Goal: Task Accomplishment & Management: Use online tool/utility

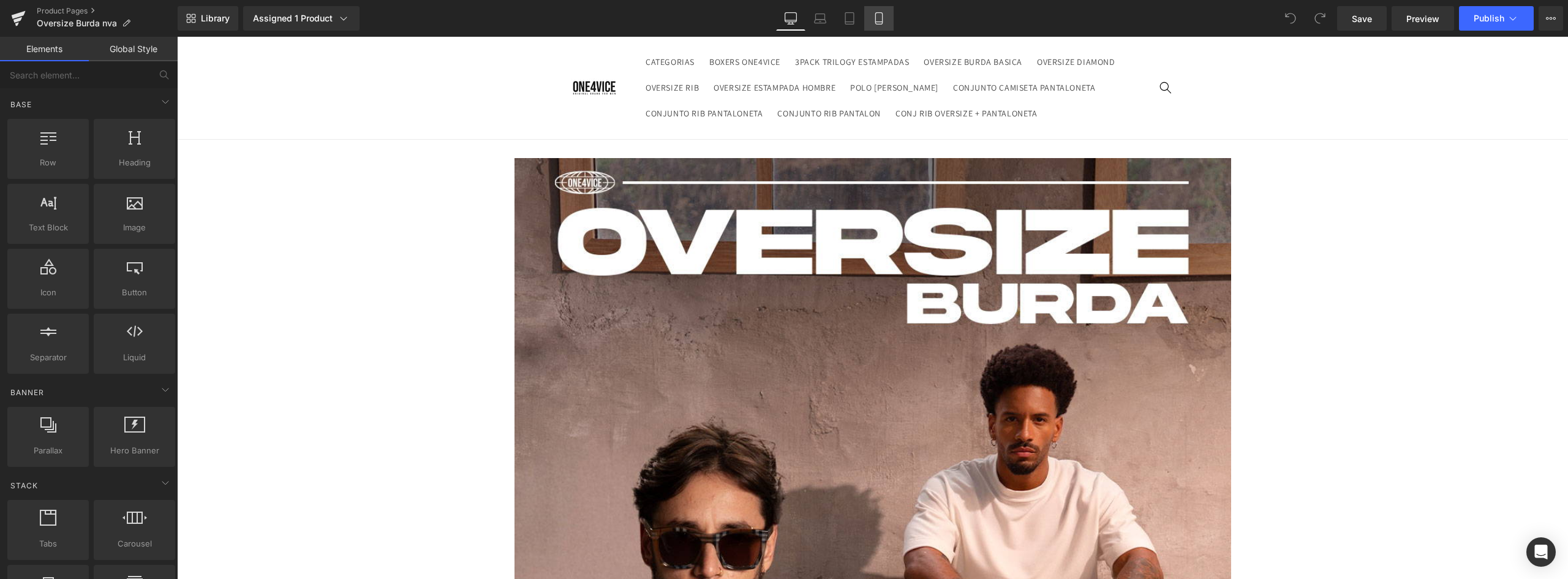
click at [873, 21] on icon at bounding box center [879, 18] width 12 height 12
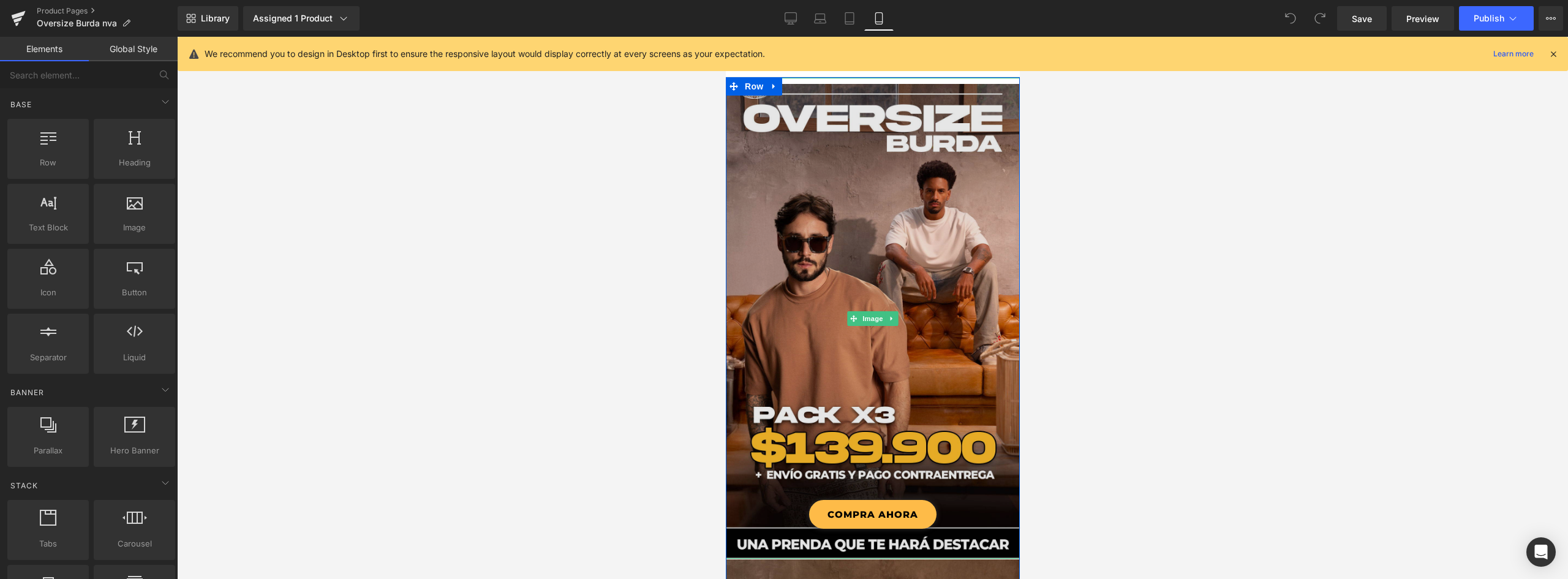
click at [839, 220] on img at bounding box center [872, 318] width 294 height 481
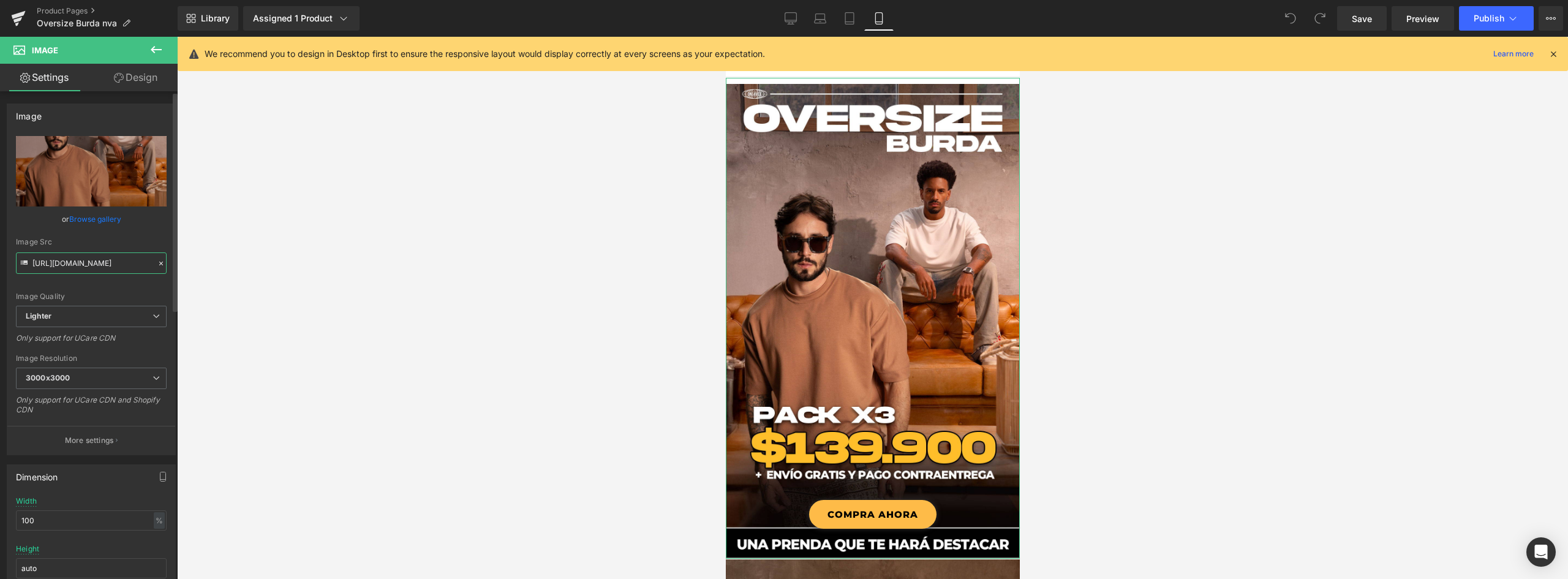
click at [122, 263] on input "[URL][DOMAIN_NAME]" at bounding box center [91, 262] width 151 height 21
drag, startPoint x: 65, startPoint y: 261, endPoint x: 352, endPoint y: 265, distance: 287.0
click at [352, 265] on div "You are previewing how the will restyle your page. You can not edit Elements in…" at bounding box center [784, 300] width 1568 height 600
click at [136, 270] on input "[URL][DOMAIN_NAME]" at bounding box center [91, 262] width 151 height 21
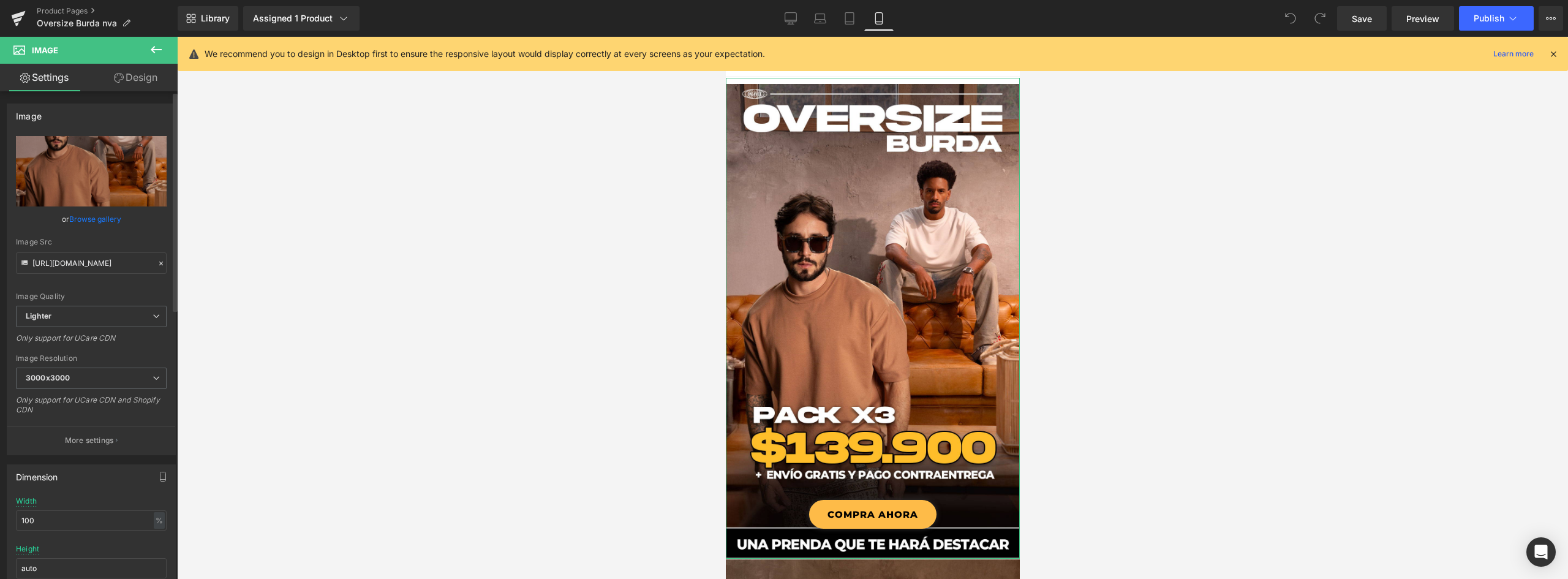
click at [143, 300] on div "Image Quality" at bounding box center [91, 297] width 151 height 9
click at [120, 261] on input "[URL][DOMAIN_NAME]" at bounding box center [91, 262] width 151 height 21
click at [95, 284] on div "Image Quality Lighter Lightest Lighter Lighter Lightest Only support for UCare …" at bounding box center [91, 220] width 151 height 170
click at [46, 259] on input "[URL][DOMAIN_NAME]" at bounding box center [91, 262] width 151 height 21
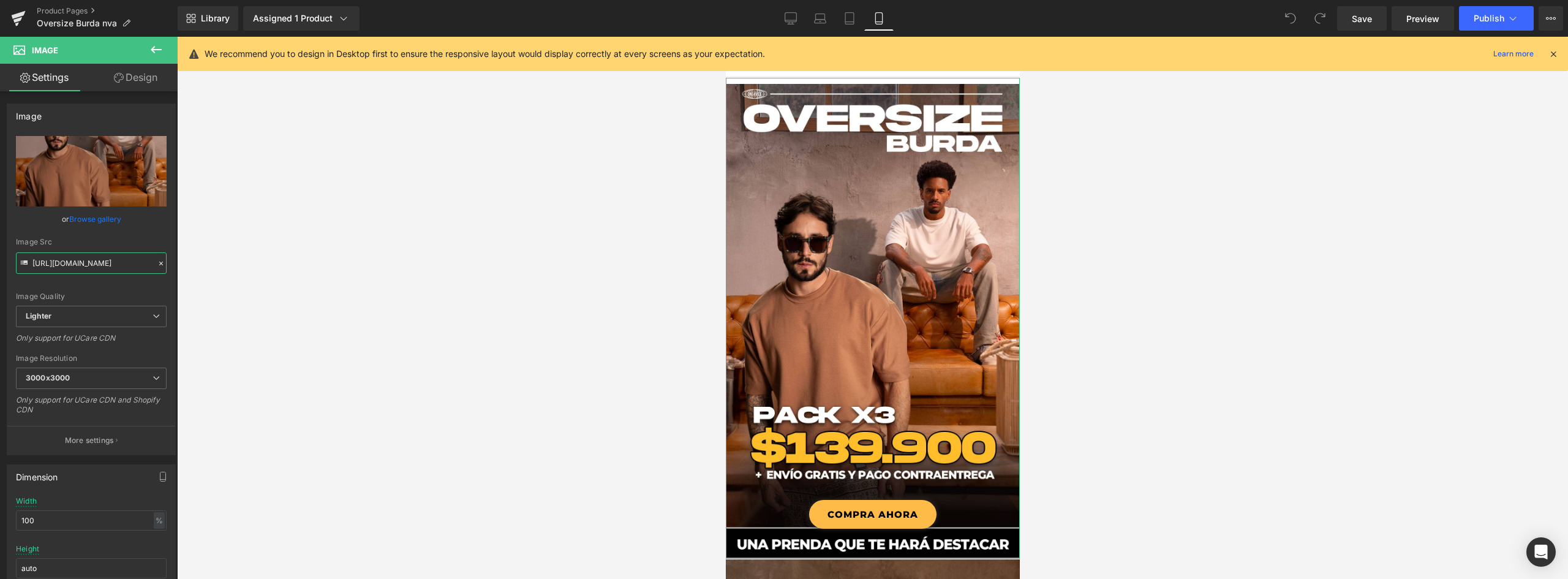
scroll to position [0, 402]
drag, startPoint x: 32, startPoint y: 261, endPoint x: 383, endPoint y: 290, distance: 352.2
click at [383, 290] on div "You are previewing how the will restyle your page. You can not edit Elements in…" at bounding box center [784, 300] width 1568 height 600
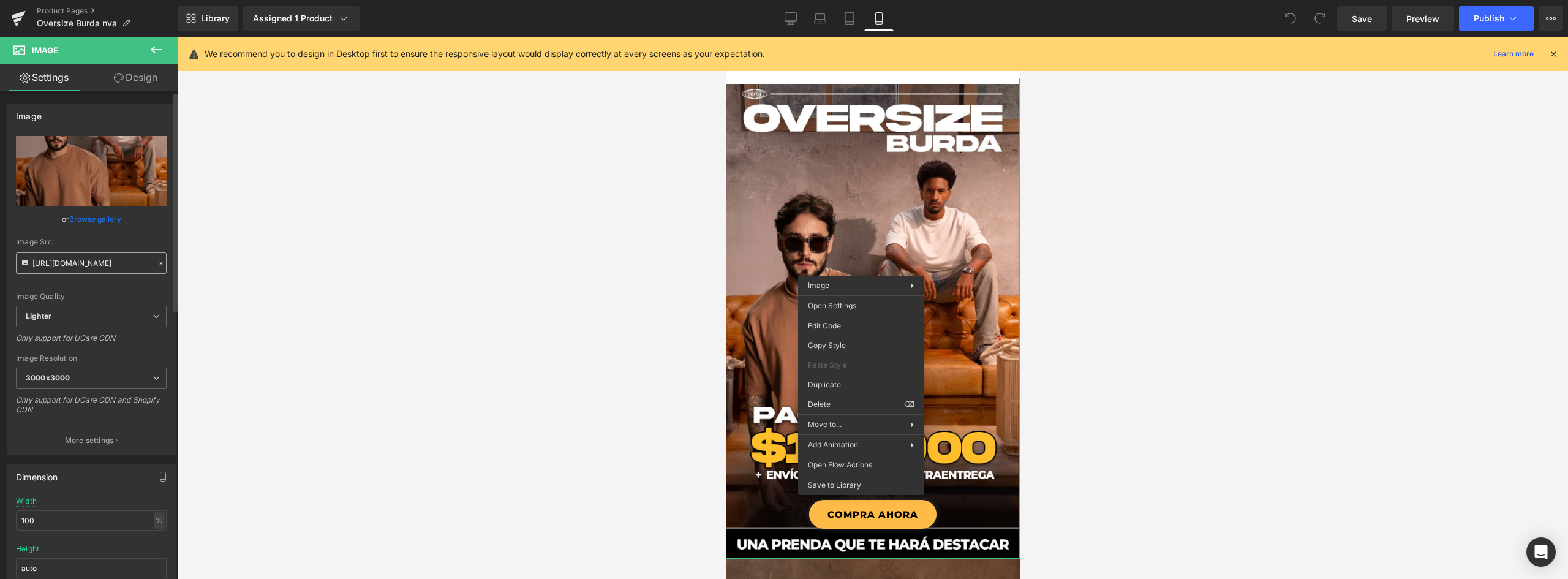
click at [85, 271] on input "[URL][DOMAIN_NAME]" at bounding box center [91, 262] width 151 height 21
drag, startPoint x: 134, startPoint y: 263, endPoint x: 403, endPoint y: 270, distance: 269.1
click at [403, 270] on div "You are previewing how the will restyle your page. You can not edit Elements in…" at bounding box center [784, 300] width 1568 height 600
click at [136, 261] on input "[URL][DOMAIN_NAME]" at bounding box center [91, 262] width 151 height 21
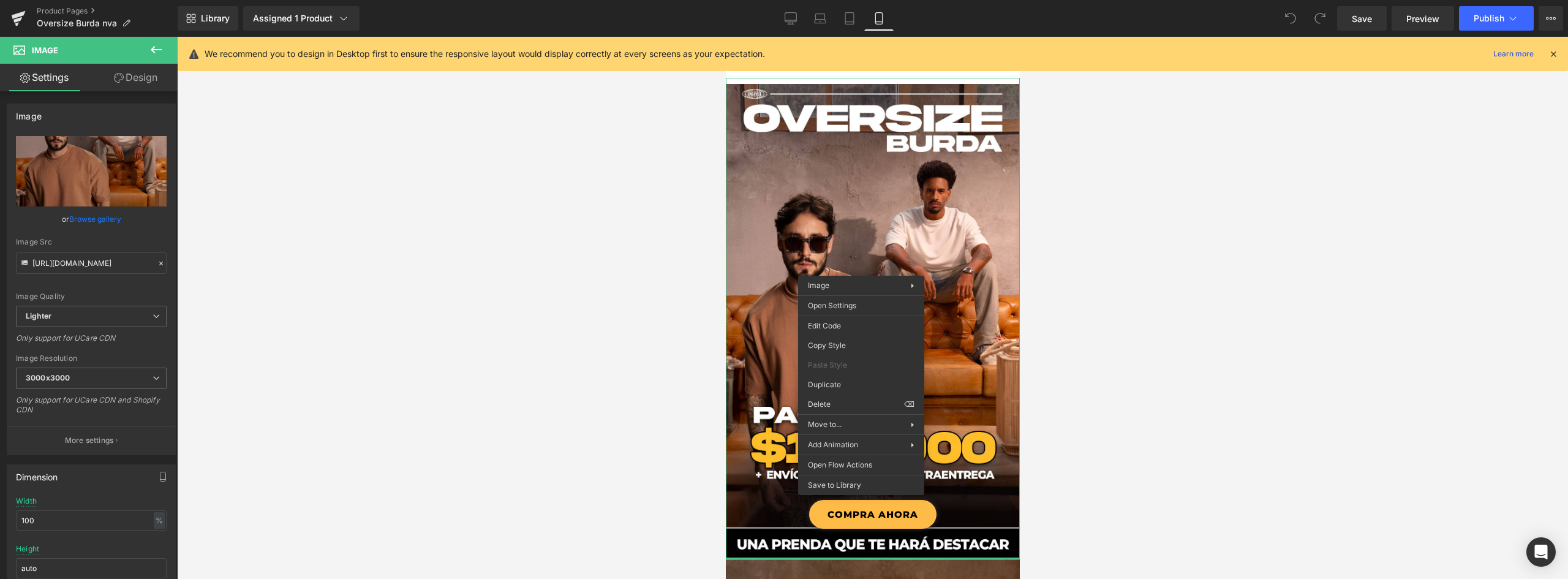
scroll to position [0, 0]
drag, startPoint x: 145, startPoint y: 263, endPoint x: -157, endPoint y: 252, distance: 302.2
click at [0, 252] on html "You are previewing how the will restyle your page. You can not edit Elements in…" at bounding box center [784, 290] width 1568 height 579
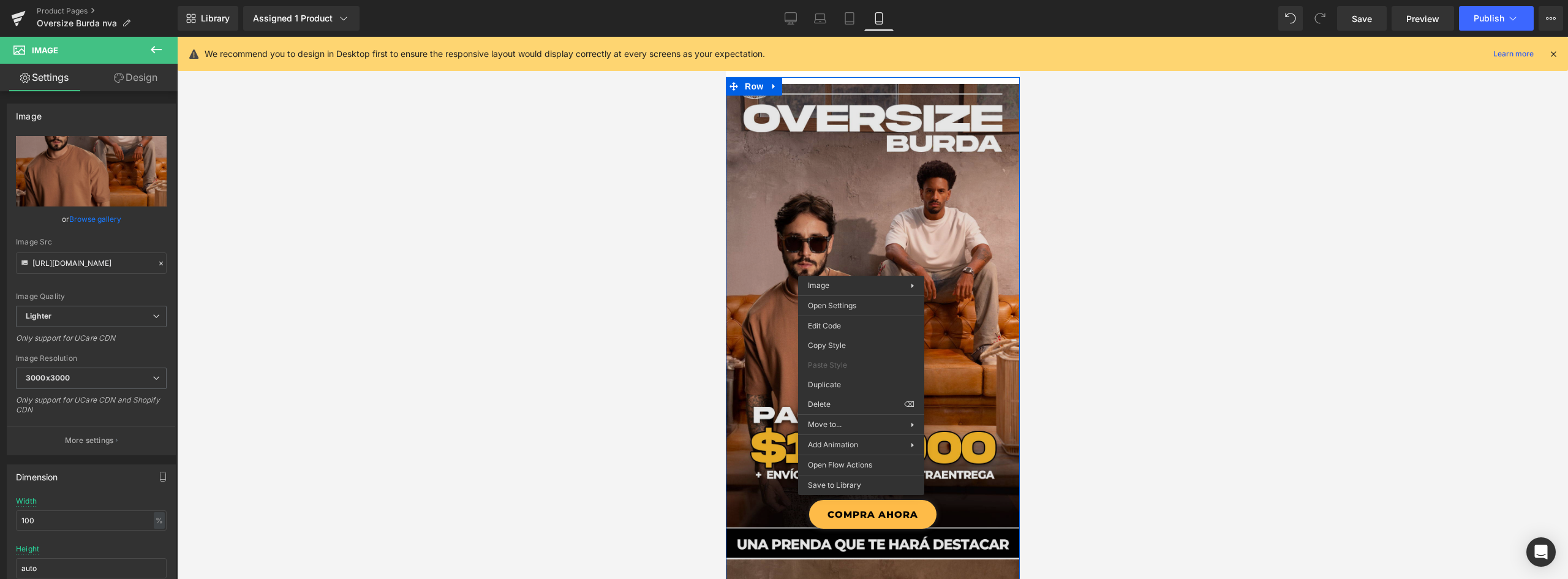
click at [808, 167] on img at bounding box center [872, 318] width 294 height 481
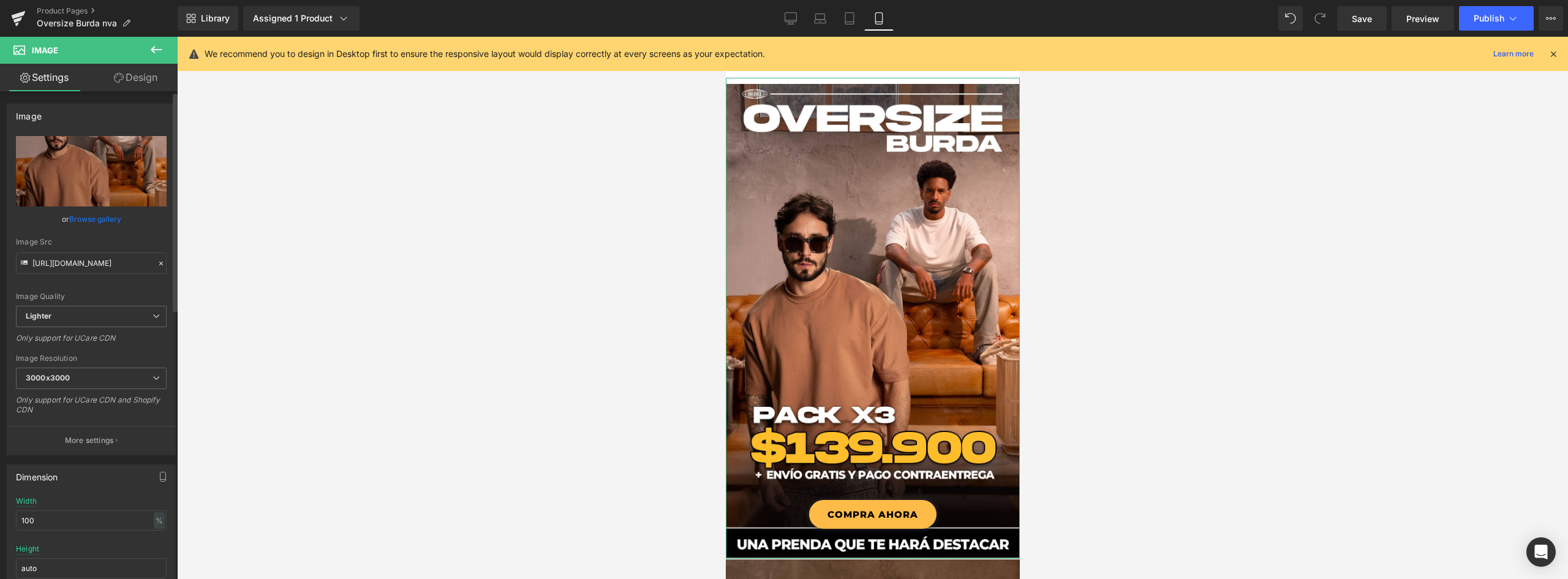
click at [102, 218] on link "Browse gallery" at bounding box center [95, 218] width 52 height 21
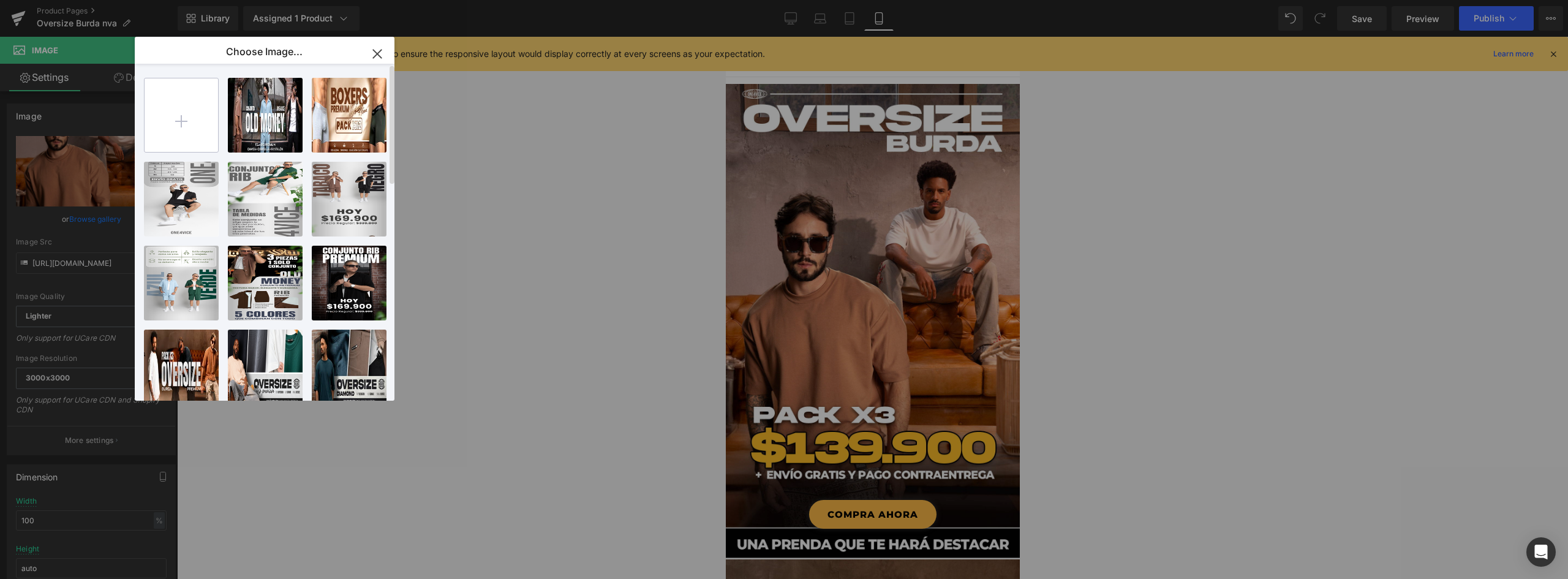
click at [193, 115] on input "file" at bounding box center [181, 115] width 73 height 73
type input "C:\fakepath\landing-burda_01 _2_ (1).webp"
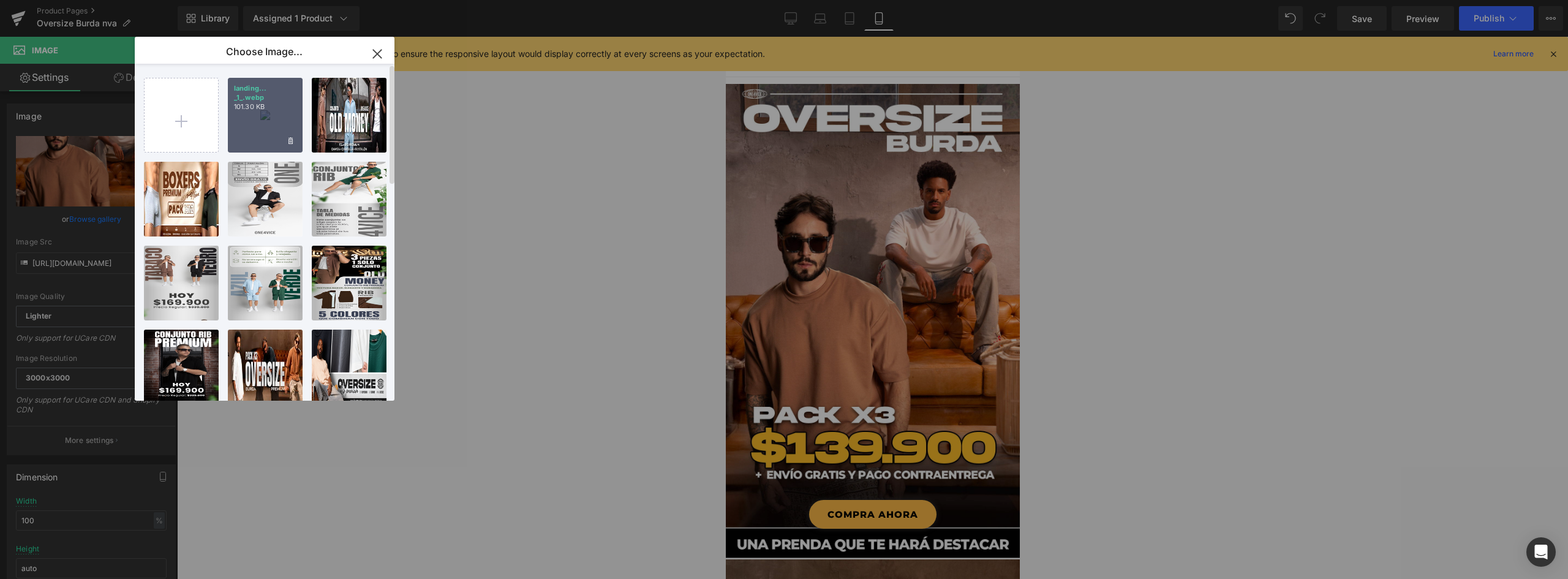
click at [263, 112] on div "landing... _1_.webp 101.30 KB" at bounding box center [265, 115] width 75 height 75
type input "[URL][DOMAIN_NAME]"
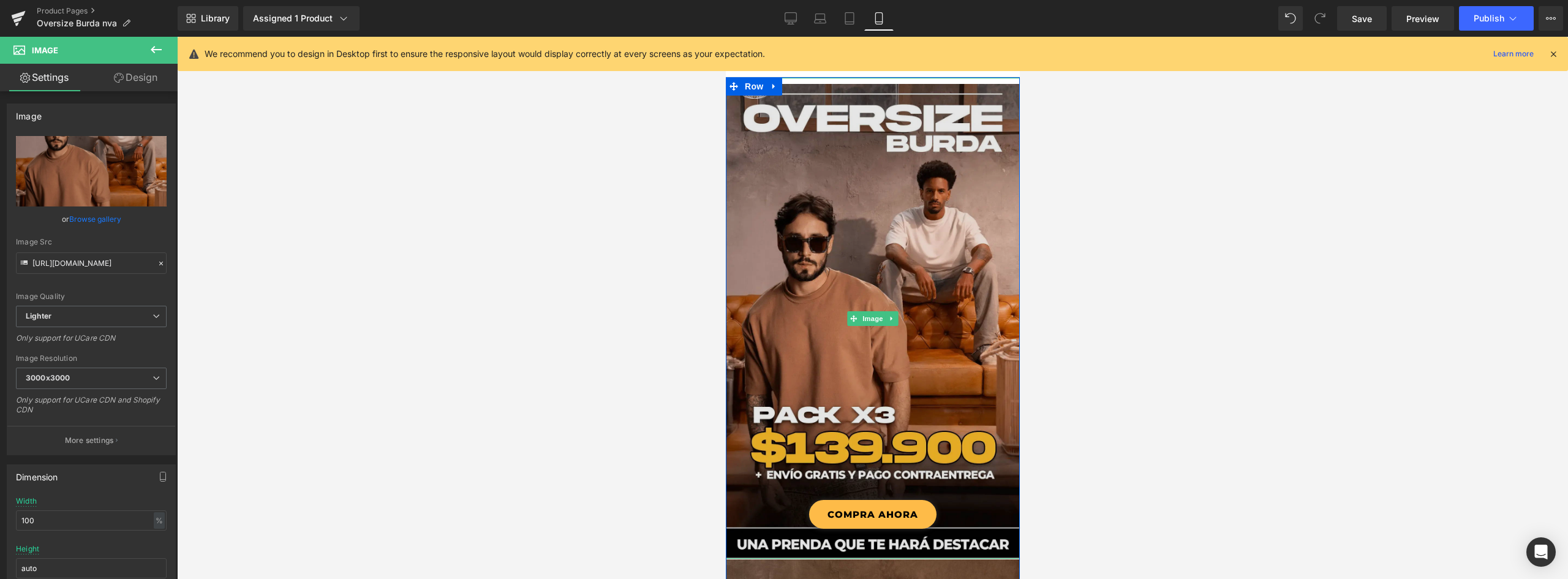
click at [805, 236] on img at bounding box center [872, 318] width 294 height 481
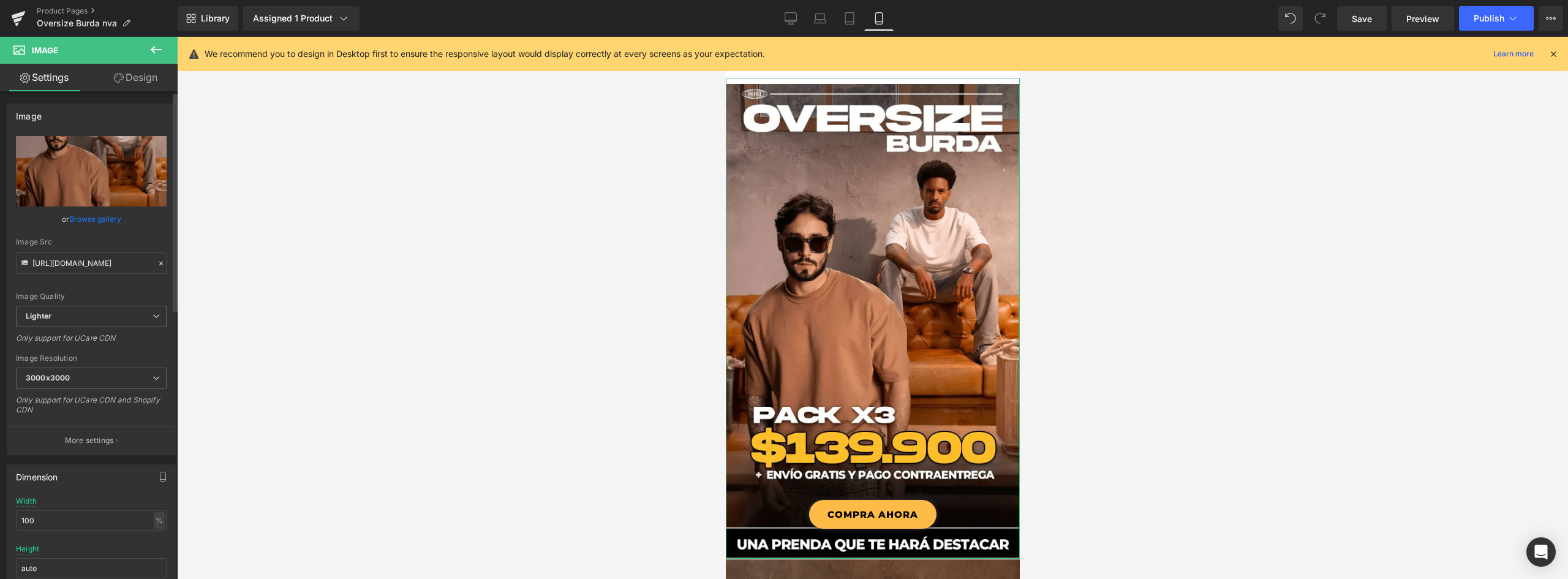
click at [103, 222] on link "Browse gallery" at bounding box center [95, 218] width 52 height 21
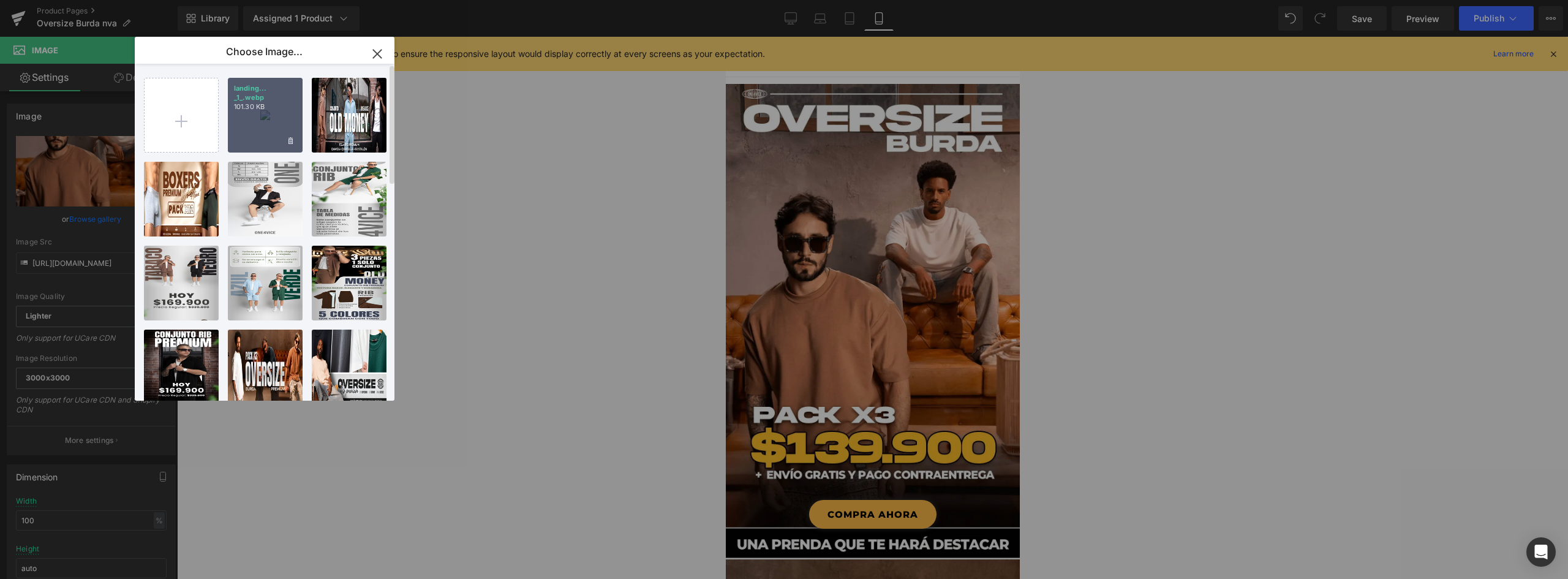
click at [280, 120] on div "landing... _1_.webp 101.30 KB" at bounding box center [265, 115] width 75 height 75
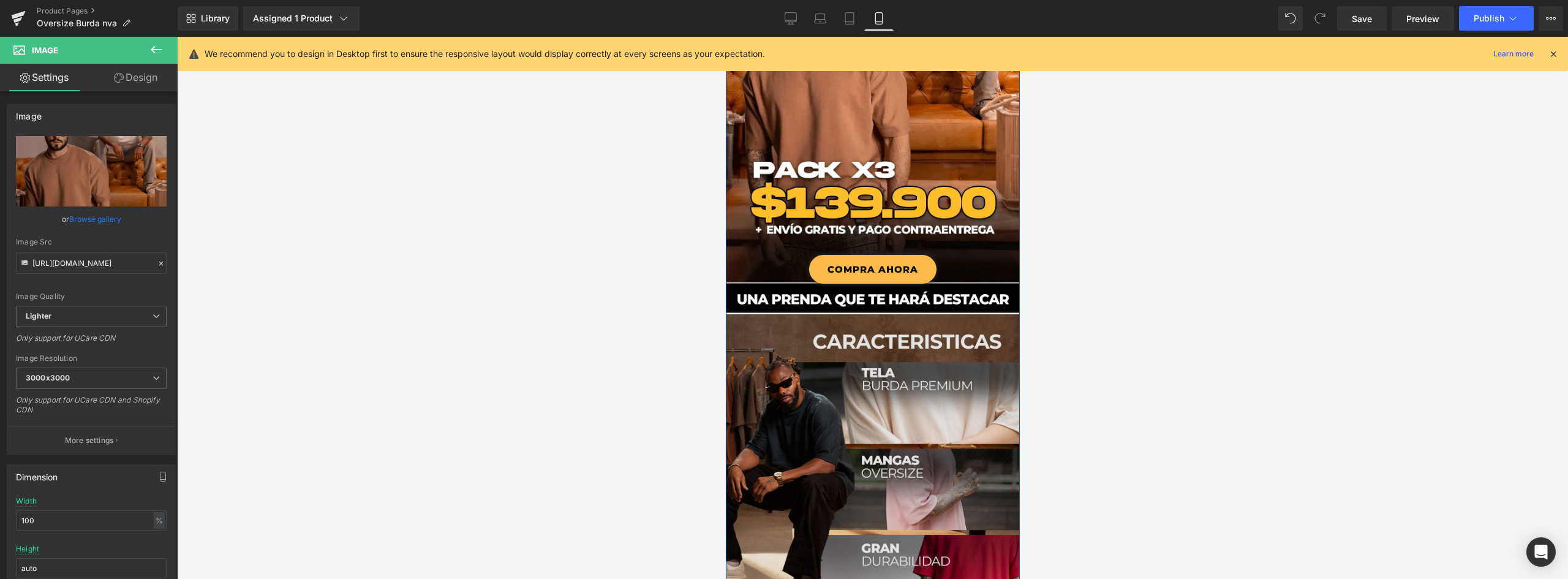
scroll to position [306, 0]
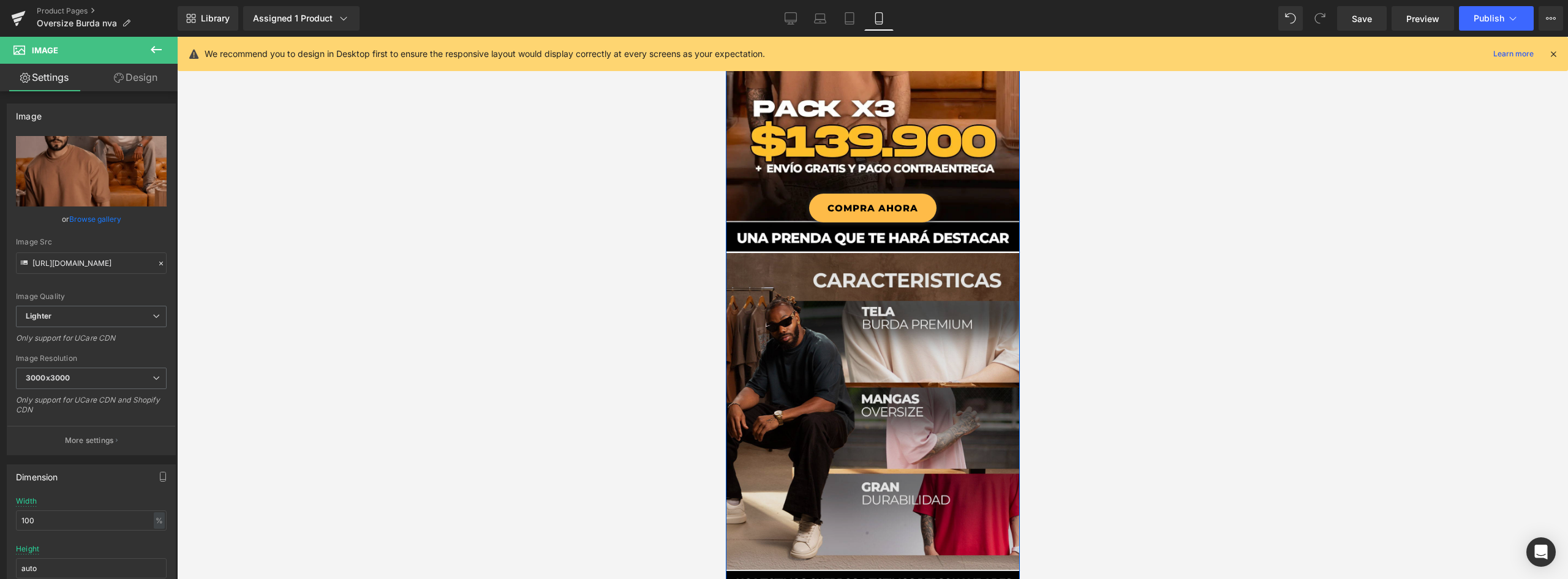
click at [880, 282] on img at bounding box center [872, 417] width 294 height 329
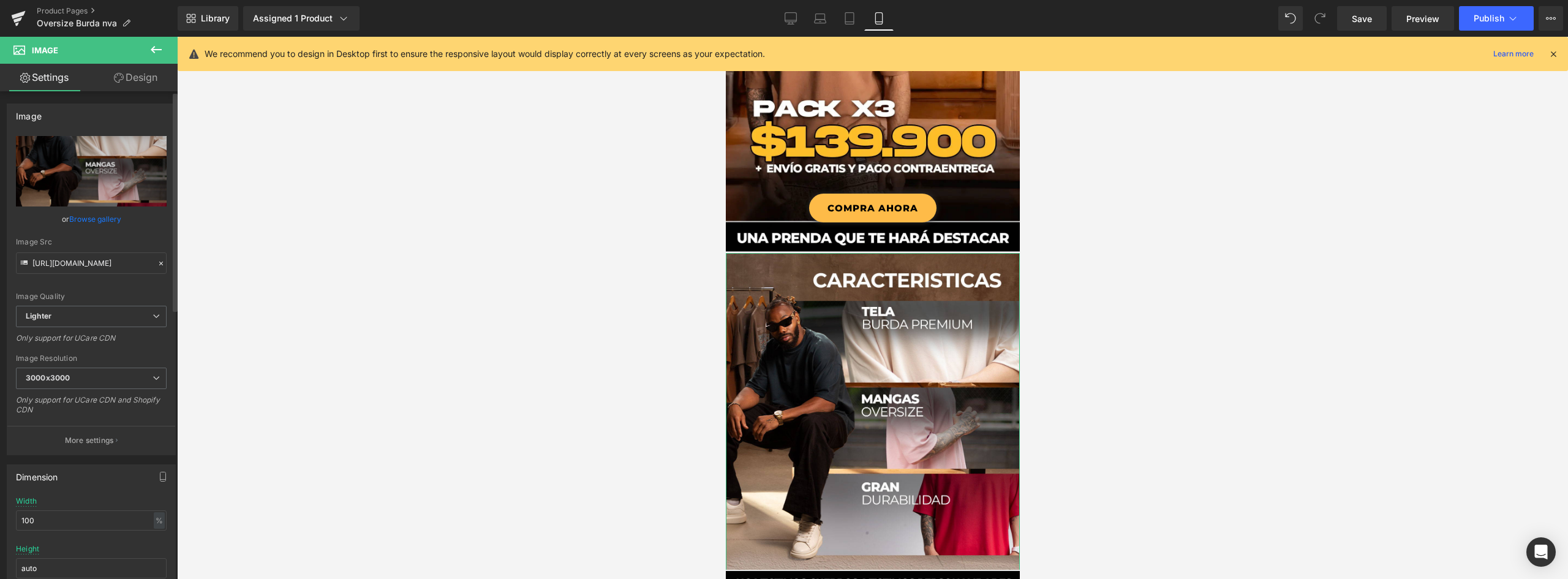
click at [105, 219] on link "Browse gallery" at bounding box center [95, 218] width 52 height 21
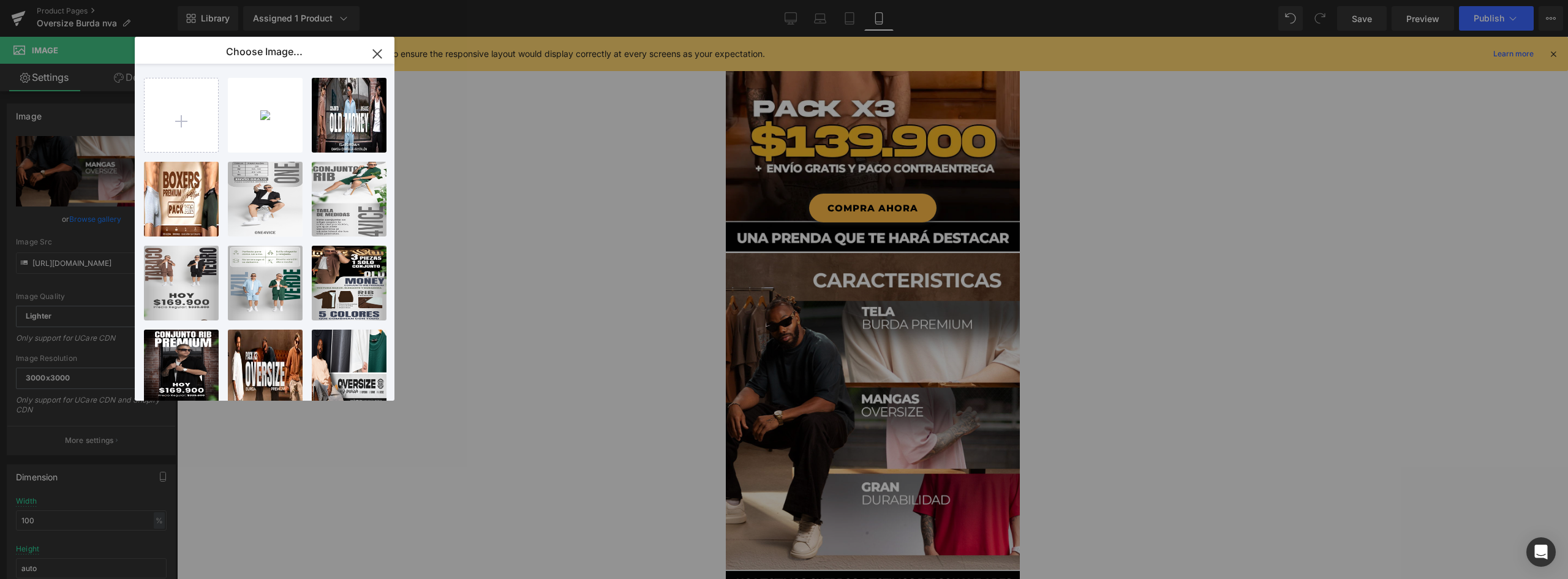
click at [376, 57] on icon "button" at bounding box center [377, 54] width 20 height 20
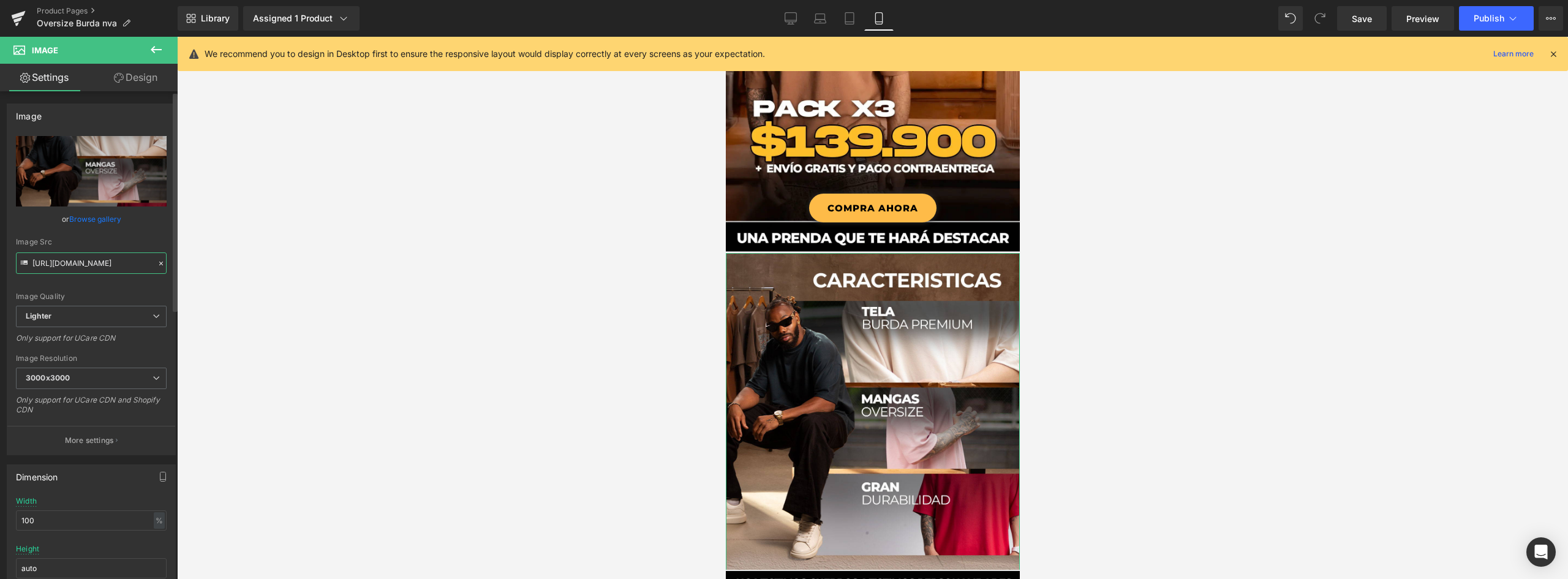
click at [103, 264] on input "[URL][DOMAIN_NAME]" at bounding box center [91, 262] width 151 height 21
drag, startPoint x: 68, startPoint y: 262, endPoint x: 317, endPoint y: 262, distance: 249.0
click at [317, 262] on div "You are previewing how the will restyle your page. You can not edit Elements in…" at bounding box center [784, 300] width 1568 height 600
click at [134, 263] on input "[URL][DOMAIN_NAME]" at bounding box center [91, 262] width 151 height 21
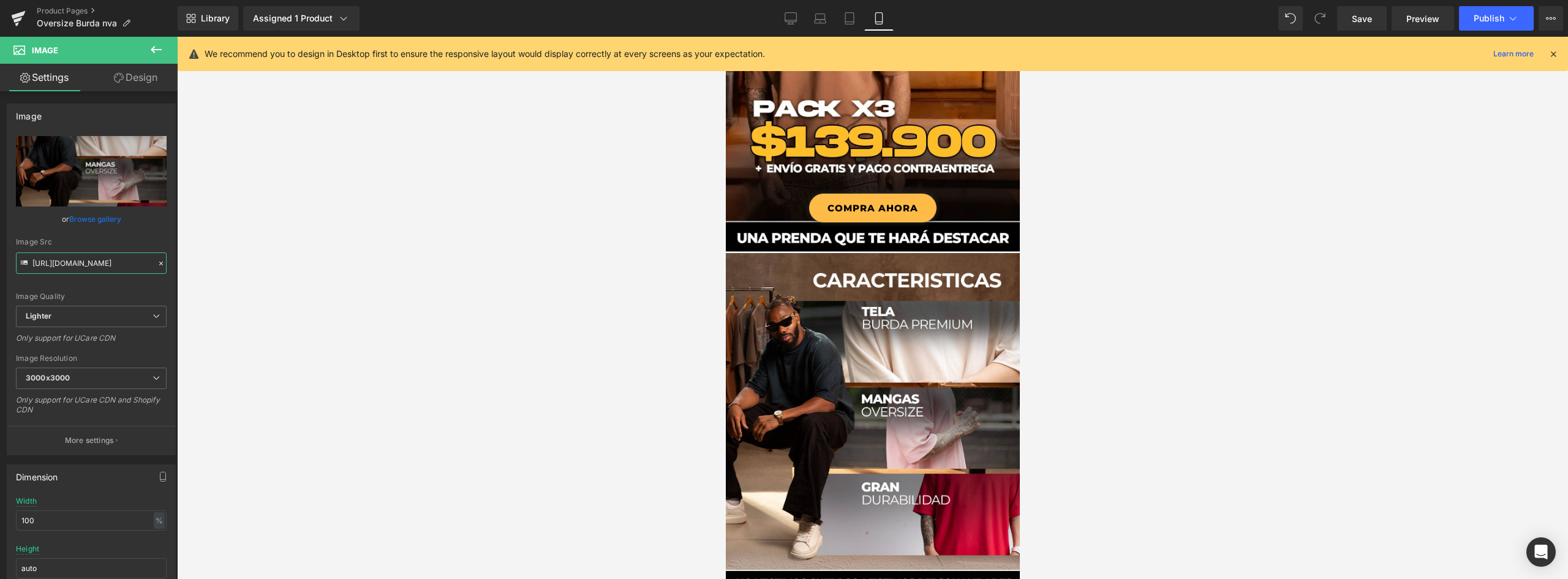
scroll to position [0, 0]
drag, startPoint x: 144, startPoint y: 263, endPoint x: -137, endPoint y: 242, distance: 281.8
click at [0, 242] on html "You are previewing how the will restyle your page. You can not edit Elements in…" at bounding box center [784, 290] width 1568 height 579
click at [395, 256] on div at bounding box center [872, 308] width 1391 height 542
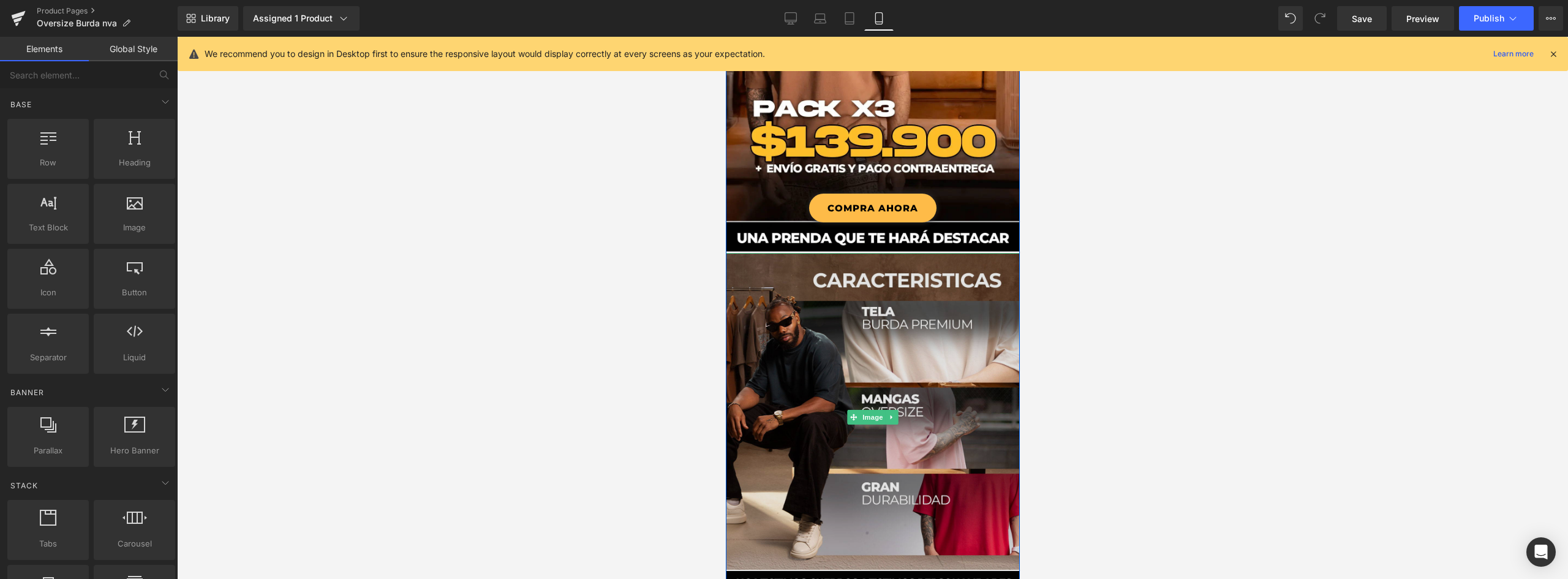
click at [837, 361] on img at bounding box center [872, 417] width 294 height 329
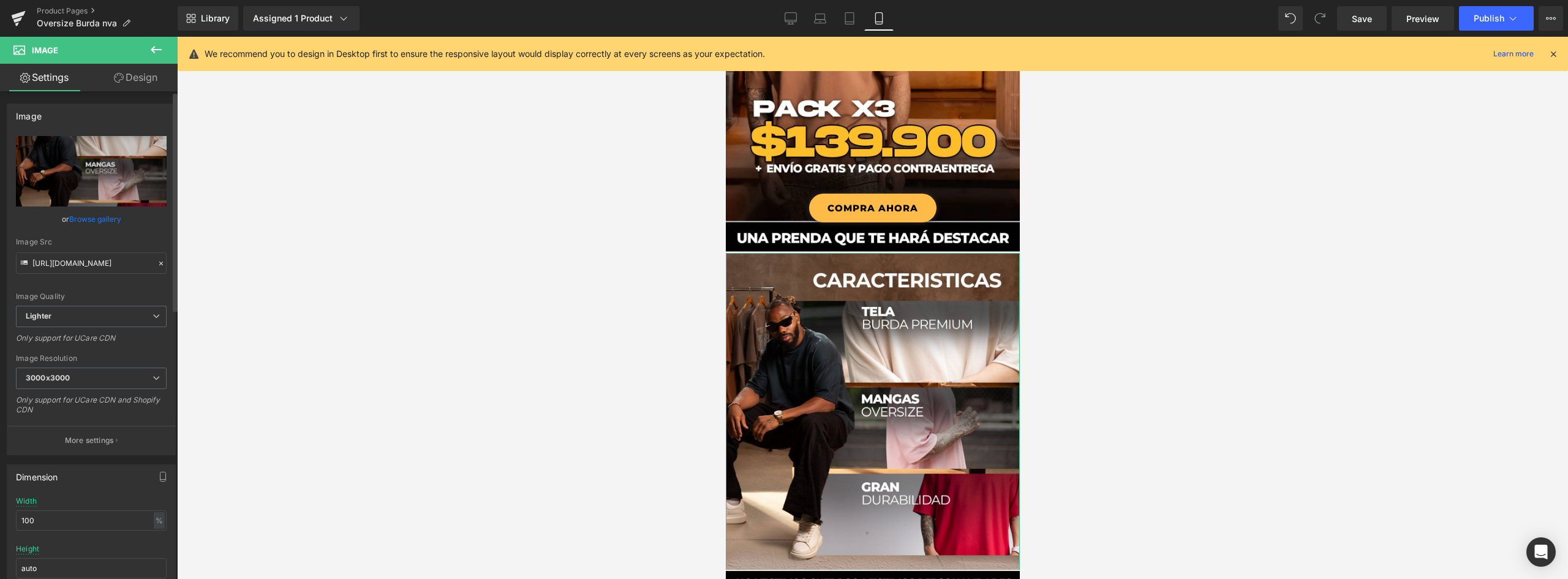
click at [94, 212] on link "Browse gallery" at bounding box center [95, 218] width 52 height 21
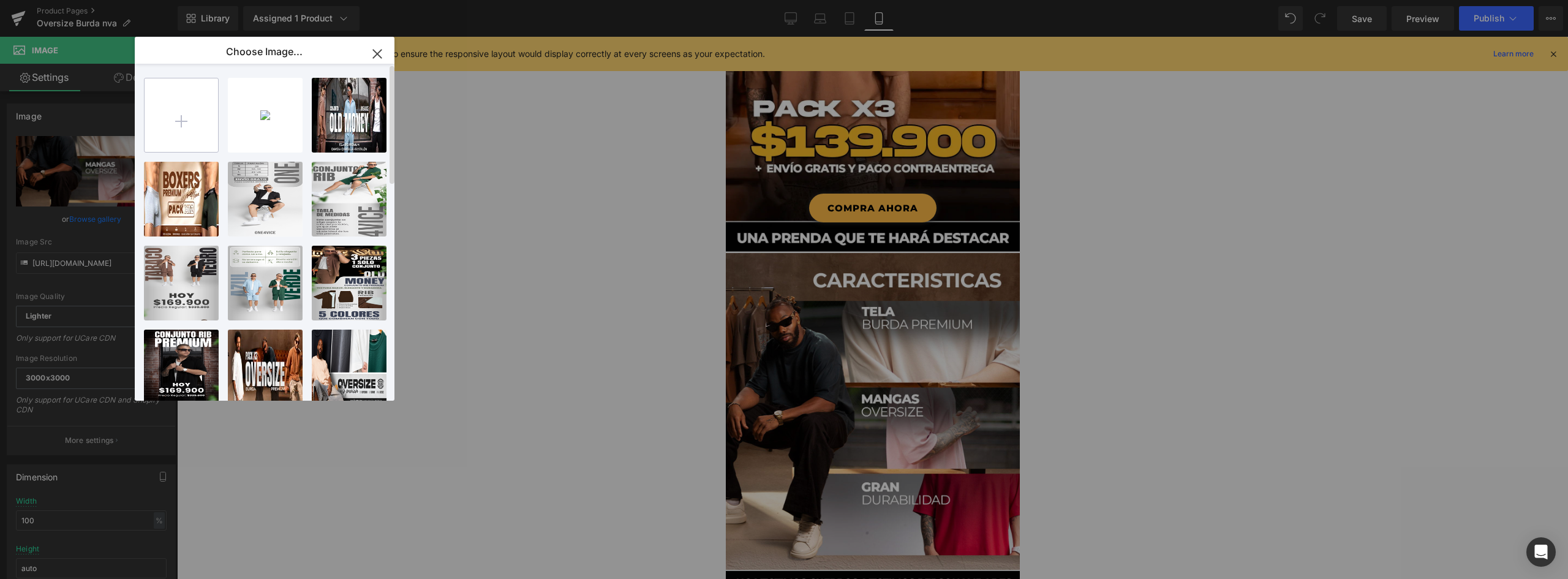
click at [175, 123] on input "file" at bounding box center [181, 115] width 73 height 73
type input "C:\fakepath\landing-burda_02 (1).webp"
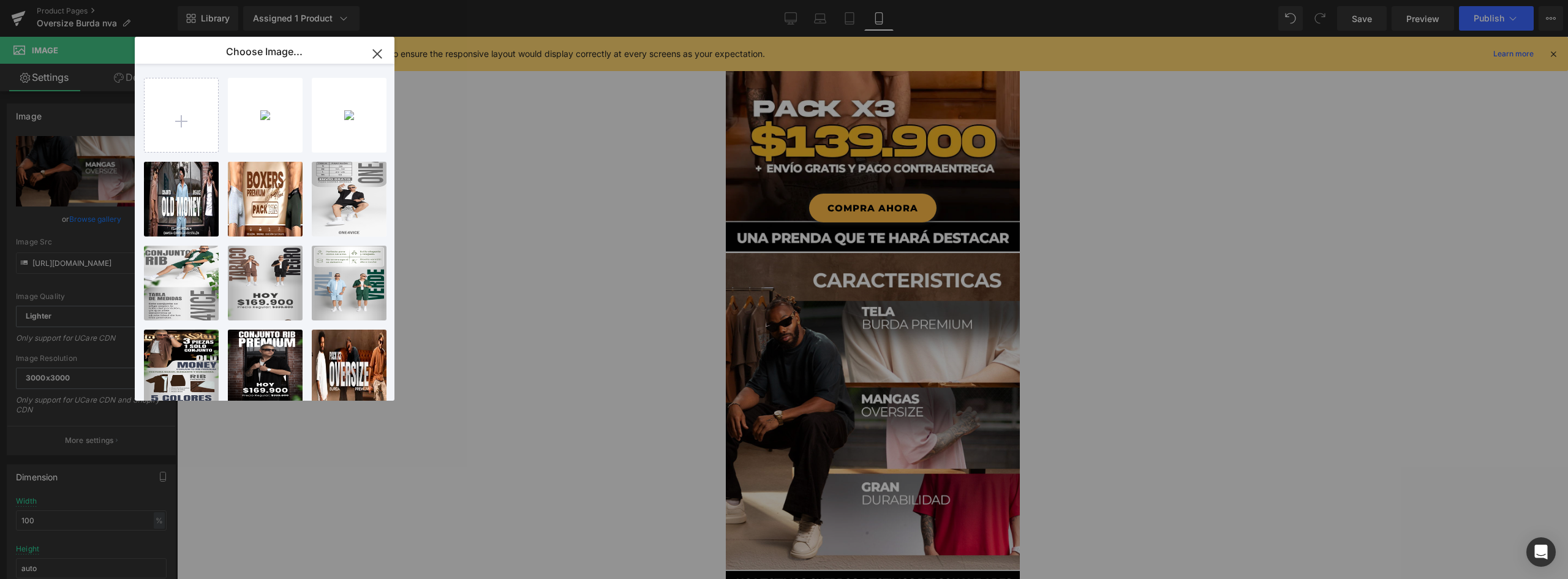
click at [546, 0] on div "You are previewing how the will restyle your page. You can not edit Elements in…" at bounding box center [784, 0] width 1568 height 0
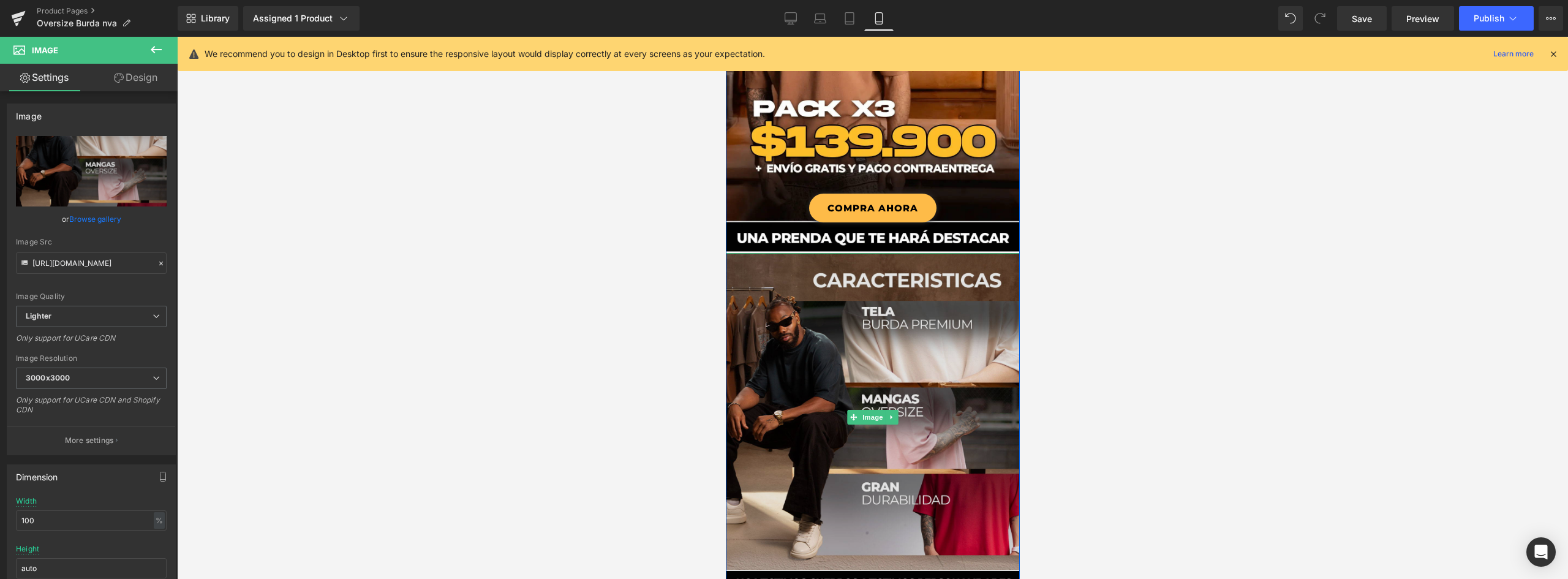
click at [763, 363] on img at bounding box center [872, 417] width 294 height 329
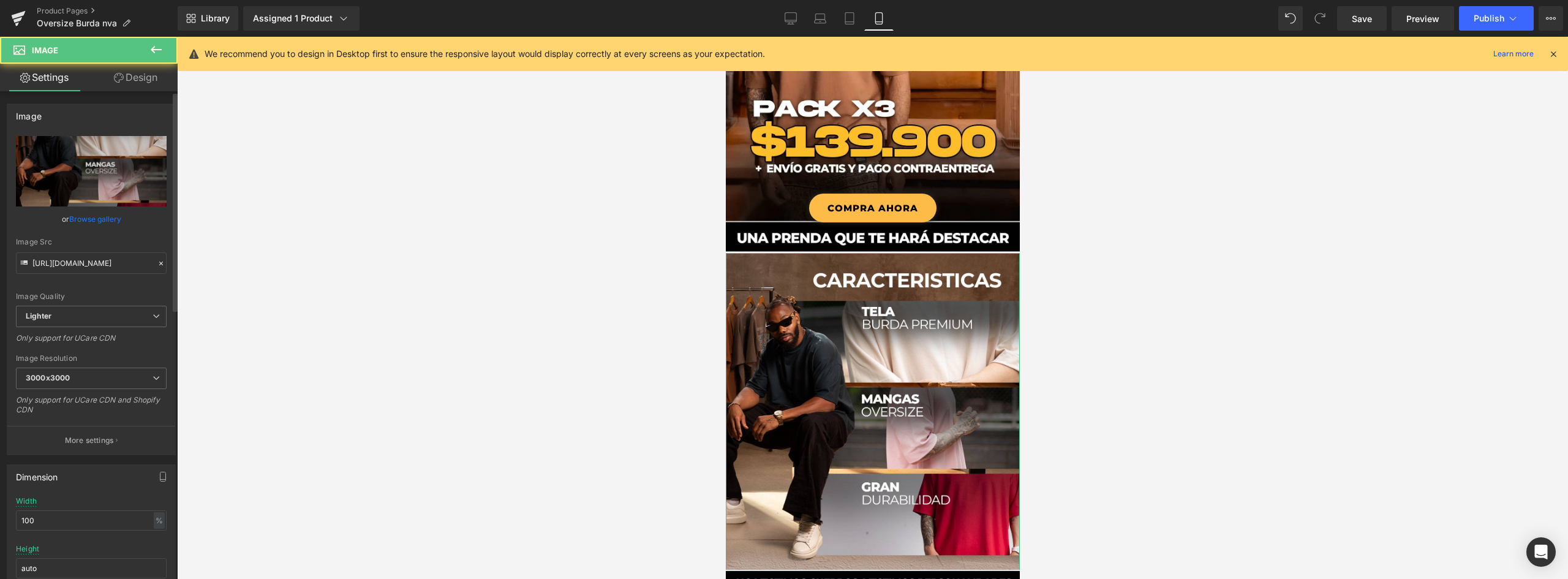
click at [94, 217] on link "Browse gallery" at bounding box center [95, 218] width 52 height 21
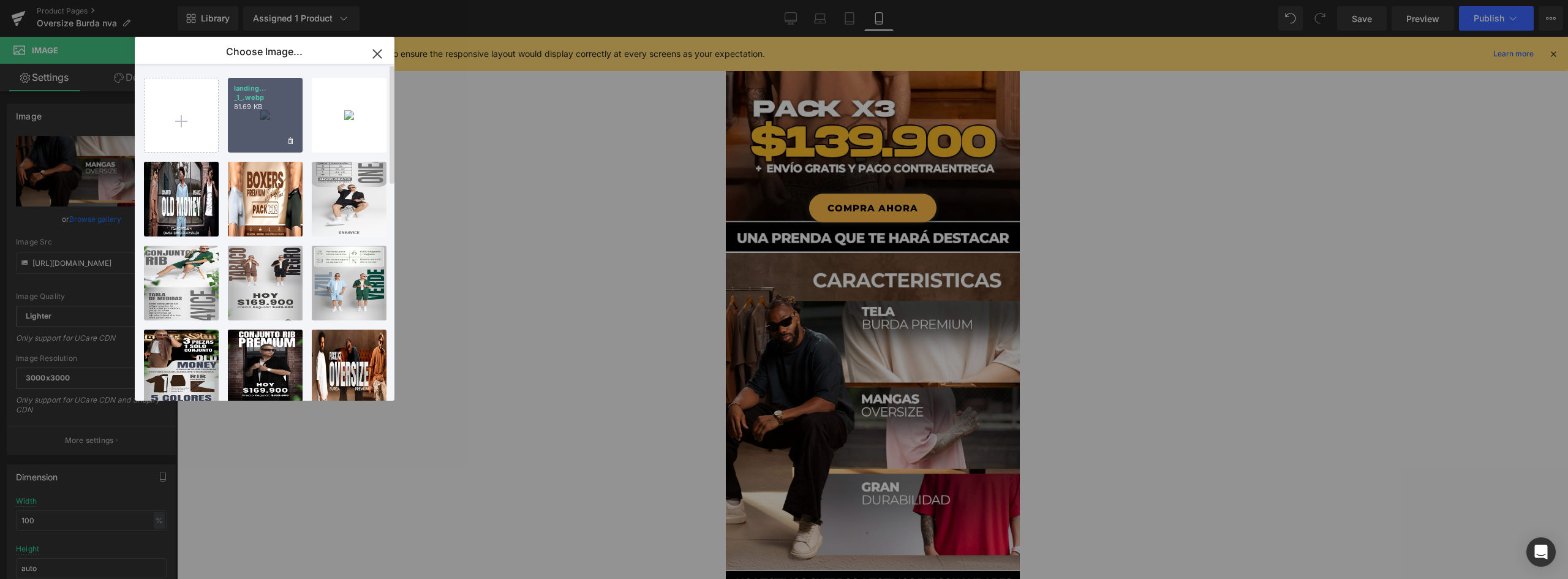
click at [269, 115] on div "landing... _1_.webp 81.69 KB" at bounding box center [265, 115] width 75 height 75
type input "[URL][DOMAIN_NAME]"
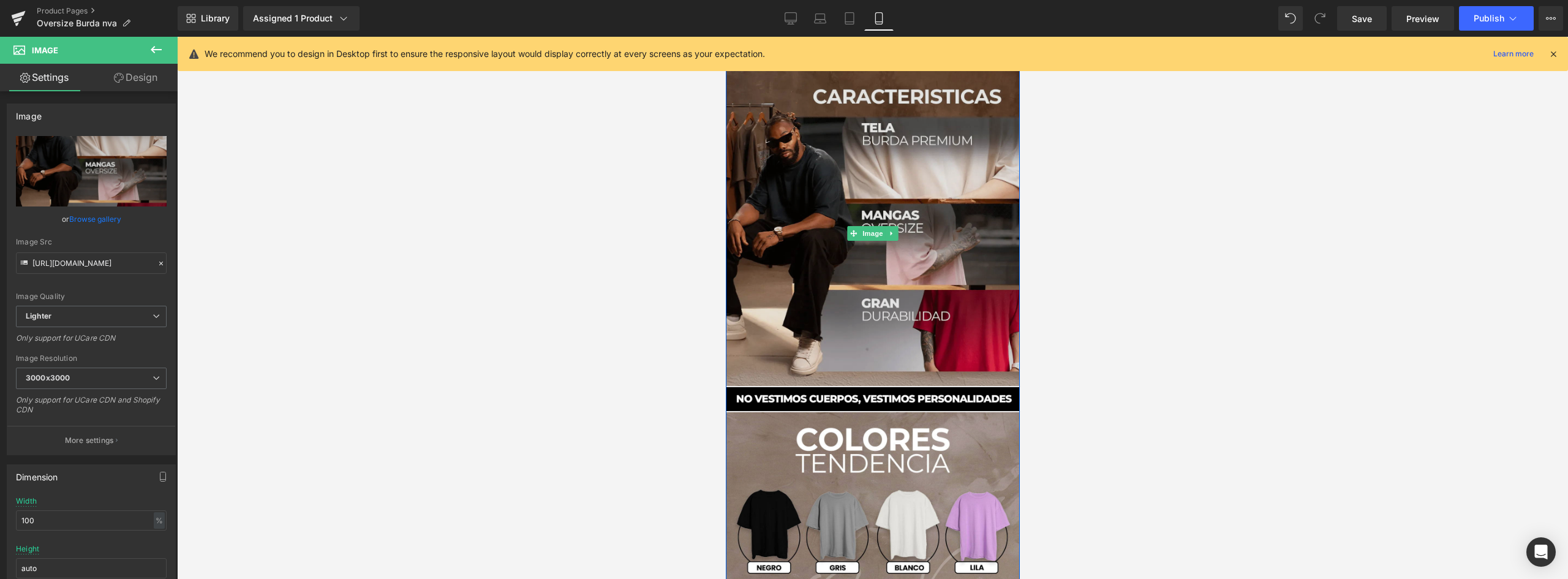
scroll to position [674, 0]
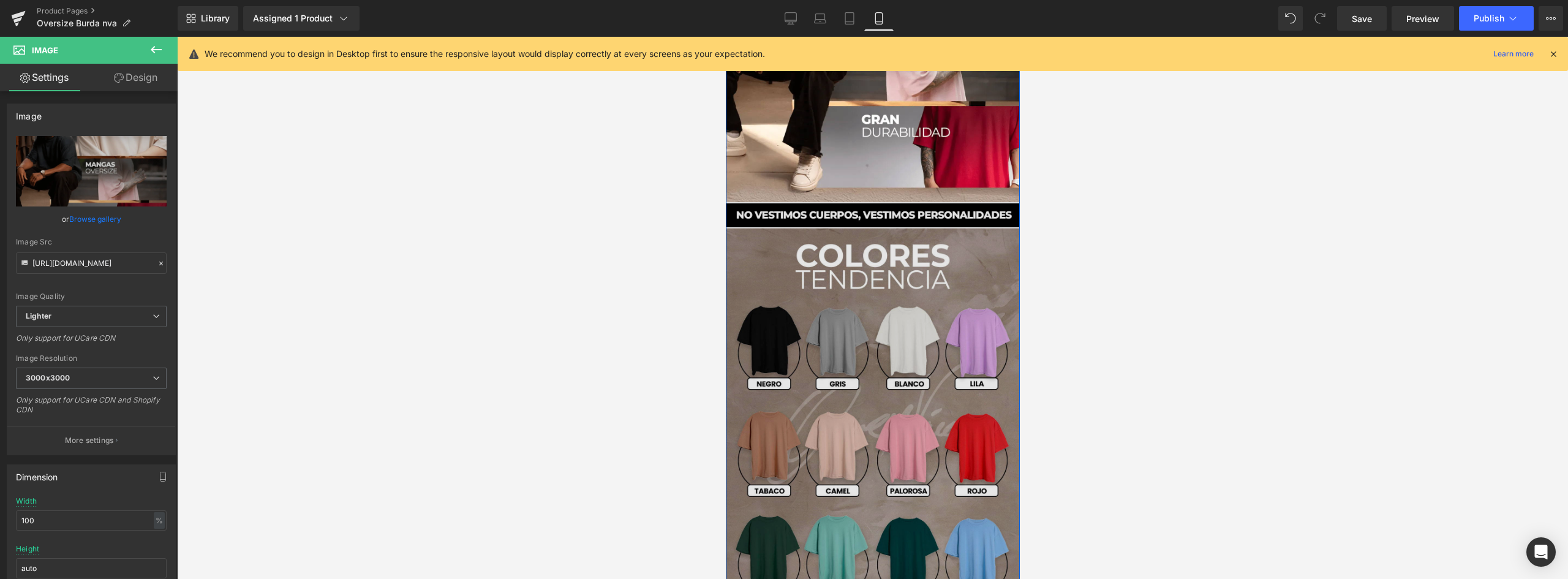
click at [799, 290] on img at bounding box center [872, 431] width 294 height 483
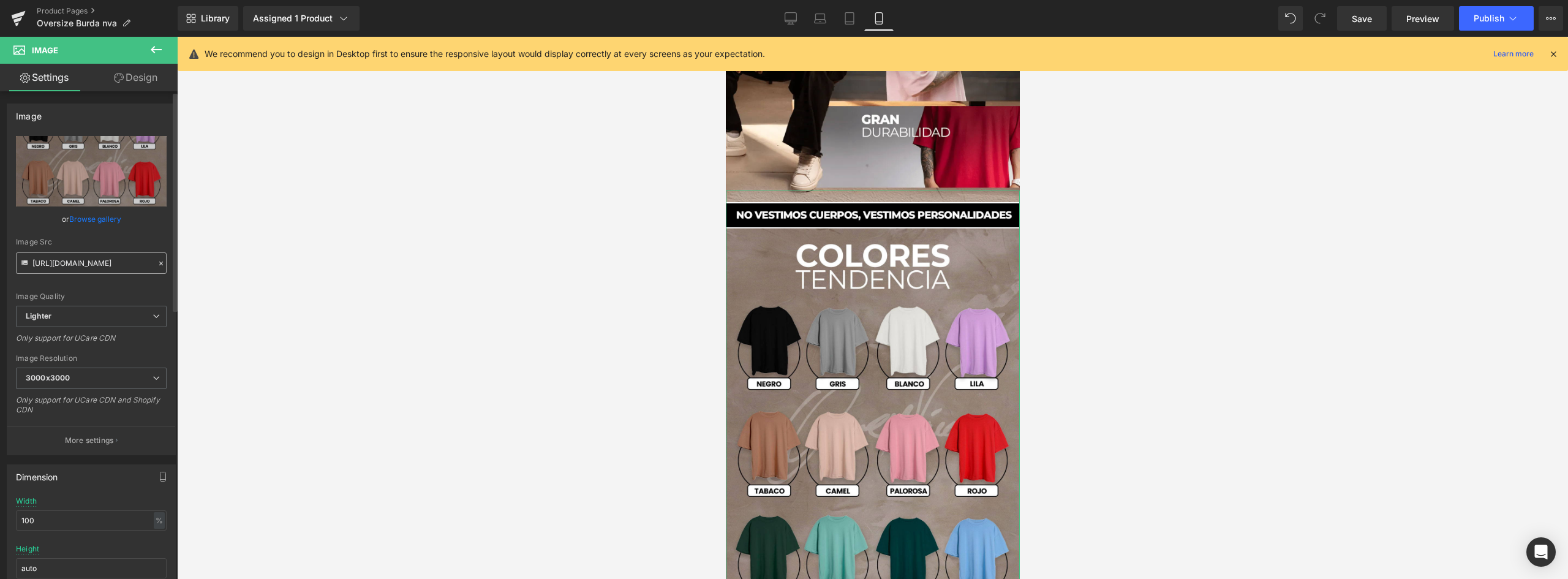
click at [101, 256] on input "[URL][DOMAIN_NAME]" at bounding box center [91, 262] width 151 height 21
drag, startPoint x: 32, startPoint y: 262, endPoint x: 126, endPoint y: 259, distance: 94.0
click at [462, 267] on div "You are previewing how the will restyle your page. You can not edit Elements in…" at bounding box center [784, 300] width 1568 height 600
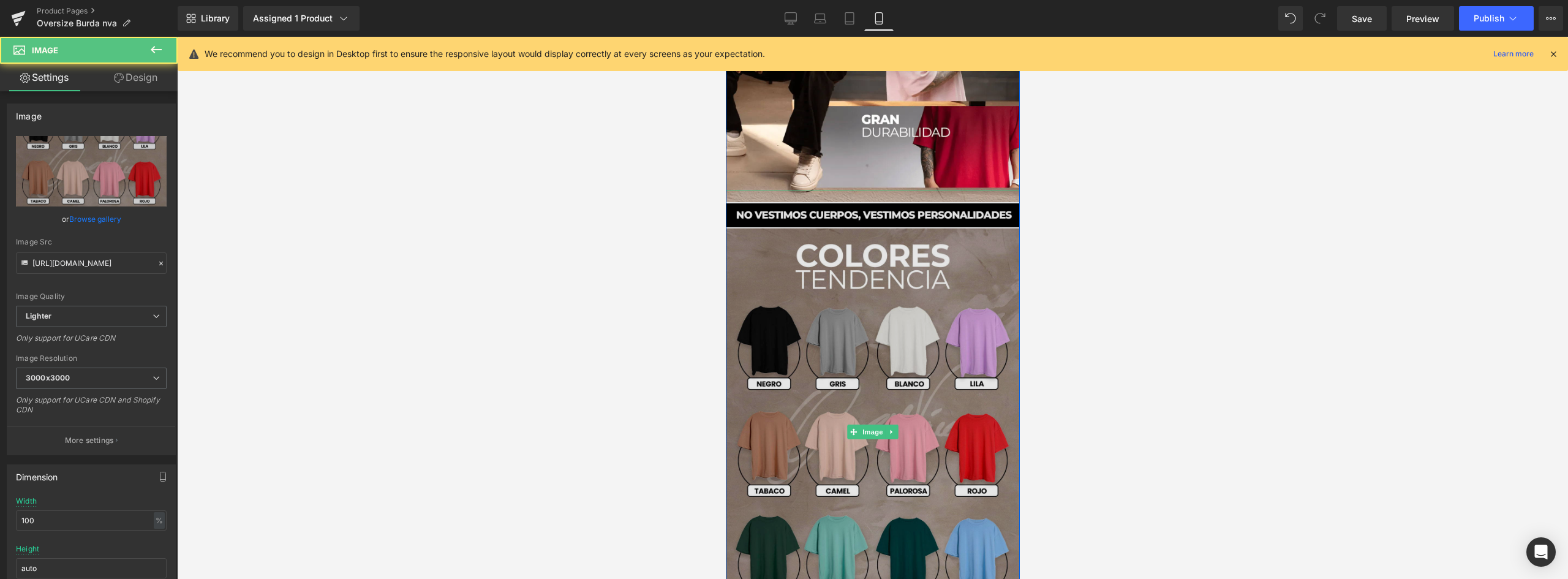
click at [827, 292] on img at bounding box center [872, 431] width 294 height 483
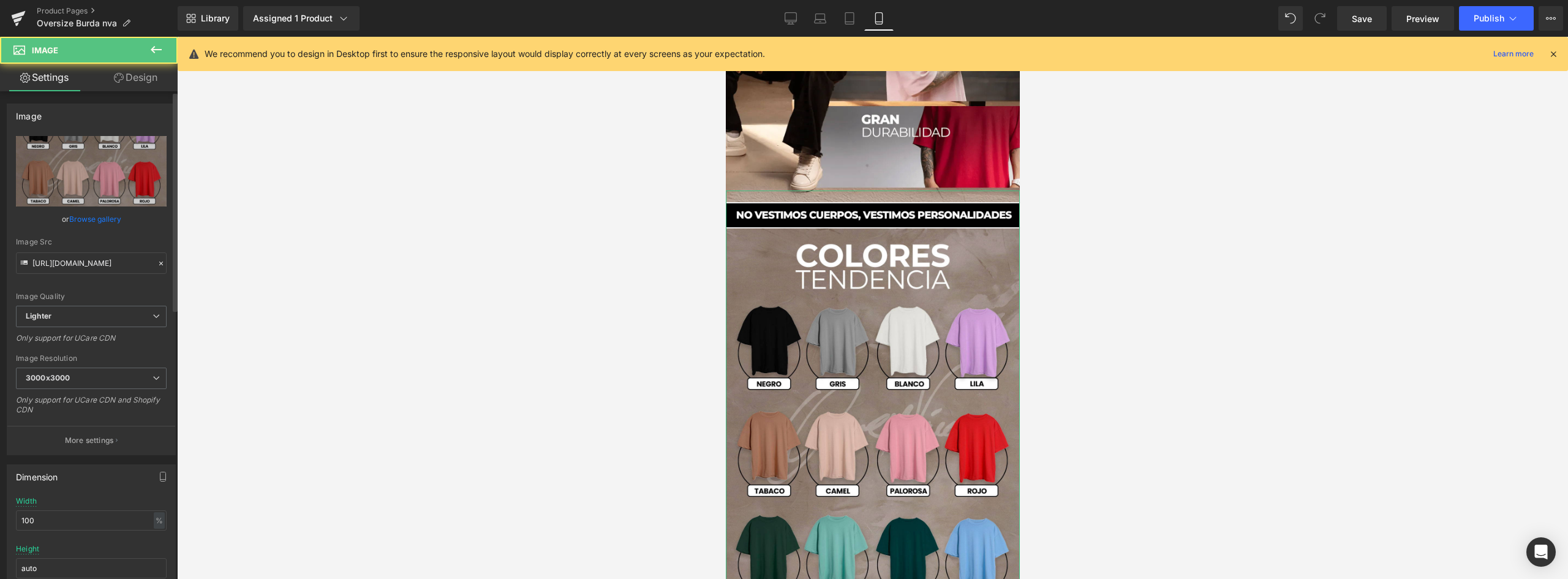
click at [104, 217] on link "Browse gallery" at bounding box center [95, 218] width 52 height 21
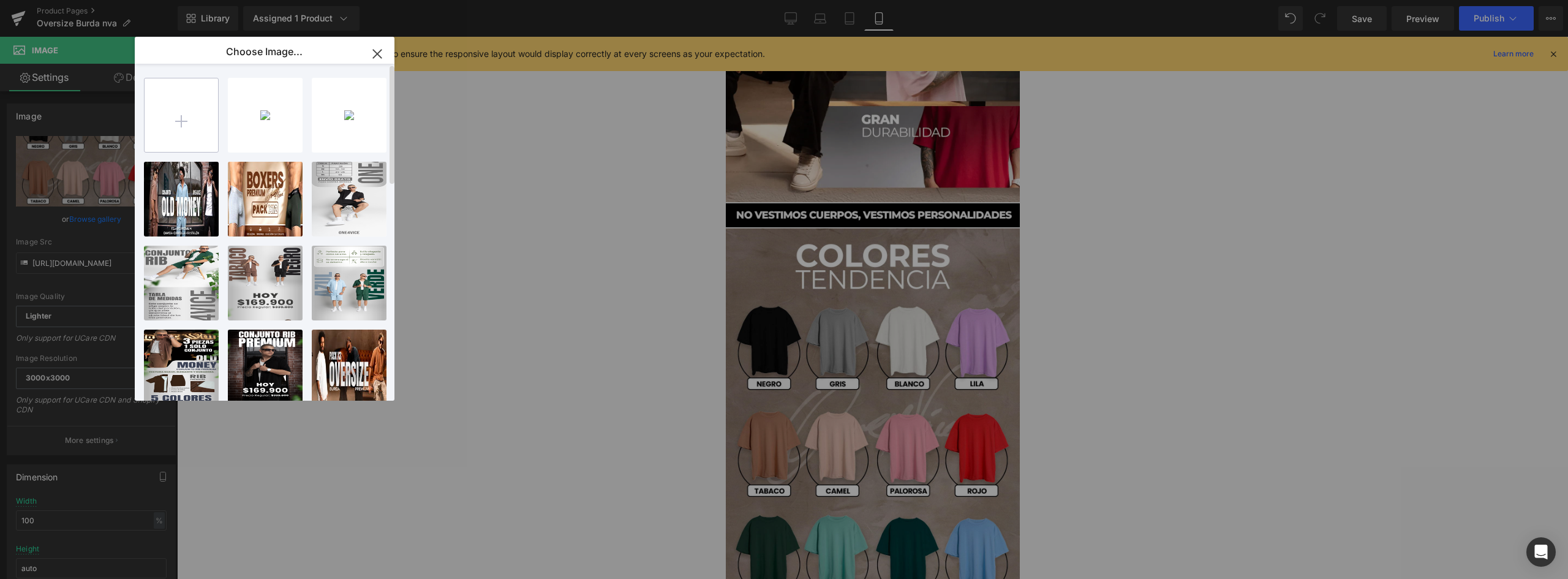
click at [193, 108] on input "file" at bounding box center [181, 115] width 73 height 73
type input "C:\fakepath\landing-burda_03.webp"
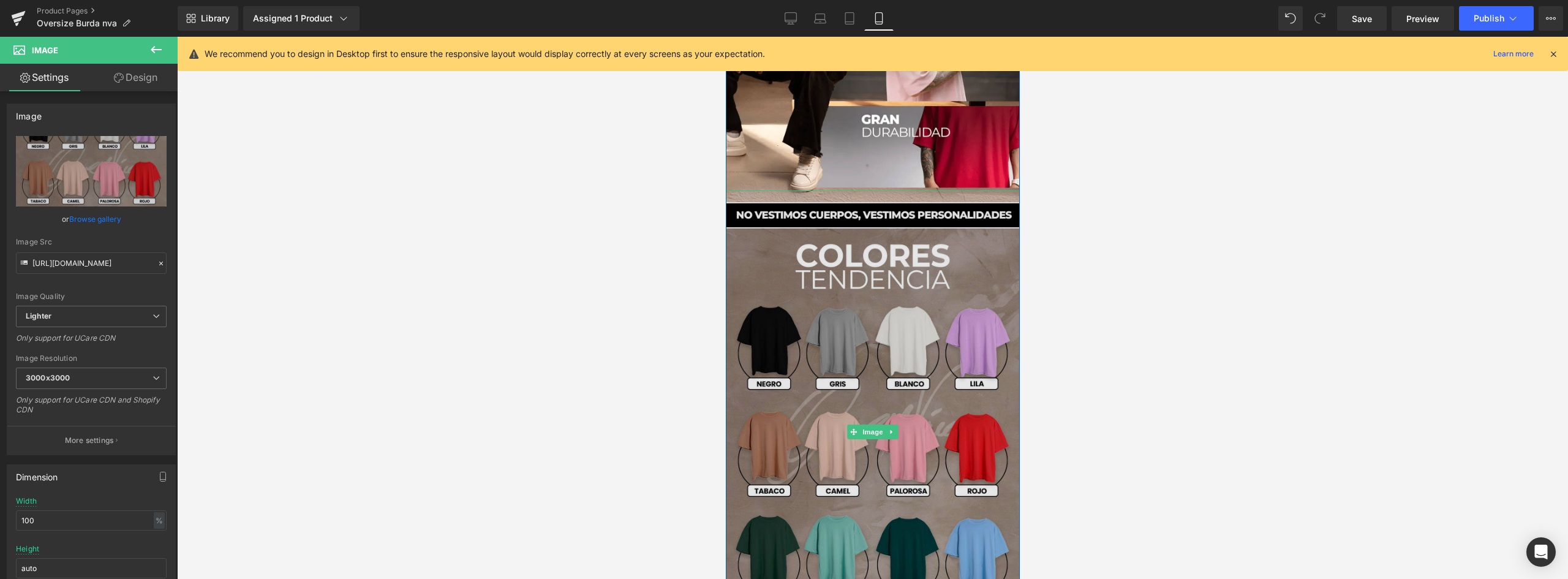
click at [847, 329] on img at bounding box center [872, 431] width 294 height 483
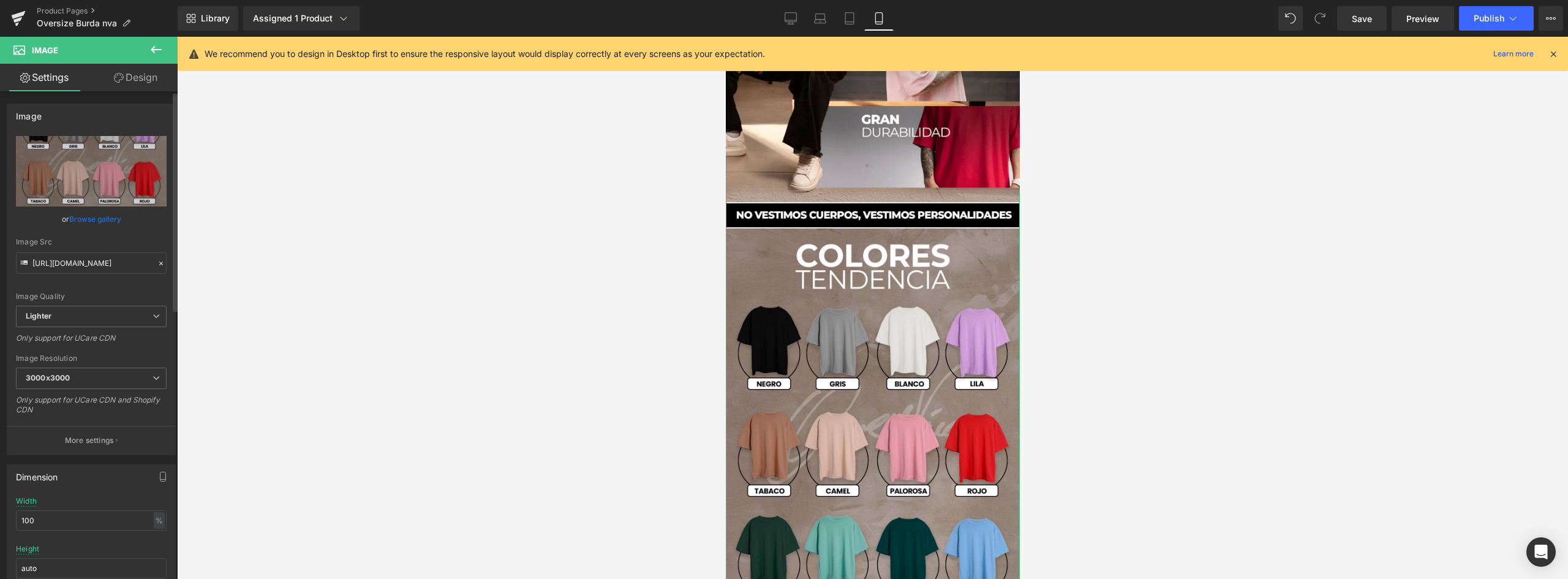
click at [101, 219] on link "Browse gallery" at bounding box center [95, 218] width 52 height 21
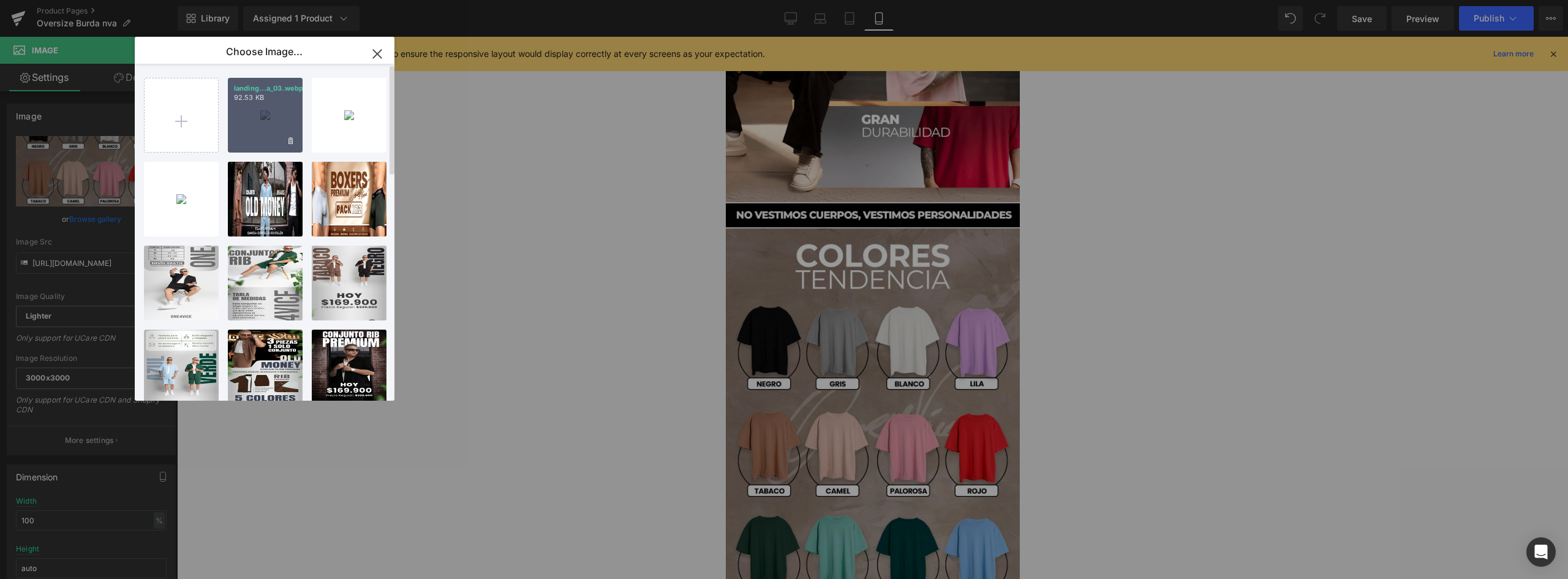
click at [278, 107] on div "landing...a_03.webp 92.53 KB" at bounding box center [265, 115] width 75 height 75
type input "[URL][DOMAIN_NAME]"
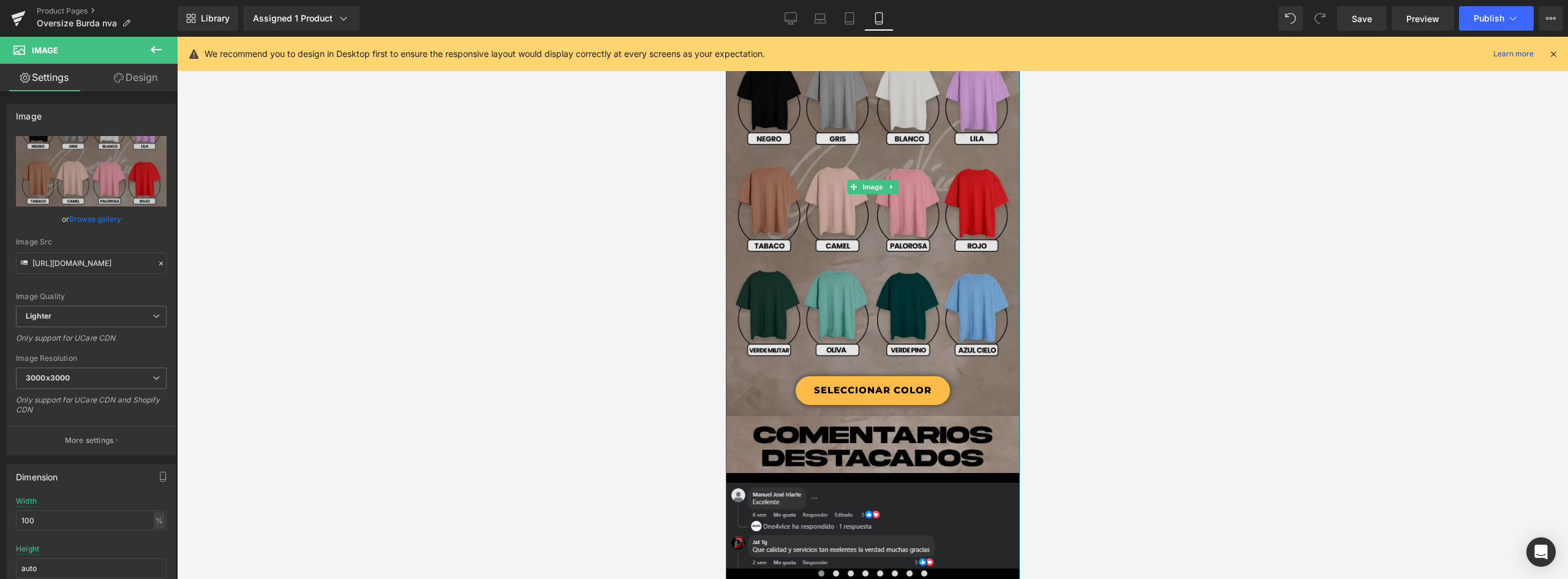
scroll to position [1164, 0]
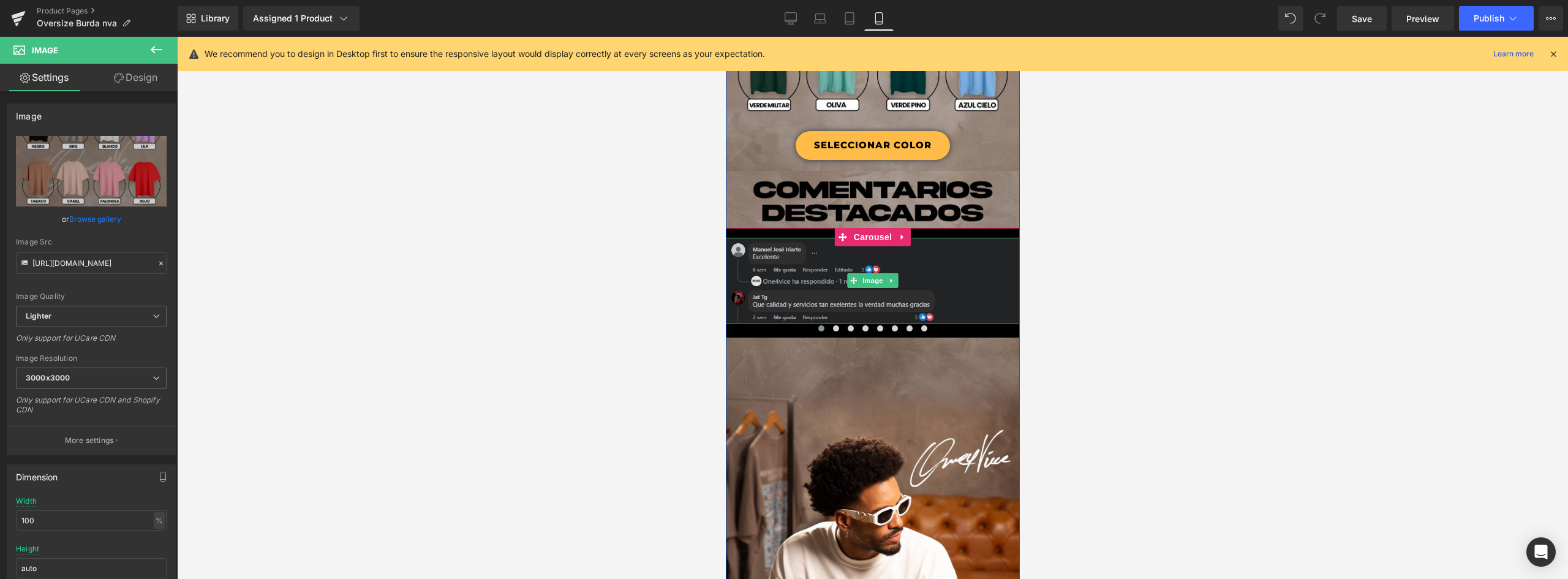
click at [929, 265] on img at bounding box center [872, 280] width 294 height 86
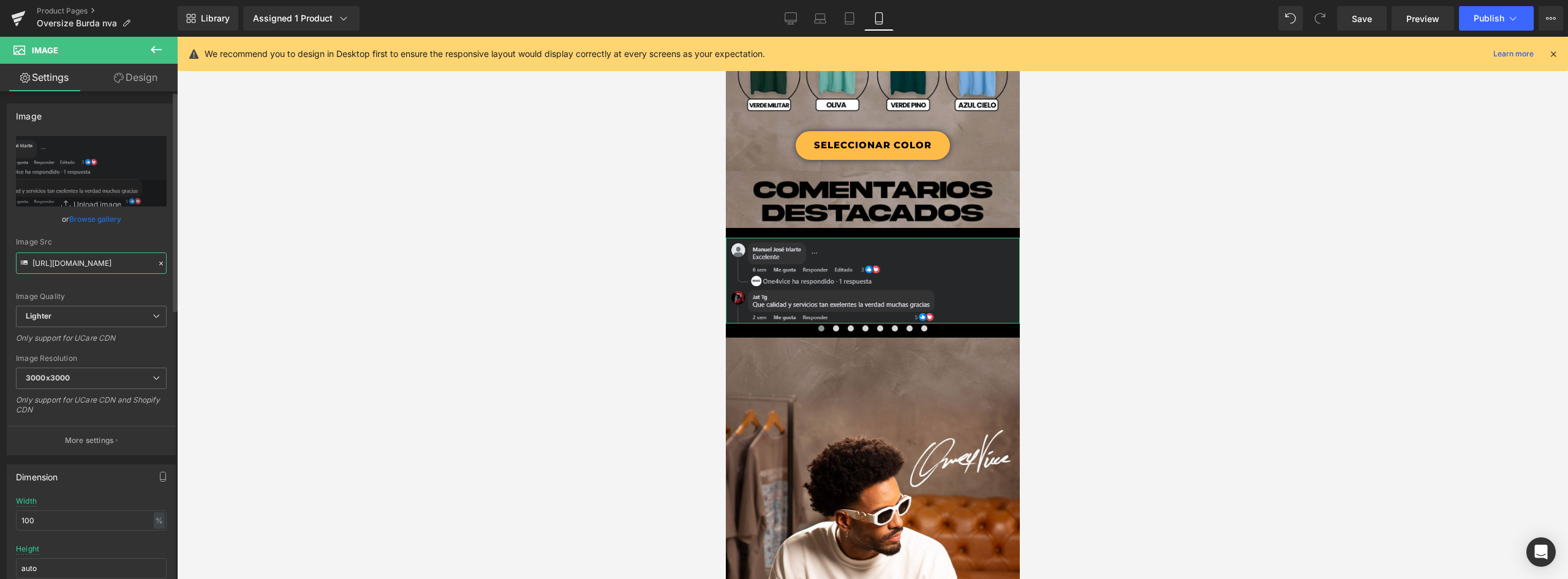
click at [105, 256] on input "[URL][DOMAIN_NAME]" at bounding box center [91, 262] width 151 height 21
drag, startPoint x: 87, startPoint y: 259, endPoint x: 344, endPoint y: 266, distance: 257.1
click at [344, 266] on div "You are previewing how the will restyle your page. You can not edit Elements in…" at bounding box center [784, 300] width 1568 height 600
click at [127, 262] on input "[URL][DOMAIN_NAME]" at bounding box center [91, 262] width 151 height 21
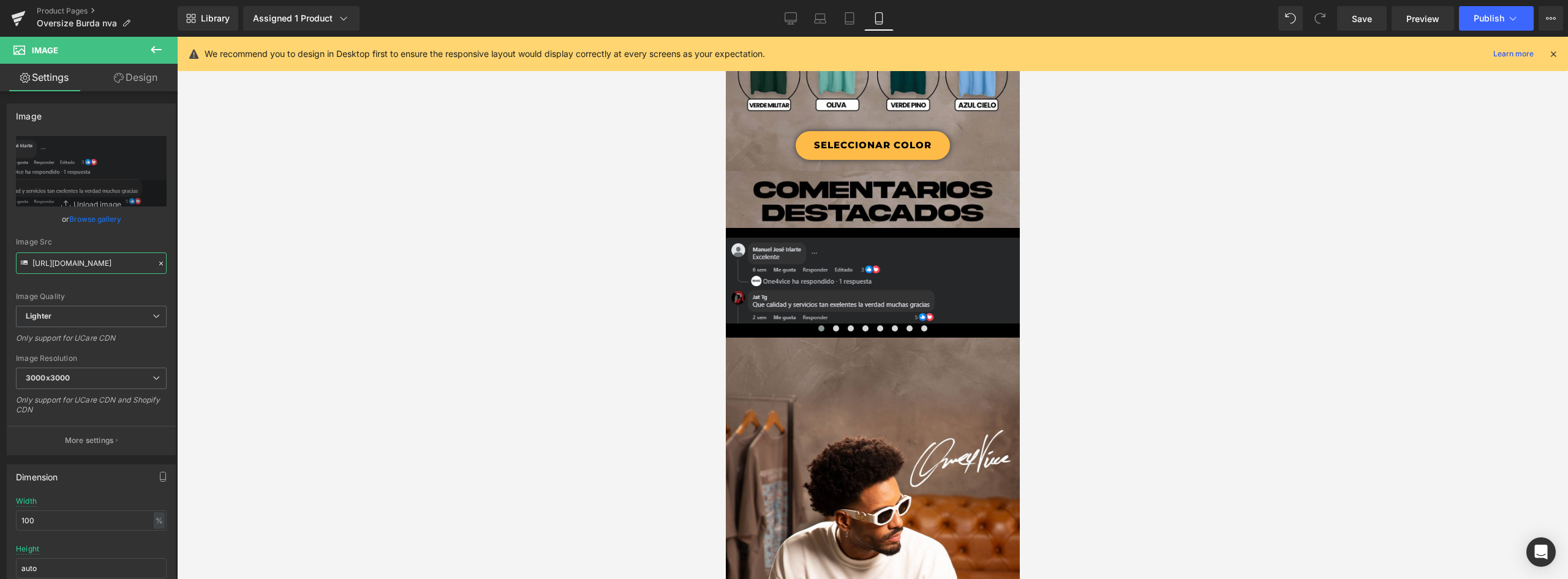
scroll to position [0, 0]
drag, startPoint x: 145, startPoint y: 263, endPoint x: -138, endPoint y: 228, distance: 285.2
click at [0, 228] on html "You are previewing how the will restyle your page. You can not edit Elements in…" at bounding box center [784, 290] width 1568 height 579
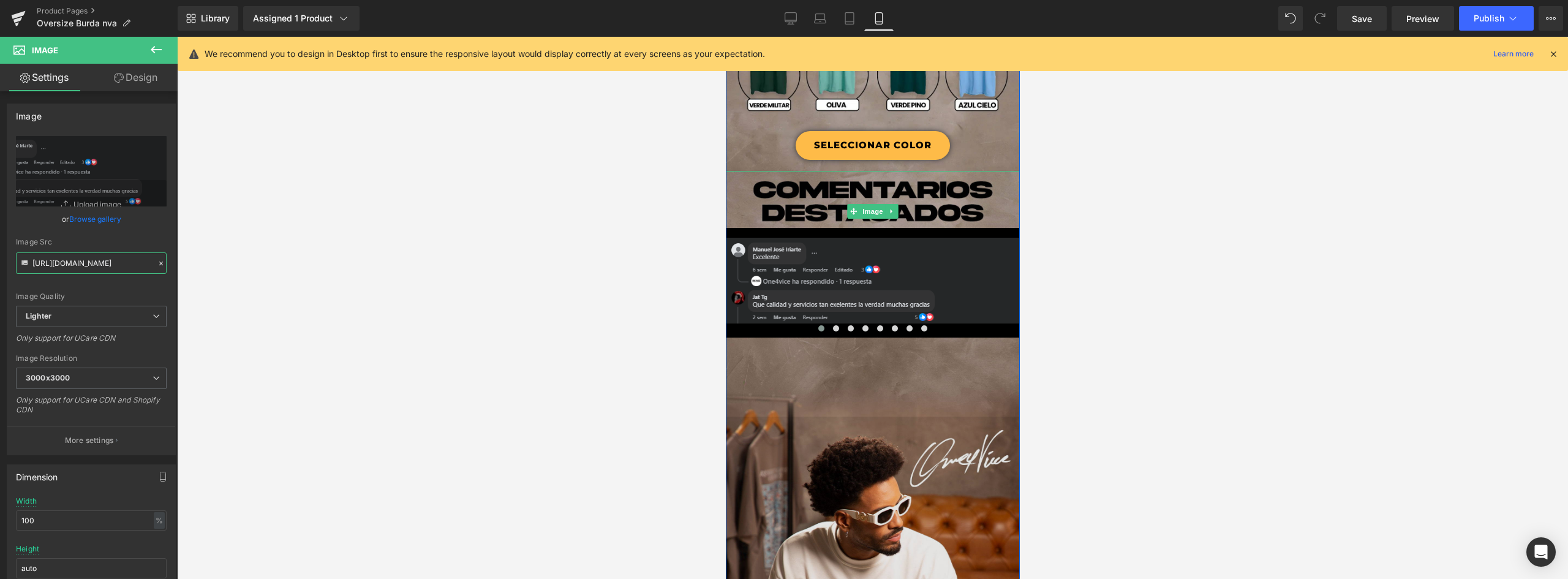
scroll to position [1348, 0]
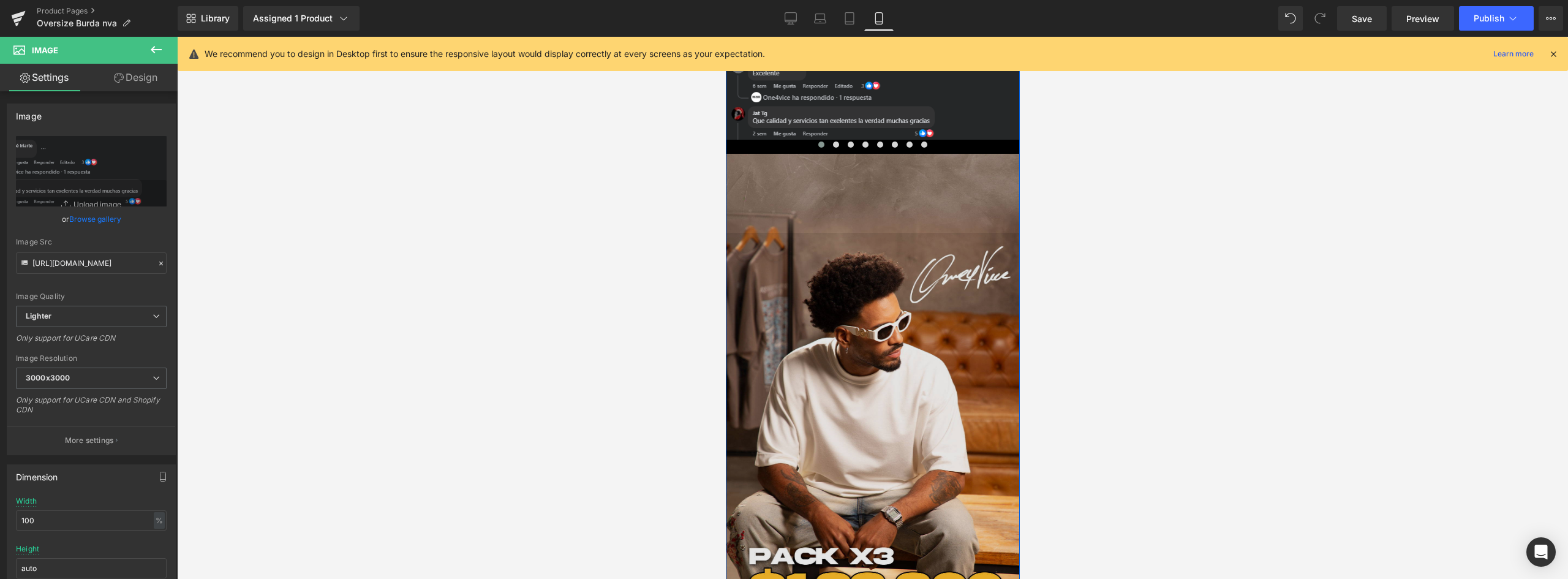
click at [848, 244] on img at bounding box center [872, 561] width 294 height 658
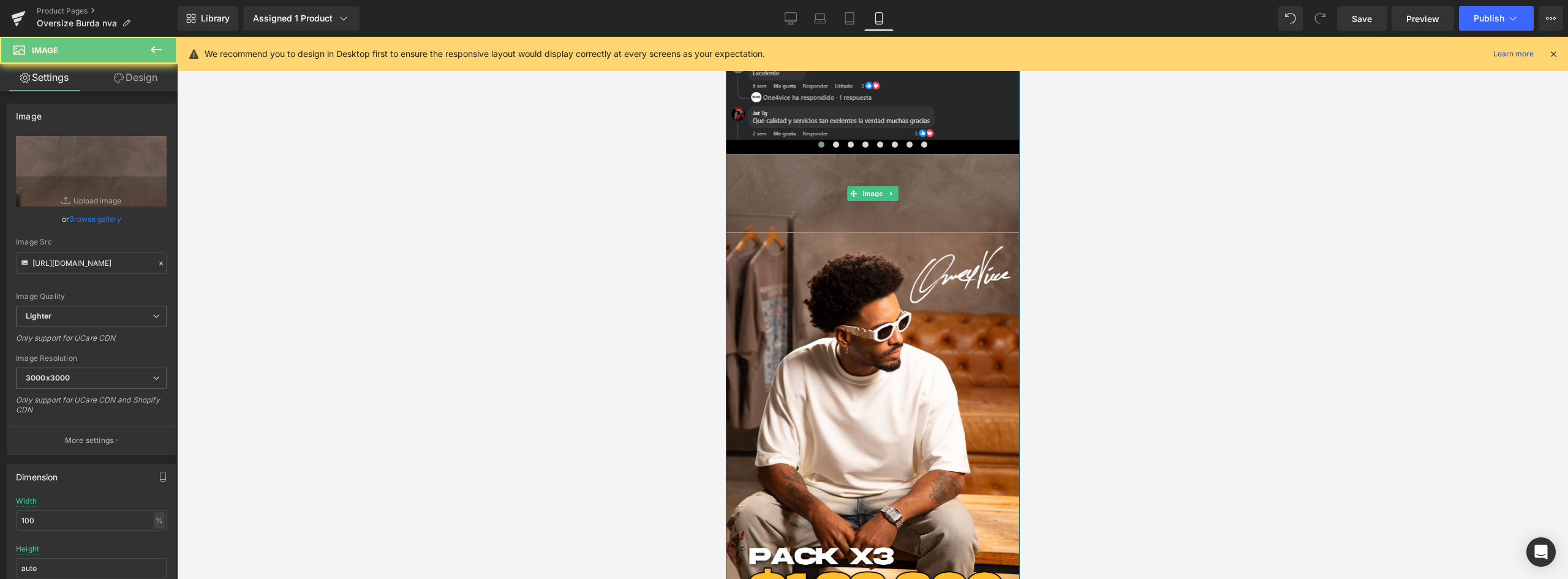
click at [835, 197] on img at bounding box center [872, 193] width 294 height 79
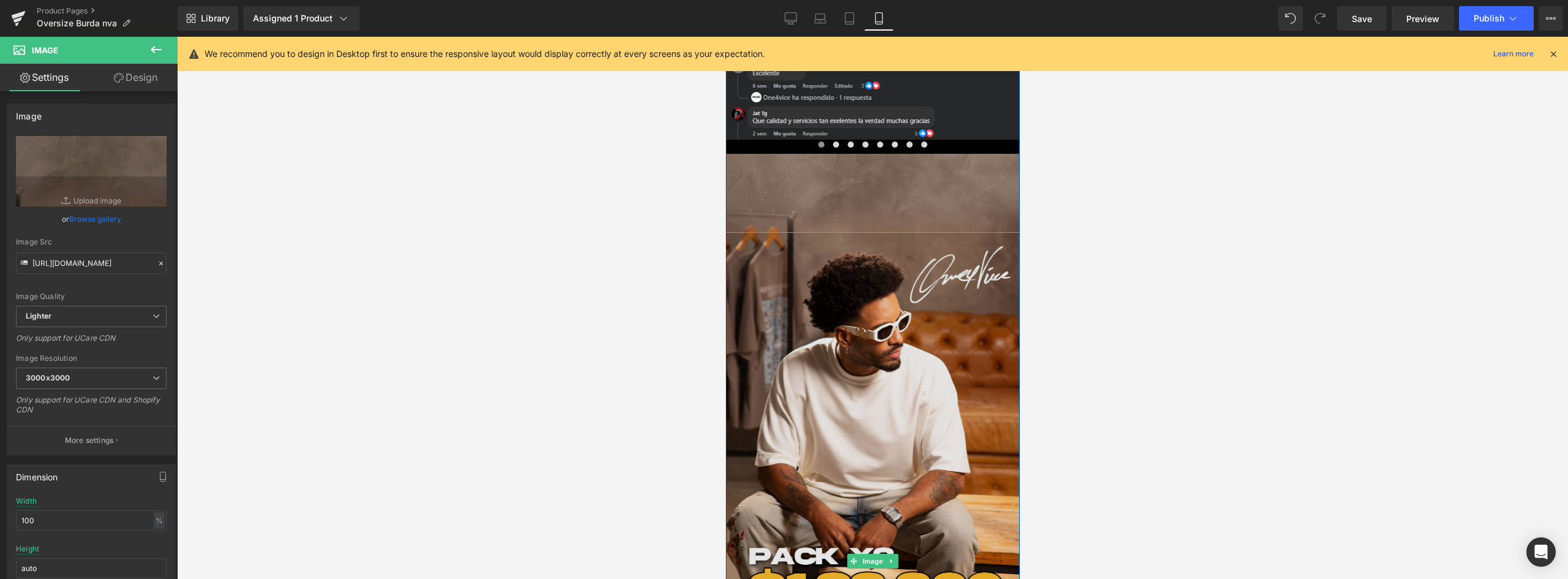
click at [836, 267] on img at bounding box center [872, 561] width 294 height 658
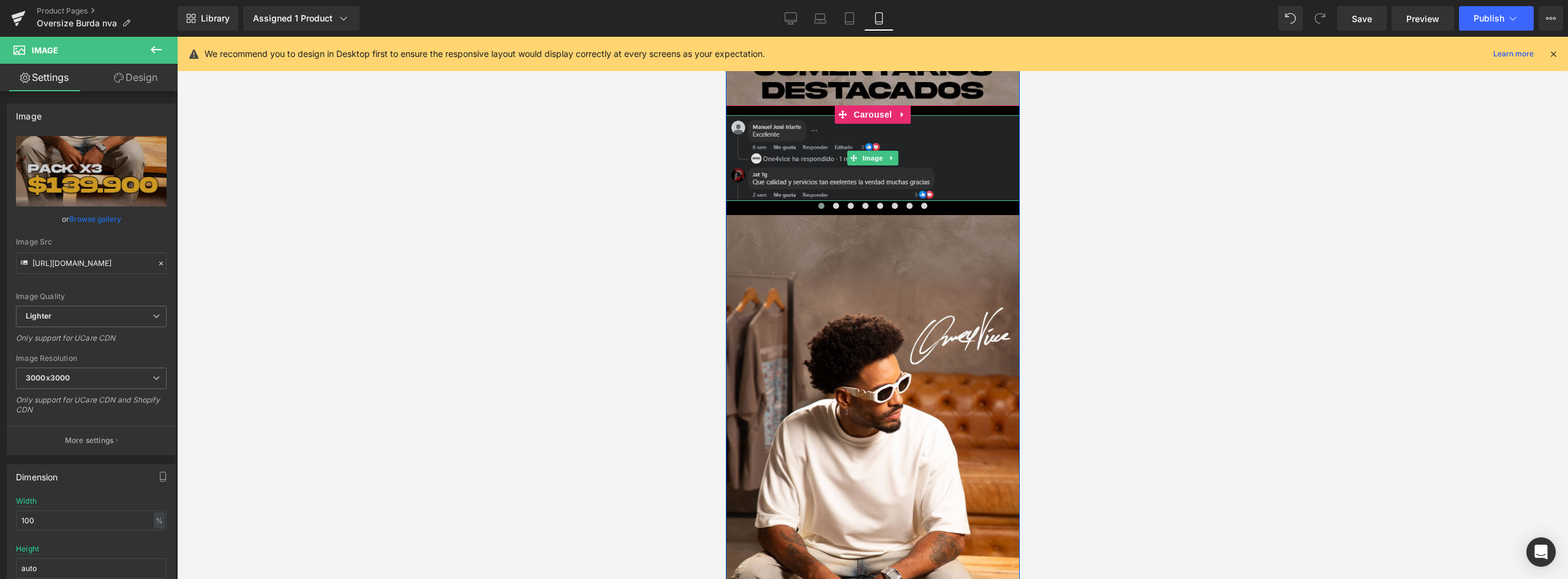
scroll to position [1225, 0]
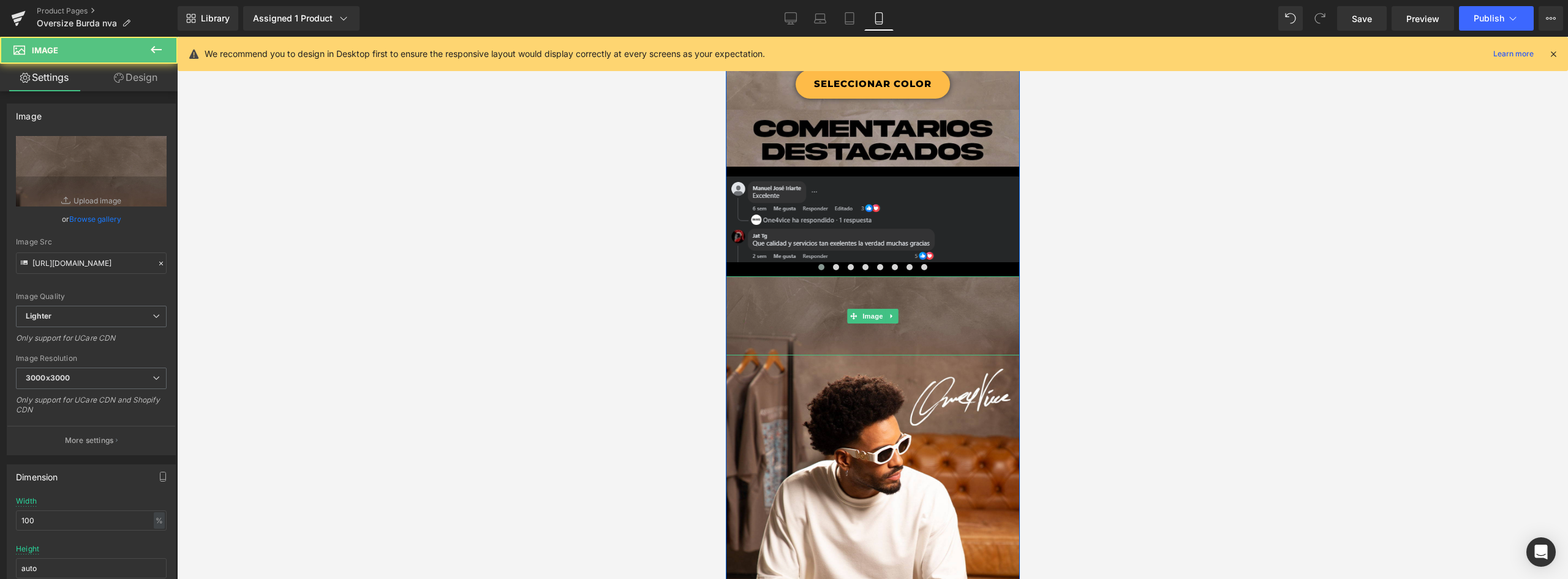
click at [916, 320] on img at bounding box center [872, 315] width 294 height 79
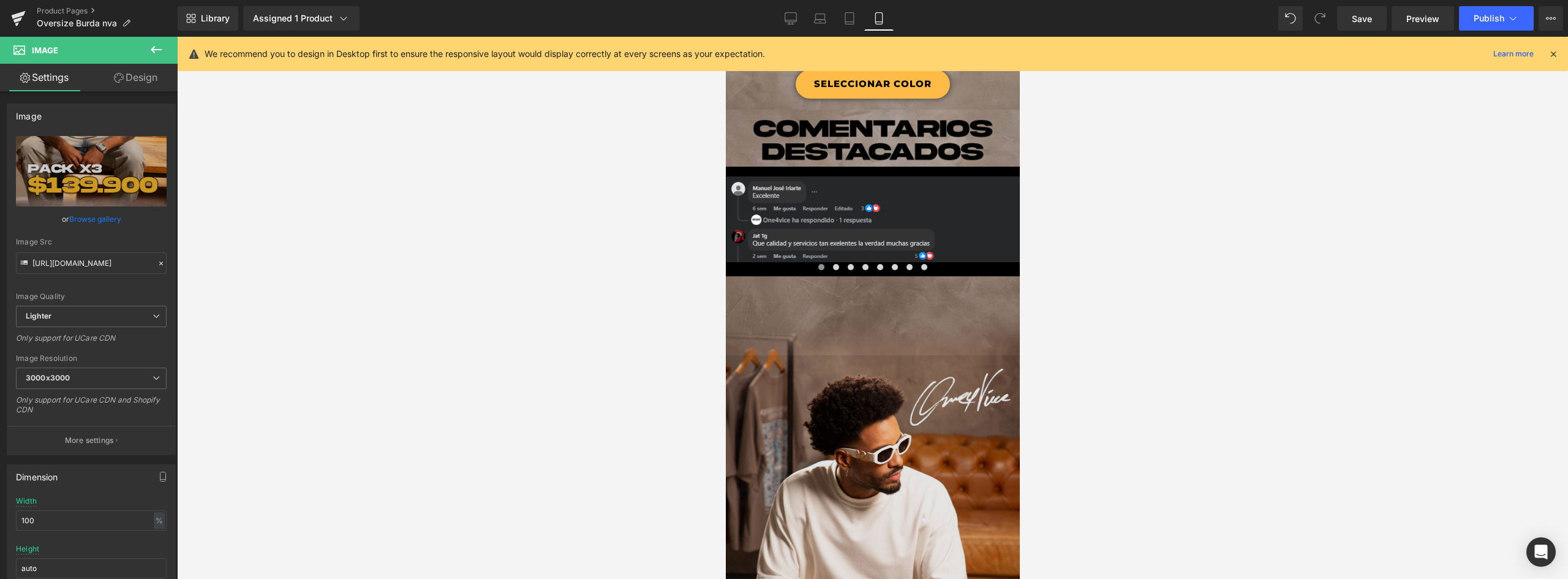
scroll to position [1409, 0]
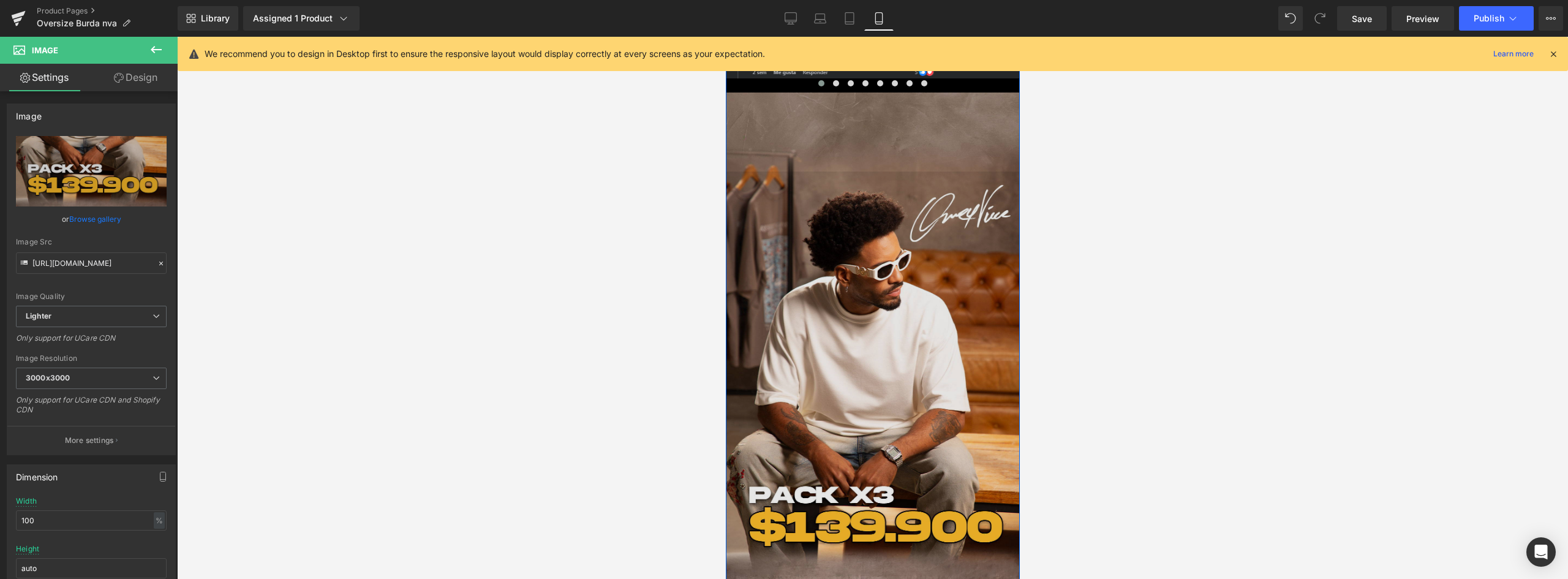
click at [877, 290] on img at bounding box center [872, 500] width 294 height 658
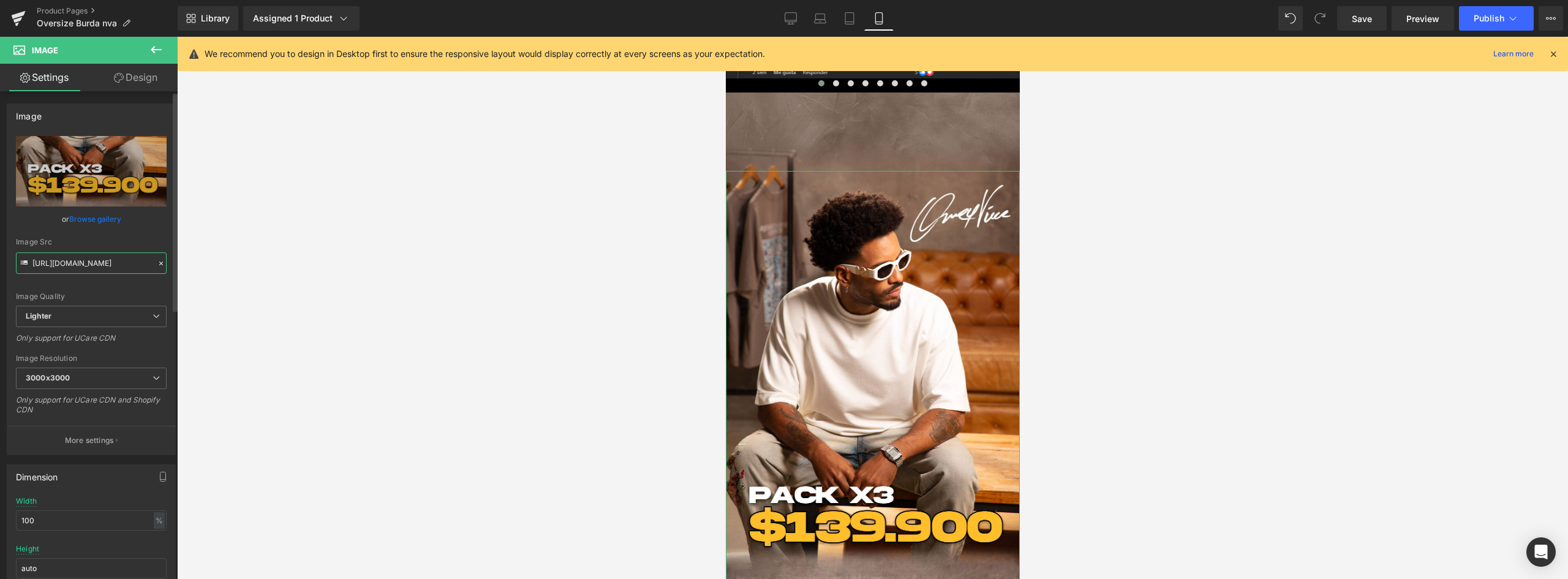
click at [96, 259] on input "[URL][DOMAIN_NAME]" at bounding box center [91, 262] width 151 height 21
drag, startPoint x: 34, startPoint y: 263, endPoint x: 392, endPoint y: 272, distance: 358.1
click at [392, 272] on div "You are previewing how the will restyle your page. You can not edit Elements in…" at bounding box center [784, 300] width 1568 height 600
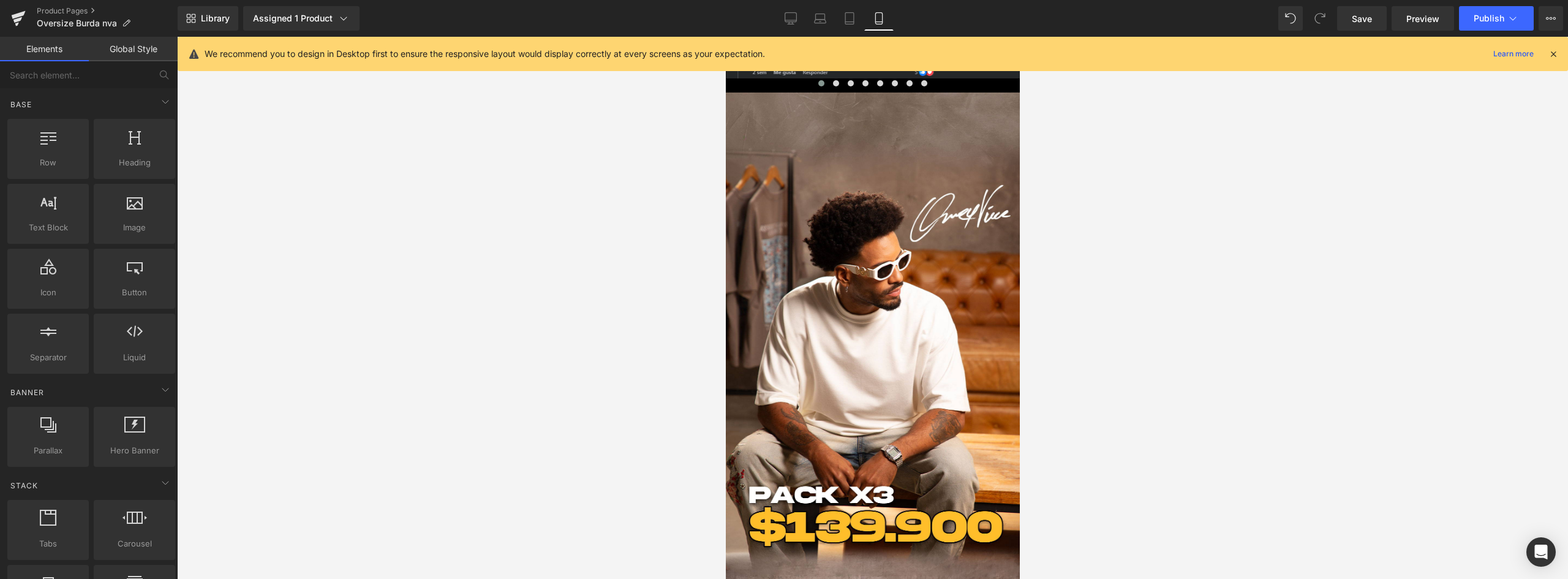
click at [315, 187] on div at bounding box center [872, 308] width 1391 height 542
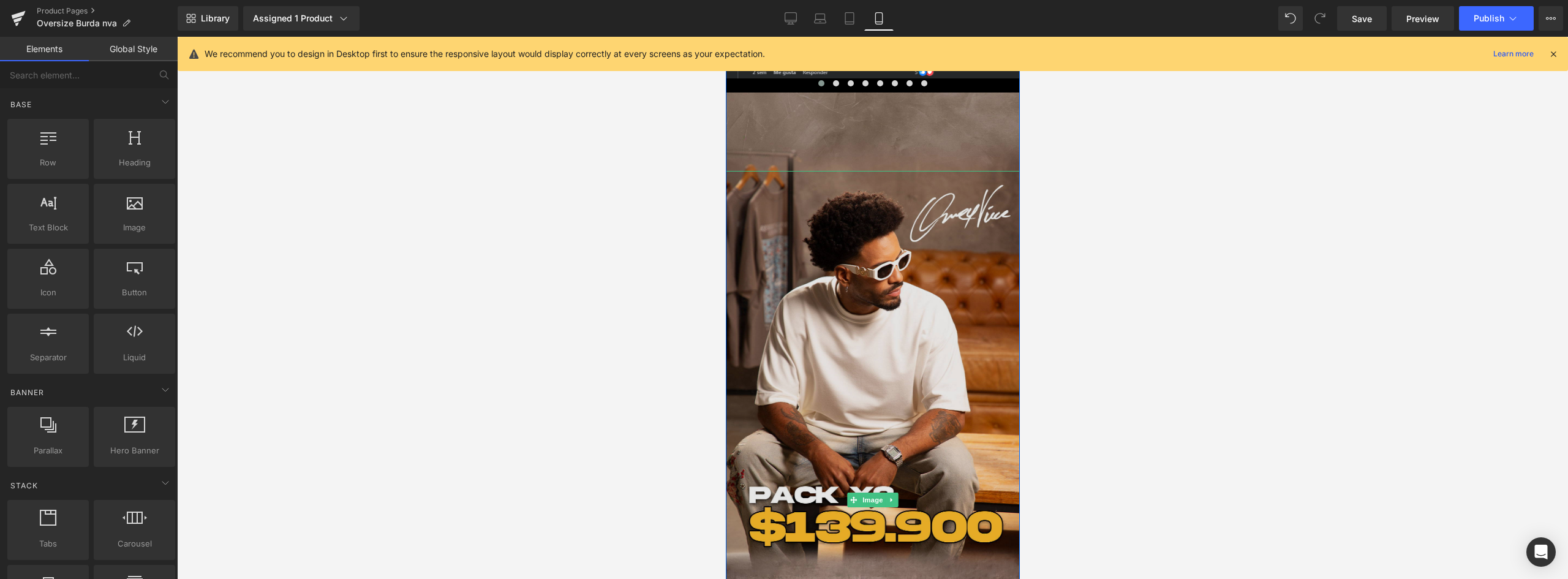
click at [883, 206] on img at bounding box center [872, 500] width 294 height 658
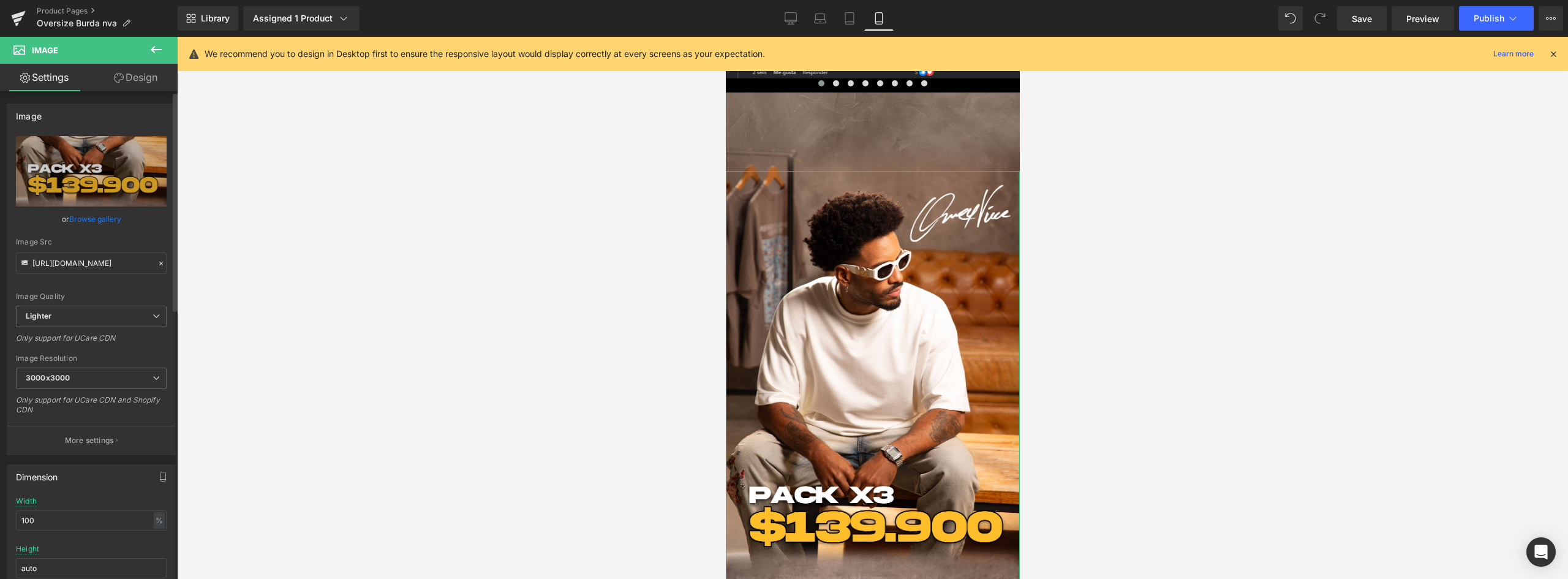
click at [97, 219] on link "Browse gallery" at bounding box center [95, 218] width 52 height 21
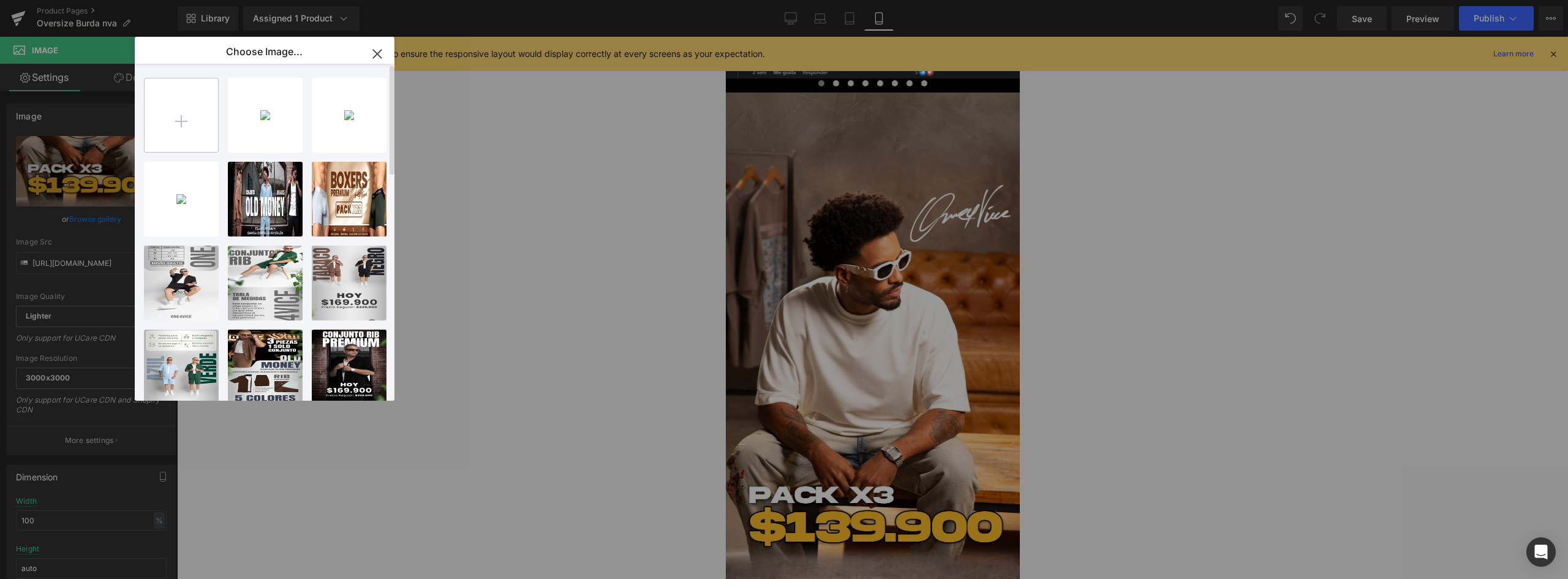
click at [183, 120] on input "file" at bounding box center [181, 115] width 73 height 73
type input "C:\fakepath\landing-burda_07.webp"
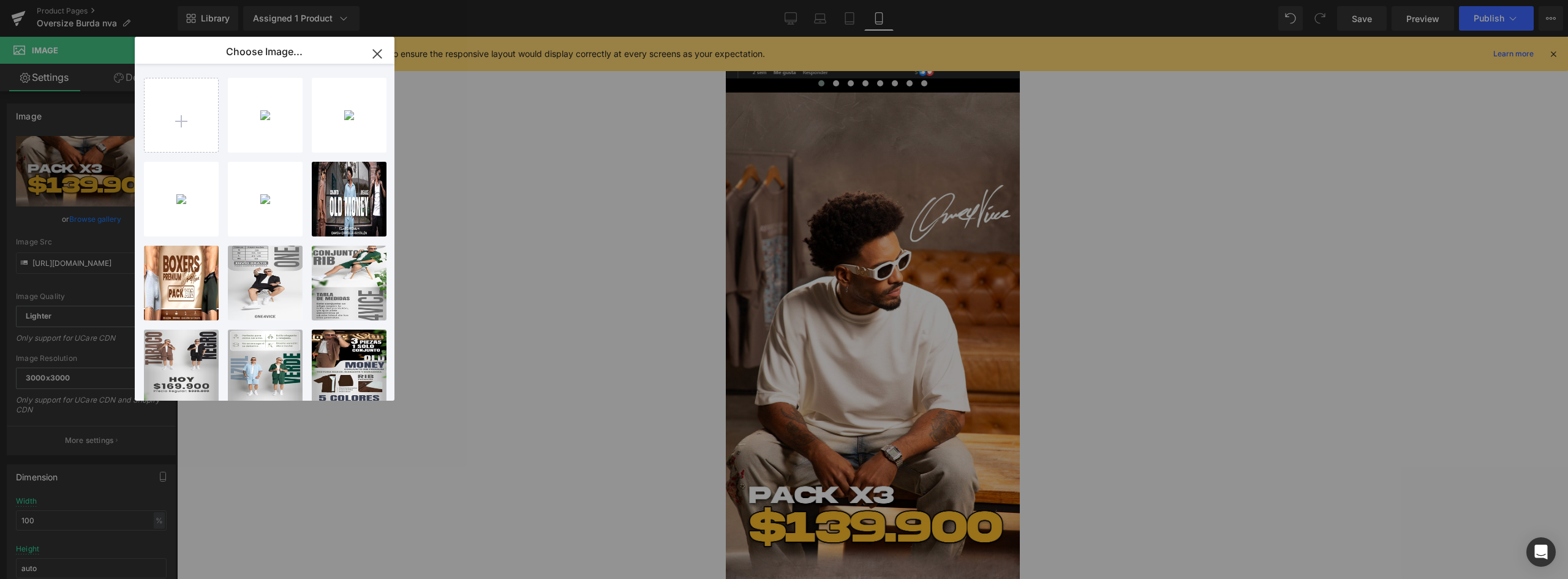
click at [1135, 0] on div "You are previewing how the will restyle your page. You can not edit Elements in…" at bounding box center [784, 0] width 1568 height 0
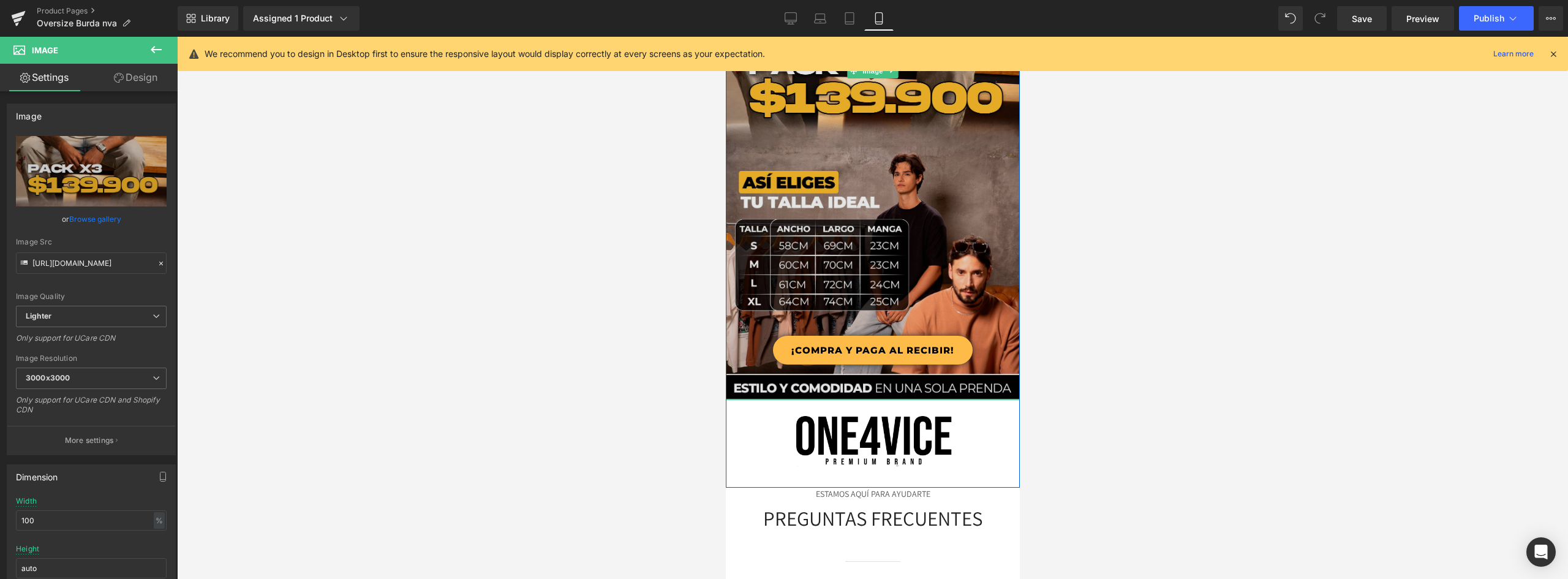
click at [907, 209] on img at bounding box center [872, 71] width 294 height 658
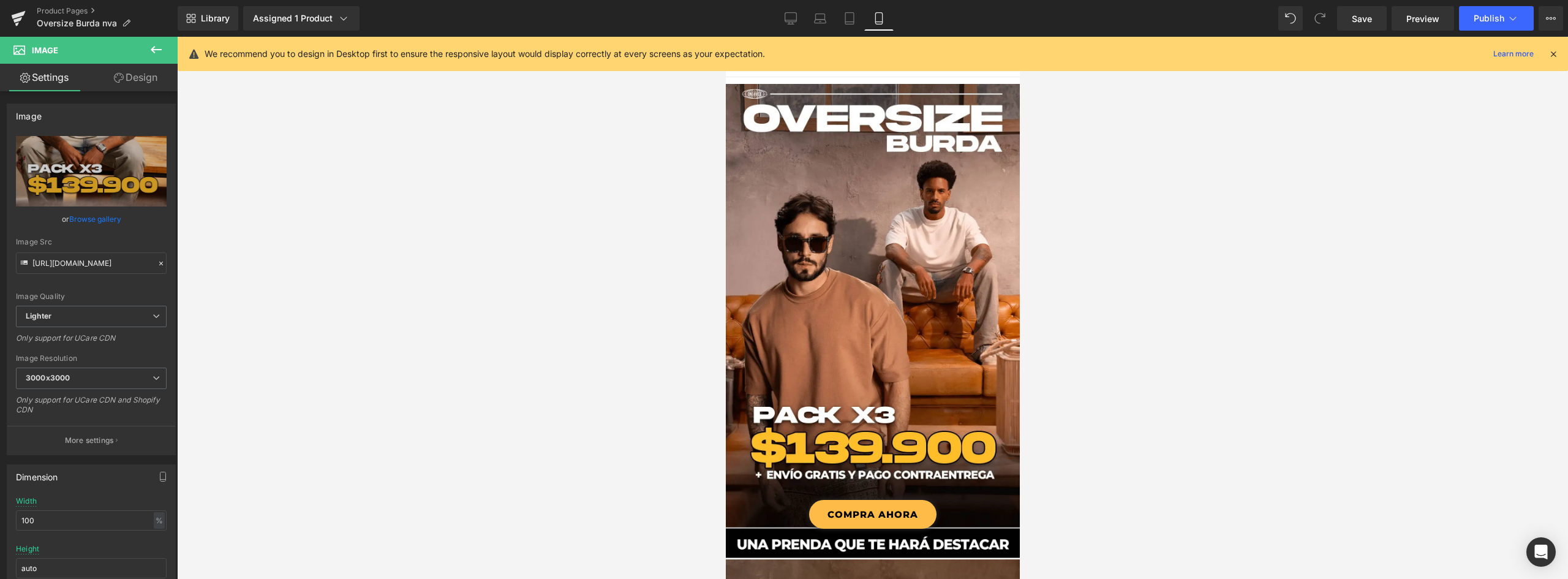
click at [160, 48] on icon at bounding box center [157, 50] width 15 height 15
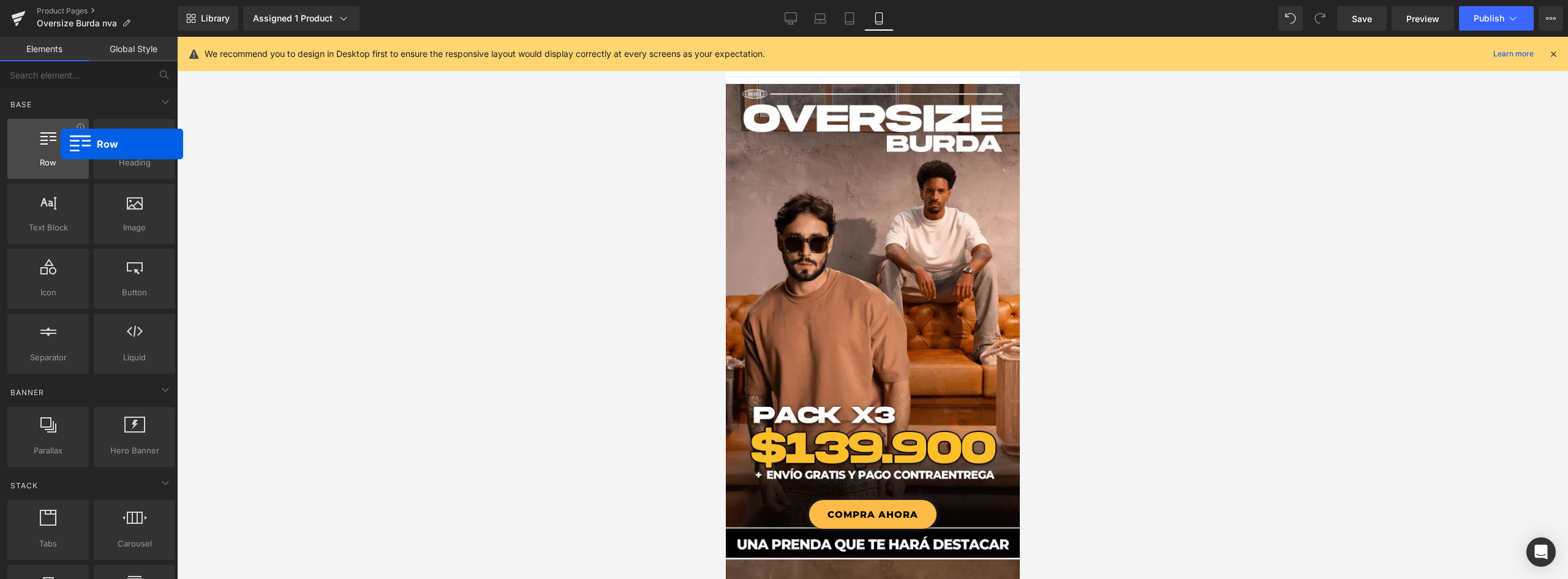
click at [61, 144] on div at bounding box center [48, 143] width 74 height 28
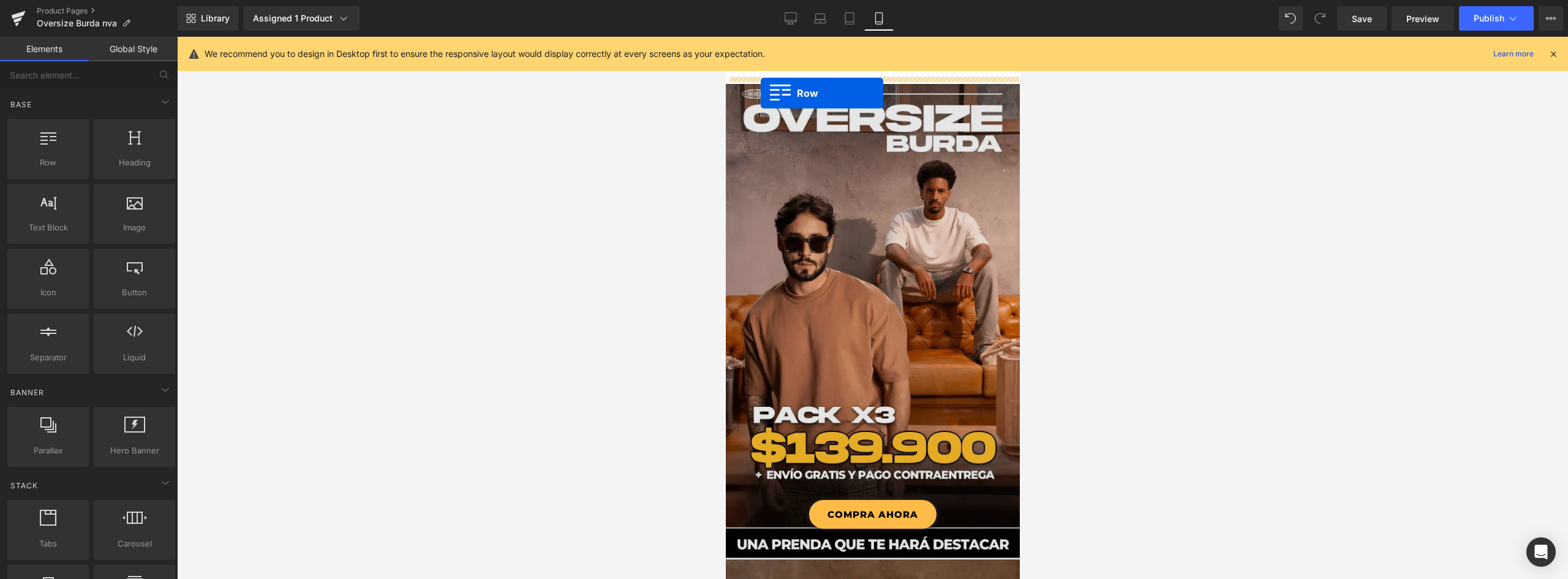
drag, startPoint x: 777, startPoint y: 183, endPoint x: 760, endPoint y: 93, distance: 91.6
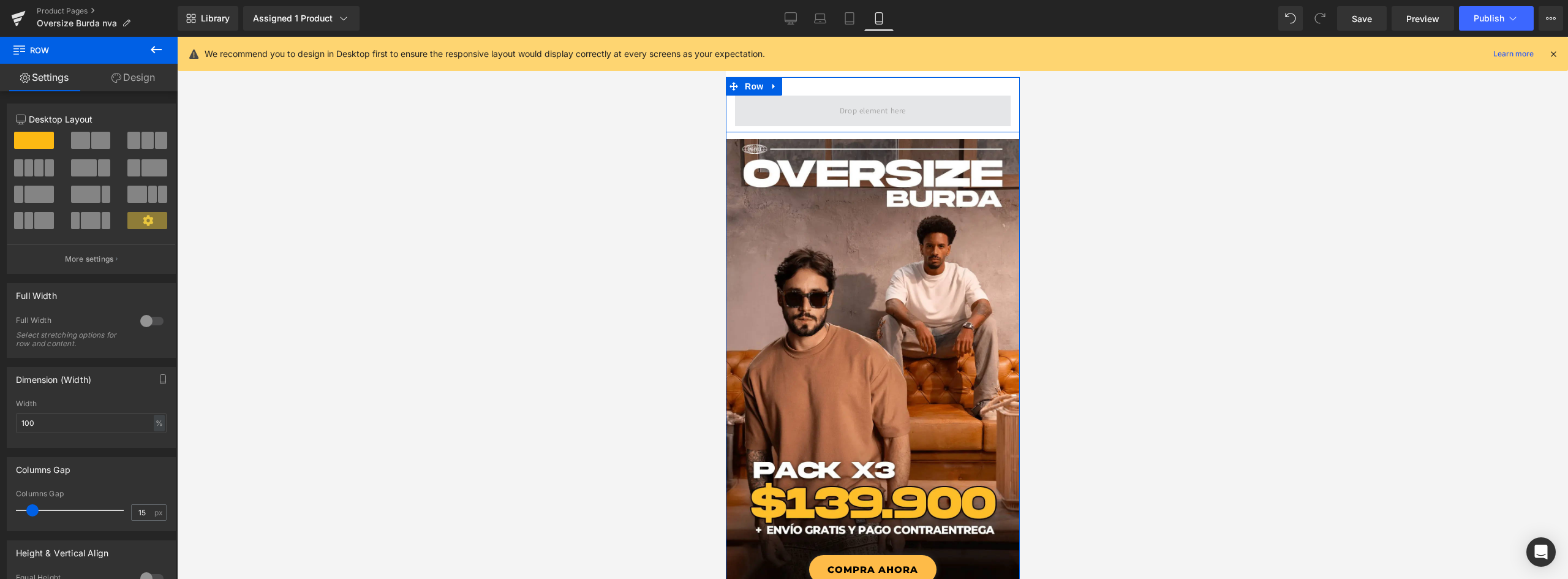
click at [806, 108] on span at bounding box center [871, 111] width 276 height 31
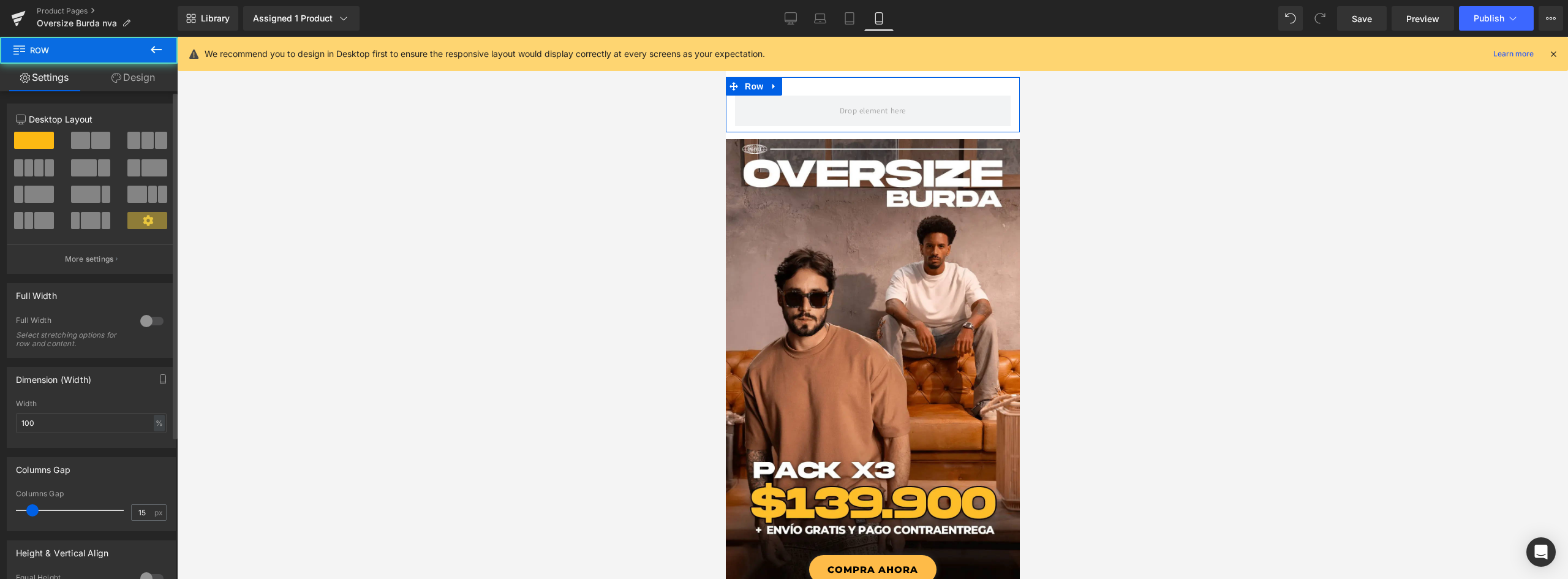
click at [142, 321] on div at bounding box center [152, 320] width 29 height 20
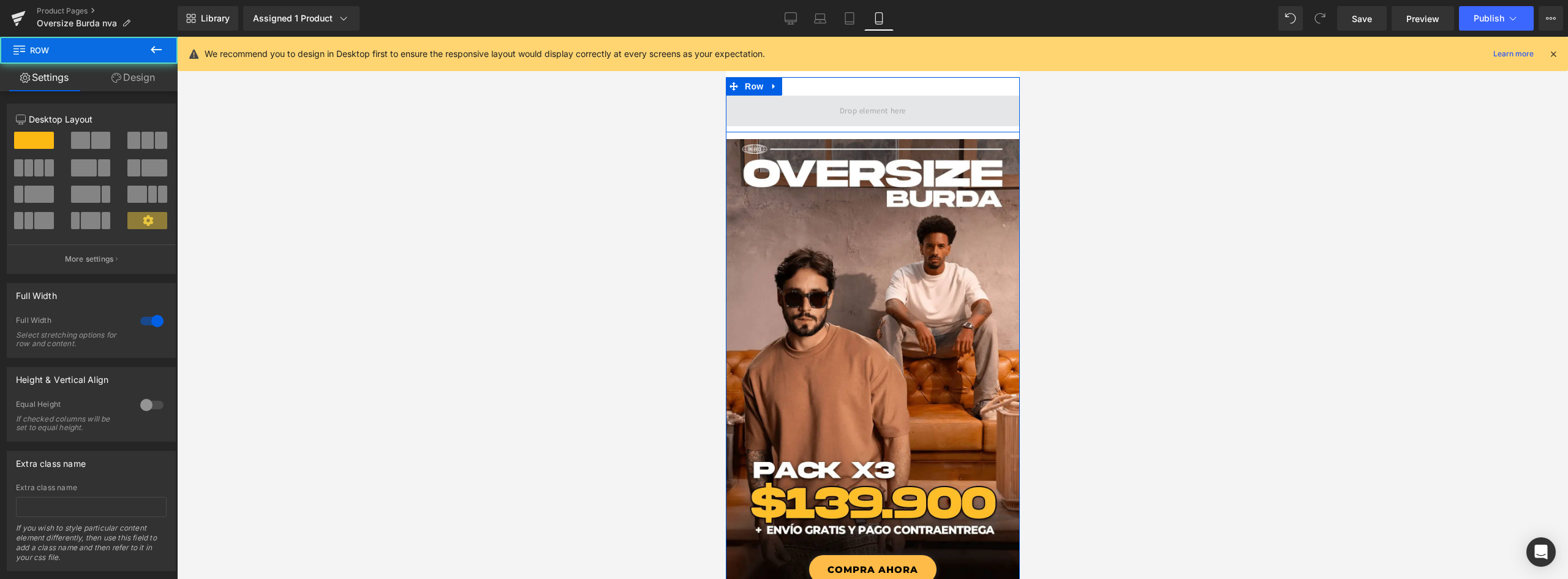
click at [913, 107] on span at bounding box center [872, 111] width 294 height 31
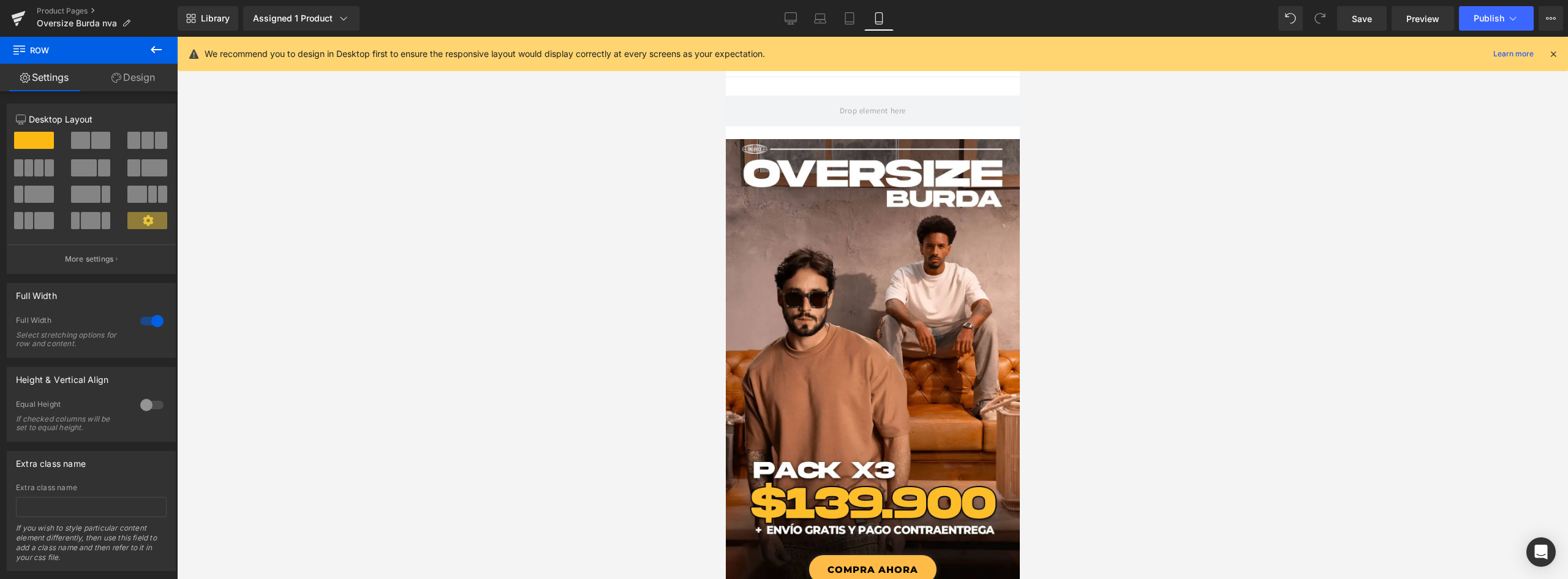
click at [153, 51] on icon at bounding box center [156, 50] width 11 height 7
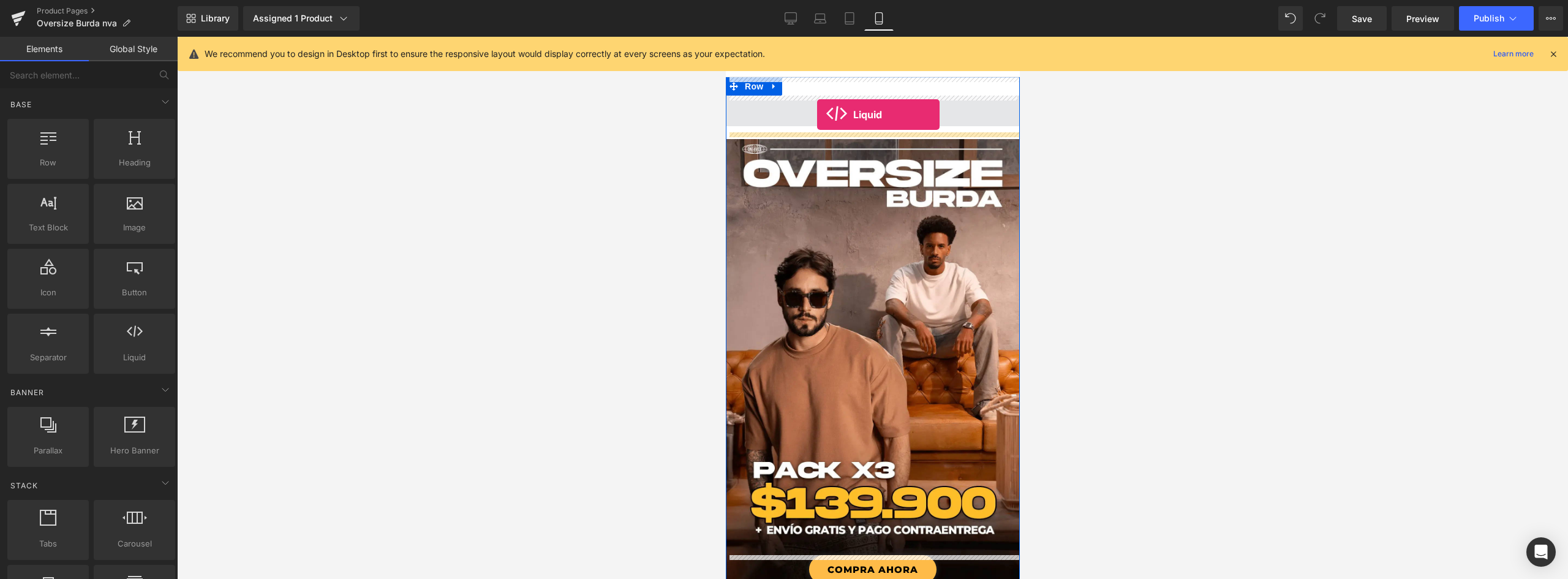
drag, startPoint x: 860, startPoint y: 381, endPoint x: 816, endPoint y: 115, distance: 269.6
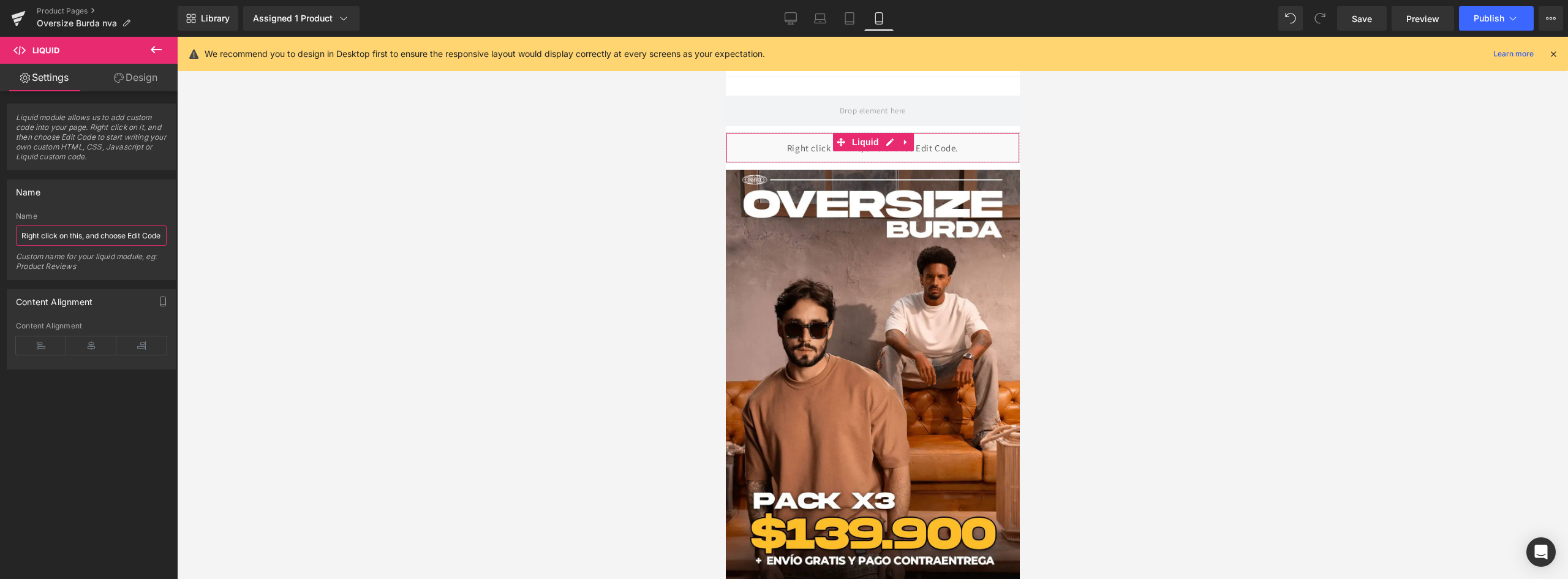
click at [97, 236] on input "Right click on this, and choose Edit Code." at bounding box center [91, 236] width 151 height 21
click at [102, 134] on span "Liquid module allows us to add custom code into your page. Right click on it, a…" at bounding box center [91, 141] width 151 height 57
click at [138, 79] on link "Design" at bounding box center [135, 78] width 89 height 28
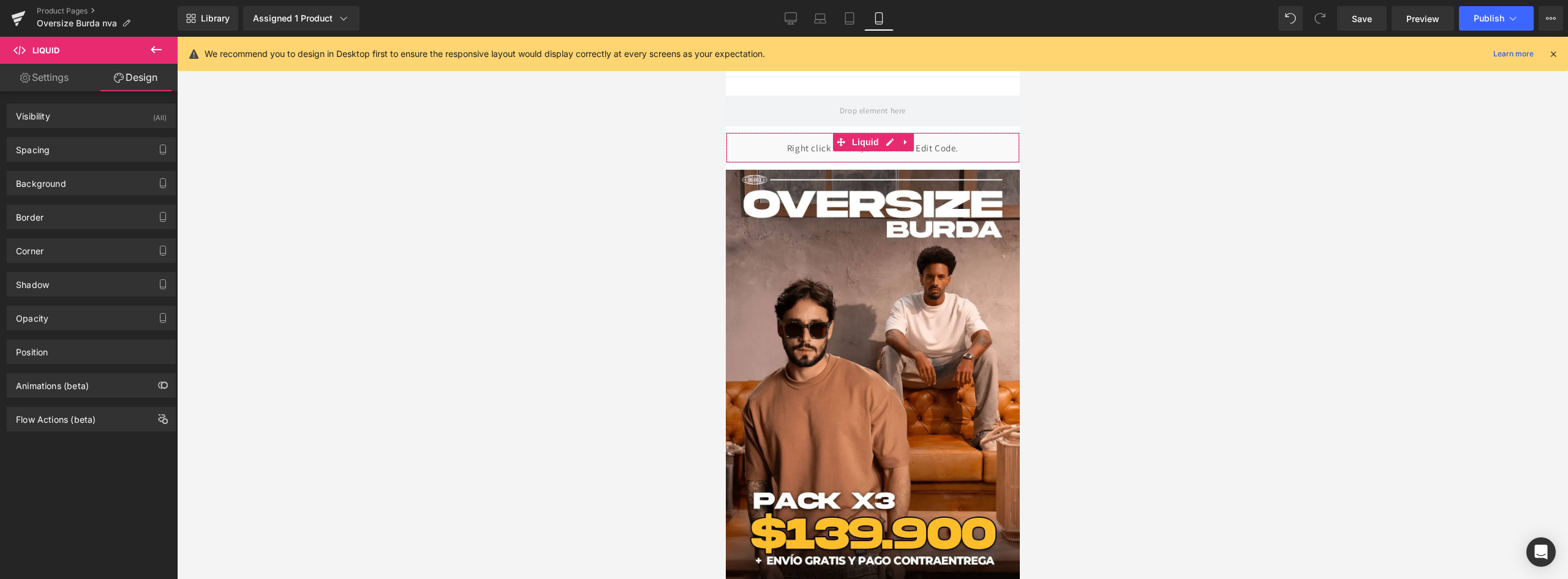
click at [61, 73] on link "Settings" at bounding box center [44, 78] width 89 height 28
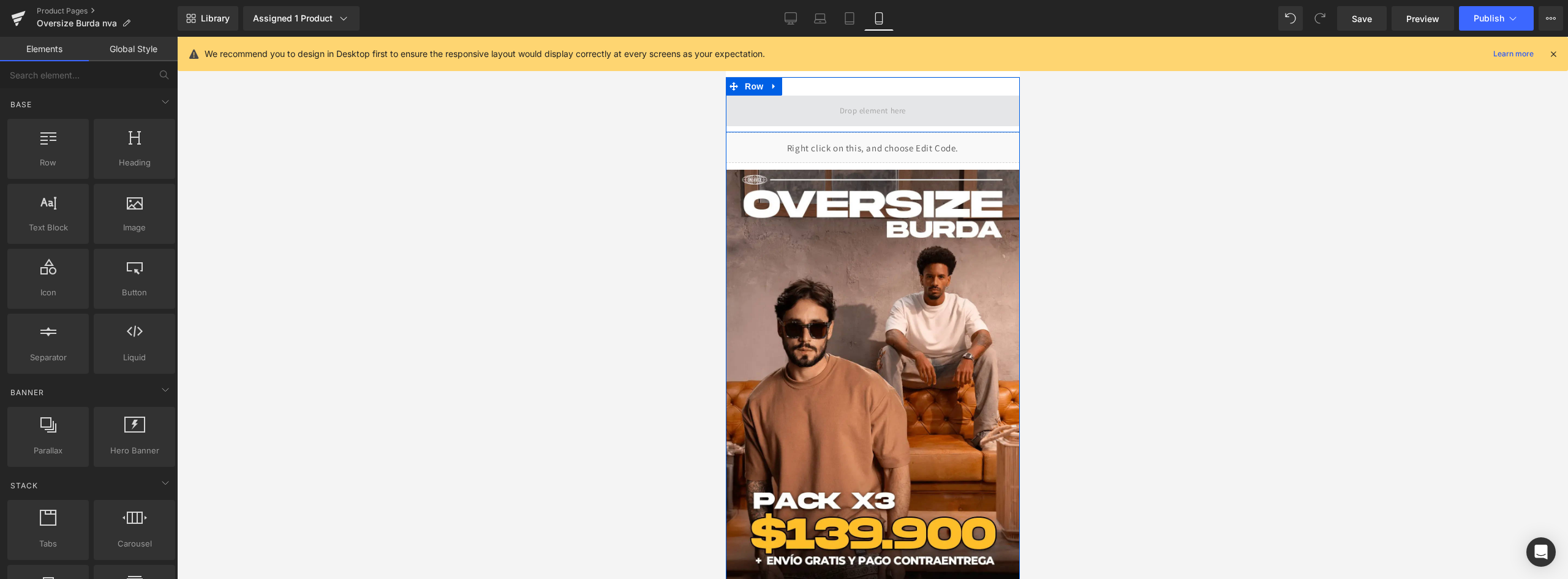
click at [887, 107] on span at bounding box center [872, 111] width 75 height 21
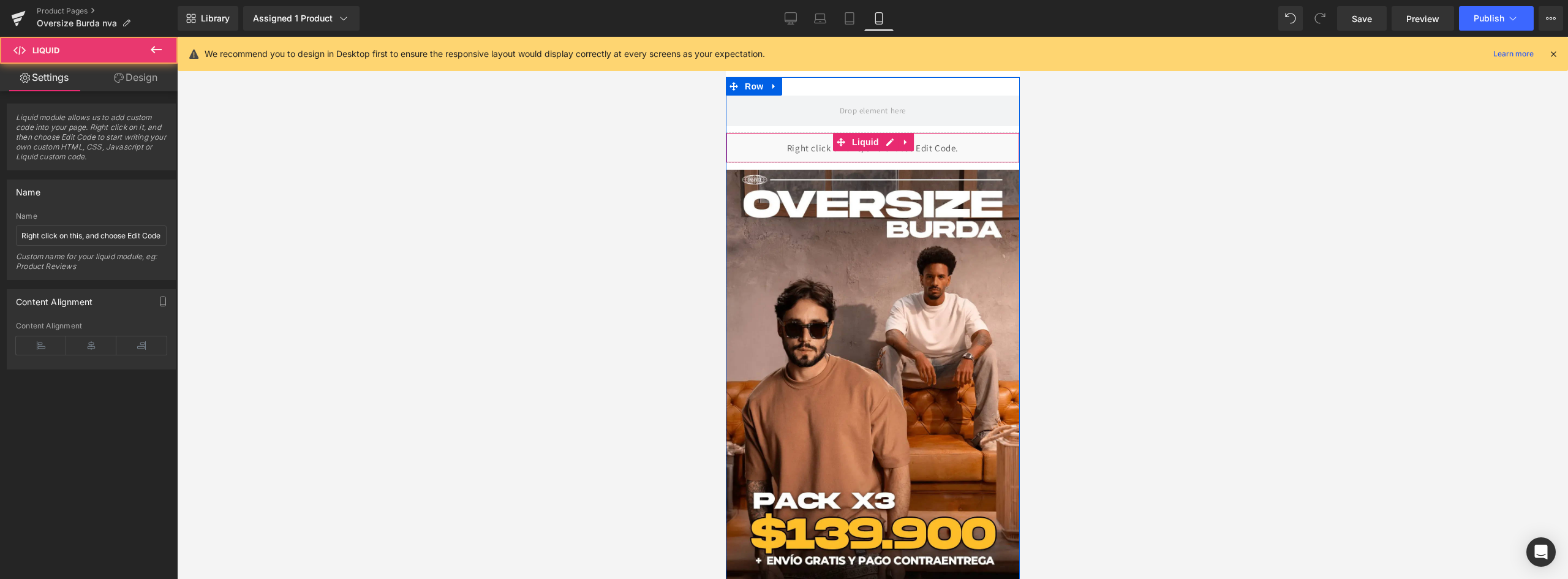
click at [923, 149] on div "Liquid" at bounding box center [872, 148] width 294 height 31
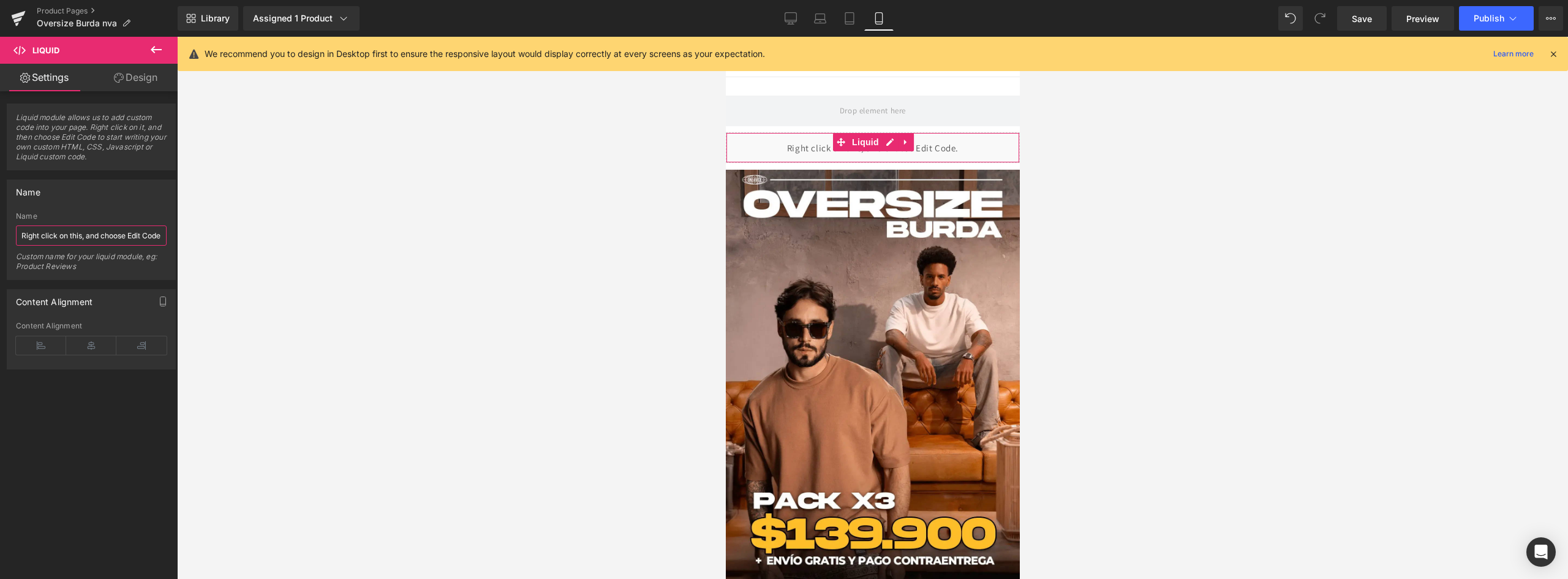
scroll to position [0, 10]
drag, startPoint x: 60, startPoint y: 233, endPoint x: 179, endPoint y: 233, distance: 119.0
click at [179, 233] on div "Liquid You are previewing how the will restyle your page. You can not edit Elem…" at bounding box center [784, 300] width 1568 height 600
click at [151, 236] on input "Right click on this, and choose Edit Code." at bounding box center [91, 236] width 151 height 21
drag, startPoint x: 77, startPoint y: 237, endPoint x: 32, endPoint y: 229, distance: 45.7
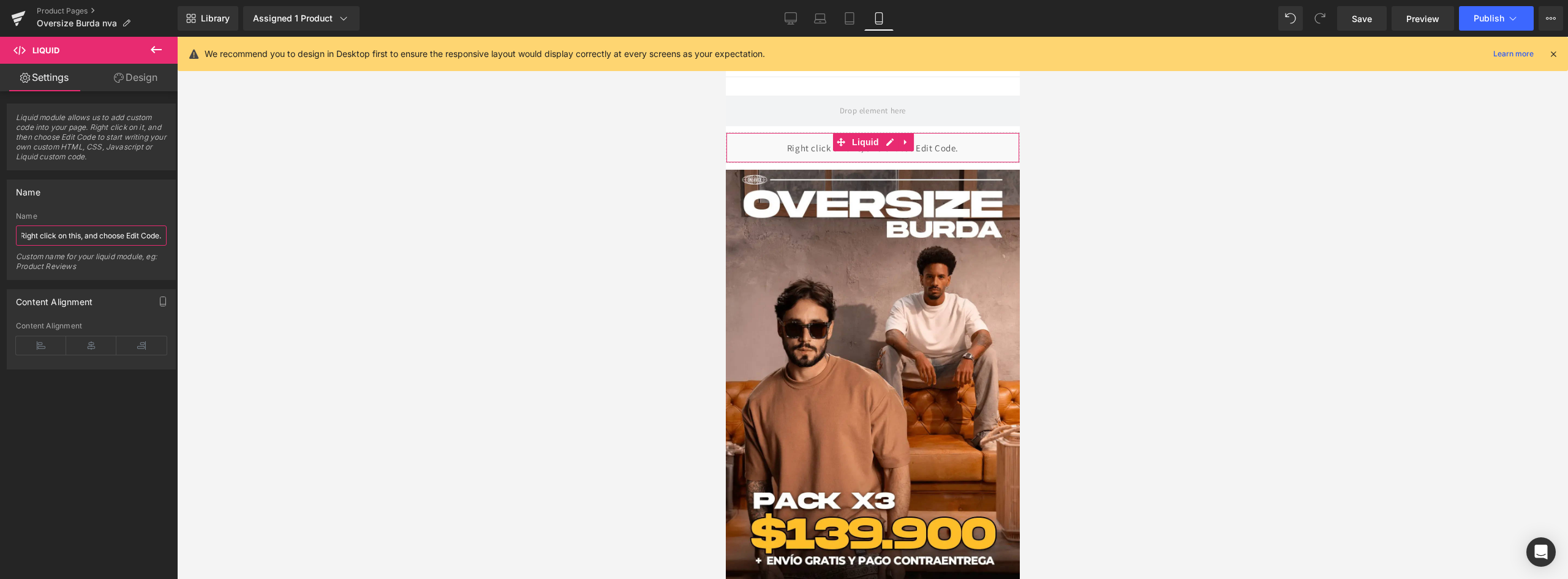
click at [32, 229] on input "Right click on this, and choose Edit Code." at bounding box center [91, 236] width 151 height 21
drag, startPoint x: 28, startPoint y: 234, endPoint x: -10, endPoint y: 234, distance: 38.0
click at [0, 234] on html "Liquid You are previewing how the will restyle your page. You can not edit Elem…" at bounding box center [784, 290] width 1568 height 579
click at [38, 234] on input "Right click on this, and choose Edit Code." at bounding box center [91, 236] width 151 height 21
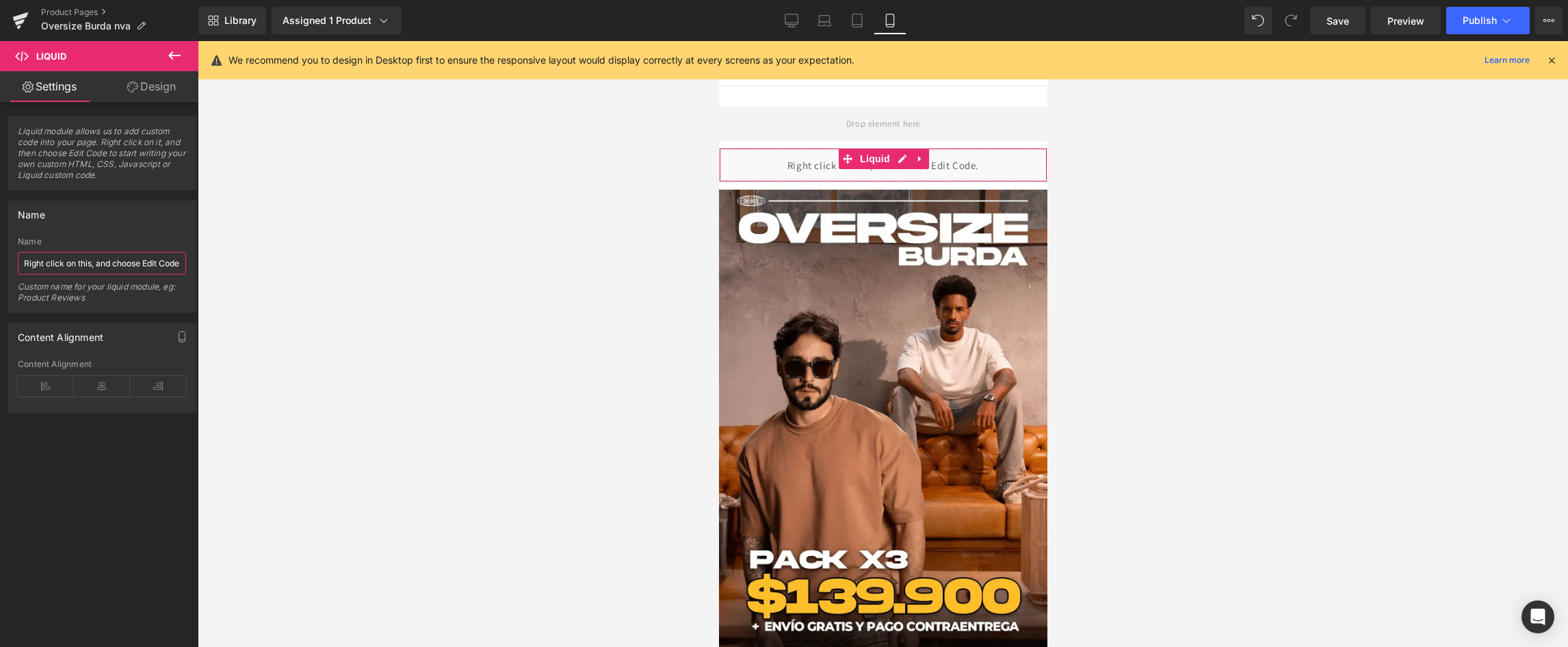
click at [85, 254] on input "Right click on this, and choose Edit Code." at bounding box center [102, 264] width 168 height 23
drag, startPoint x: 85, startPoint y: 257, endPoint x: 397, endPoint y: 334, distance: 321.4
click at [397, 334] on div at bounding box center [883, 344] width 1370 height 606
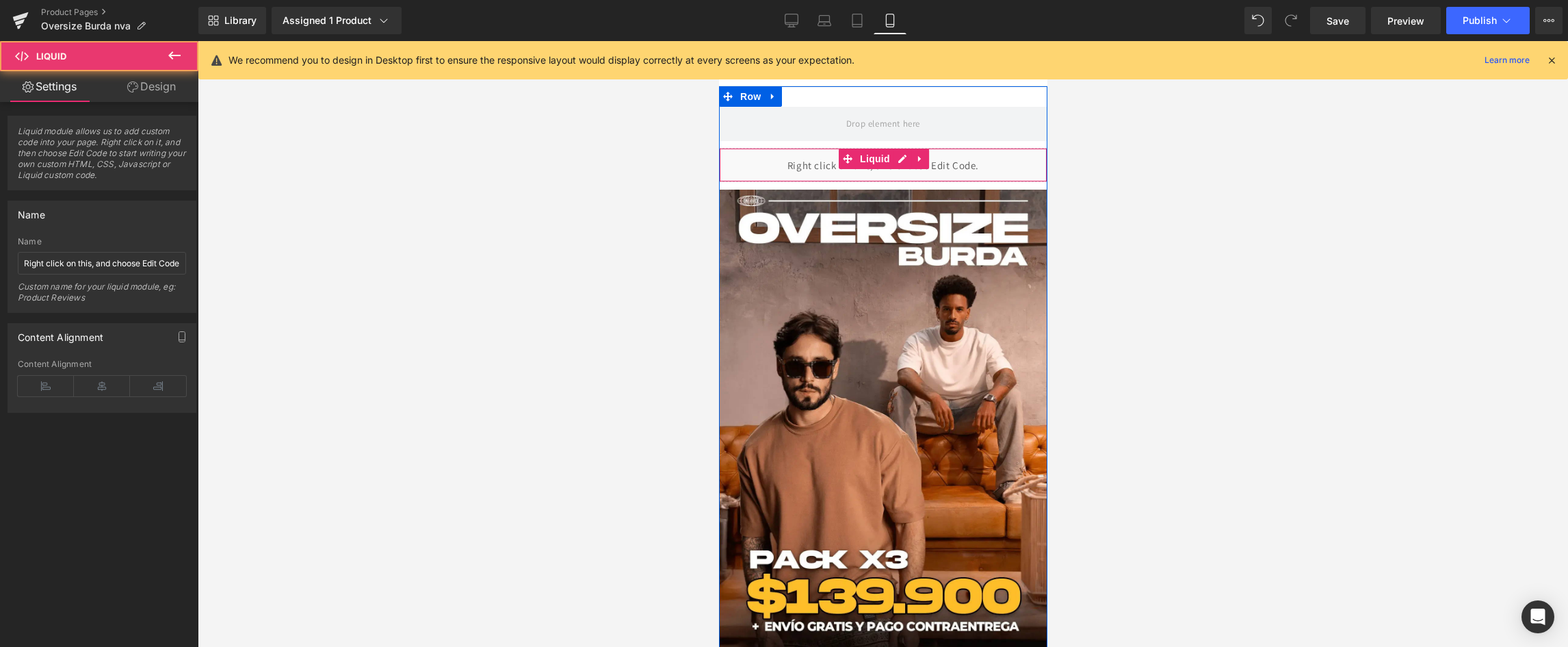
click at [965, 161] on div "Liquid" at bounding box center [883, 165] width 328 height 34
click at [919, 167] on link at bounding box center [919, 158] width 18 height 21
click at [984, 166] on div "Liquid" at bounding box center [883, 165] width 328 height 34
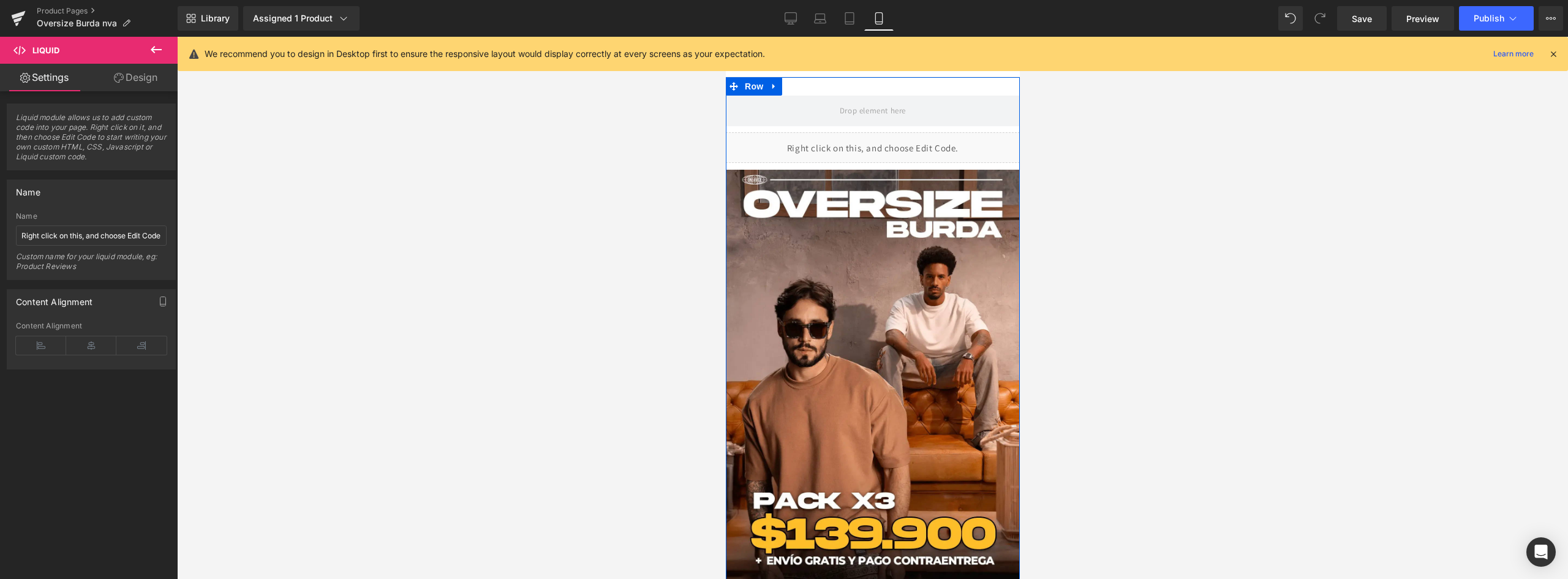
click at [862, 142] on div "Liquid" at bounding box center [872, 148] width 294 height 31
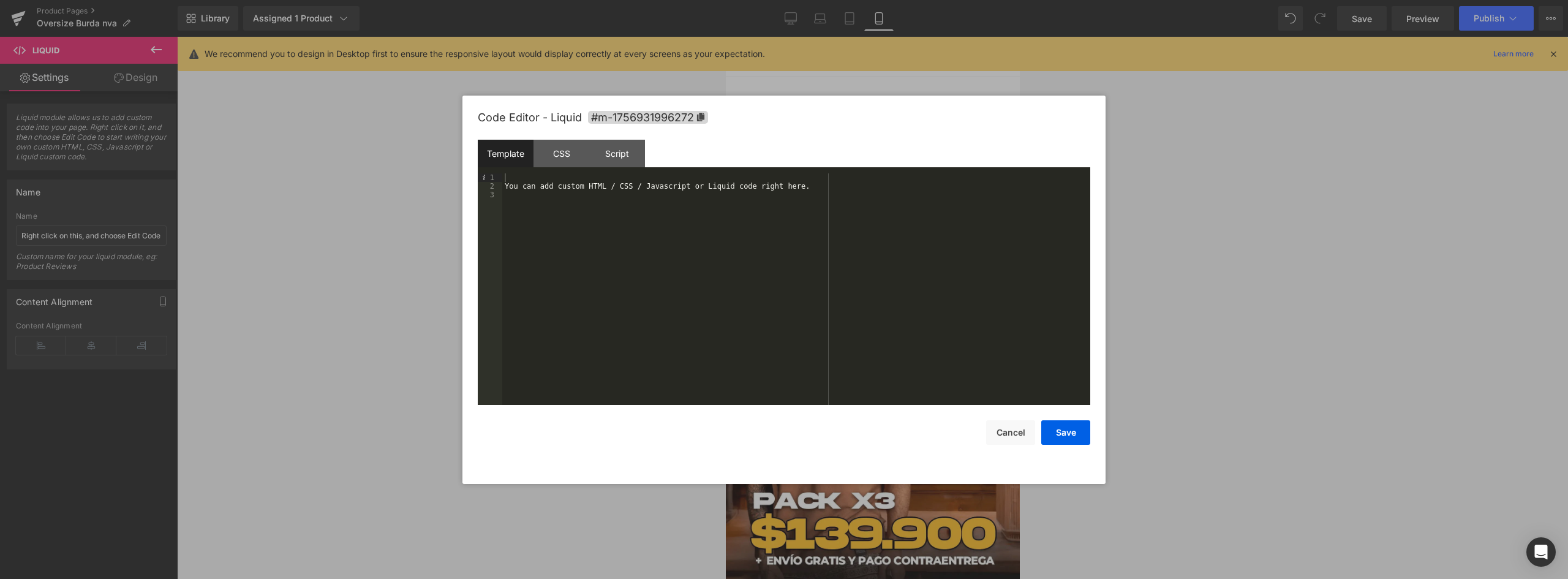
click at [640, 193] on div "You can add custom HTML / CSS / Javascript or Liquid code right here." at bounding box center [796, 298] width 588 height 248
click at [1011, 435] on button "Cancel" at bounding box center [1010, 432] width 49 height 24
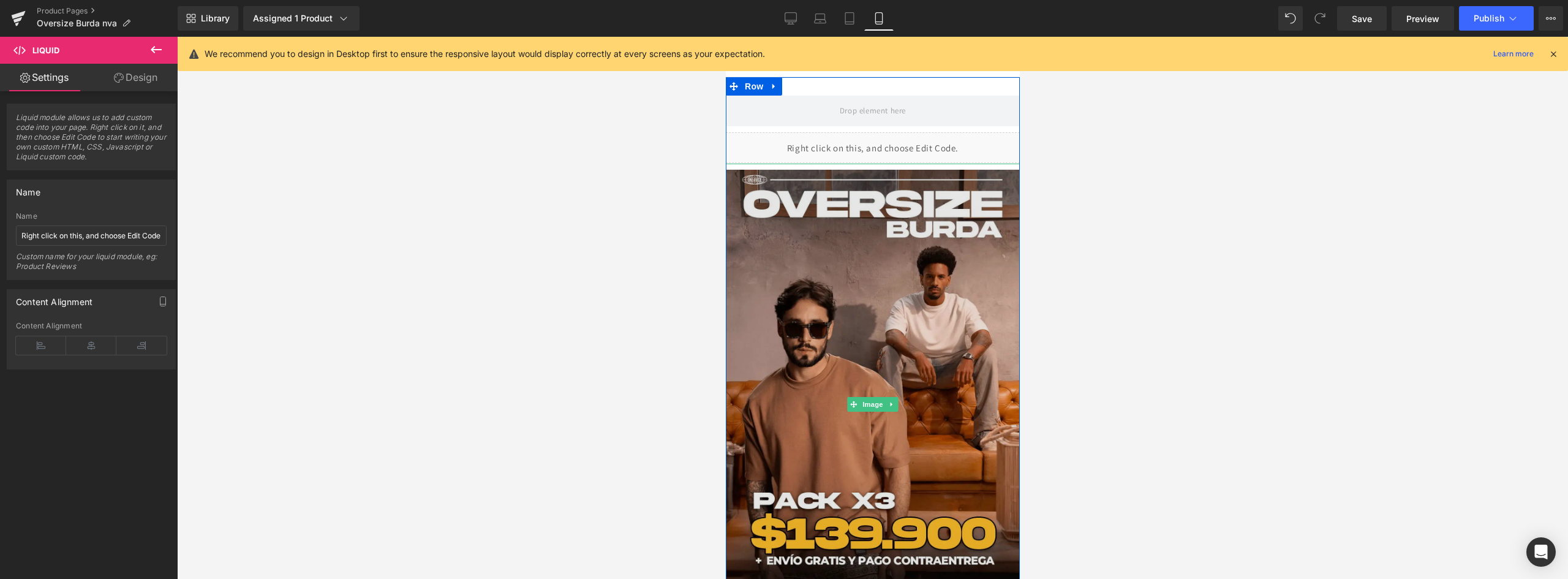
click at [860, 288] on img at bounding box center [872, 404] width 294 height 481
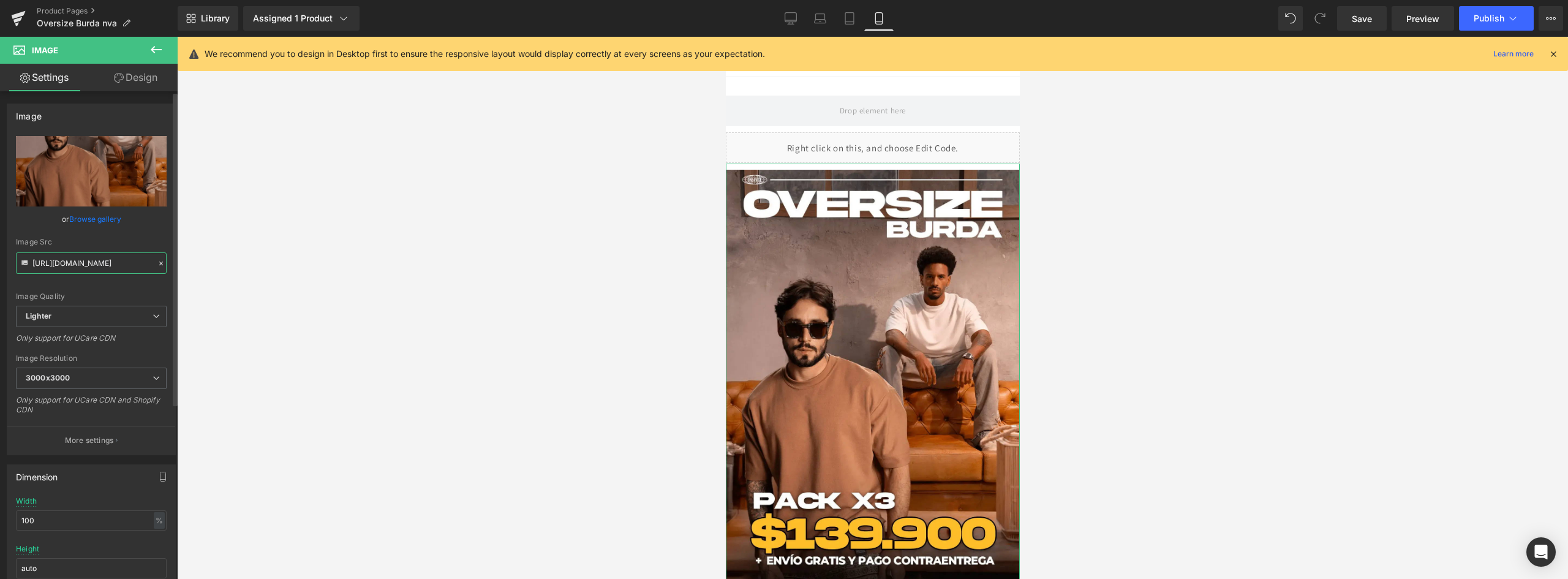
click at [90, 271] on input "[URL][DOMAIN_NAME]" at bounding box center [91, 262] width 151 height 21
drag, startPoint x: 33, startPoint y: 260, endPoint x: 502, endPoint y: 278, distance: 469.3
click at [502, 278] on div "Liquid You are previewing how the will restyle your page. You can not edit Elem…" at bounding box center [784, 300] width 1568 height 600
click at [140, 263] on input "[URL][DOMAIN_NAME]" at bounding box center [91, 262] width 151 height 21
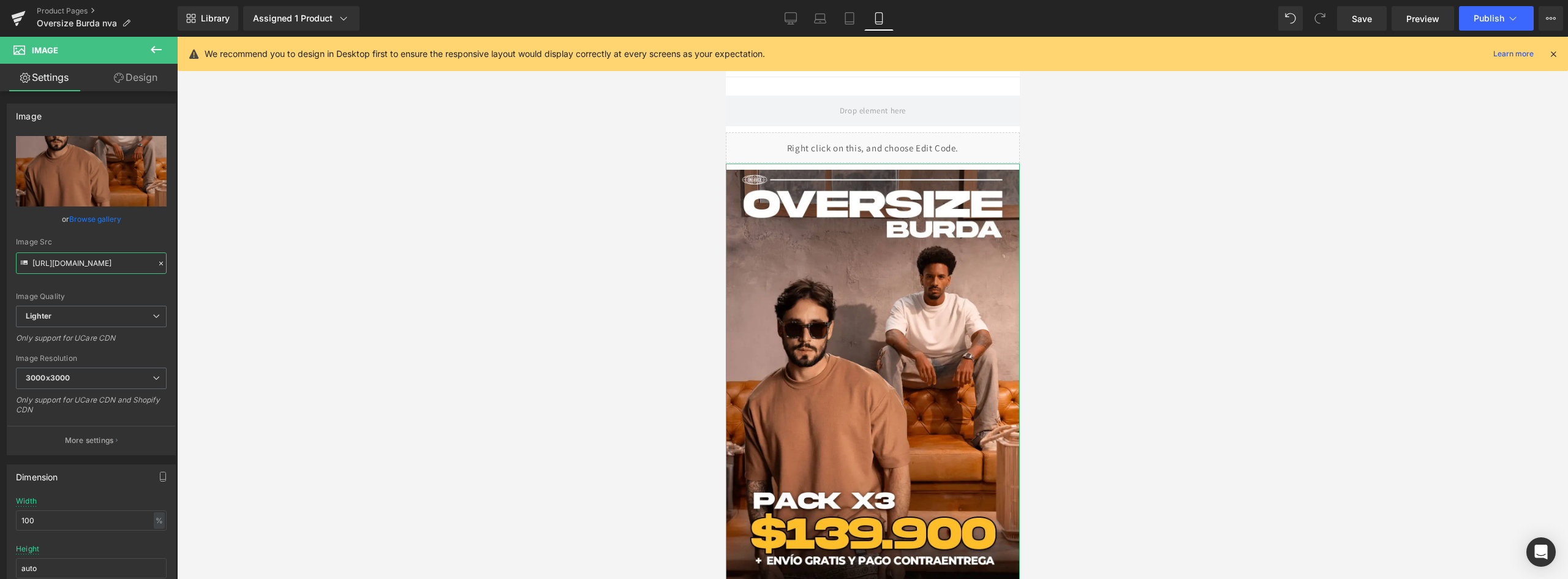
scroll to position [0, 0]
drag, startPoint x: 145, startPoint y: 263, endPoint x: -253, endPoint y: 247, distance: 398.3
click at [0, 247] on html "Liquid You are previewing how the will restyle your page. You can not edit Elem…" at bounding box center [784, 290] width 1568 height 579
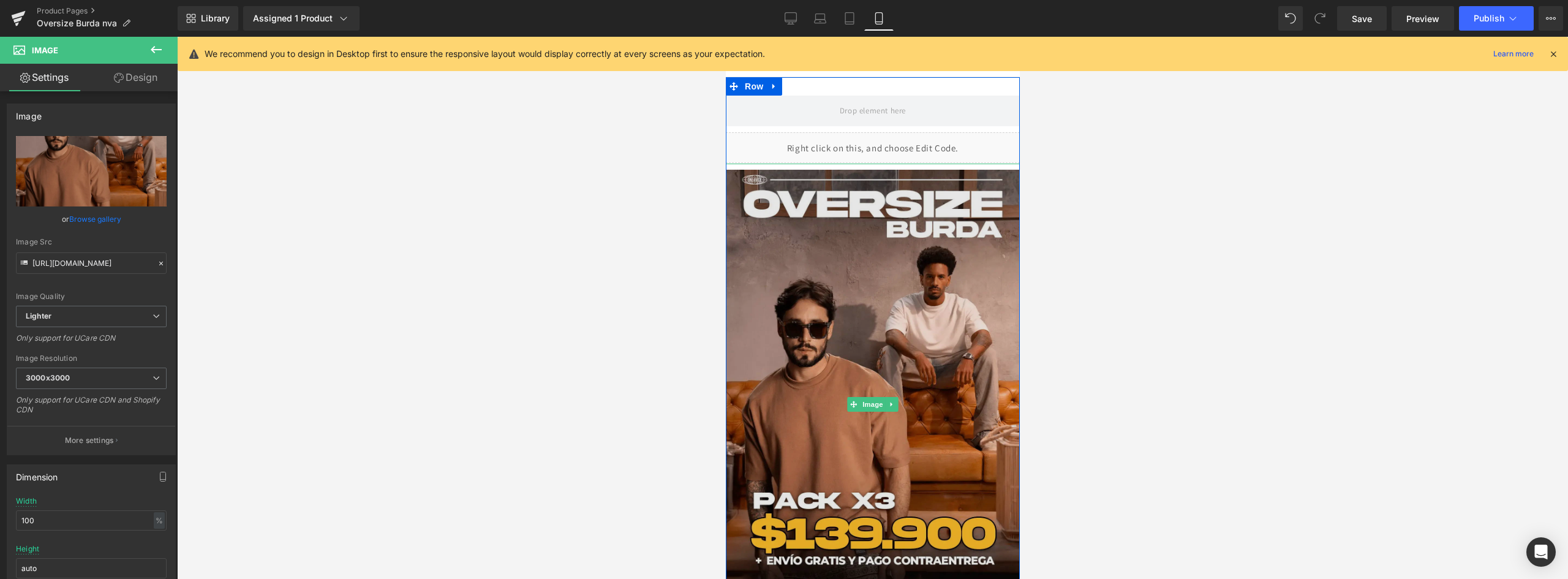
click at [883, 276] on img at bounding box center [872, 404] width 294 height 481
click at [842, 243] on img at bounding box center [872, 404] width 294 height 481
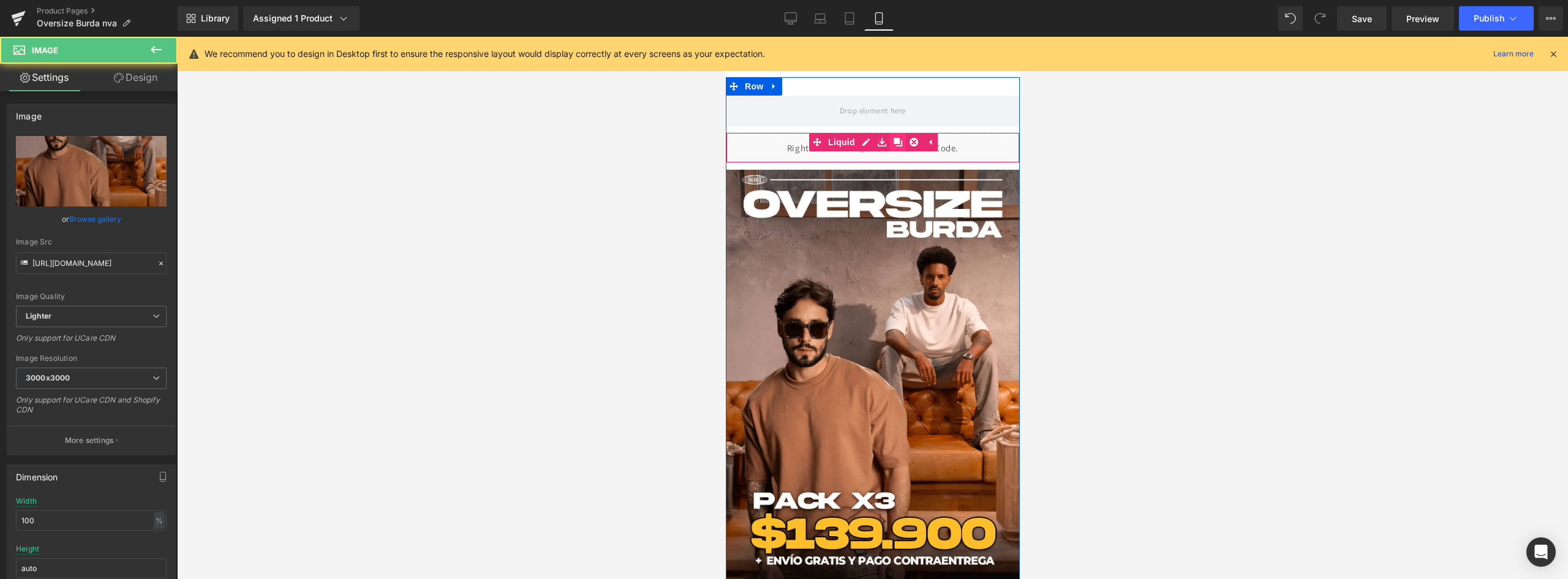
click at [891, 149] on link at bounding box center [897, 142] width 16 height 18
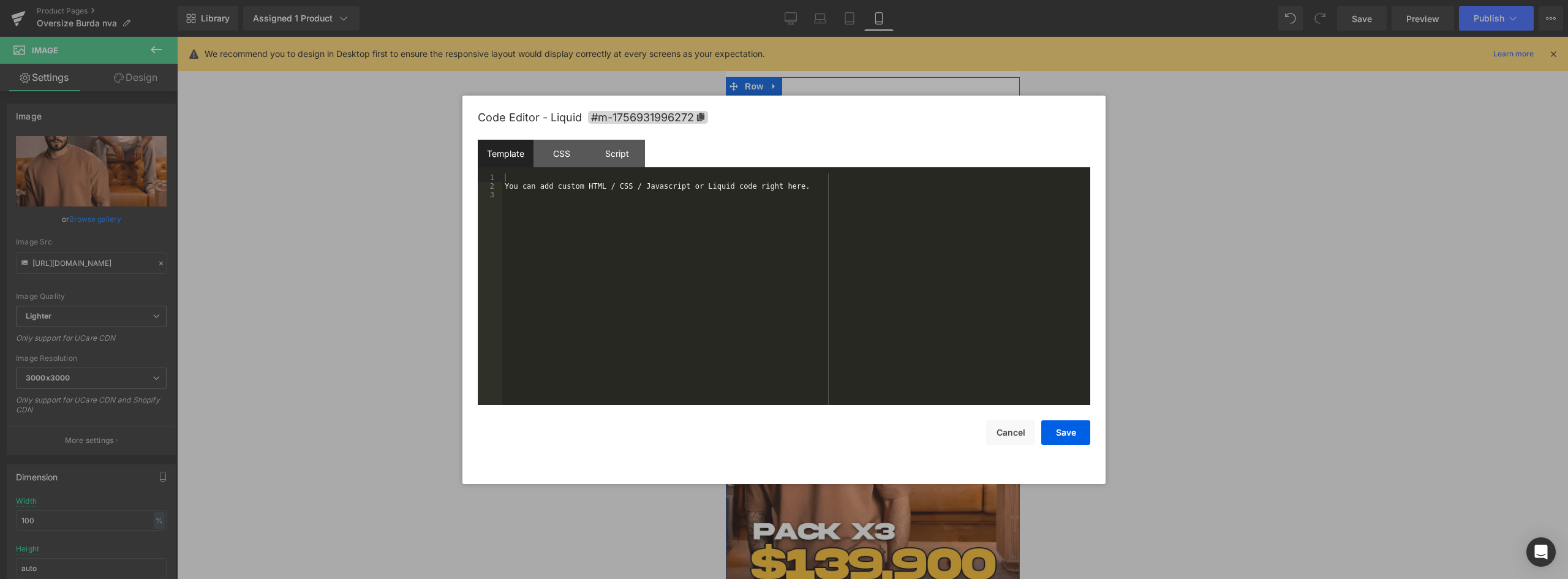
drag, startPoint x: 860, startPoint y: 143, endPoint x: 1586, endPoint y: 180, distance: 726.9
click at [862, 143] on icon at bounding box center [866, 142] width 7 height 7
click at [738, 200] on div "You can add custom HTML / CSS / Javascript or Liquid code right here." at bounding box center [796, 298] width 588 height 248
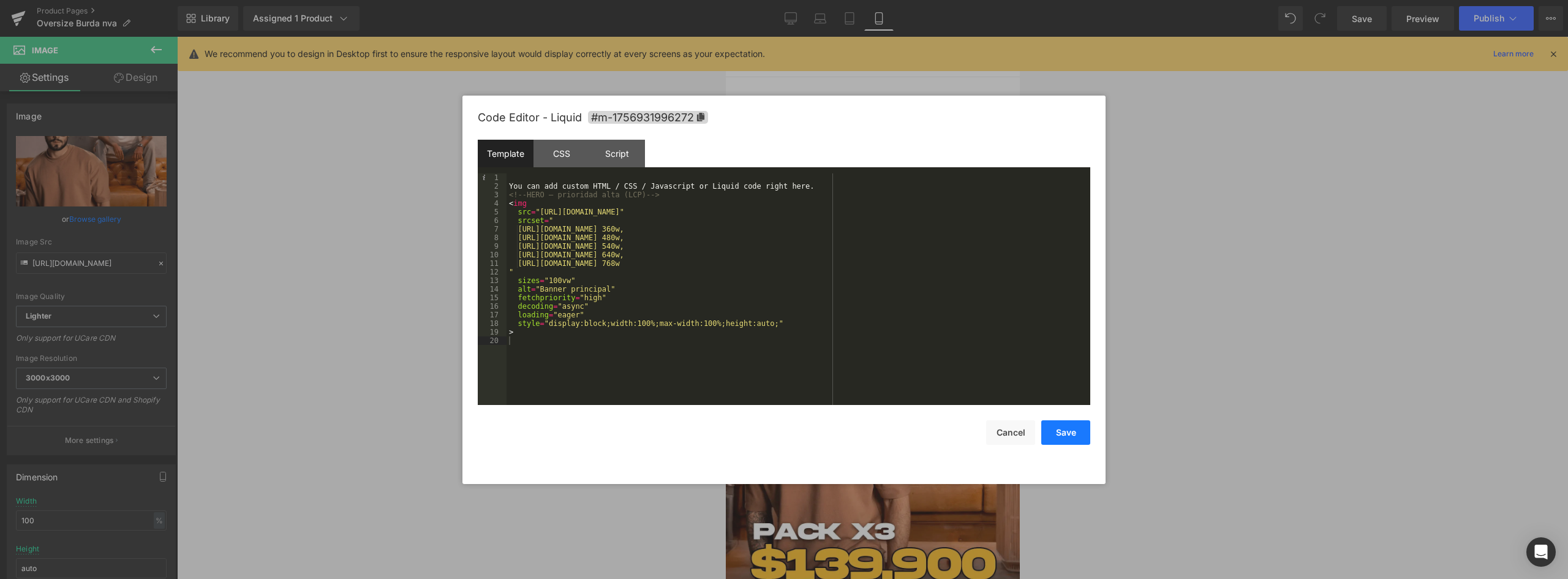
click at [1064, 429] on button "Save" at bounding box center [1065, 432] width 49 height 24
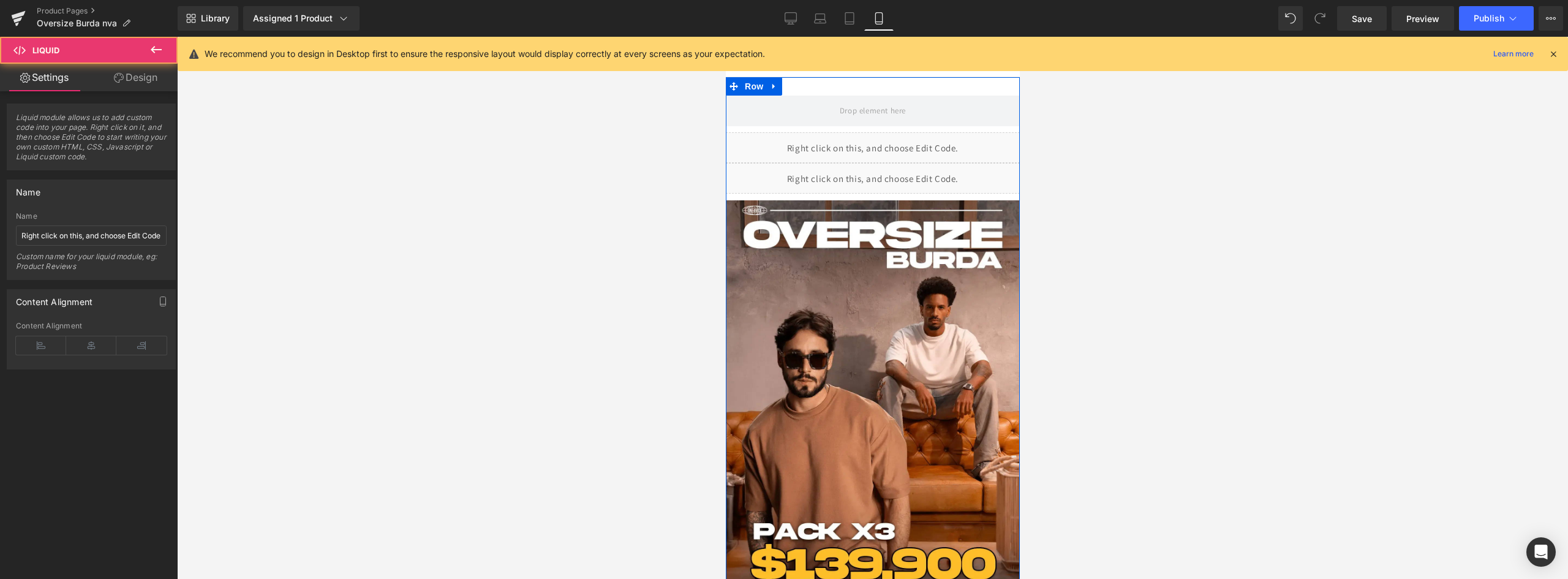
click at [808, 180] on div "Liquid" at bounding box center [872, 179] width 294 height 31
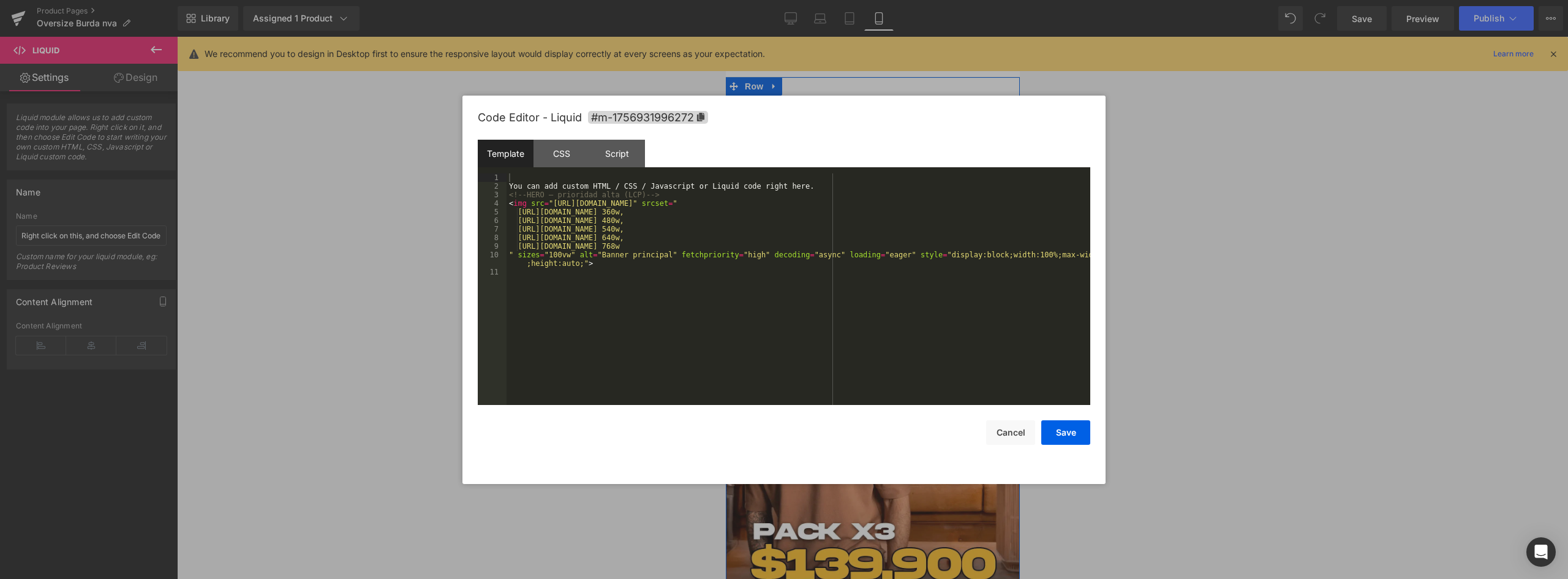
click at [891, 146] on link at bounding box center [889, 142] width 16 height 18
click at [1016, 423] on button "Cancel" at bounding box center [1010, 432] width 49 height 24
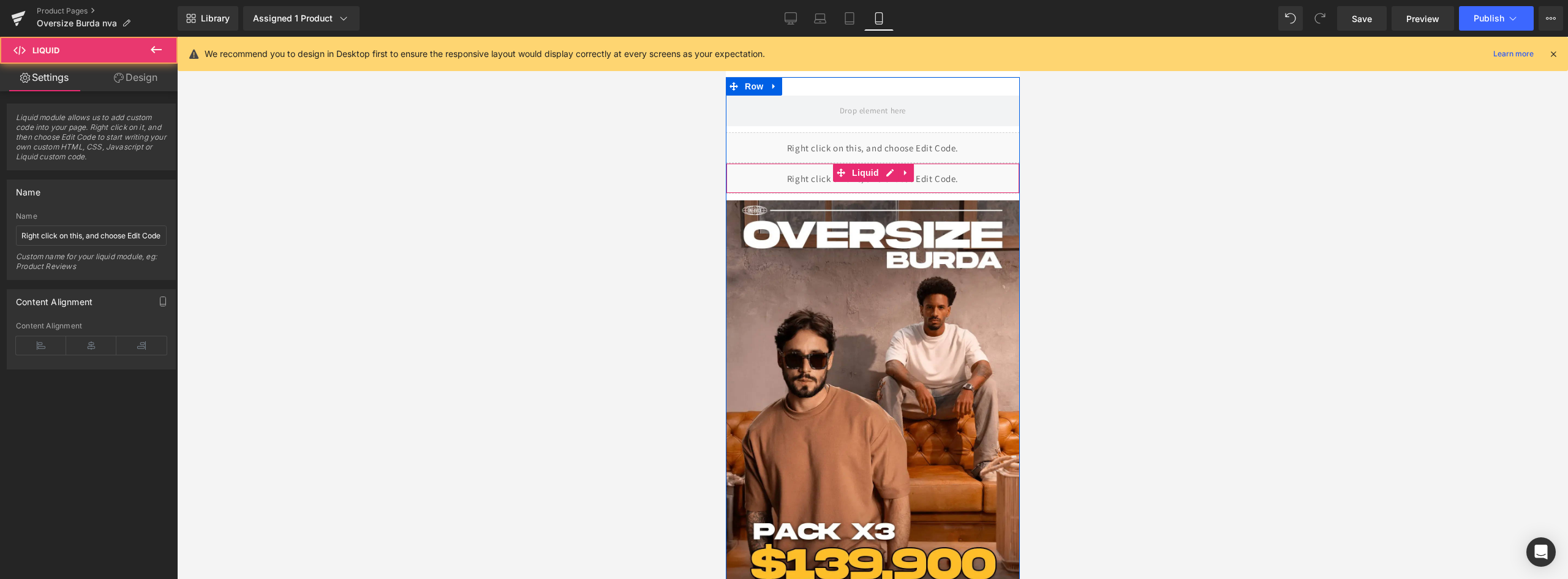
click at [957, 174] on div "Liquid" at bounding box center [872, 179] width 294 height 31
click at [932, 148] on div "Liquid" at bounding box center [872, 148] width 294 height 31
click at [907, 172] on link at bounding box center [905, 173] width 16 height 18
click at [909, 173] on icon at bounding box center [913, 173] width 9 height 9
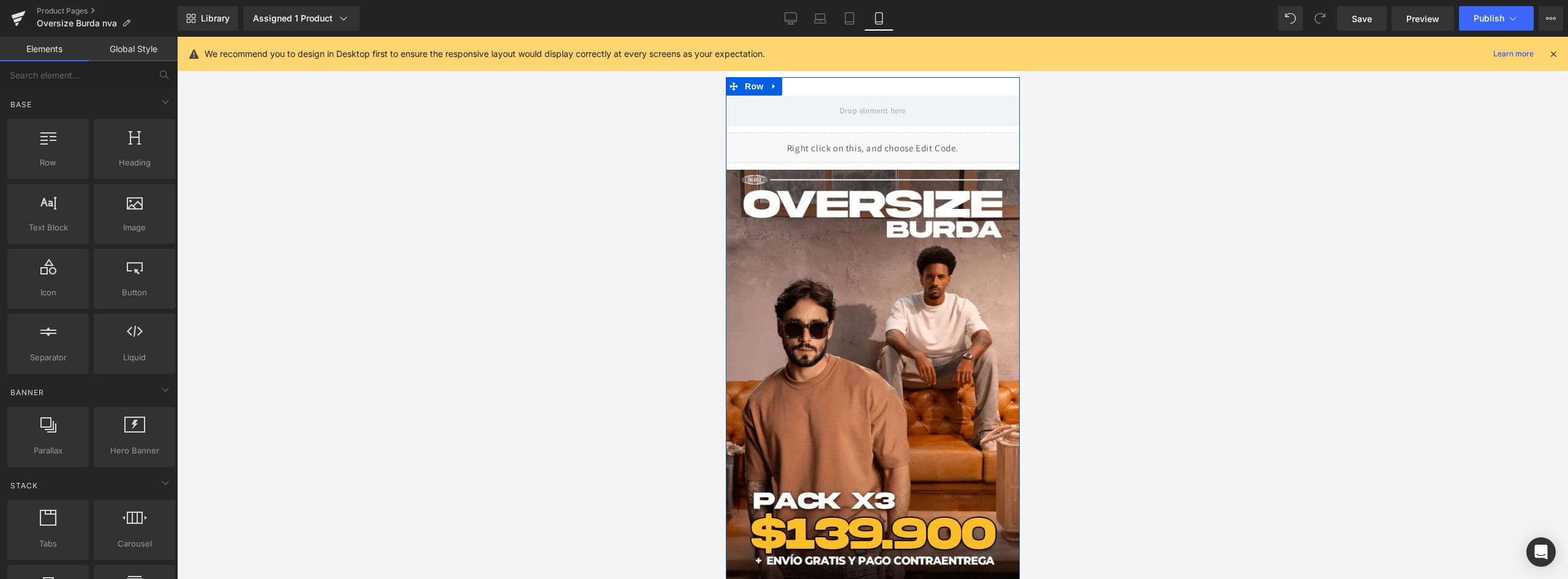
click at [887, 144] on div "Liquid" at bounding box center [872, 148] width 294 height 31
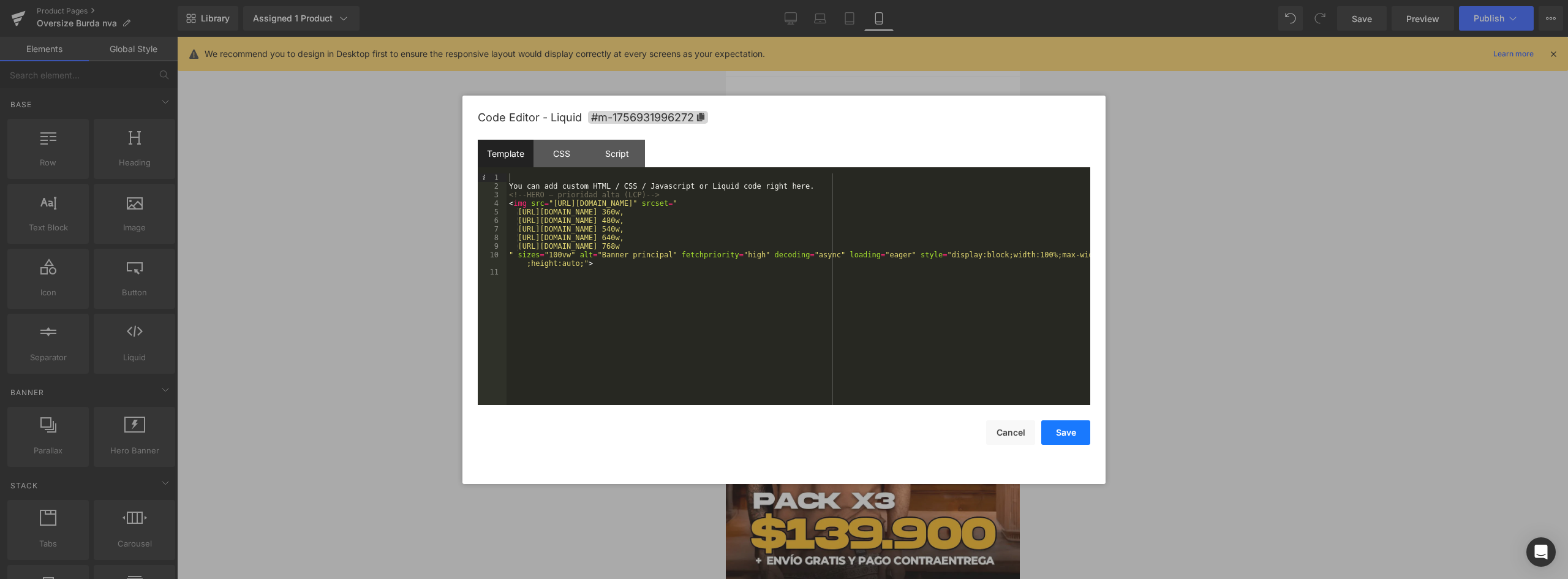
click at [1078, 433] on button "Save" at bounding box center [1065, 432] width 49 height 24
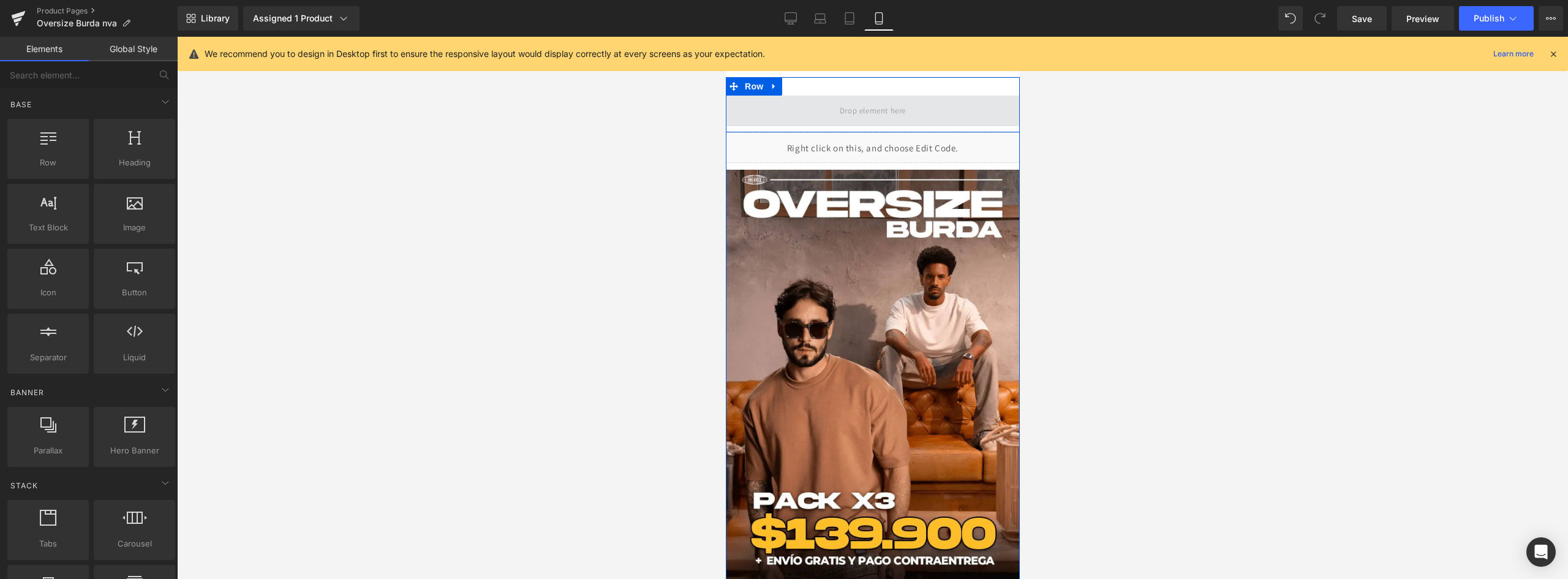
click at [915, 111] on span at bounding box center [872, 111] width 294 height 31
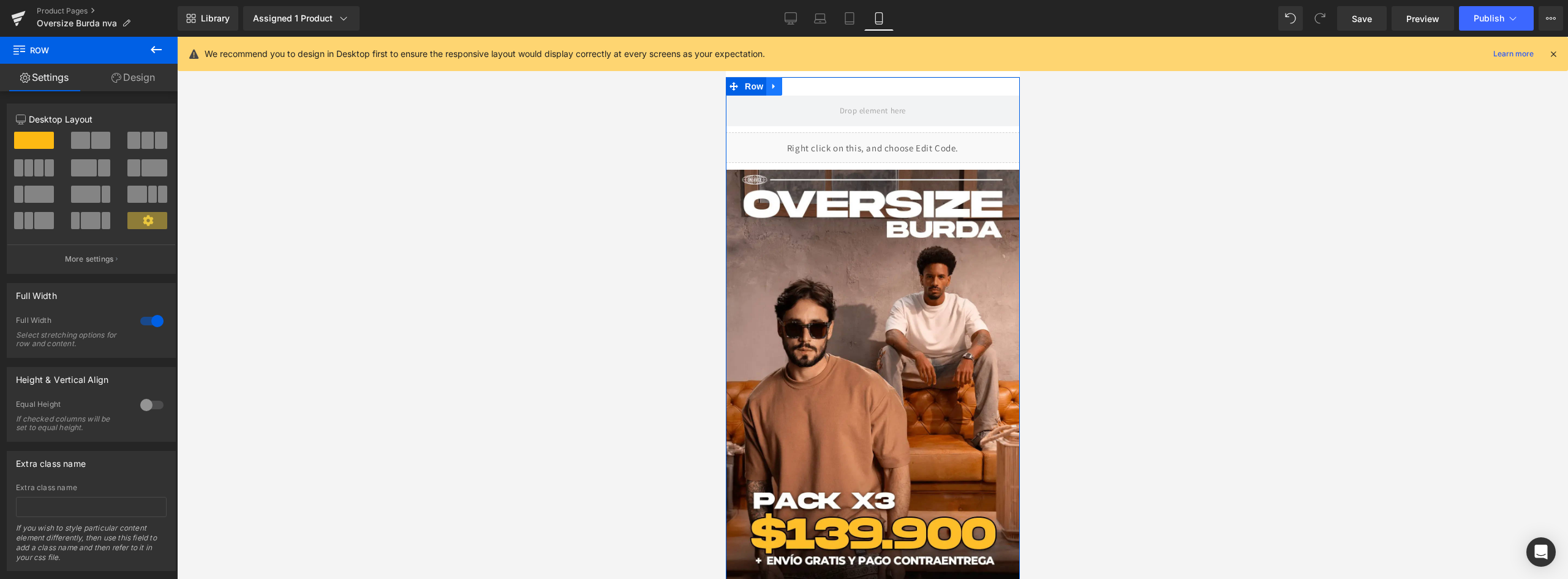
click at [771, 84] on icon at bounding box center [774, 87] width 9 height 10
click at [801, 84] on icon at bounding box center [805, 87] width 9 height 9
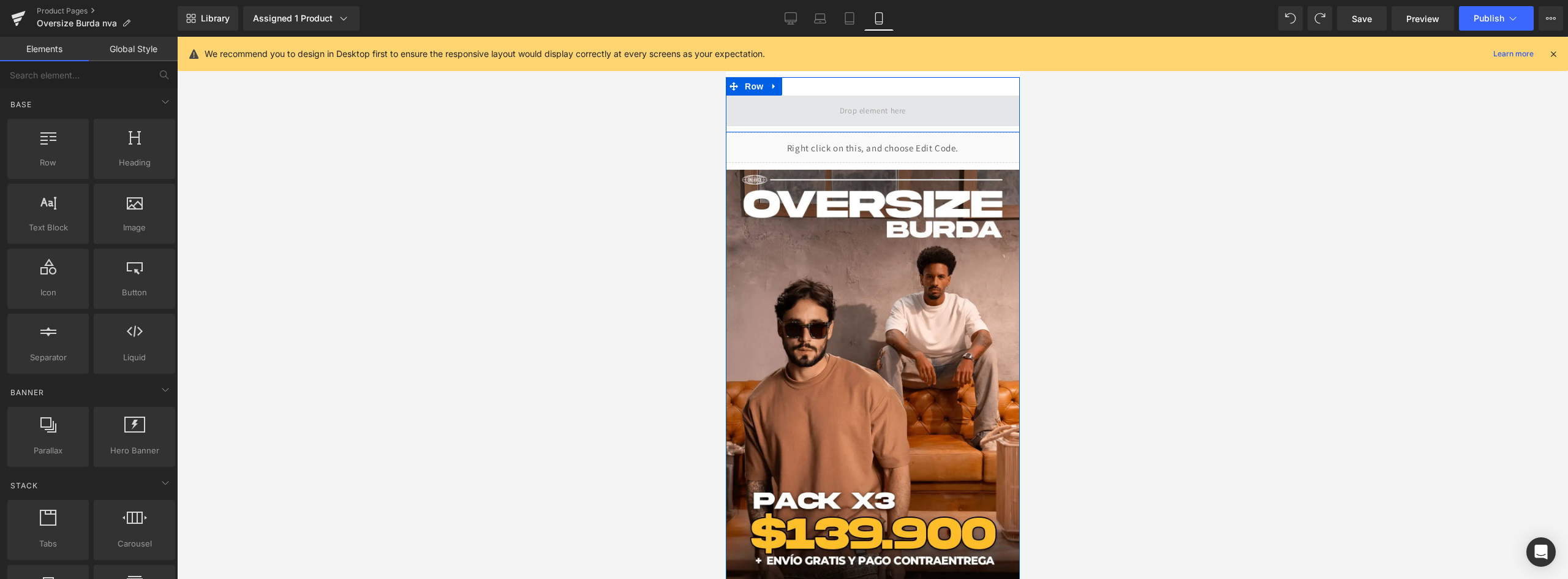
click at [913, 107] on span at bounding box center [872, 111] width 294 height 31
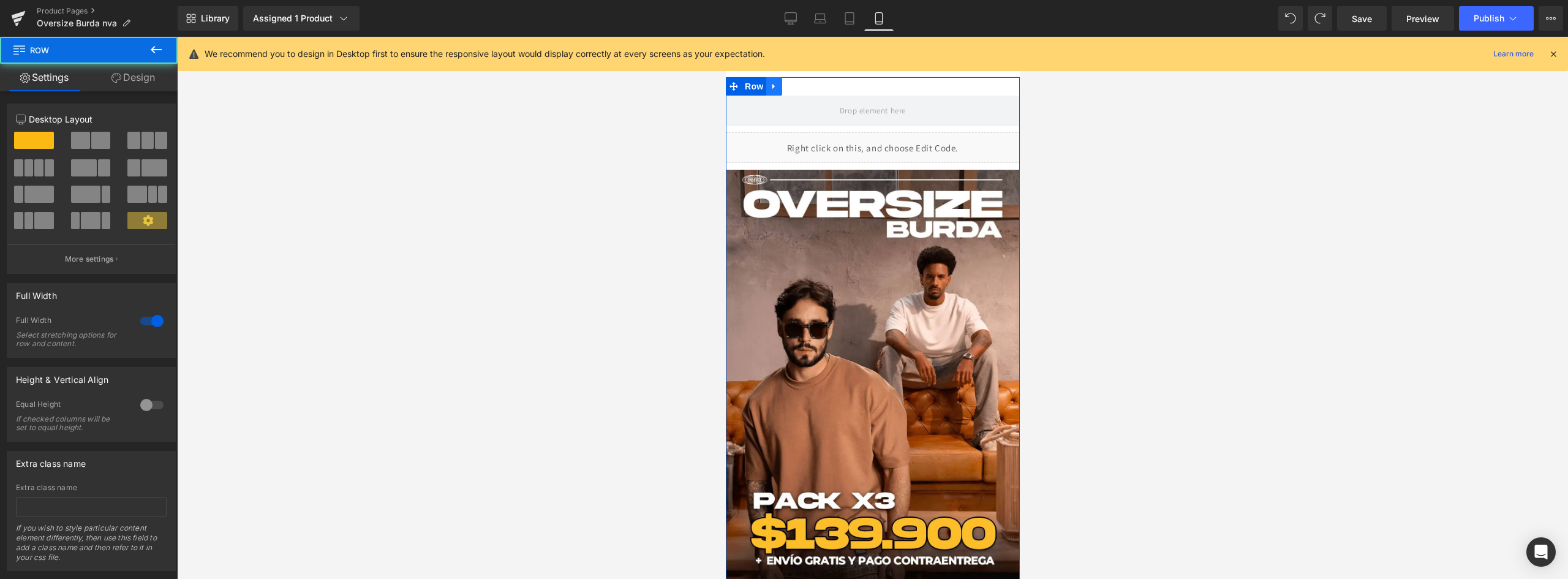
click at [772, 86] on icon at bounding box center [772, 87] width 2 height 6
click at [801, 88] on icon at bounding box center [805, 87] width 9 height 9
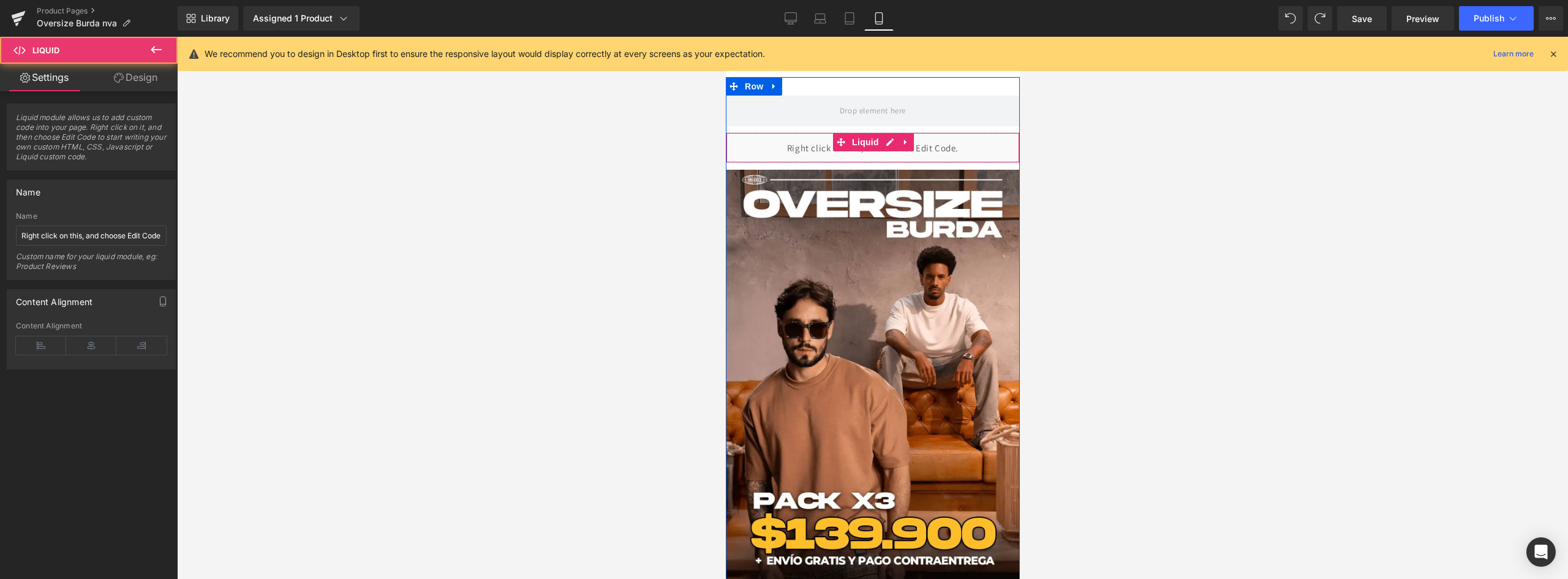
drag, startPoint x: 796, startPoint y: 145, endPoint x: 796, endPoint y: 137, distance: 8.0
click at [796, 137] on div "Liquid" at bounding box center [872, 148] width 294 height 31
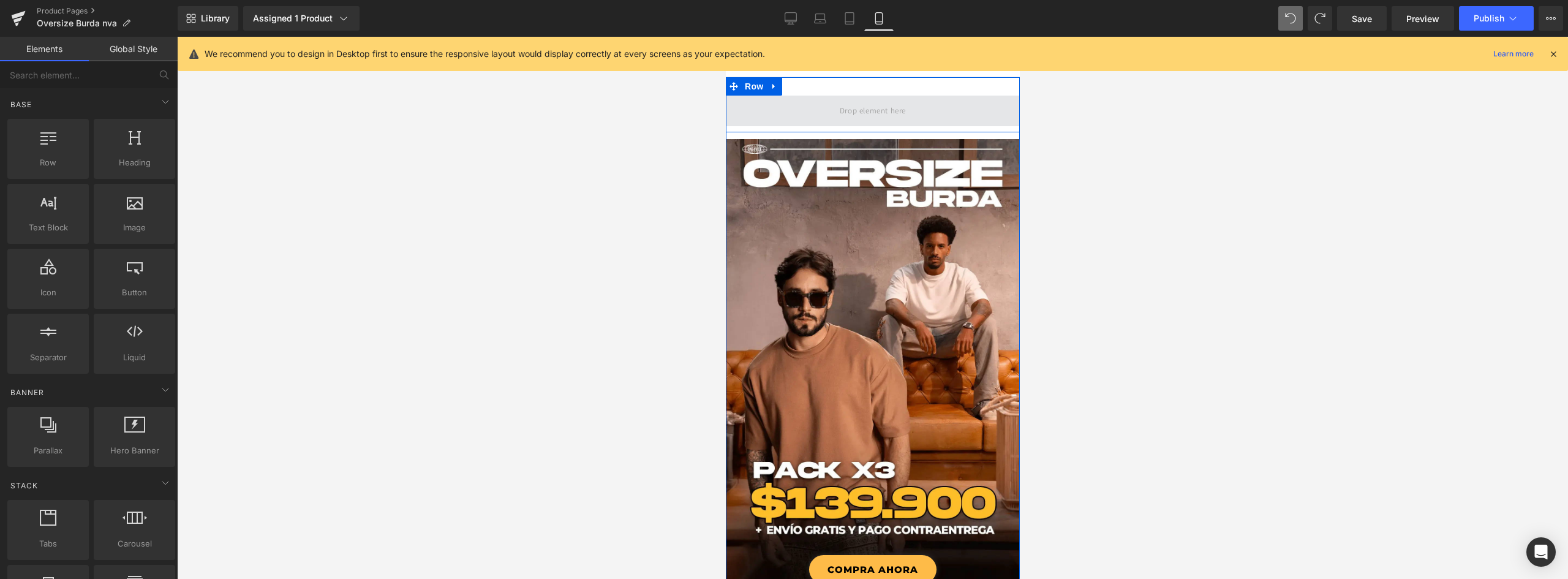
click at [884, 110] on span at bounding box center [872, 111] width 75 height 21
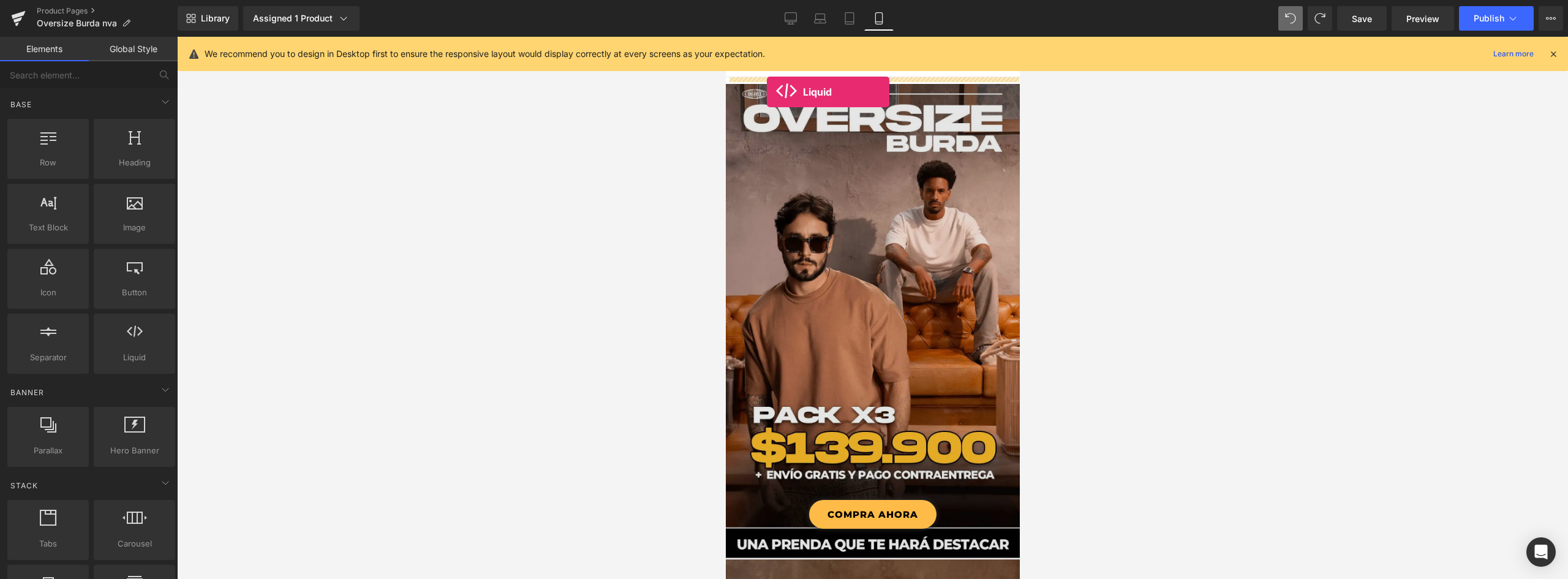
drag, startPoint x: 890, startPoint y: 378, endPoint x: 766, endPoint y: 92, distance: 311.7
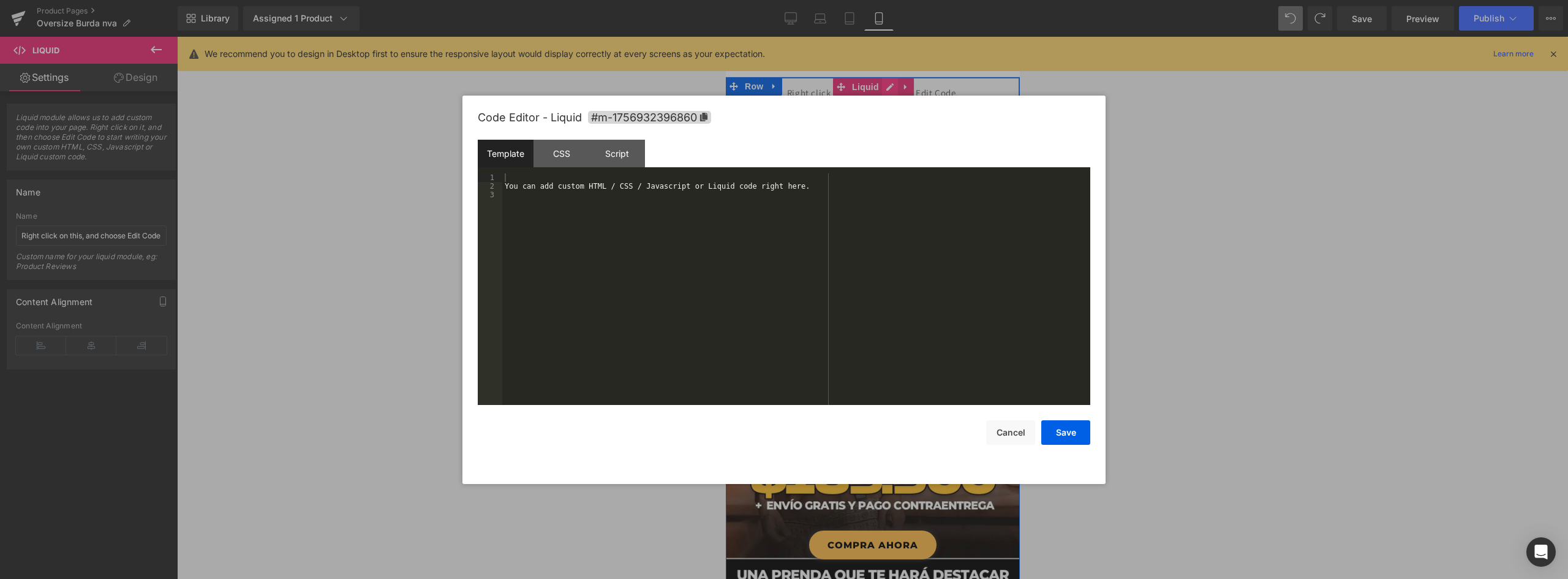
drag, startPoint x: 882, startPoint y: 85, endPoint x: 1600, endPoint y: 129, distance: 719.3
click at [885, 85] on icon at bounding box center [889, 87] width 9 height 10
click at [655, 224] on div "You can add custom HTML / CSS / Javascript or Liquid code right here." at bounding box center [796, 298] width 588 height 248
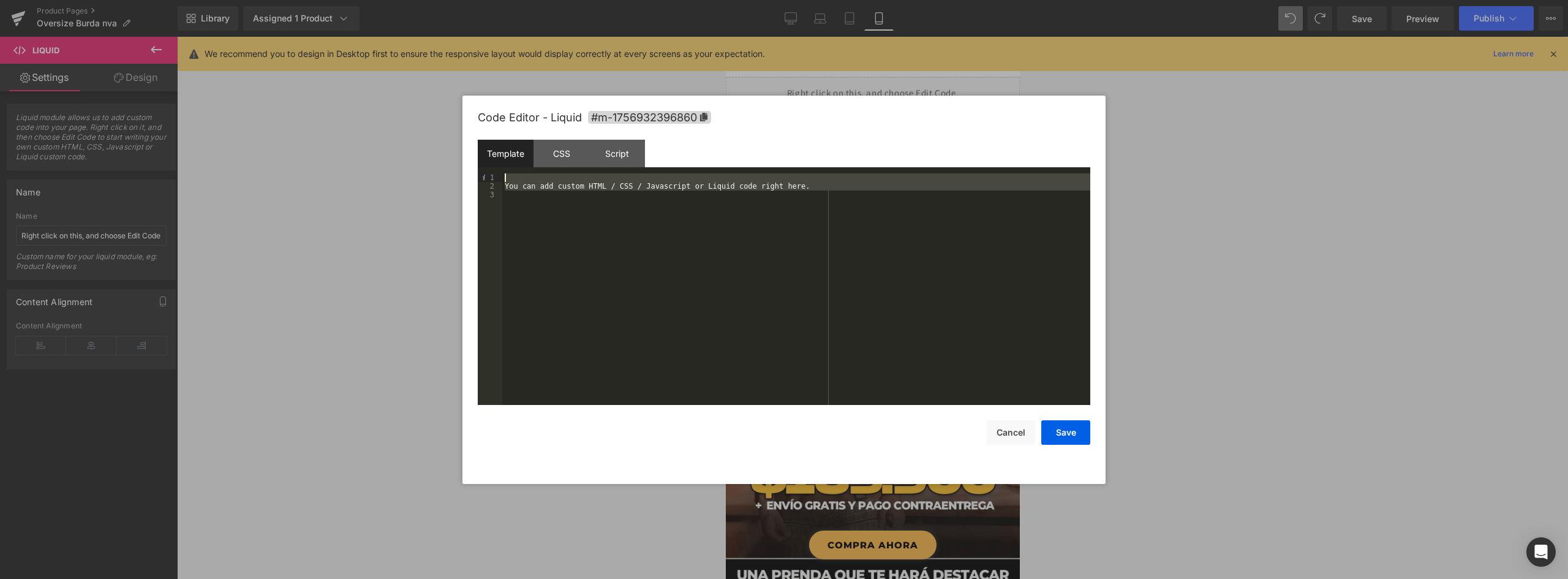
drag, startPoint x: 624, startPoint y: 224, endPoint x: 417, endPoint y: 134, distance: 225.7
click at [417, 134] on body "Liquid You are previewing how the will restyle your page. You can not edit Elem…" at bounding box center [784, 290] width 1568 height 579
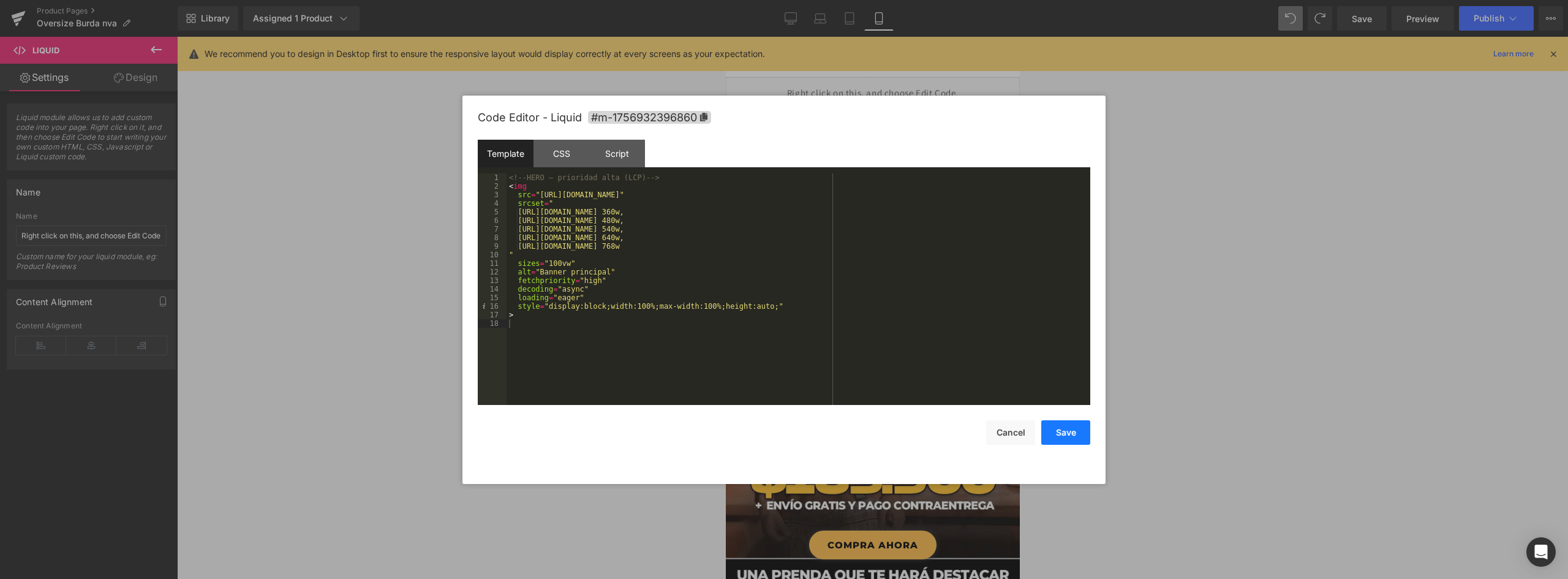
click at [1046, 428] on button "Save" at bounding box center [1065, 432] width 49 height 24
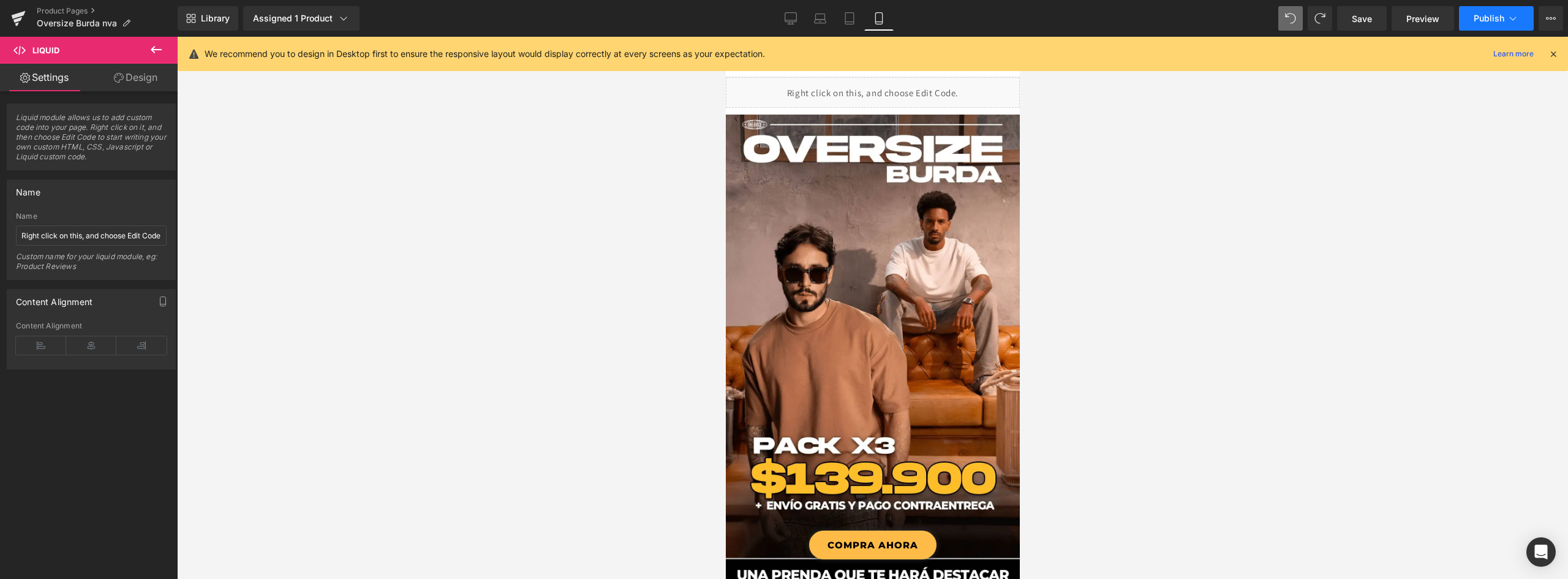
click at [1492, 13] on span "Publish" at bounding box center [1489, 18] width 31 height 10
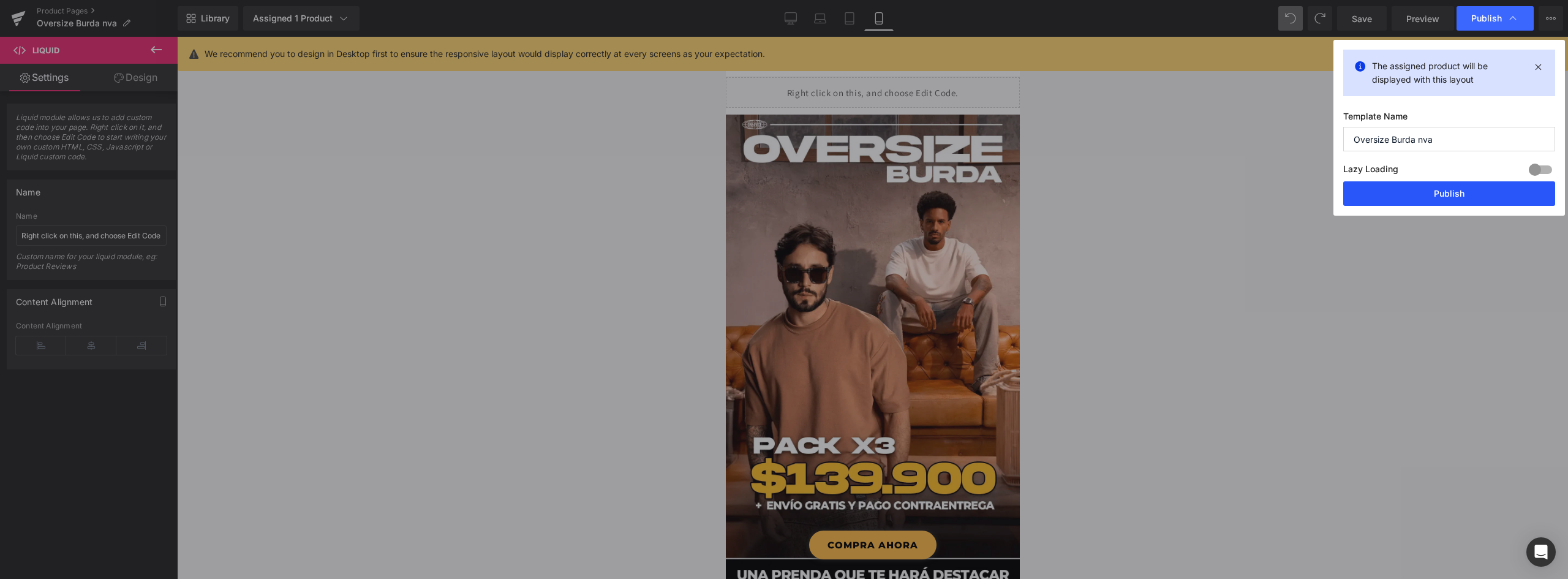
click at [1467, 193] on button "Publish" at bounding box center [1449, 193] width 212 height 24
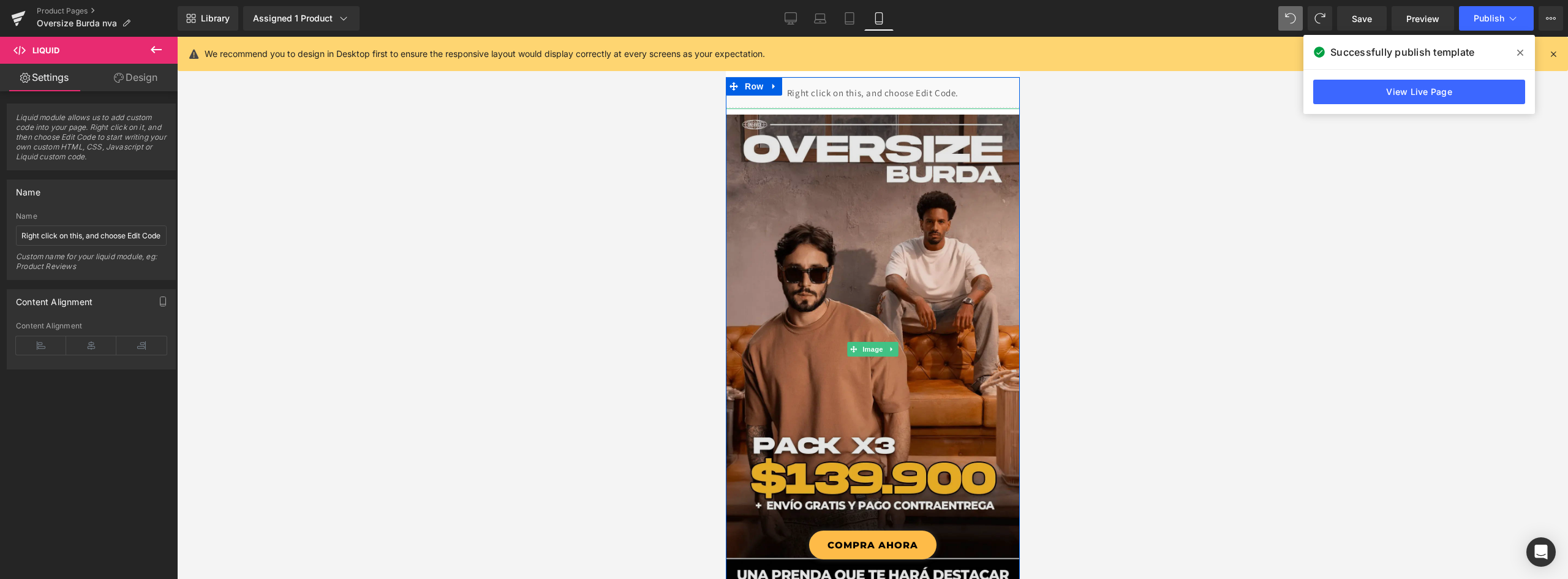
drag, startPoint x: 938, startPoint y: 213, endPoint x: 925, endPoint y: 262, distance: 50.7
click at [938, 213] on img at bounding box center [872, 349] width 294 height 481
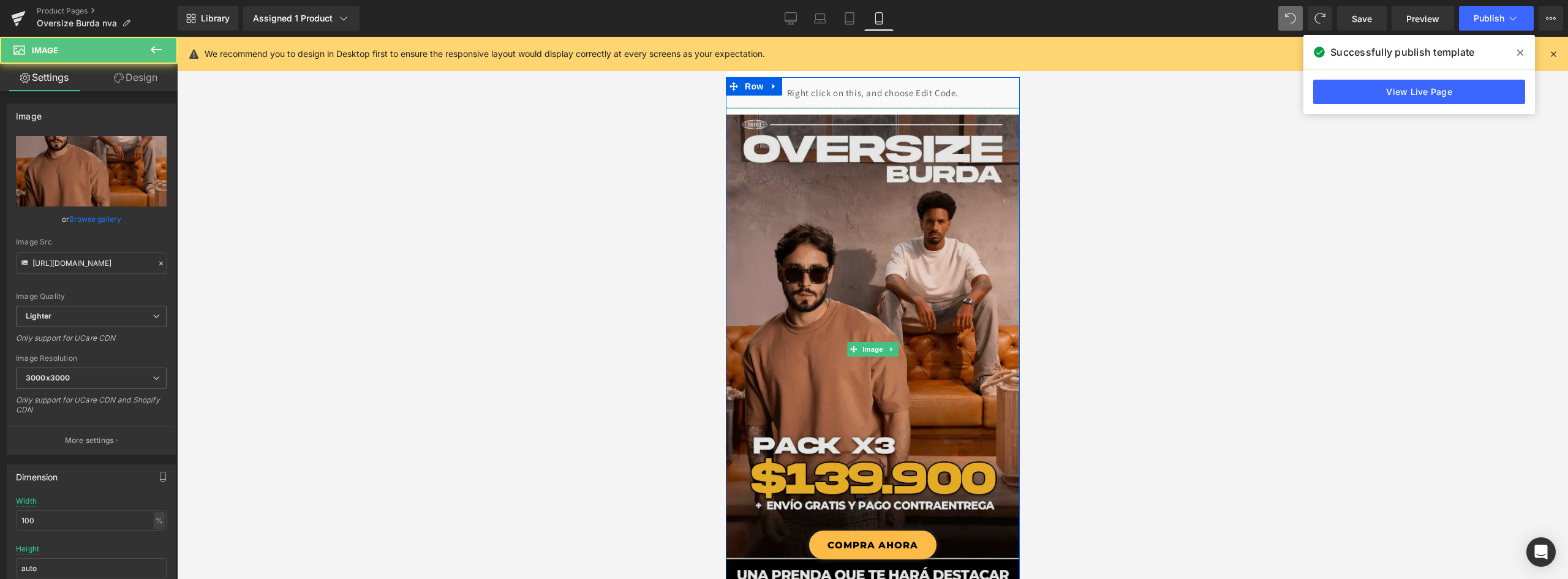
drag, startPoint x: 814, startPoint y: 189, endPoint x: 798, endPoint y: 181, distance: 17.9
click at [814, 190] on img at bounding box center [872, 349] width 294 height 481
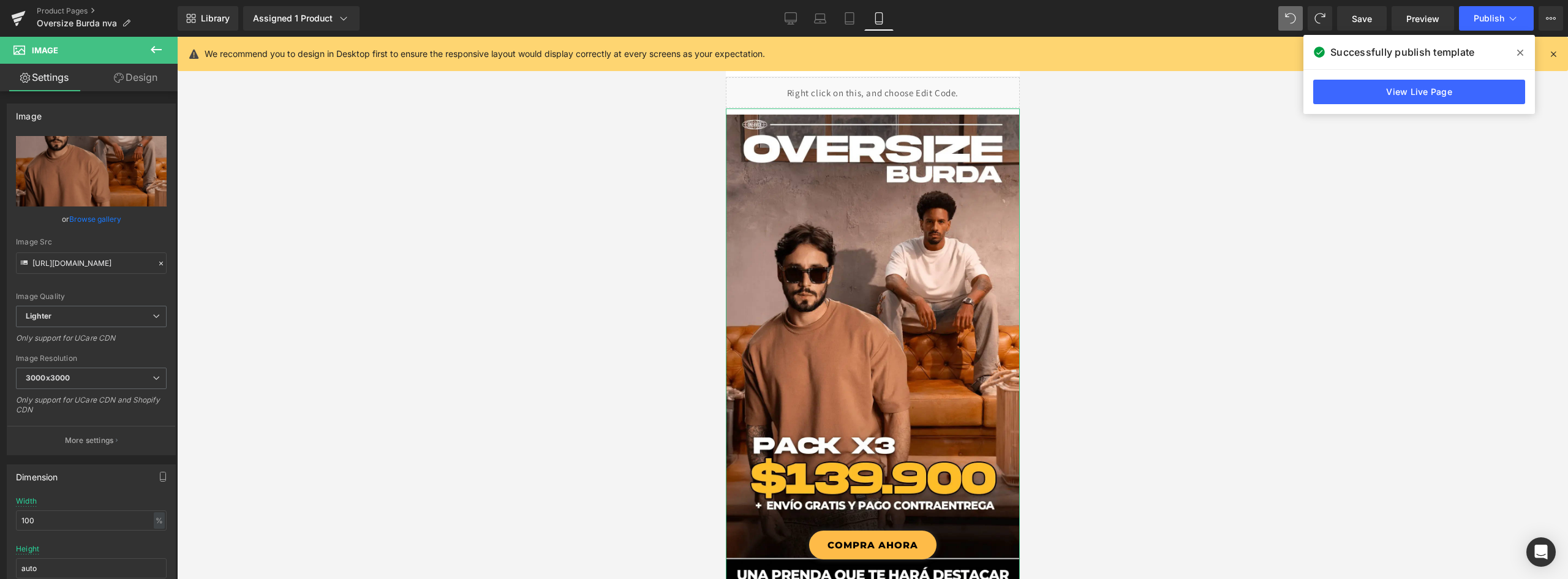
click at [137, 77] on link "Design" at bounding box center [135, 78] width 89 height 28
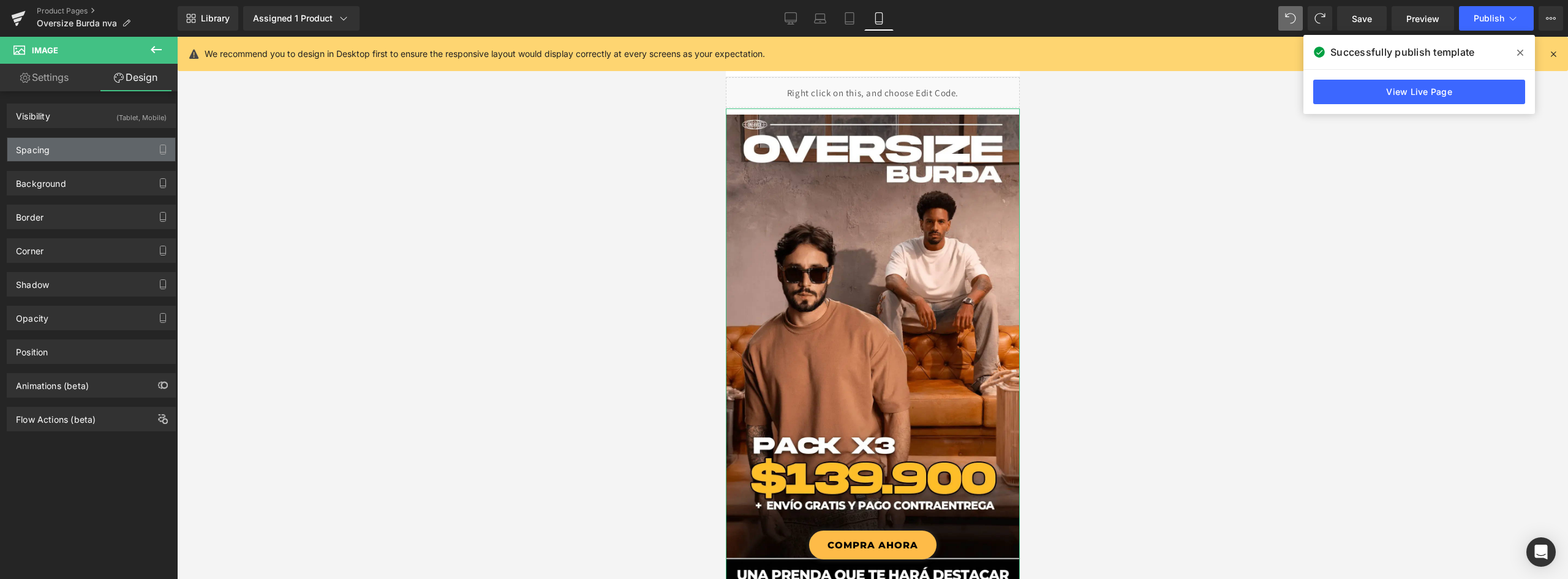
type input "1"
type input "0"
type input "59"
type input "0"
type input "10"
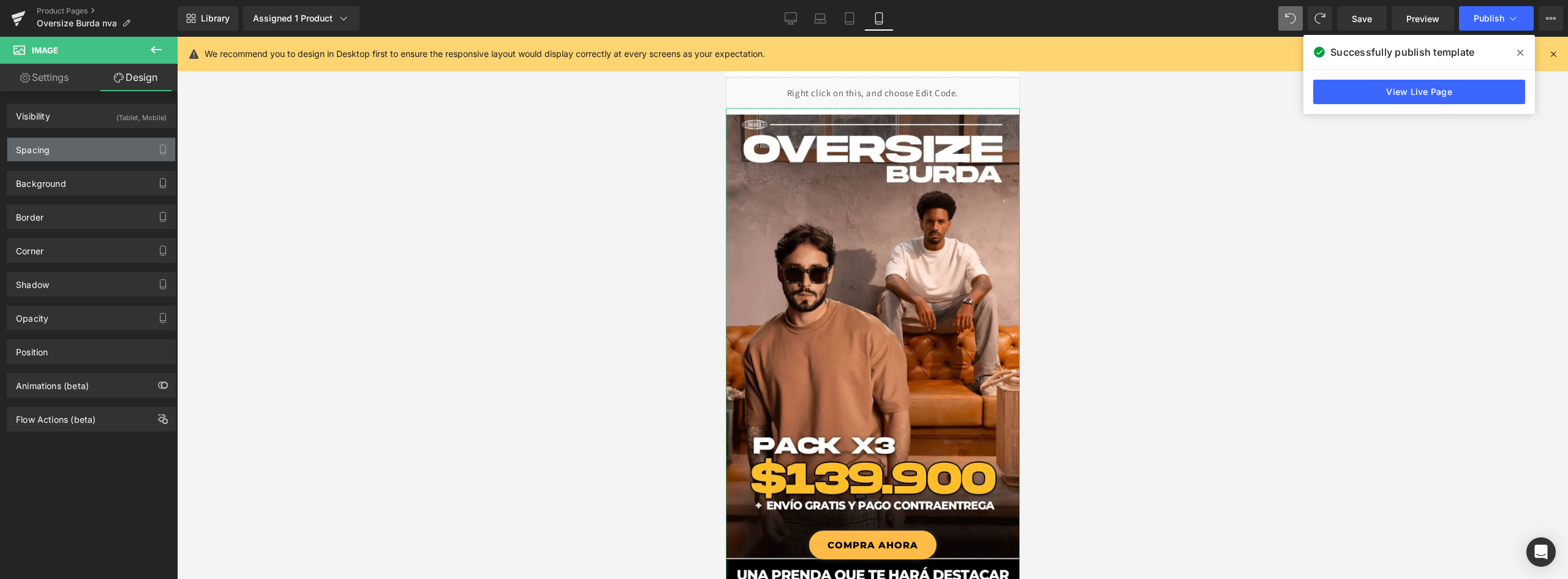
type input "0"
drag, startPoint x: 69, startPoint y: 148, endPoint x: 67, endPoint y: 134, distance: 14.1
click at [69, 147] on div "Spacing" at bounding box center [91, 150] width 168 height 24
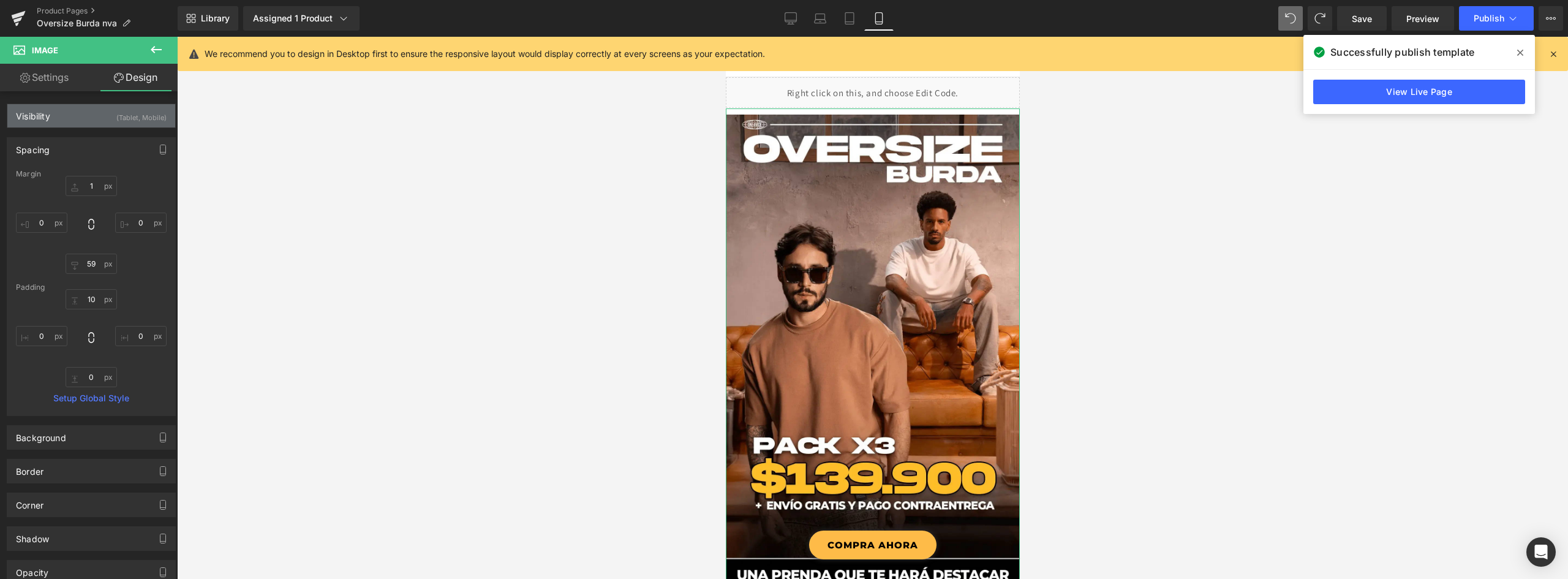
click at [61, 117] on div "Visibility (Tablet, Mobile)" at bounding box center [91, 116] width 168 height 24
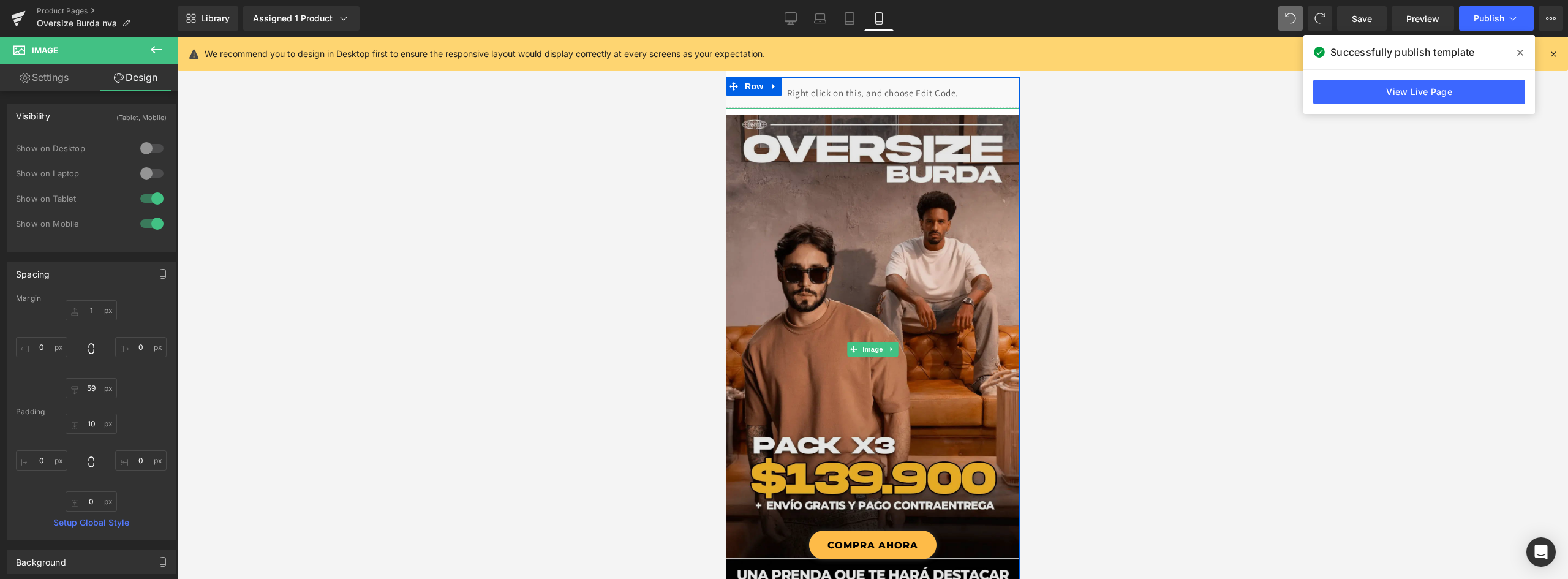
click at [874, 222] on img at bounding box center [872, 349] width 294 height 481
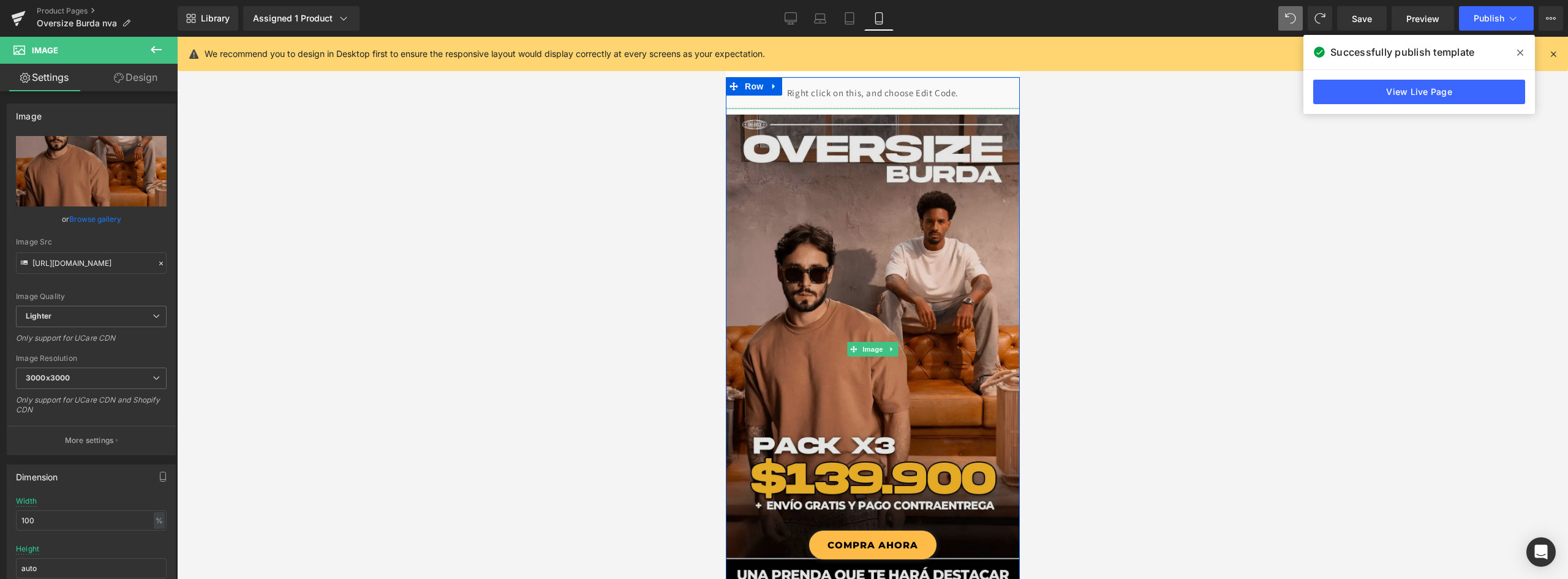
scroll to position [61, 0]
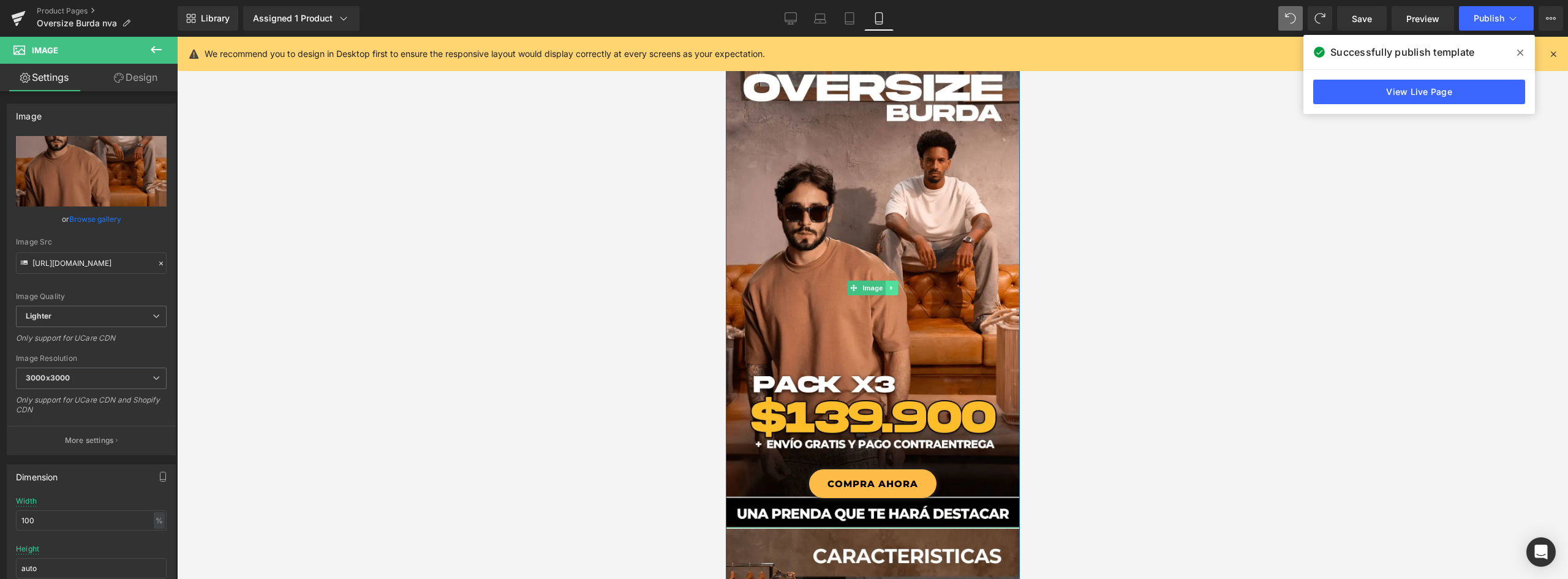
click at [888, 286] on icon at bounding box center [891, 288] width 7 height 7
click at [894, 288] on icon at bounding box center [897, 287] width 7 height 7
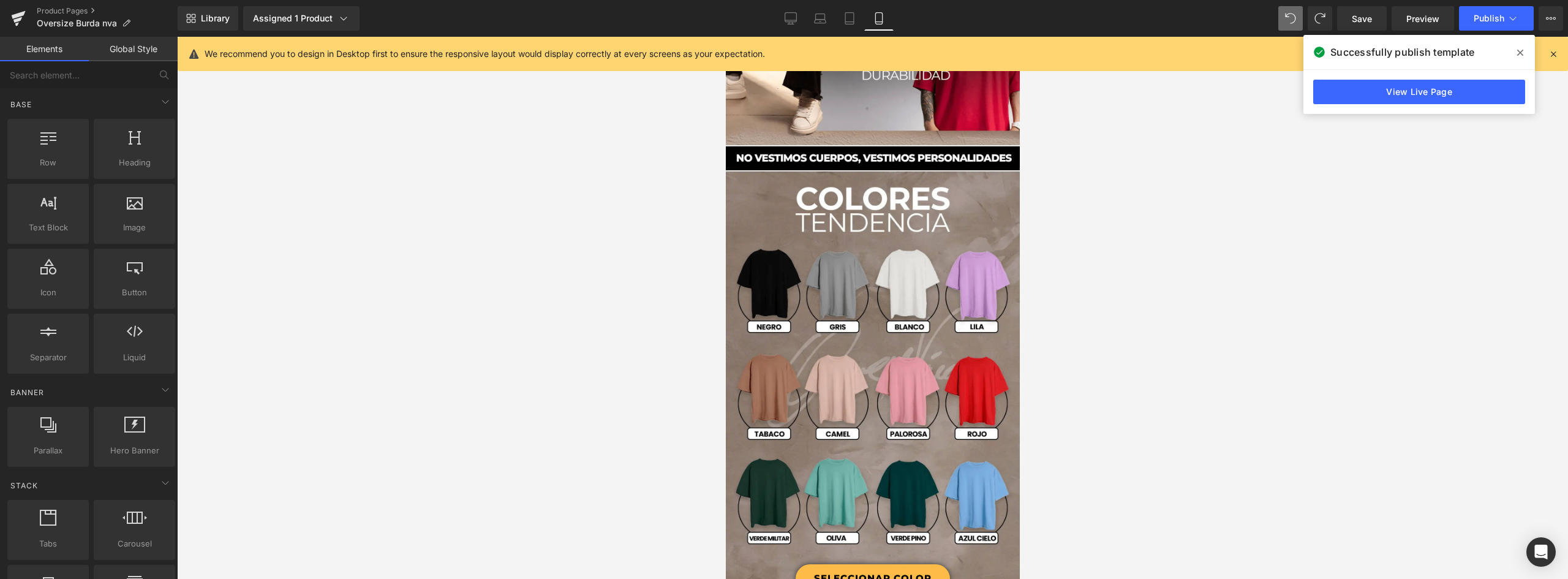
scroll to position [0, 0]
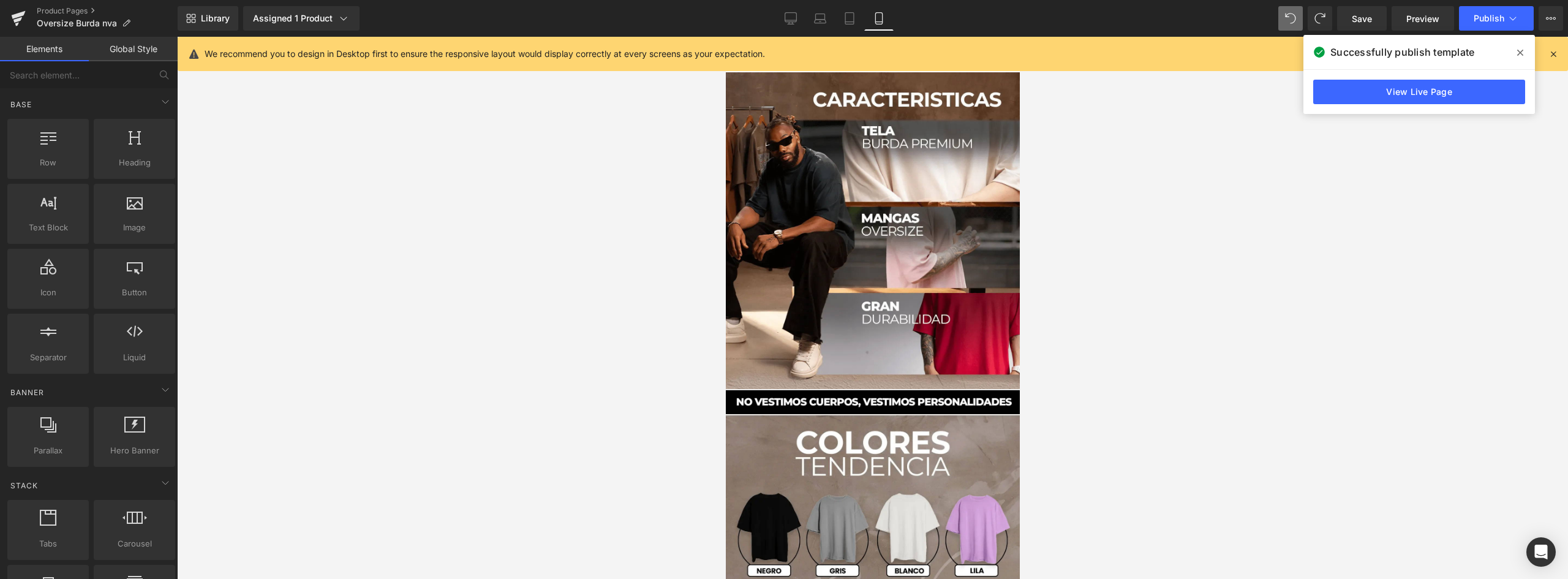
drag, startPoint x: 1013, startPoint y: 101, endPoint x: 1907, endPoint y: 179, distance: 897.4
click at [1521, 52] on icon at bounding box center [1520, 53] width 6 height 6
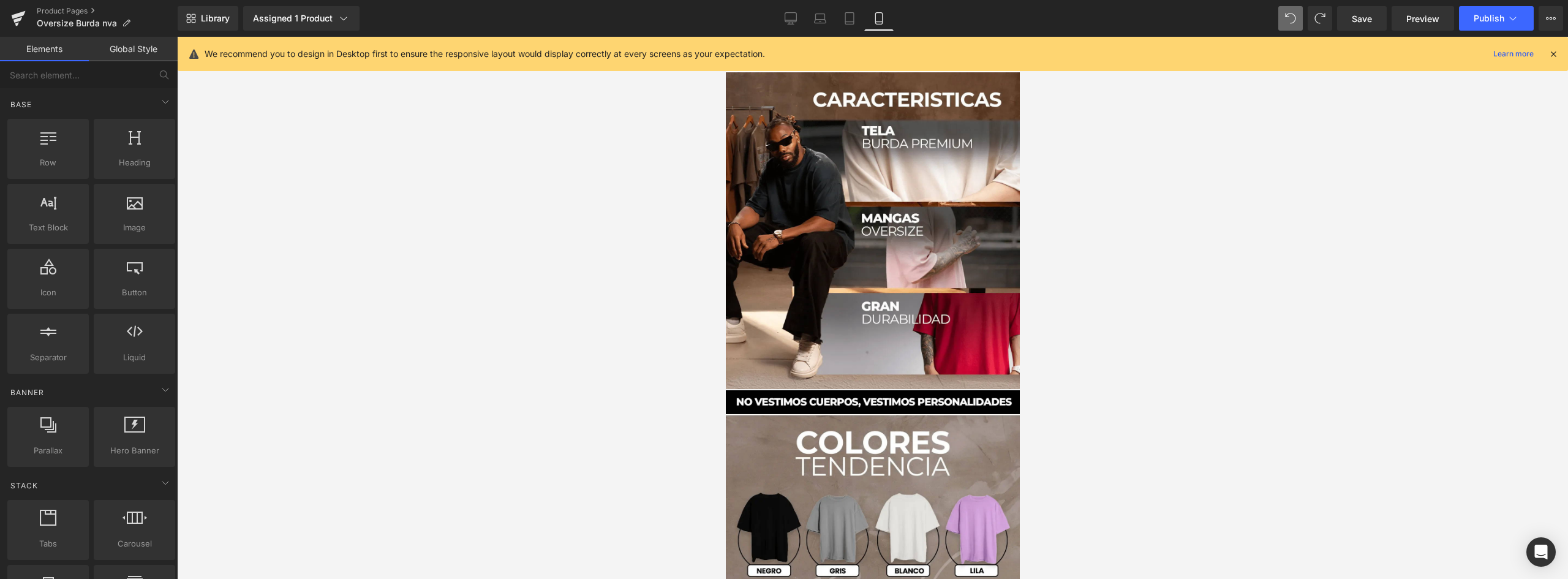
click at [1555, 52] on icon at bounding box center [1553, 54] width 11 height 11
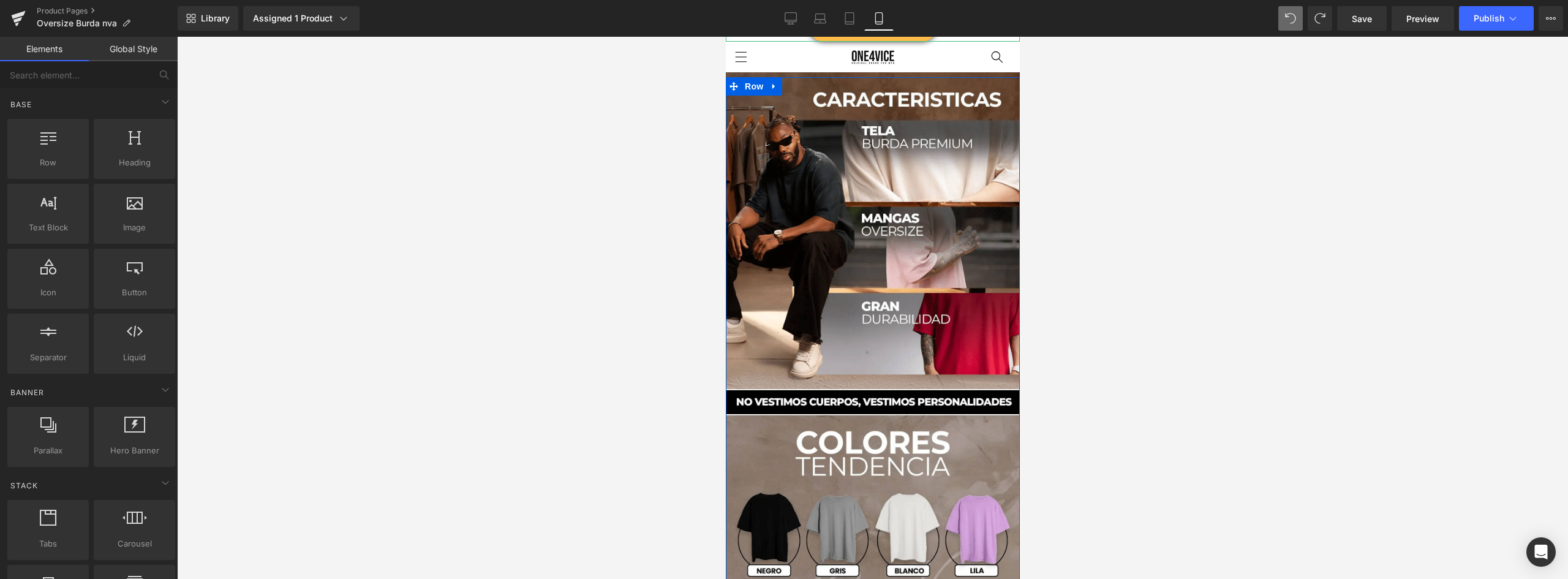
click at [921, 38] on link "COMPRA AHORA" at bounding box center [871, 27] width 127 height 29
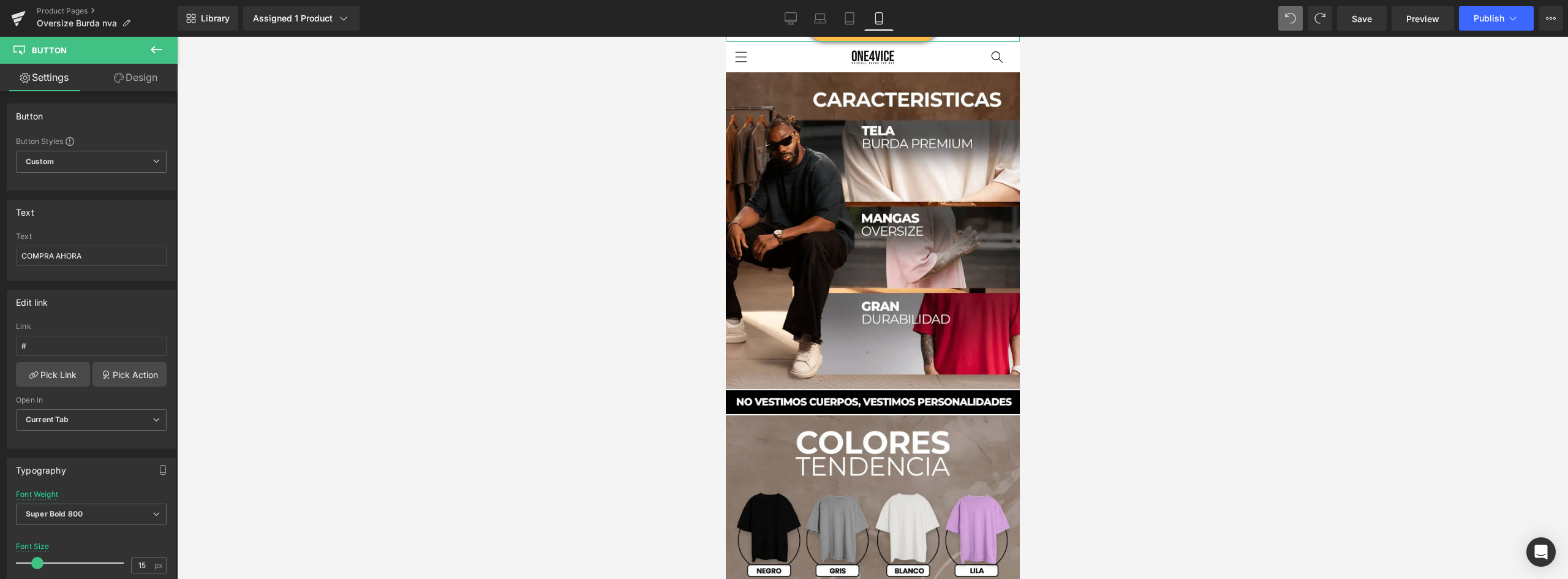
click at [140, 79] on link "Design" at bounding box center [135, 78] width 89 height 28
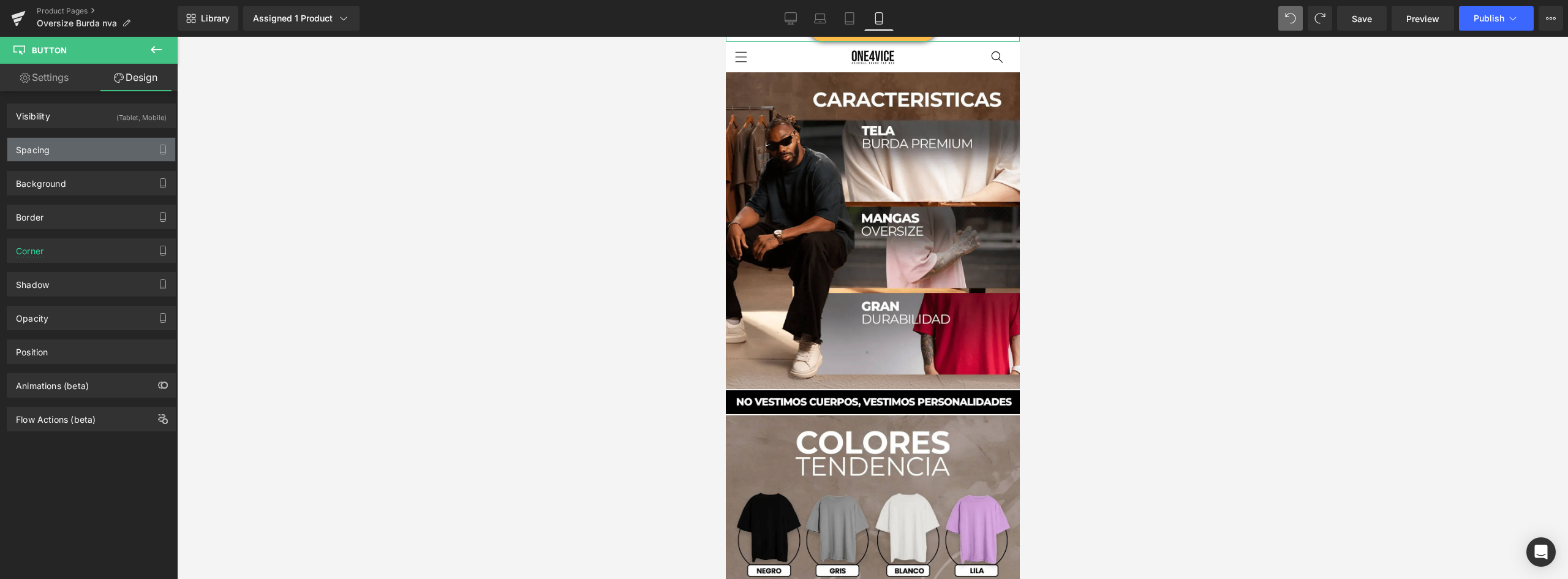
click at [70, 143] on div "Spacing" at bounding box center [91, 150] width 168 height 24
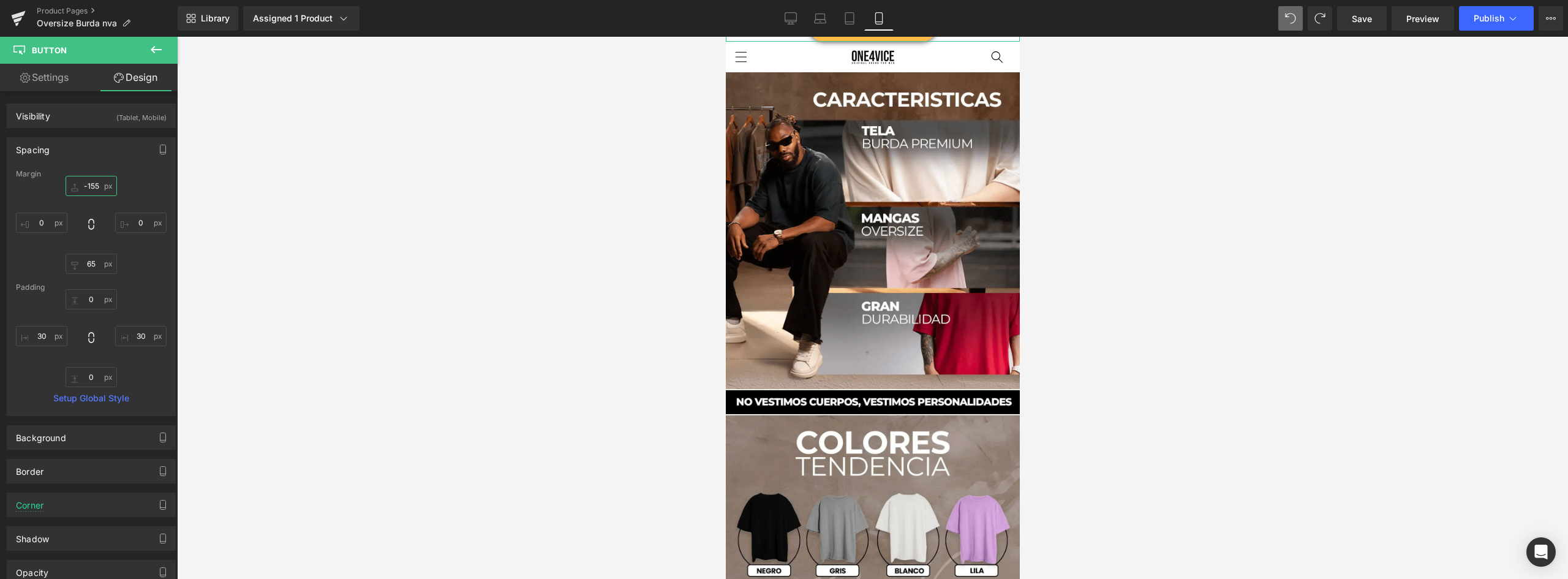
click at [93, 186] on input "-155" at bounding box center [91, 186] width 51 height 21
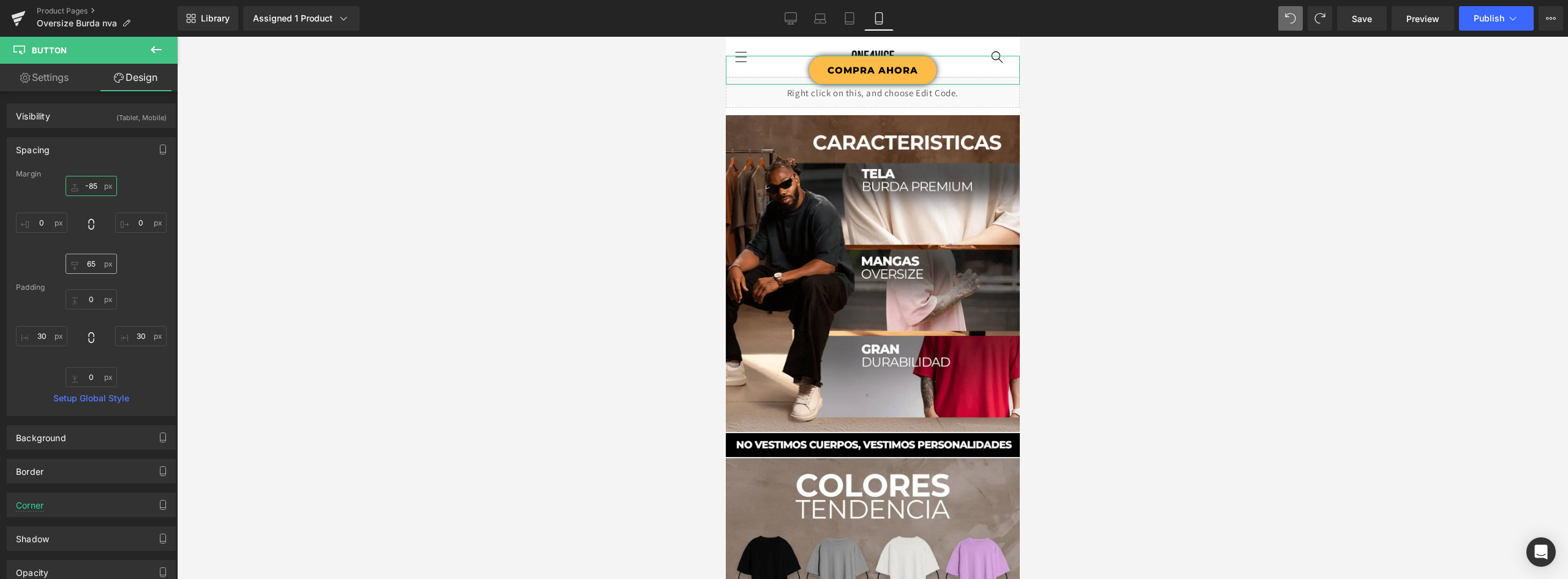
type input "-85"
click at [92, 265] on input "65" at bounding box center [91, 264] width 51 height 21
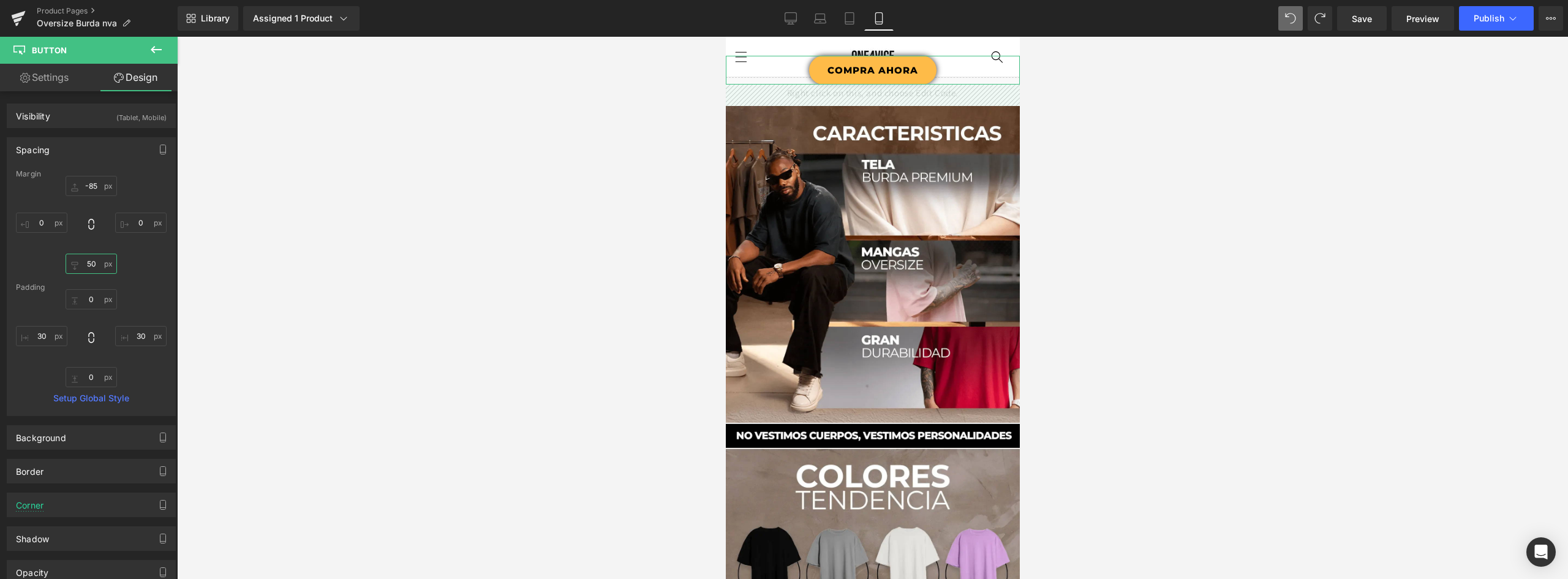
drag, startPoint x: 91, startPoint y: 259, endPoint x: 82, endPoint y: 259, distance: 9.0
click at [82, 259] on input "50" at bounding box center [91, 264] width 51 height 21
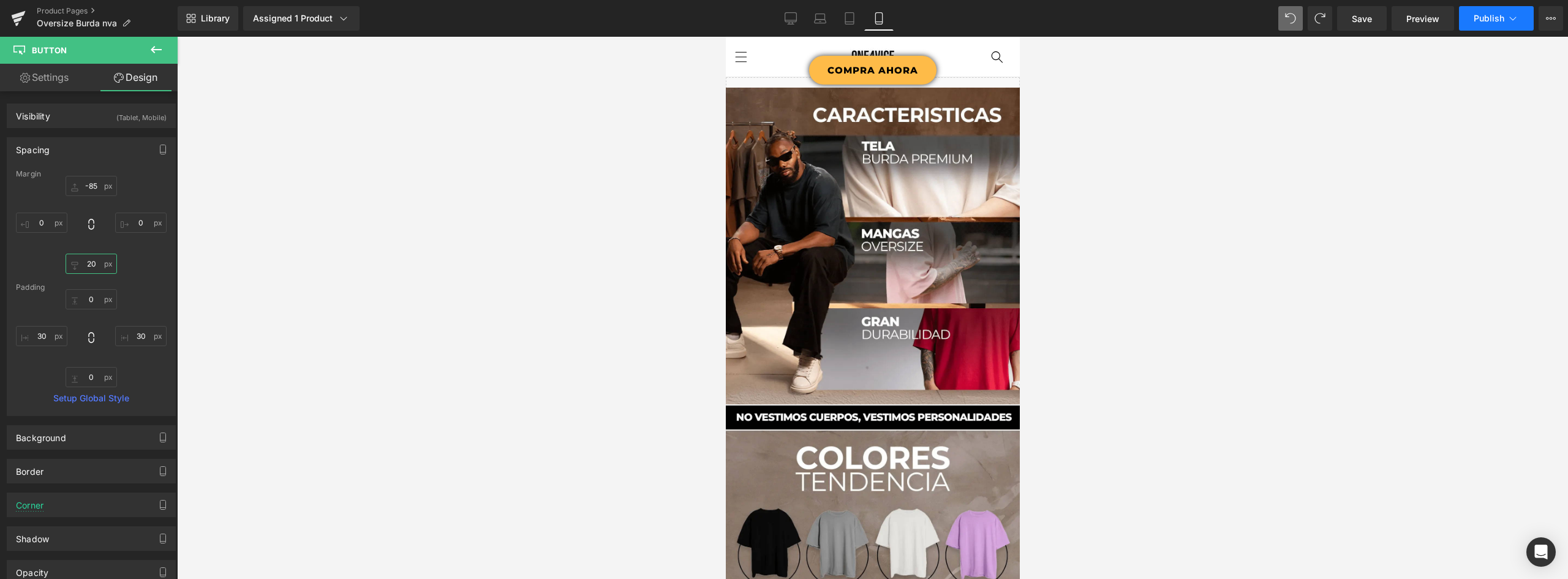
type input "20"
click at [1489, 20] on span "Publish" at bounding box center [1489, 18] width 31 height 10
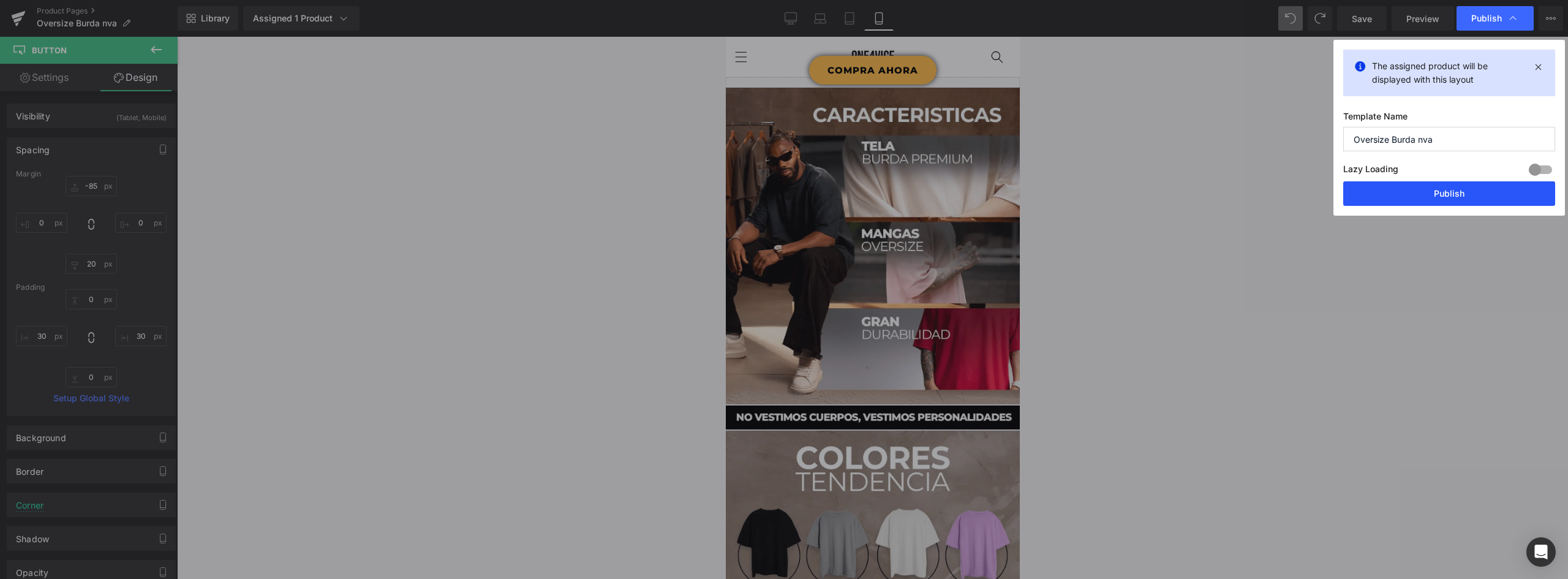
click at [1455, 190] on button "Publish" at bounding box center [1449, 193] width 212 height 24
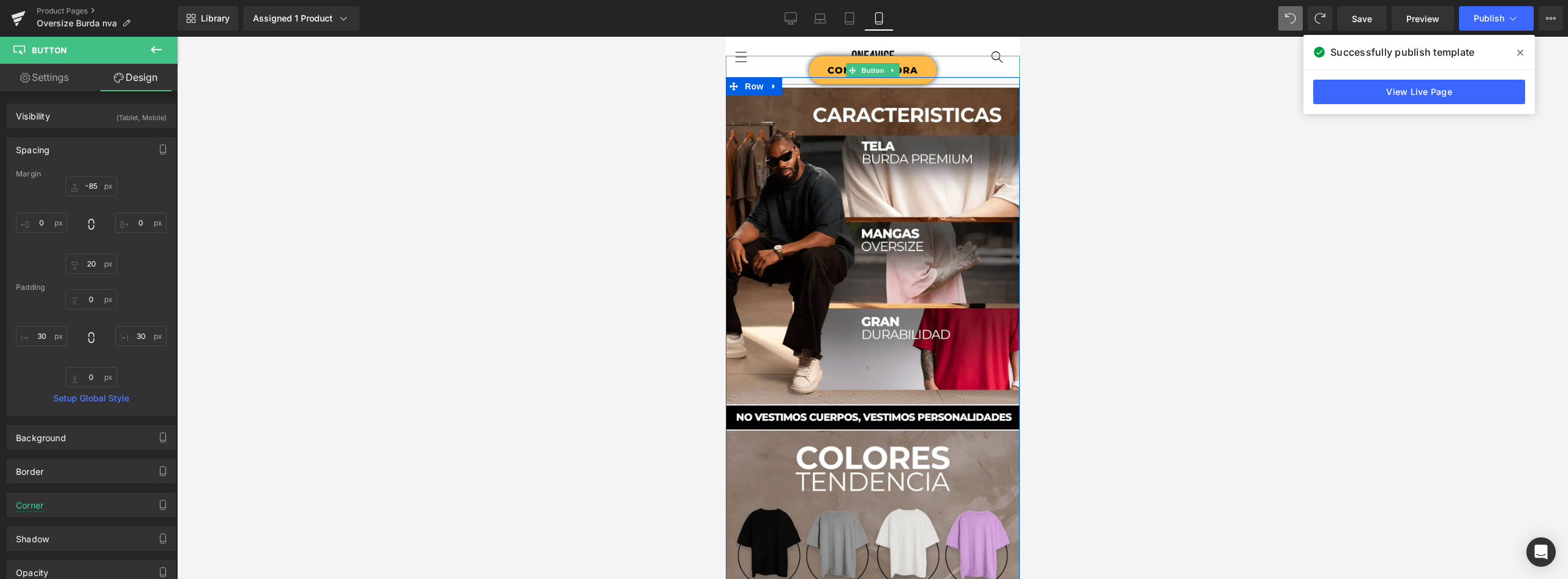
drag, startPoint x: 921, startPoint y: 77, endPoint x: 923, endPoint y: 68, distance: 9.2
click at [921, 77] on div at bounding box center [872, 79] width 294 height 3
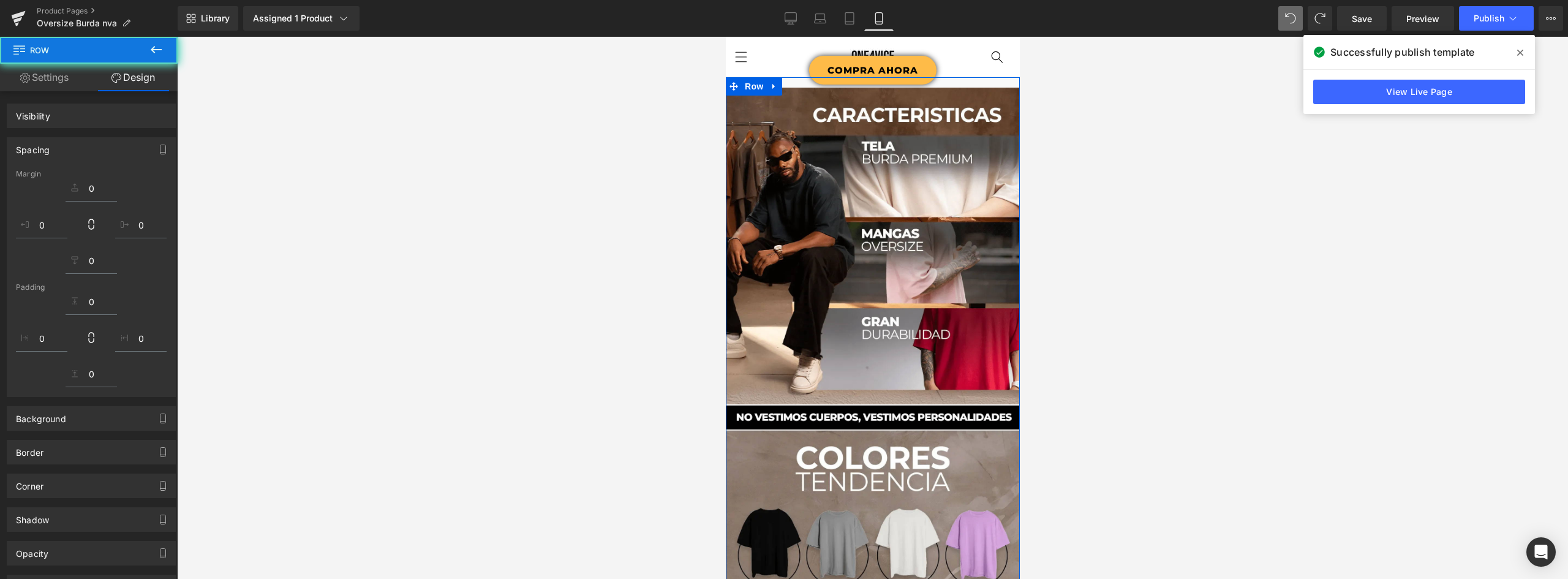
click at [923, 68] on link "COMPRA AHORA" at bounding box center [871, 70] width 127 height 29
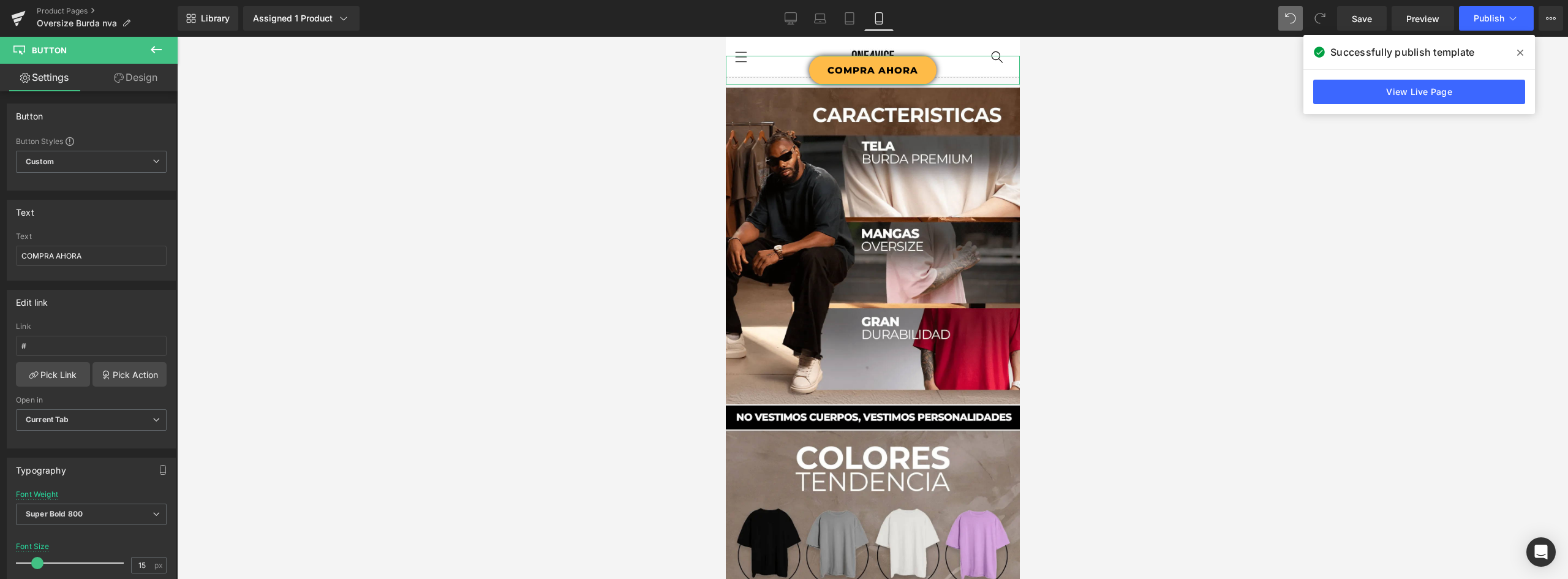
click at [135, 80] on link "Design" at bounding box center [135, 78] width 89 height 28
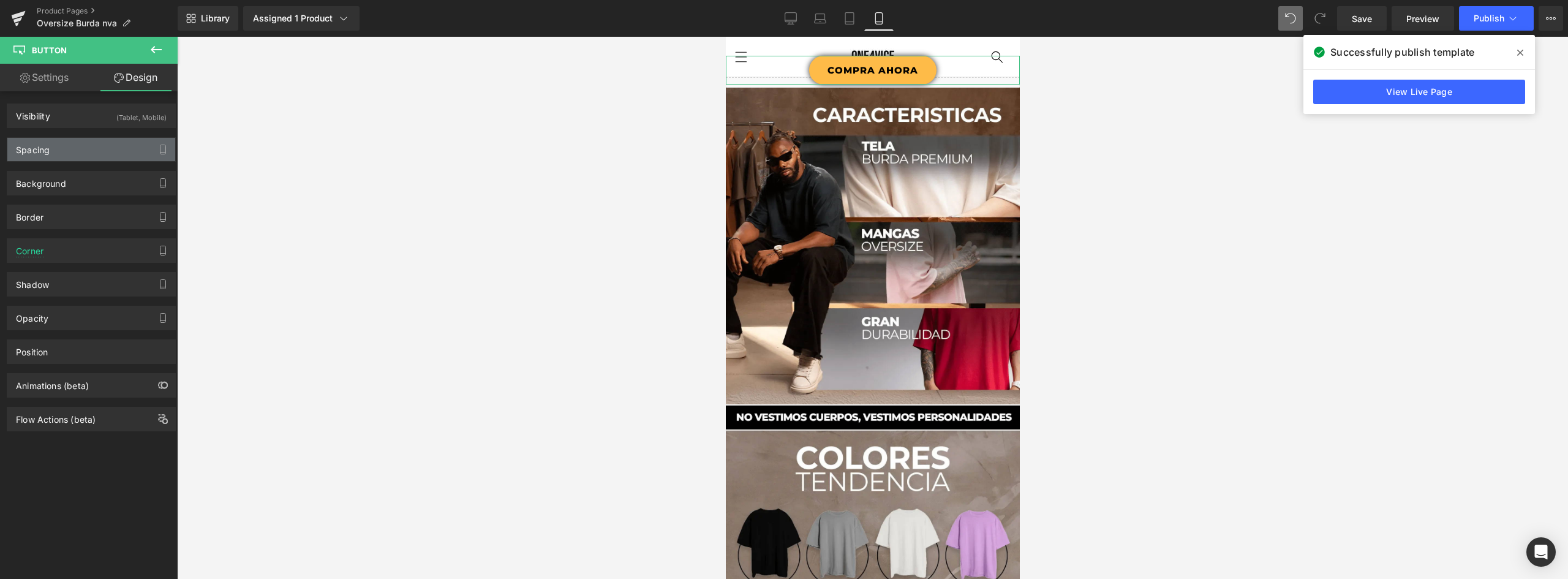
click at [53, 143] on div "Spacing" at bounding box center [91, 150] width 168 height 24
type input "-85"
type input "0"
type input "20"
type input "0"
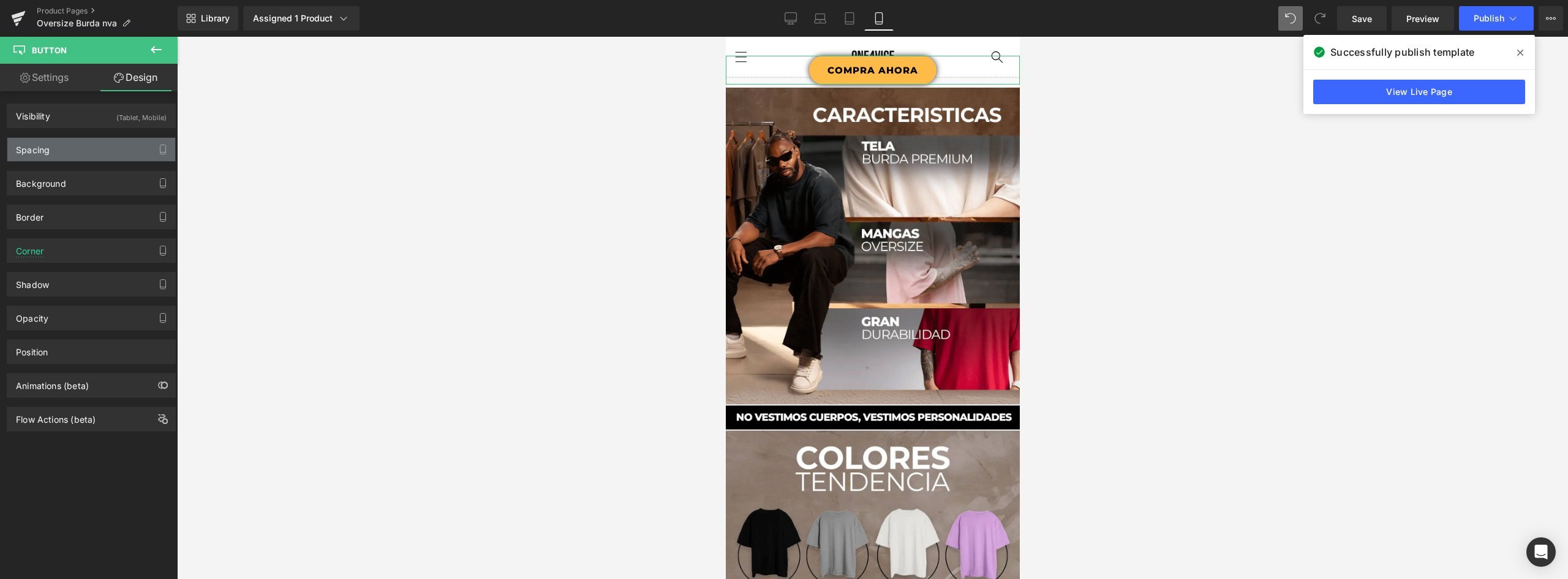
type input "0"
type input "30"
type input "0"
type input "30"
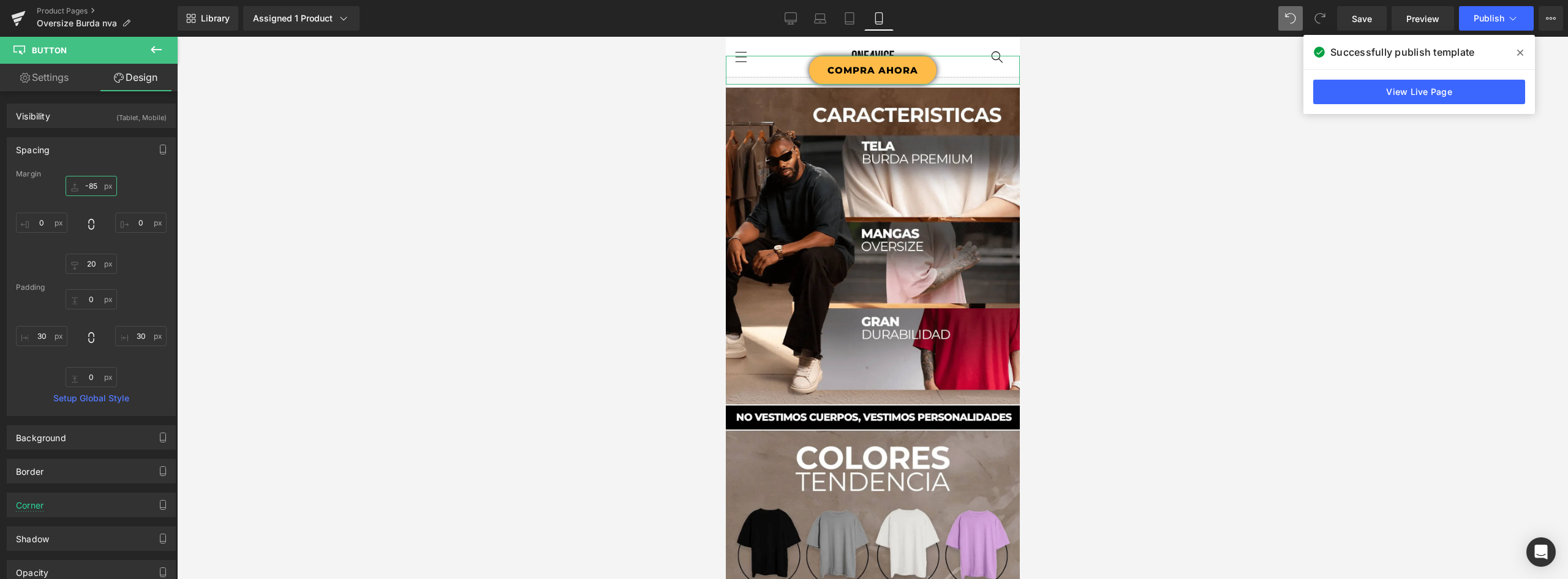
click at [91, 187] on input "-85" at bounding box center [91, 186] width 51 height 21
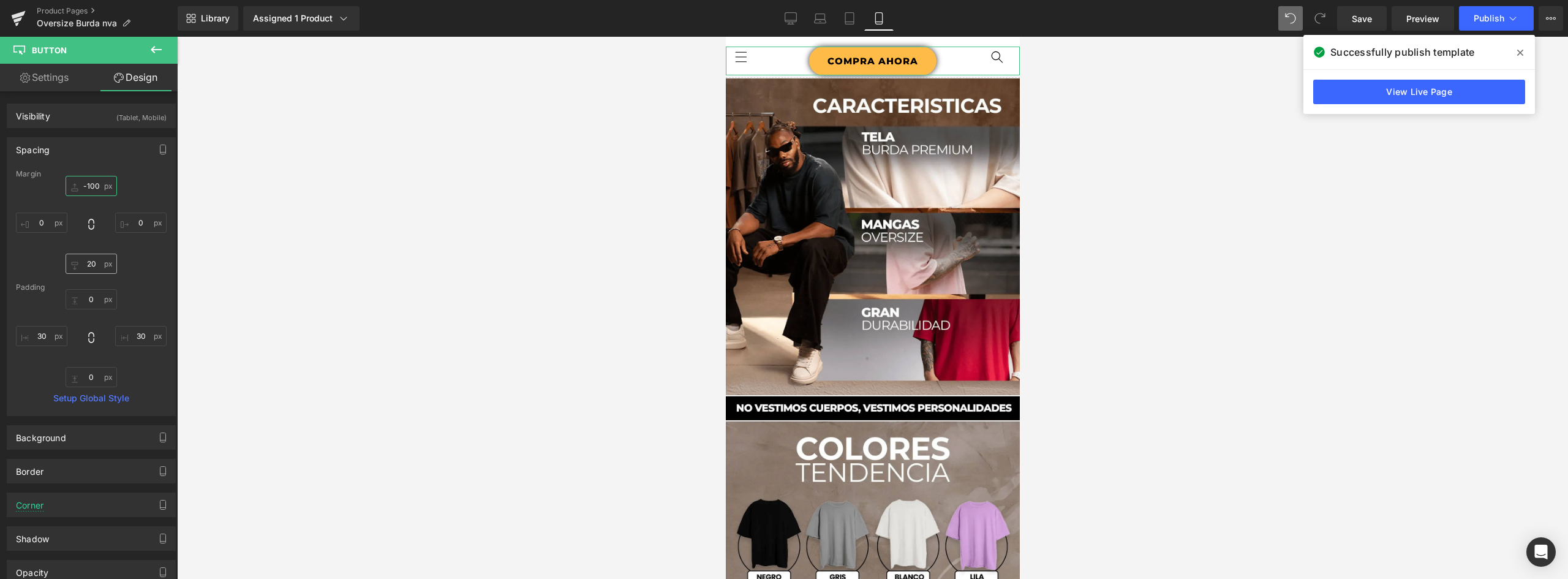
type input "-100"
click at [87, 268] on input "20" at bounding box center [91, 264] width 51 height 21
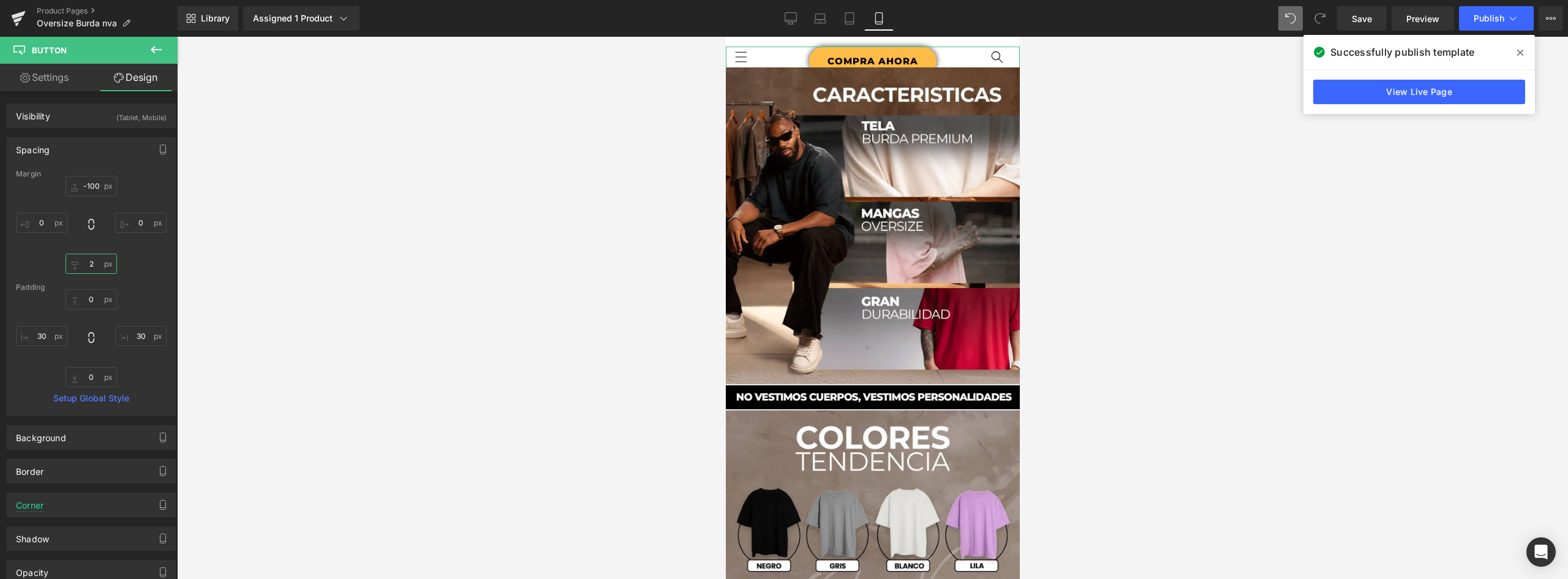
type input "22"
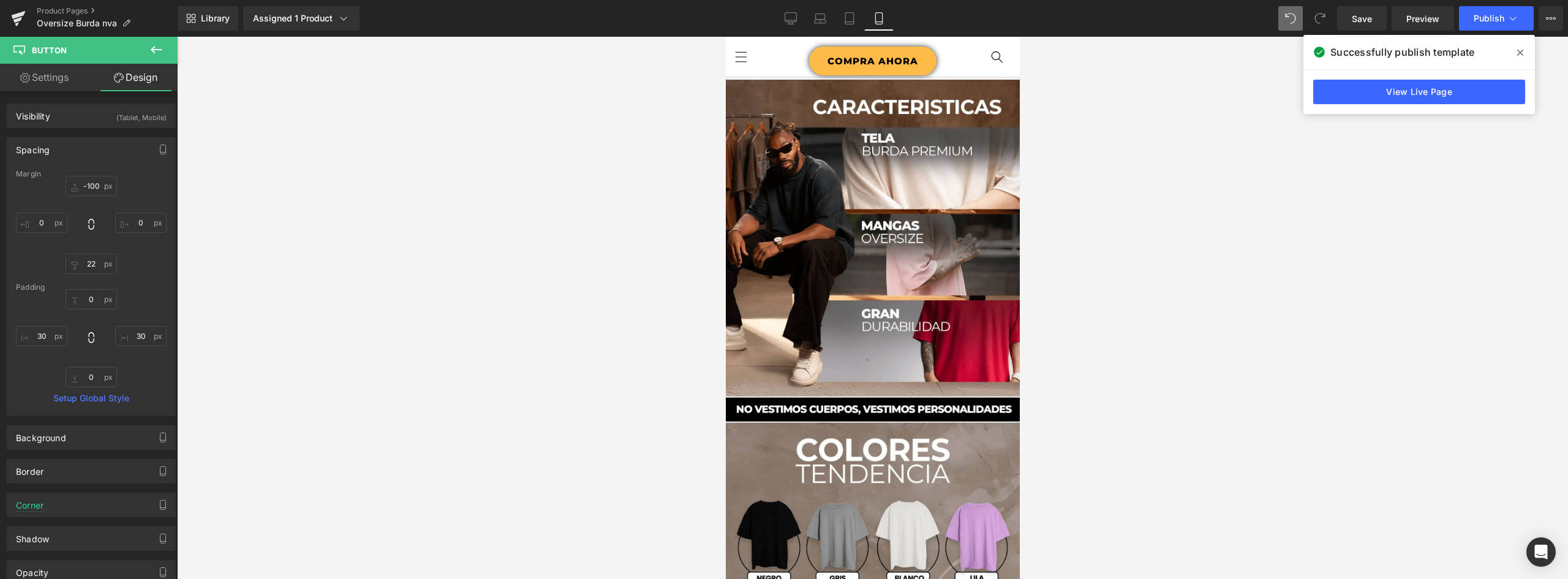
drag, startPoint x: 326, startPoint y: 232, endPoint x: 578, endPoint y: 181, distance: 257.1
click at [328, 231] on div at bounding box center [872, 308] width 1391 height 542
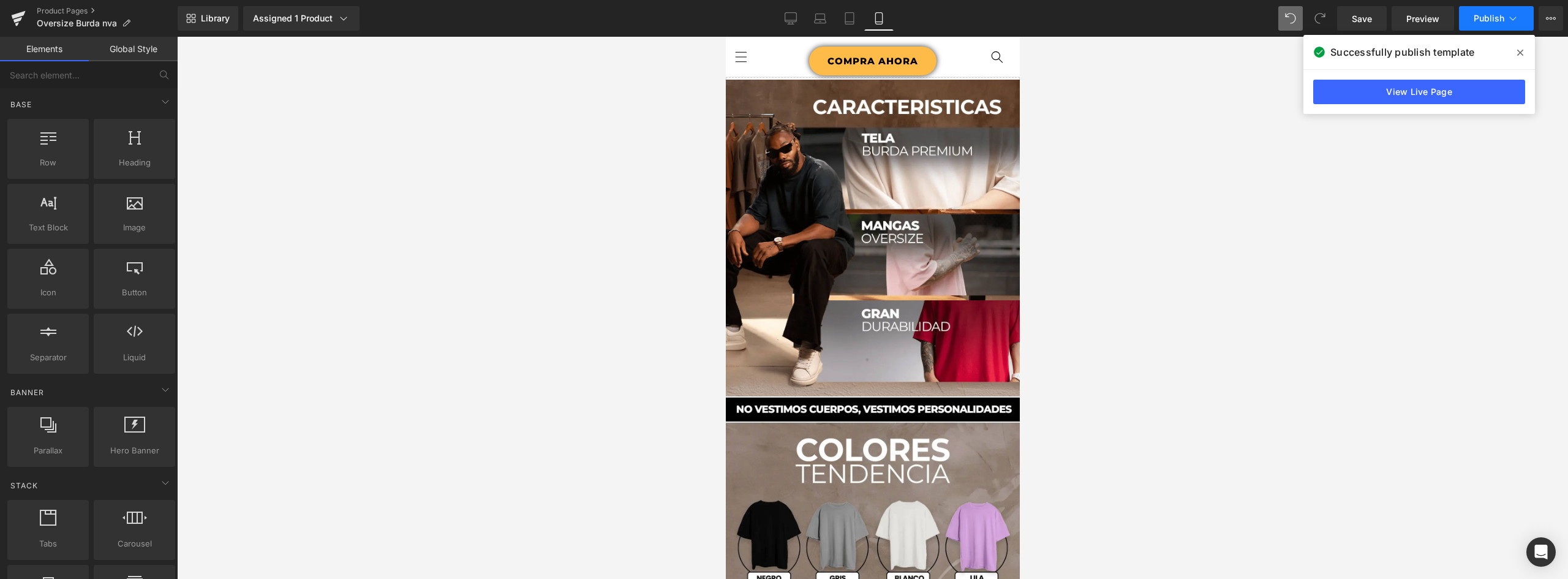
click at [1500, 21] on span "Publish" at bounding box center [1489, 18] width 31 height 10
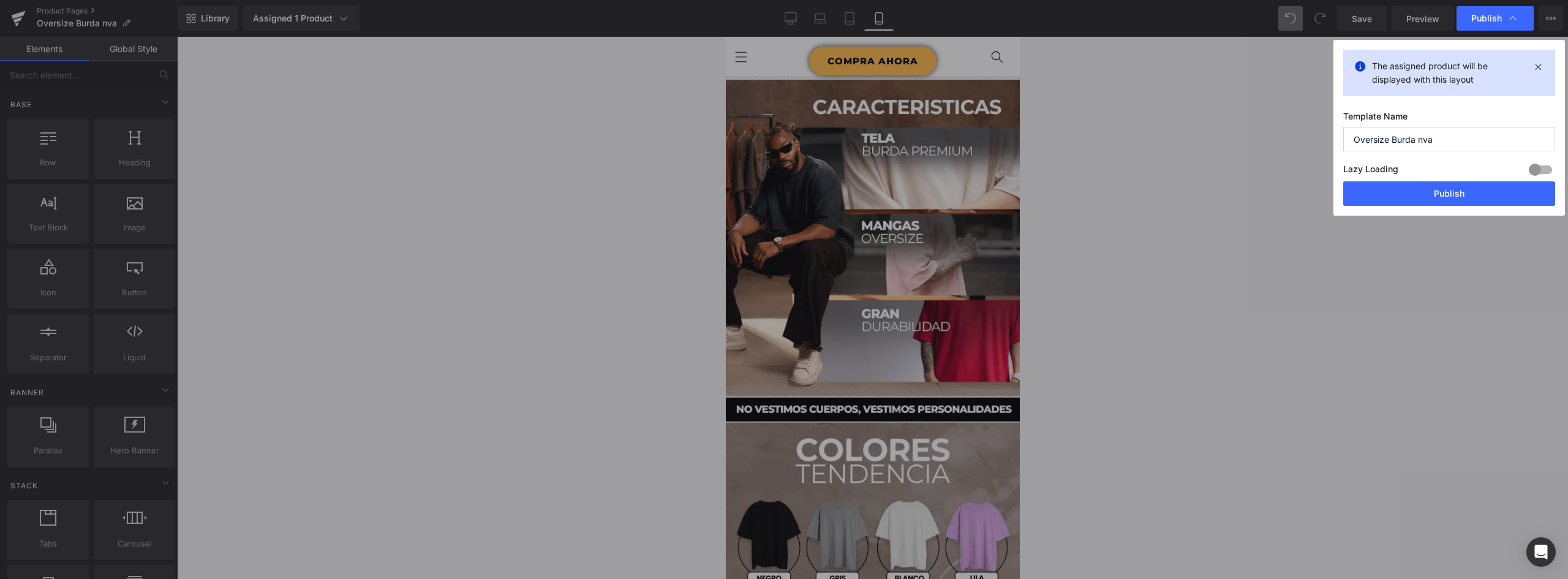
click at [1462, 190] on button "Publish" at bounding box center [1449, 193] width 212 height 24
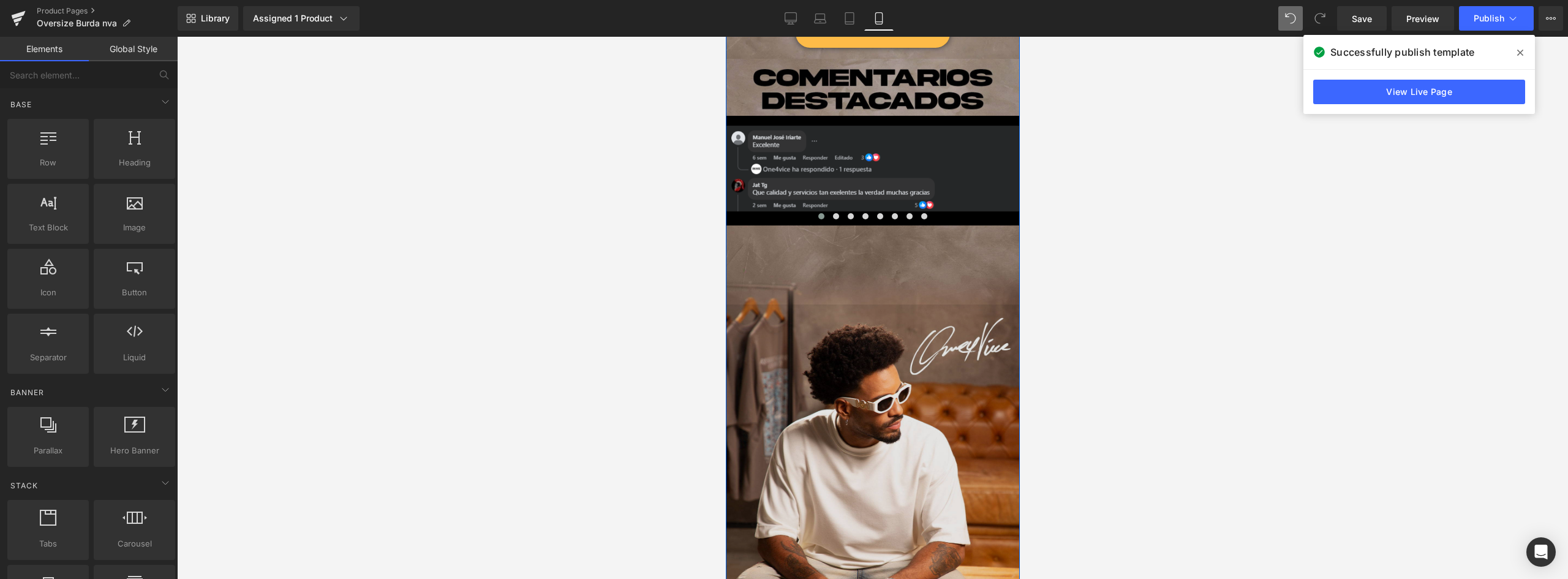
scroll to position [1102, 0]
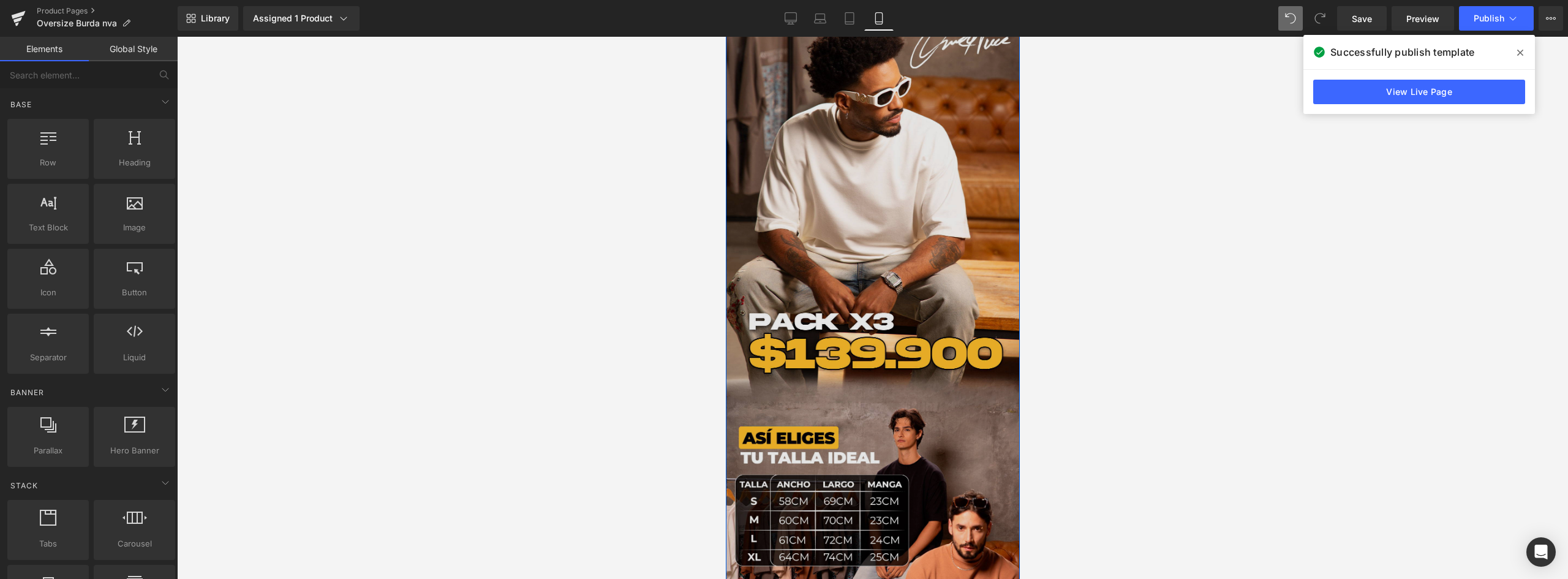
click at [864, 197] on img at bounding box center [872, 326] width 294 height 658
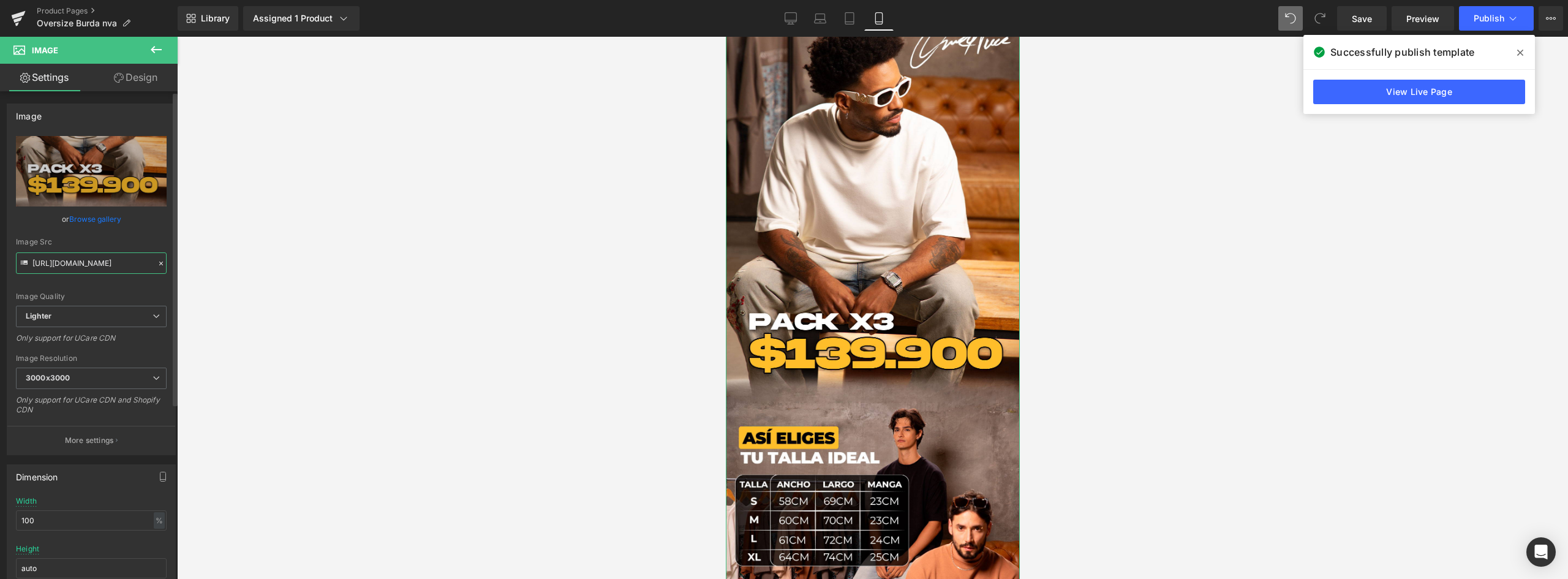
click at [101, 261] on input "[URL][DOMAIN_NAME]" at bounding box center [91, 262] width 151 height 21
click at [101, 217] on link "Browse gallery" at bounding box center [95, 218] width 52 height 21
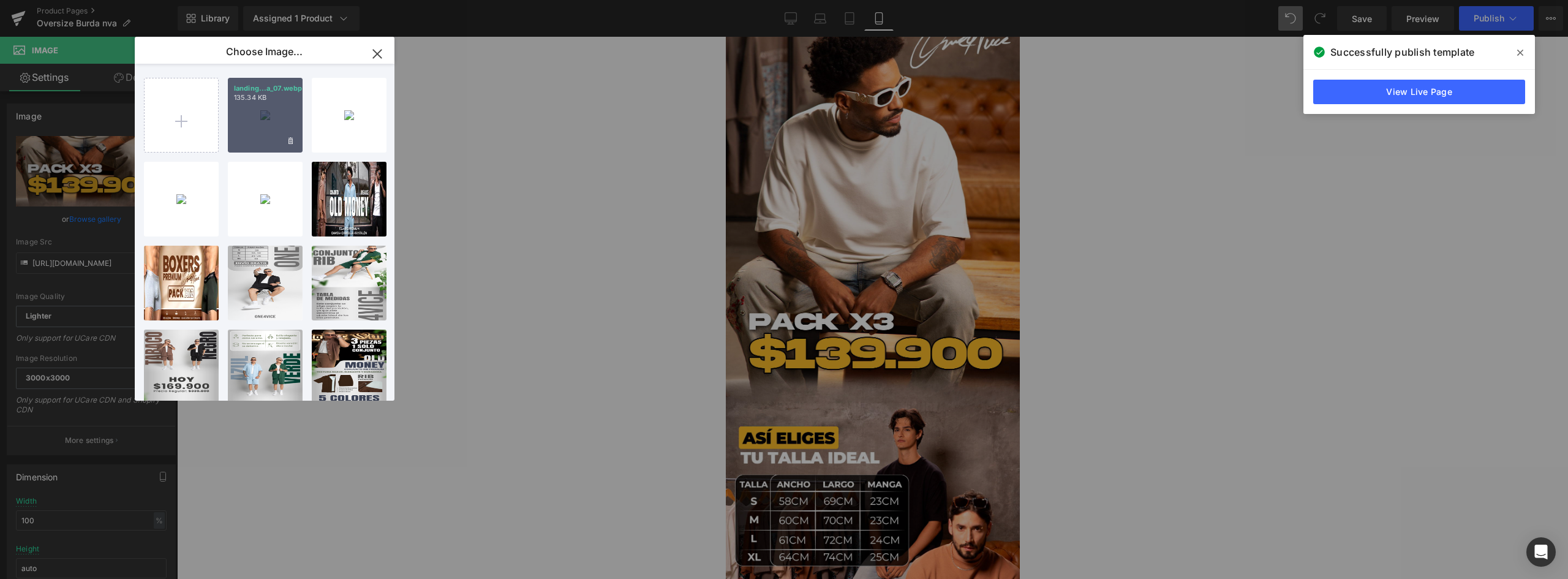
click at [273, 118] on div "landing...a_07.webp 135.34 KB" at bounding box center [265, 115] width 75 height 75
type input "[URL][DOMAIN_NAME]"
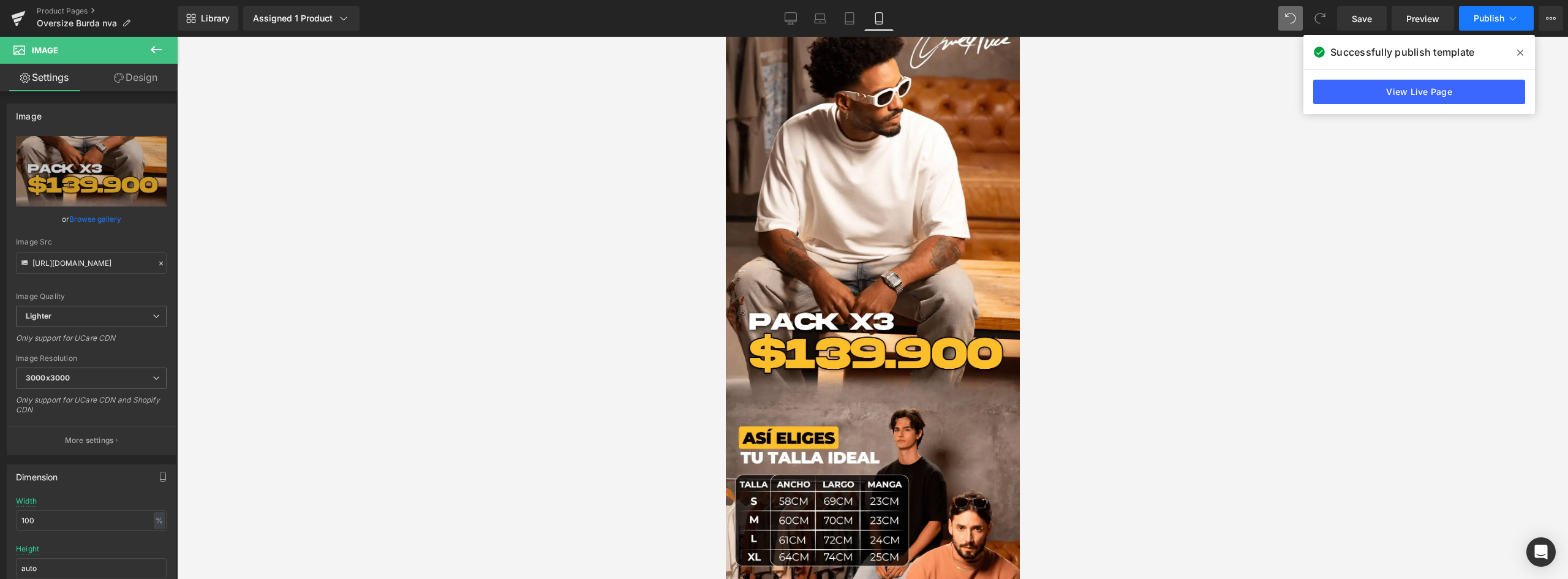
click at [1496, 21] on span "Publish" at bounding box center [1489, 18] width 31 height 10
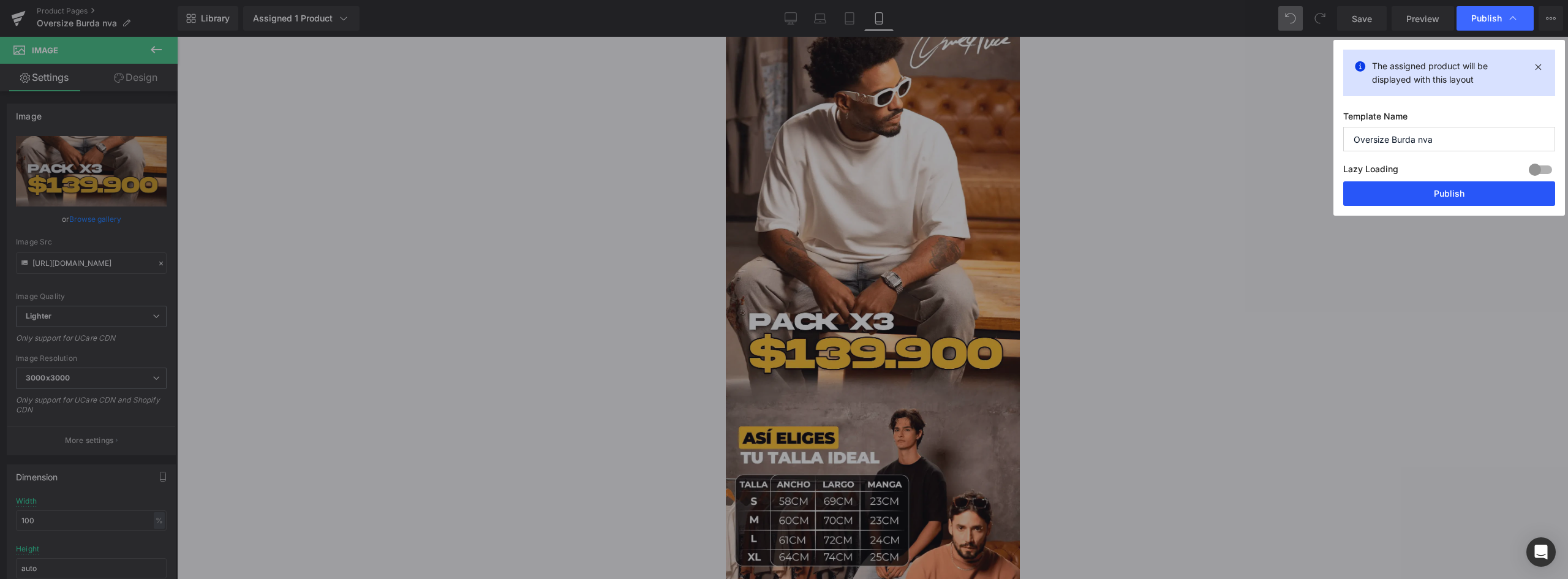
click at [1492, 201] on button "Publish" at bounding box center [1449, 193] width 212 height 24
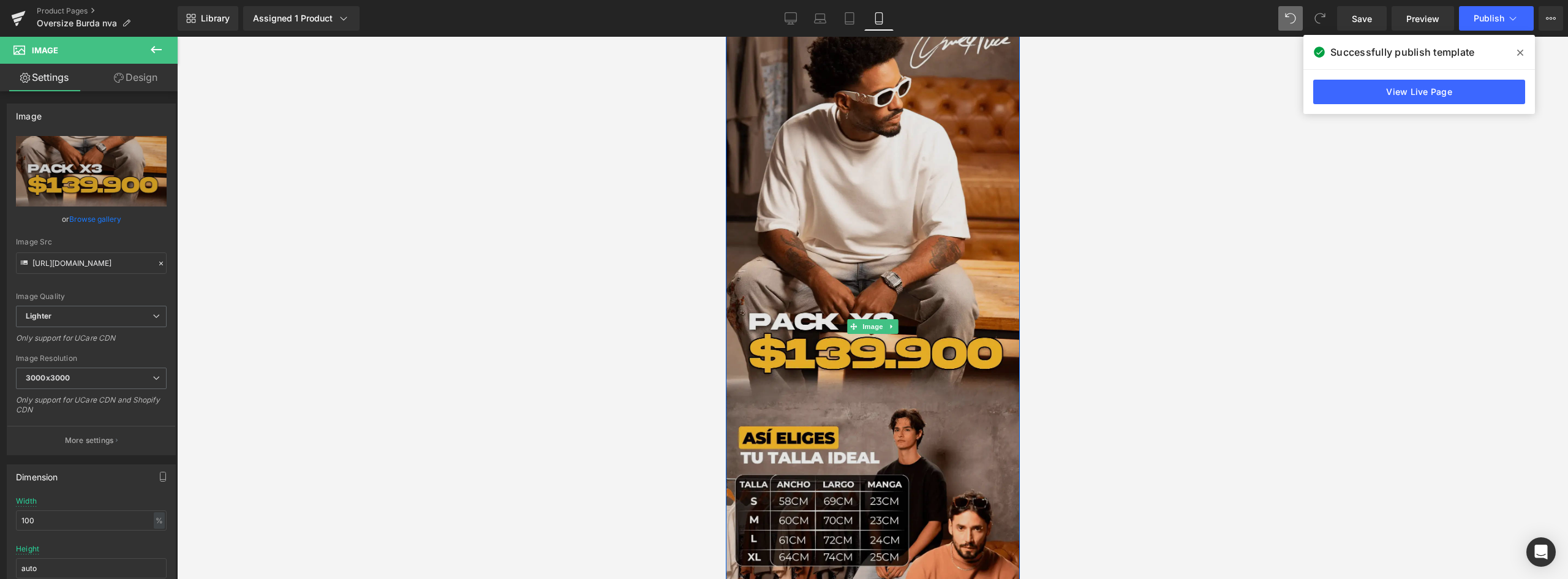
click at [866, 187] on img at bounding box center [872, 326] width 294 height 658
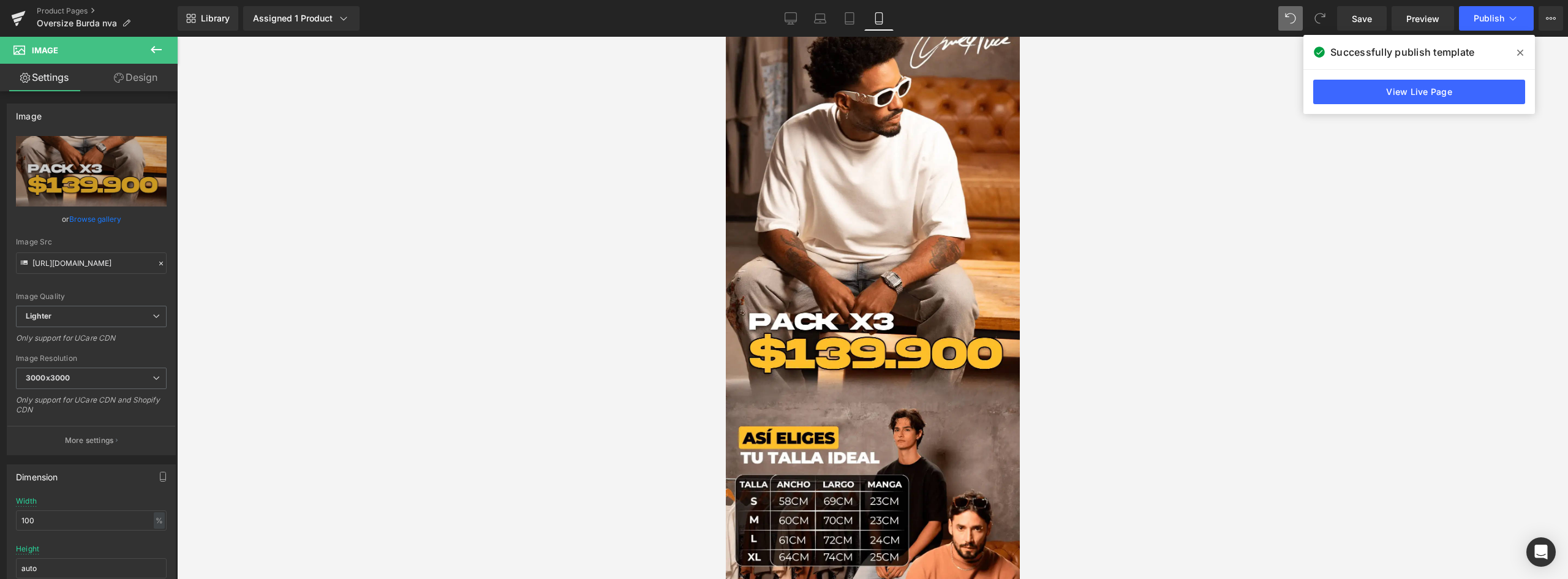
click at [159, 46] on icon at bounding box center [157, 50] width 15 height 15
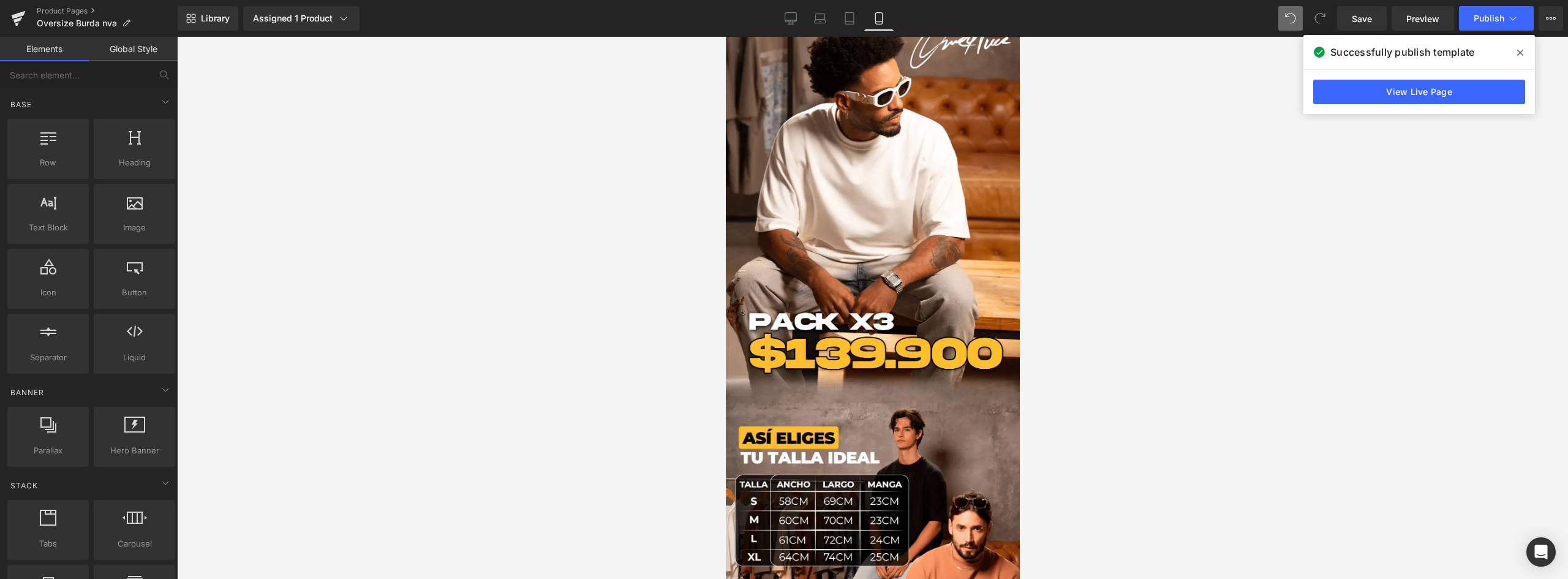
scroll to position [123, 0]
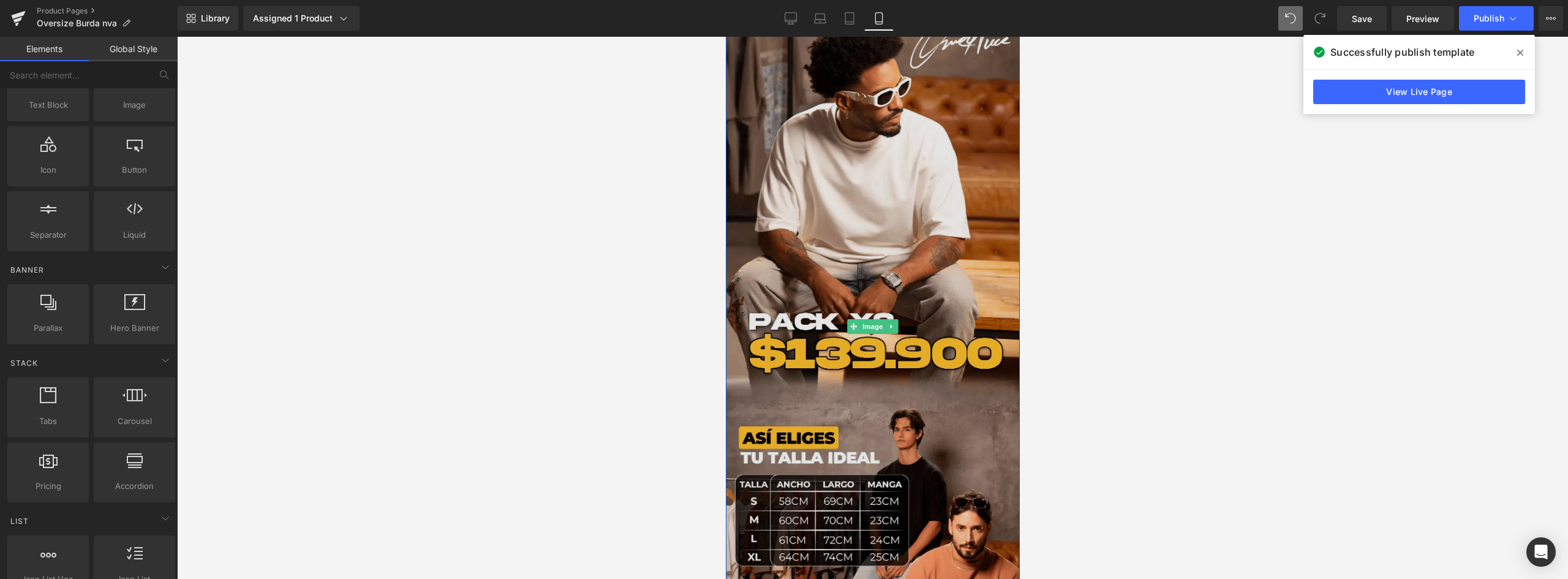
click at [870, 248] on img at bounding box center [872, 326] width 294 height 658
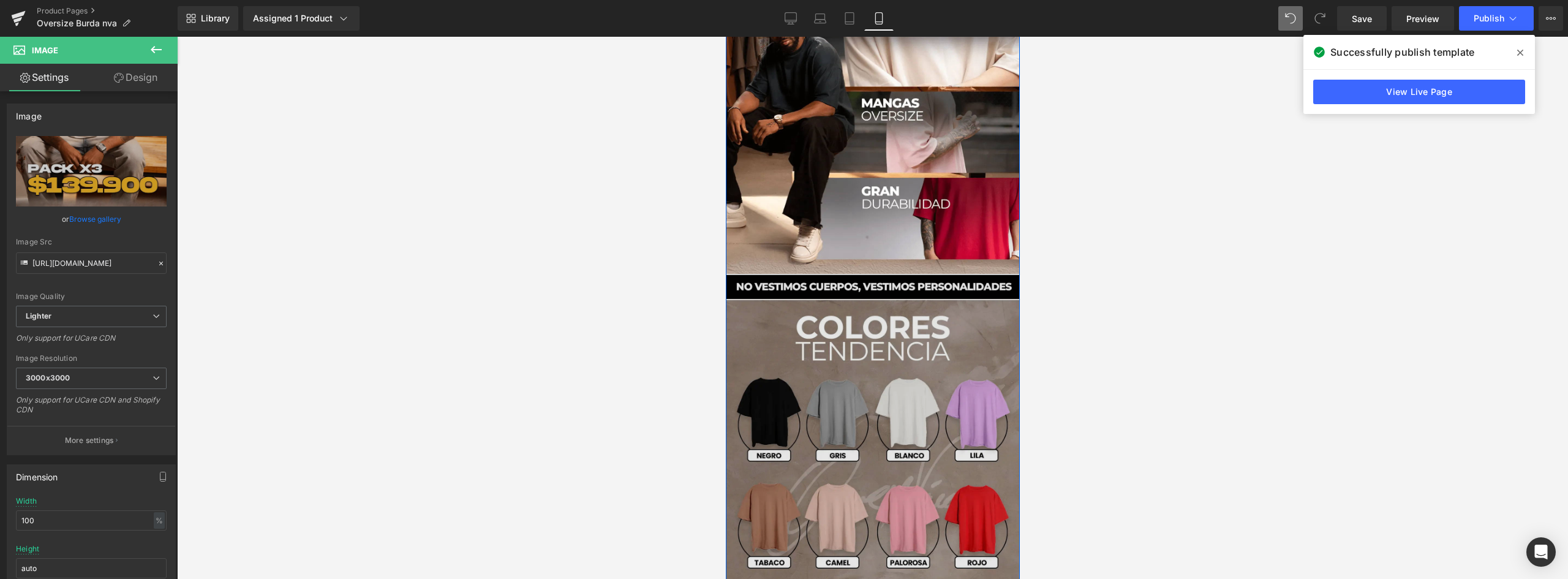
scroll to position [0, 0]
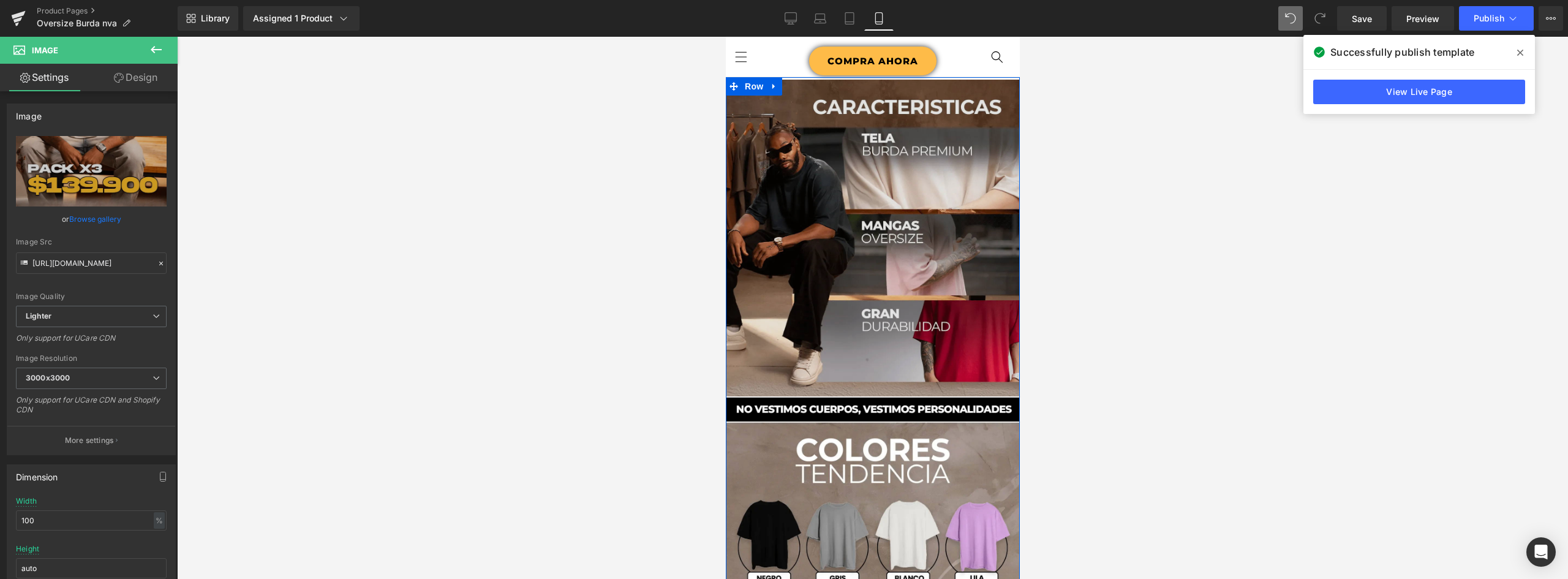
click at [916, 187] on img at bounding box center [872, 244] width 294 height 329
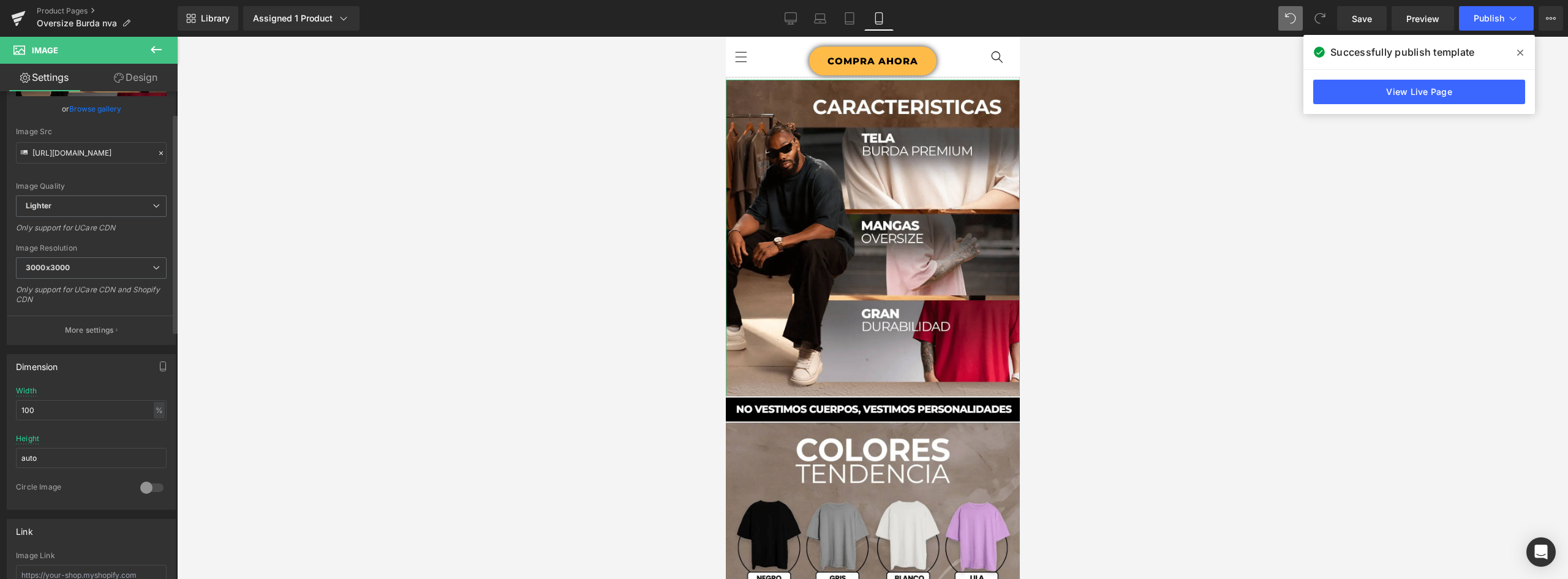
scroll to position [49, 0]
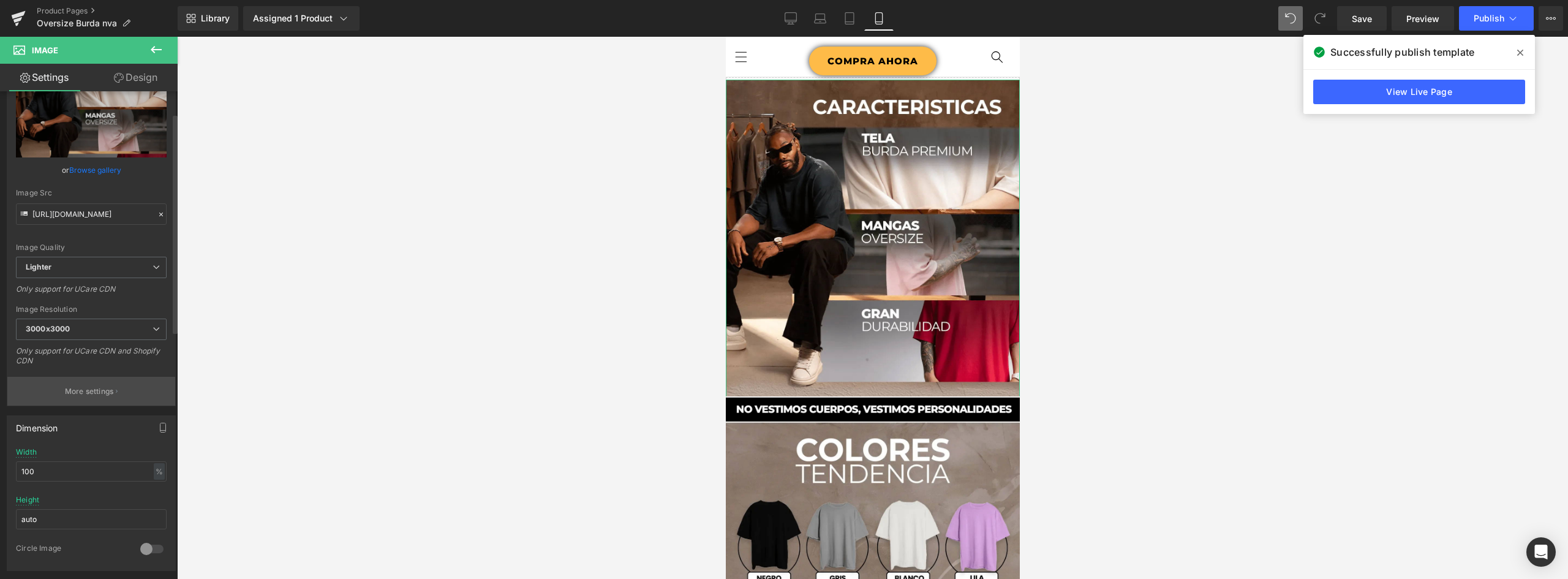
click at [95, 392] on p "More settings" at bounding box center [89, 391] width 49 height 11
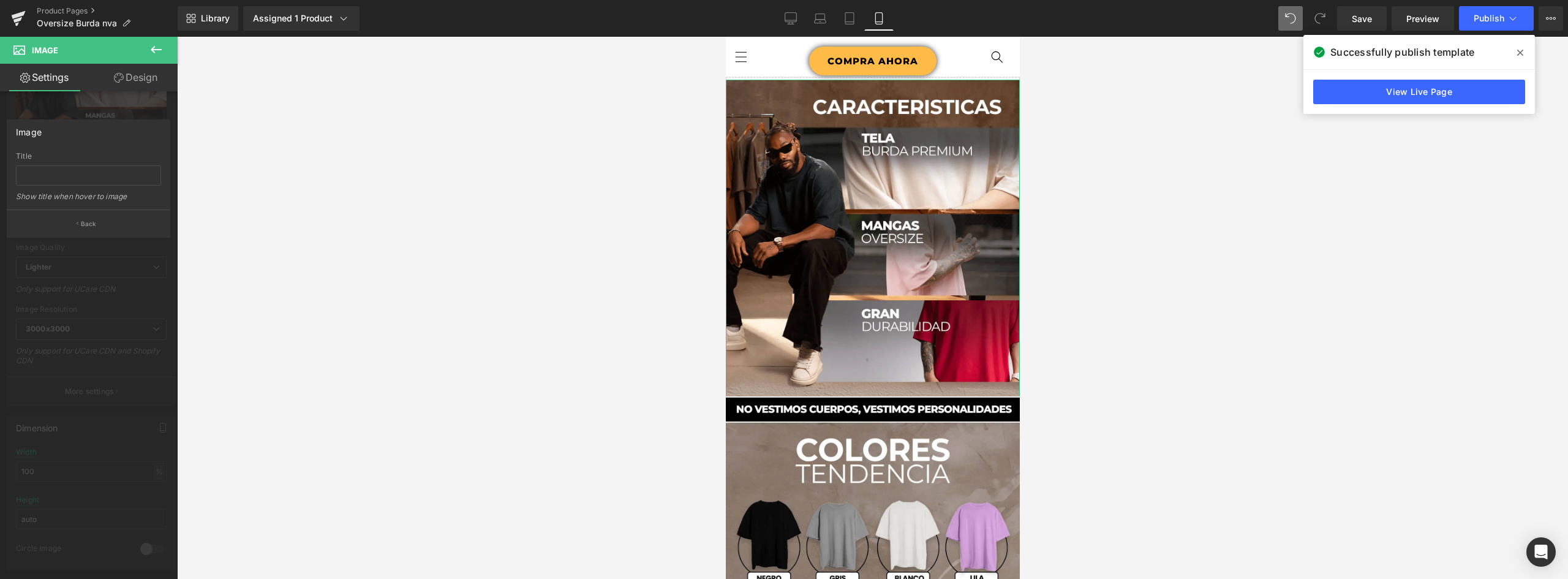
click at [122, 78] on icon at bounding box center [118, 77] width 10 height 10
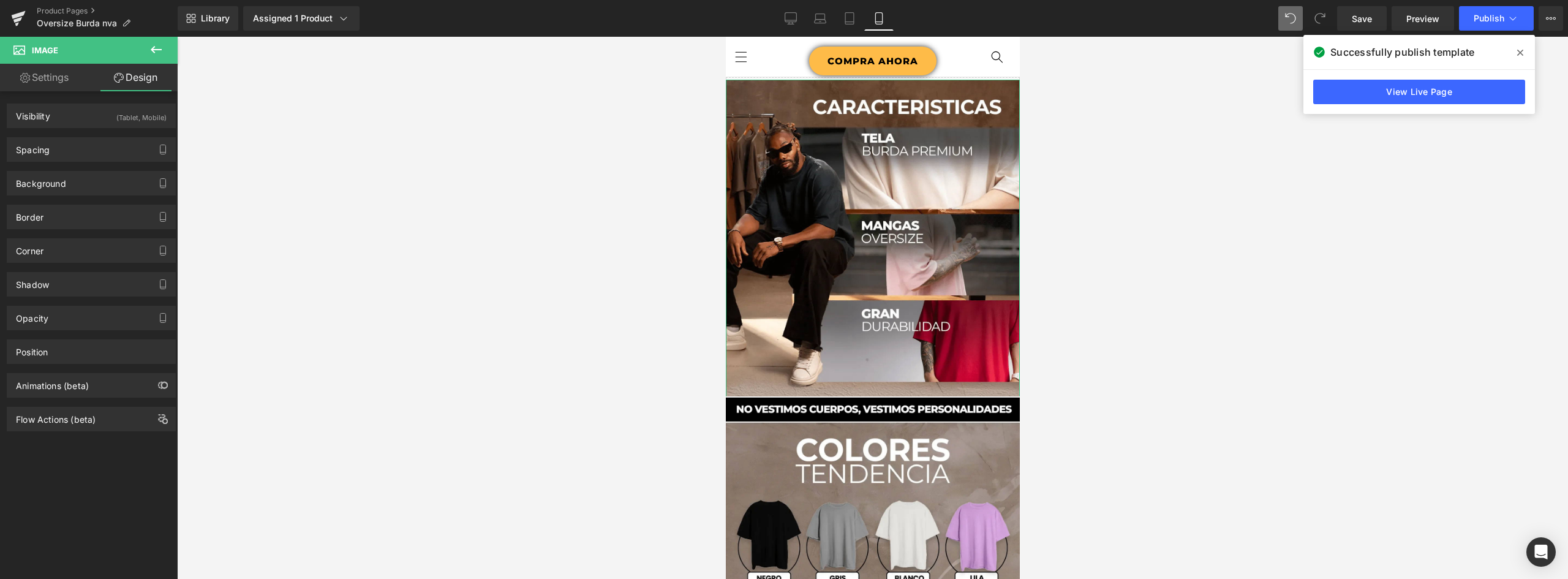
click at [50, 67] on link "Settings" at bounding box center [44, 78] width 89 height 28
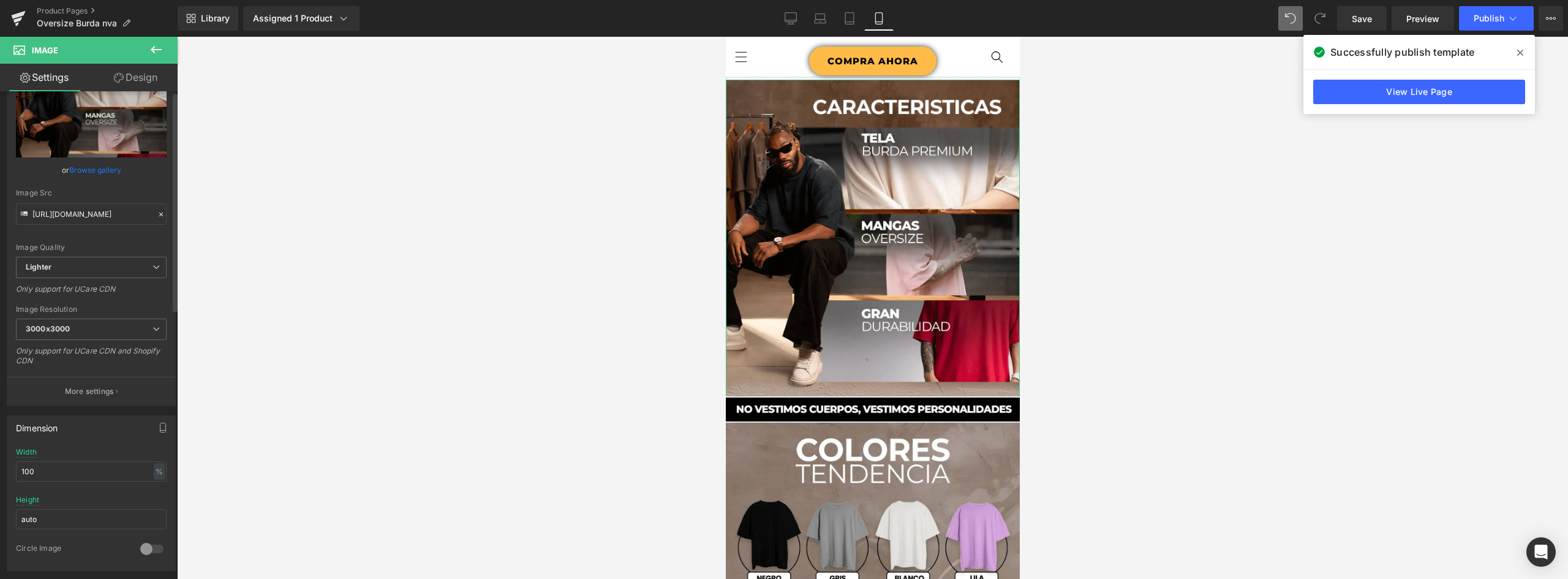
scroll to position [0, 0]
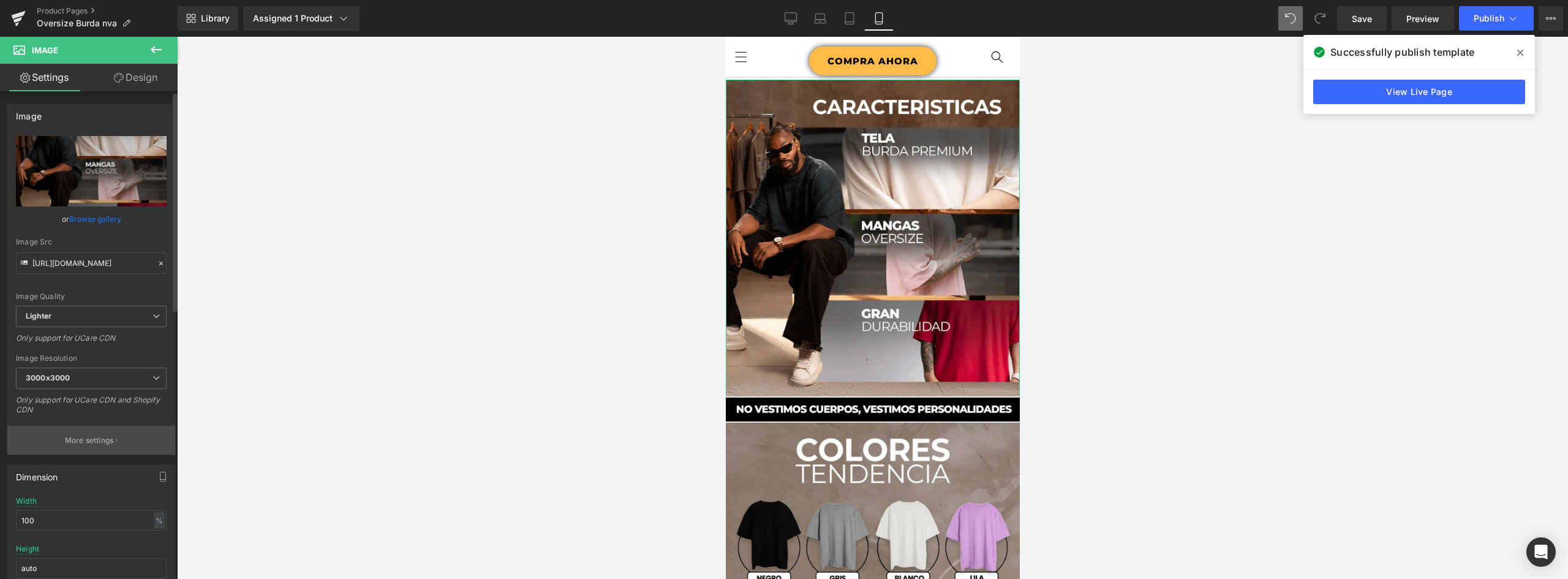
click at [109, 441] on p "More settings" at bounding box center [89, 440] width 49 height 11
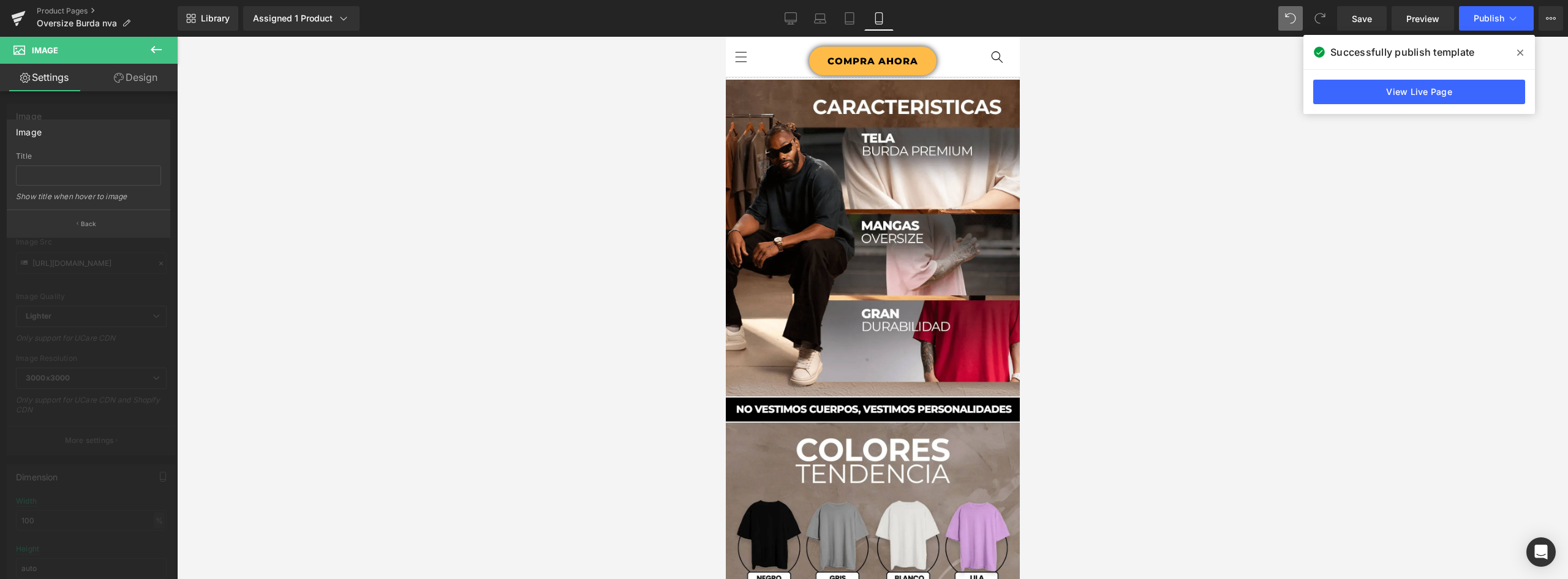
click at [151, 51] on icon at bounding box center [157, 50] width 15 height 15
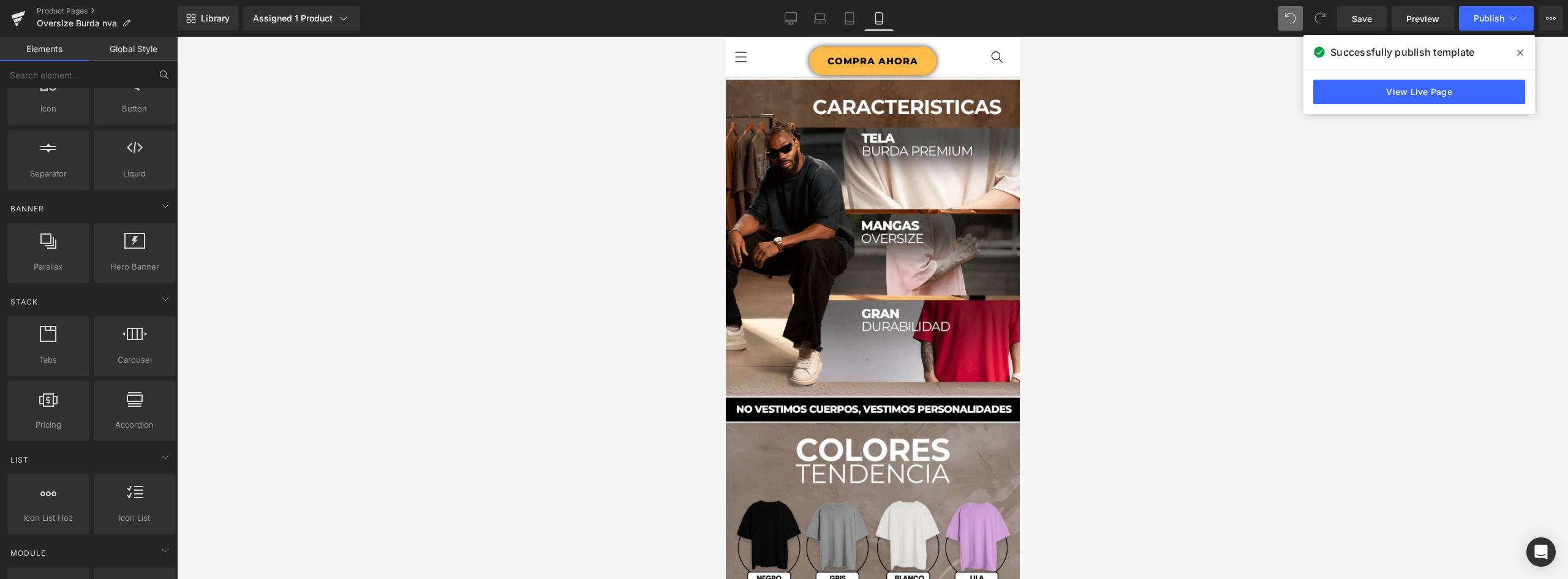
scroll to position [123, 0]
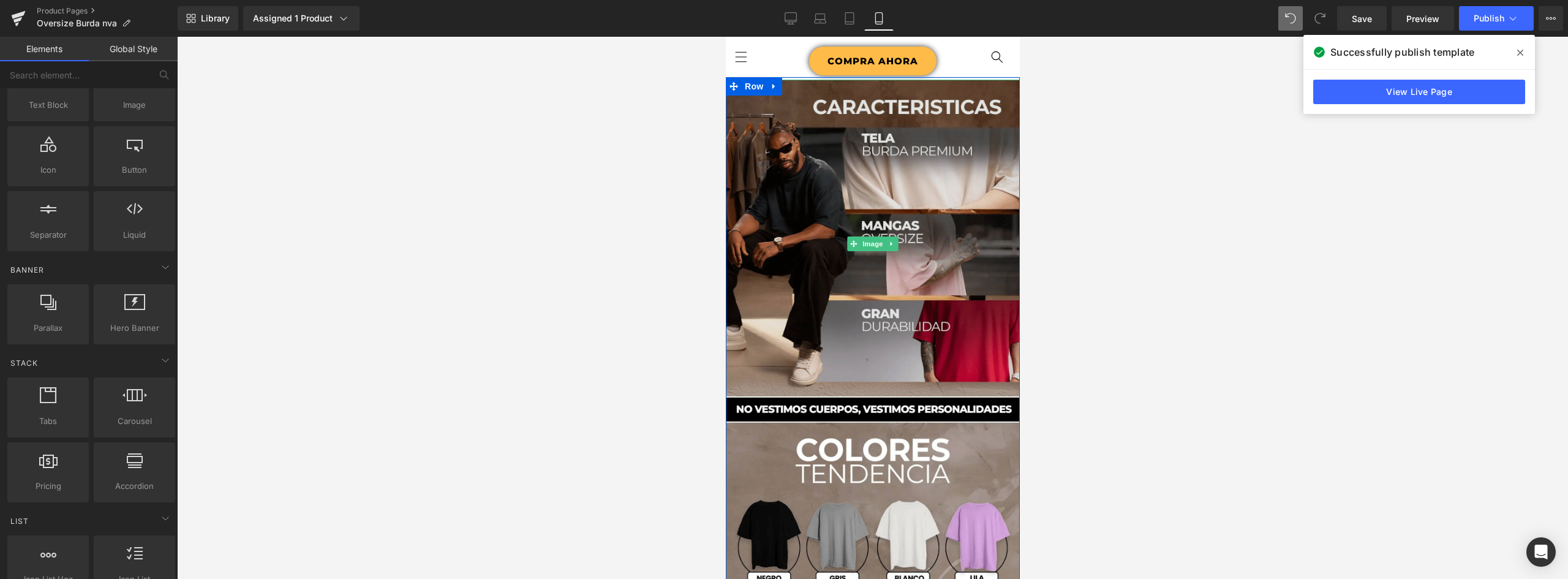
click at [817, 273] on img at bounding box center [872, 244] width 294 height 329
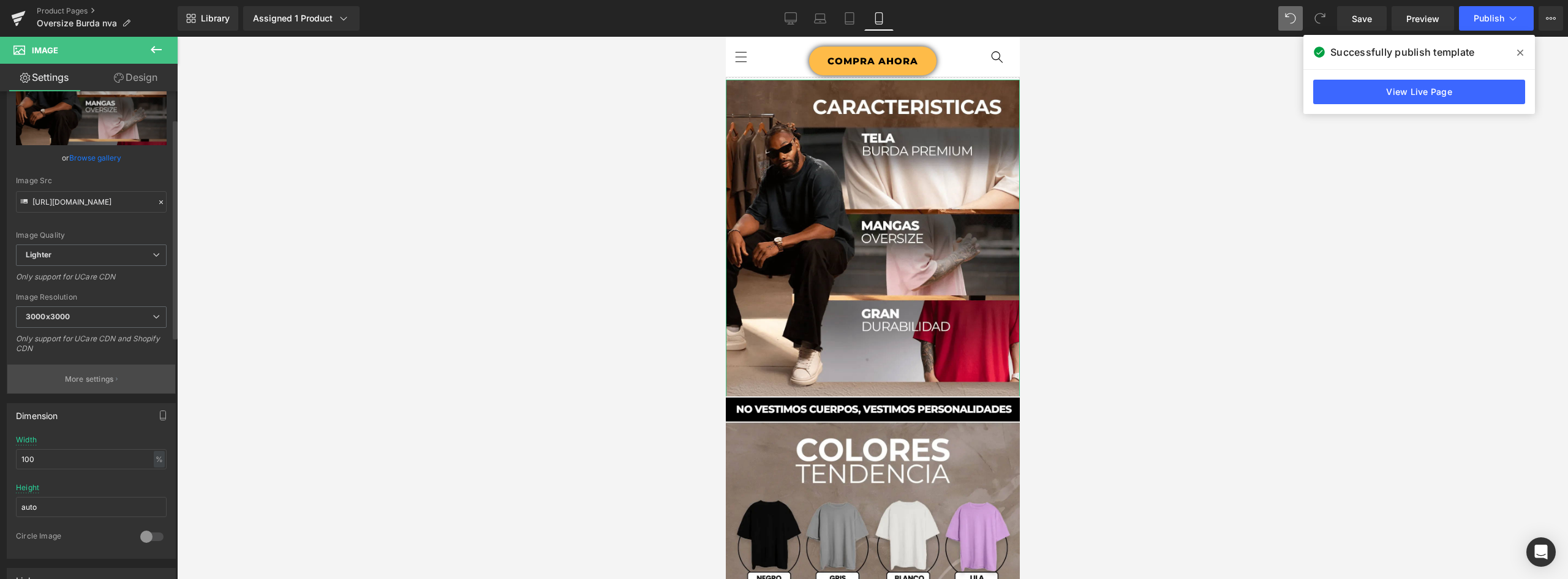
scroll to position [0, 0]
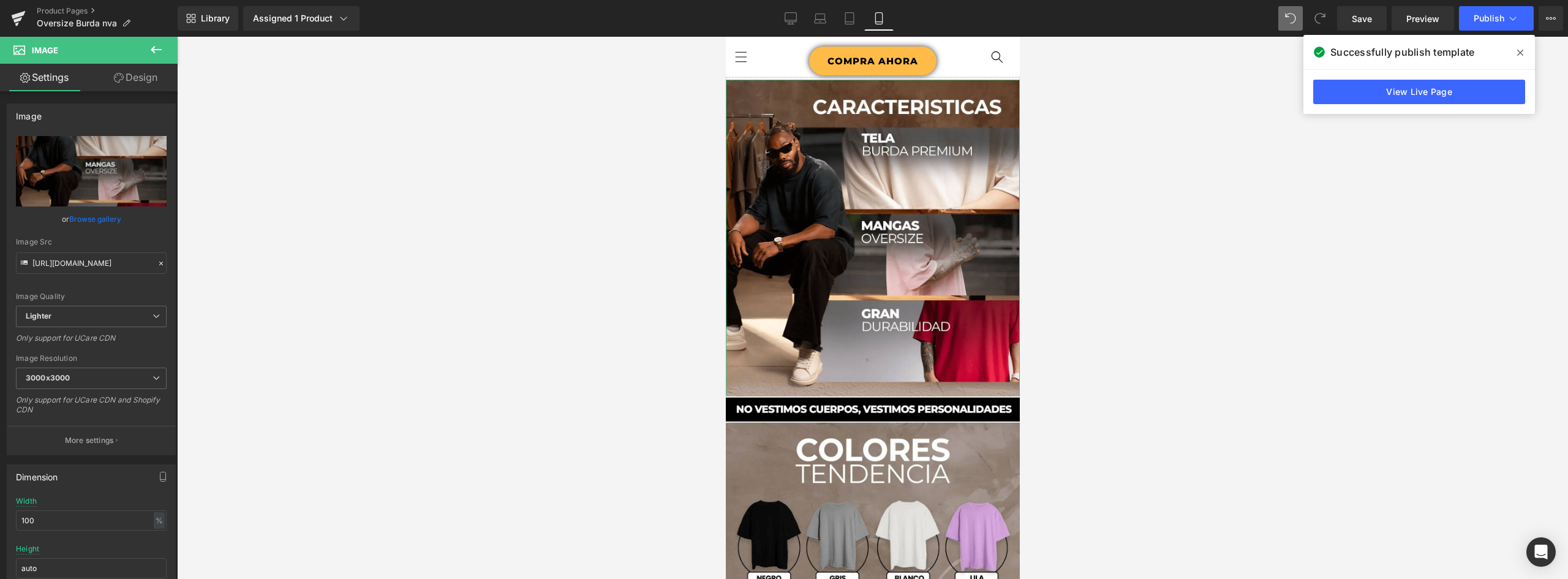
click at [149, 73] on link "Design" at bounding box center [135, 78] width 89 height 28
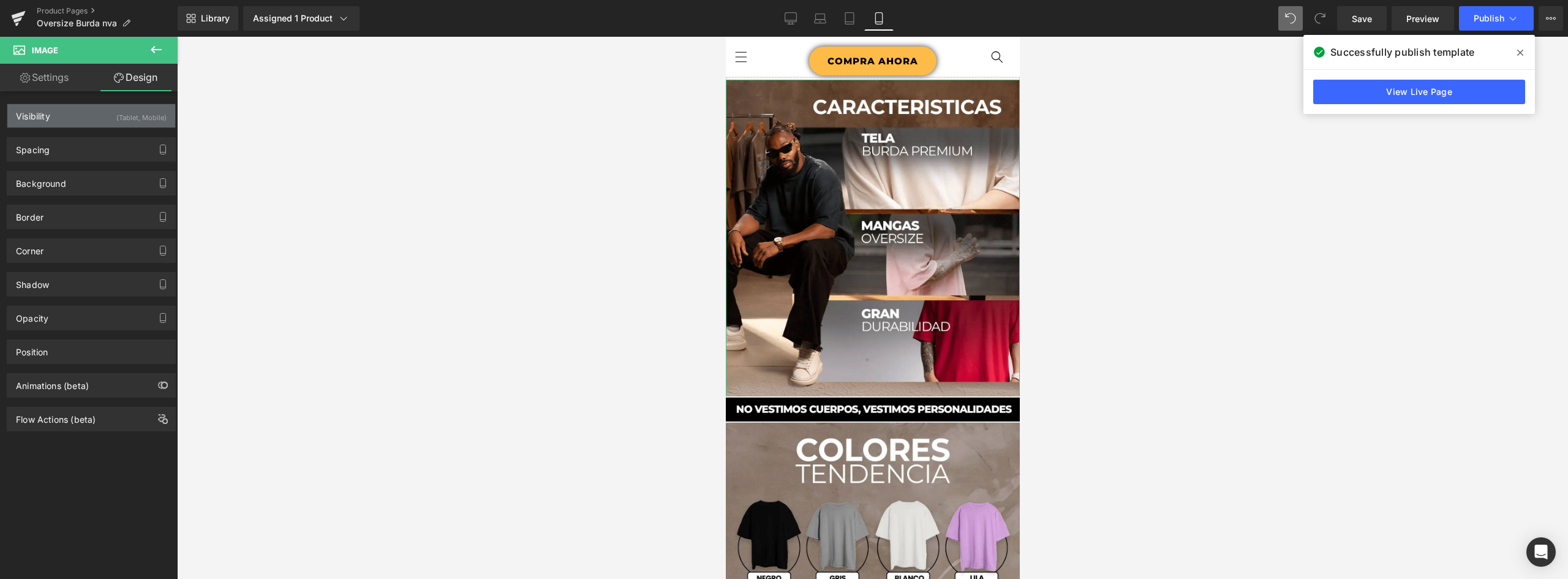
click at [83, 120] on div "Visibility (Tablet, Mobile)" at bounding box center [91, 116] width 168 height 24
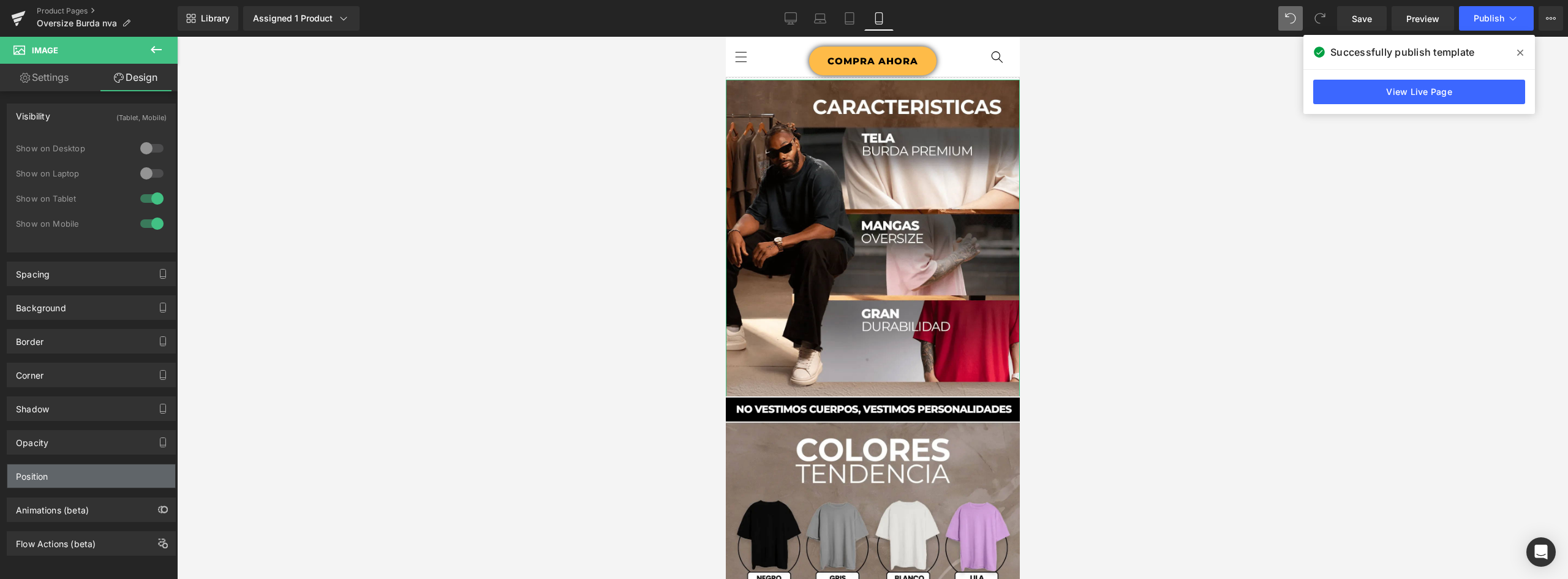
click at [76, 472] on div "Position" at bounding box center [91, 476] width 168 height 24
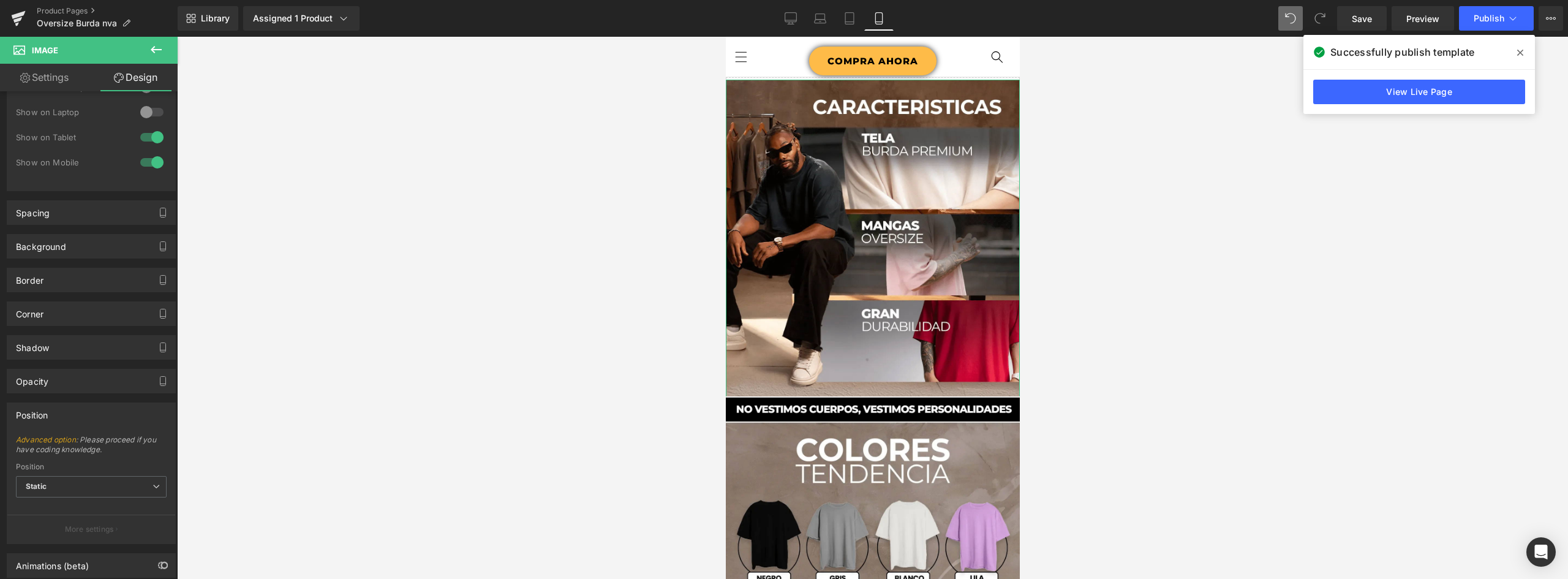
scroll to position [128, 0]
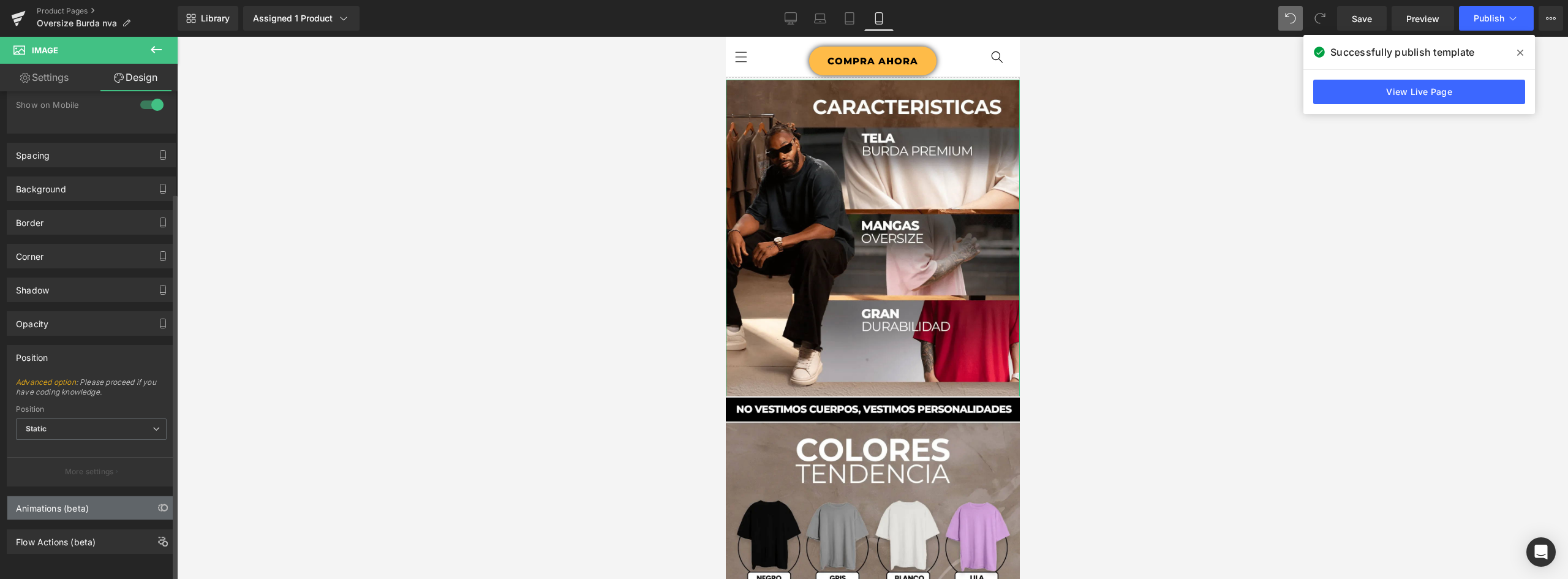
click at [77, 496] on div "Animations (beta)" at bounding box center [52, 504] width 73 height 17
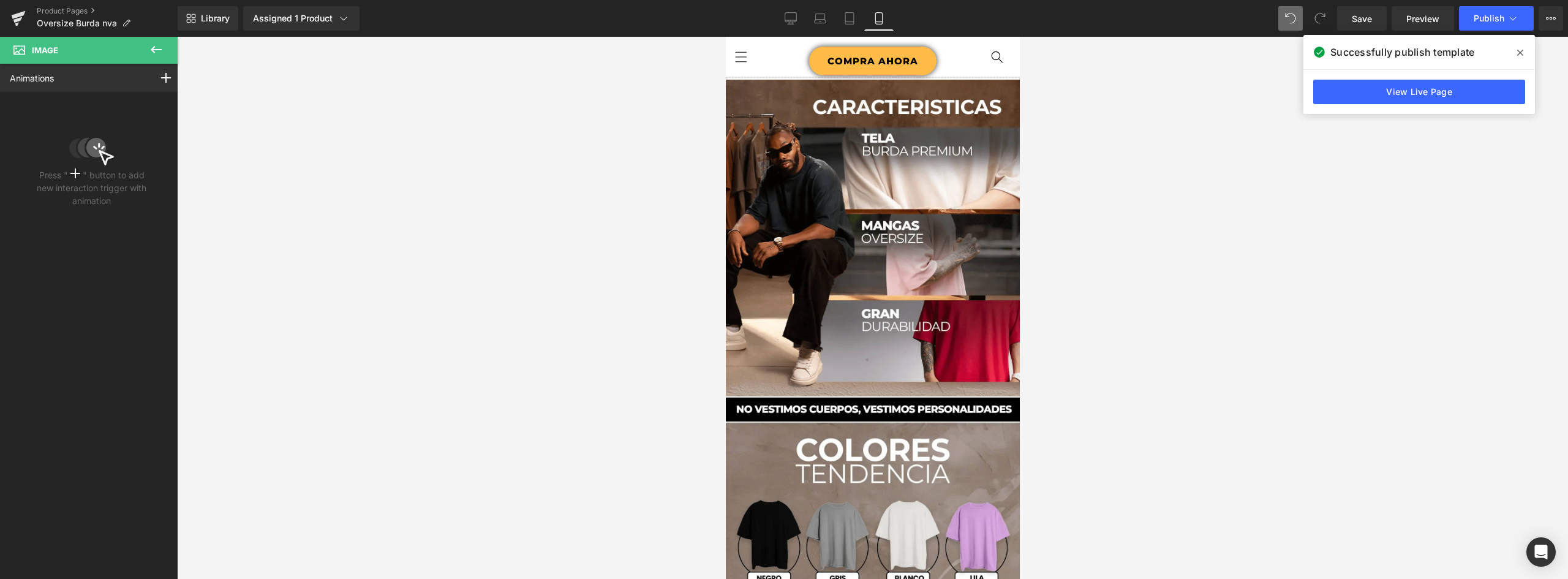
click at [159, 50] on icon at bounding box center [156, 50] width 11 height 7
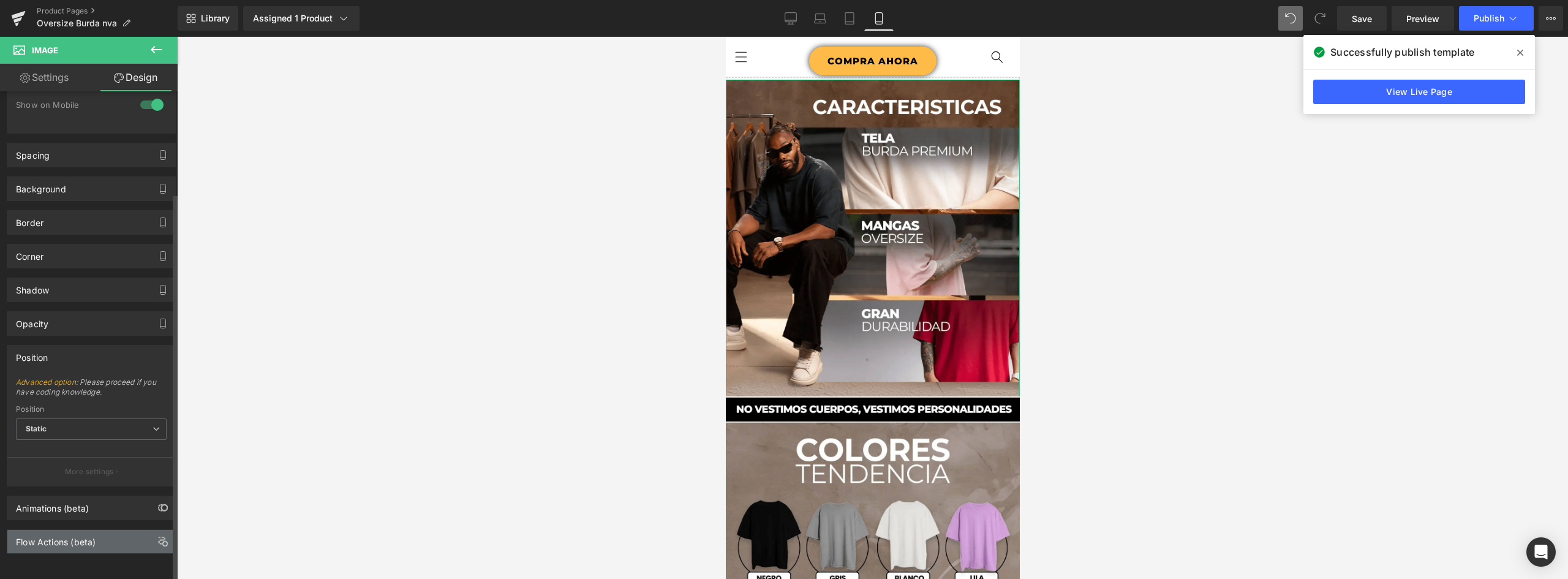
click at [81, 531] on div "Flow Actions (beta)" at bounding box center [56, 538] width 79 height 17
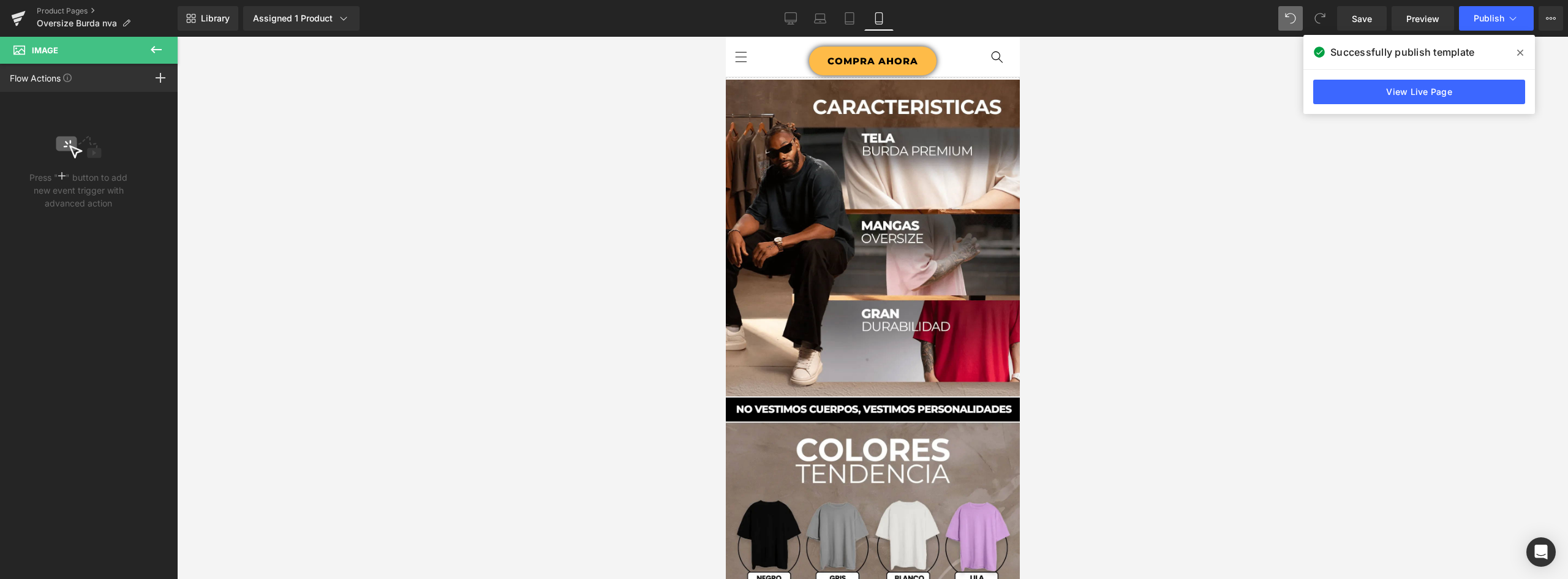
click at [158, 47] on icon at bounding box center [157, 50] width 15 height 15
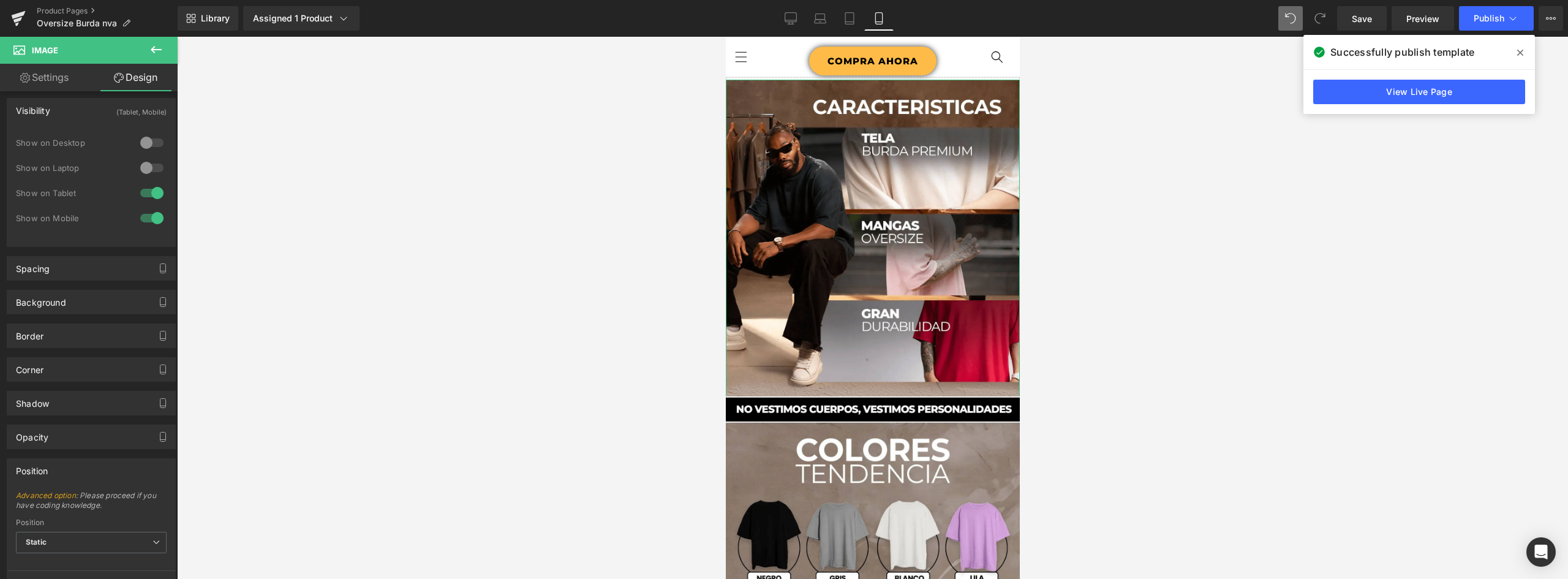
scroll to position [0, 0]
click at [145, 48] on button at bounding box center [156, 50] width 43 height 27
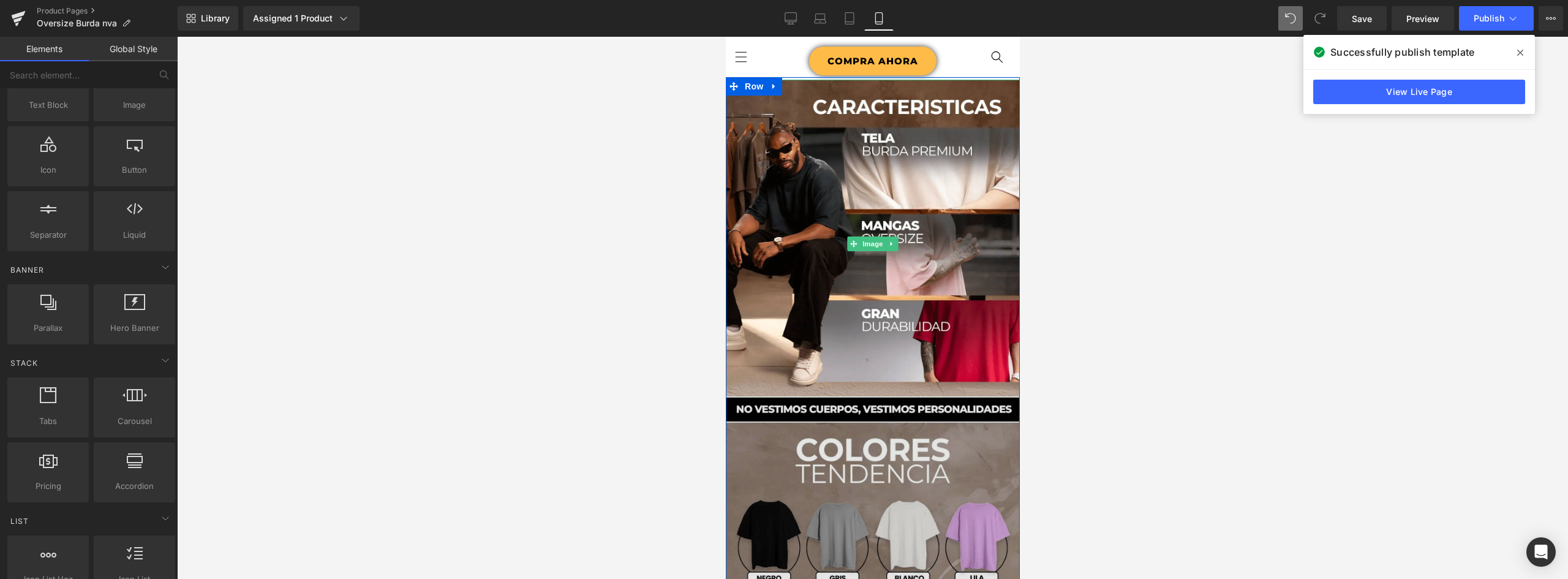
scroll to position [61, 0]
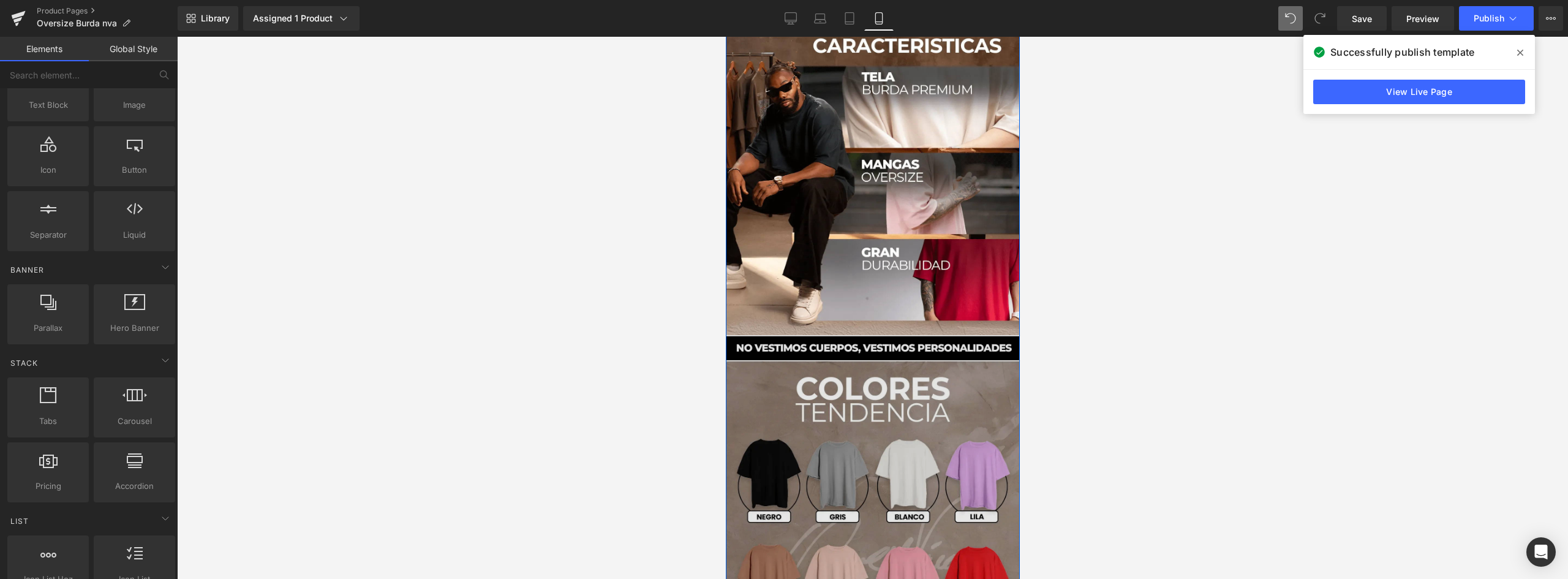
click at [853, 388] on img at bounding box center [872, 564] width 294 height 483
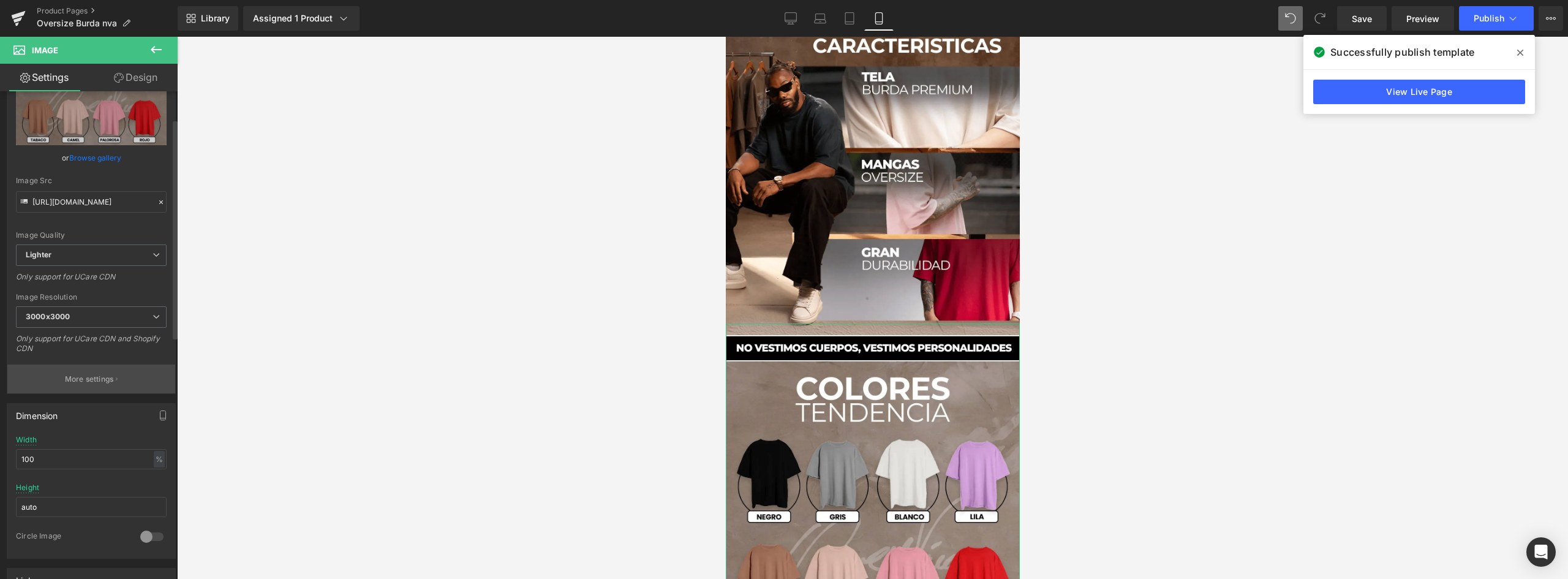
click at [98, 379] on p "More settings" at bounding box center [89, 378] width 49 height 11
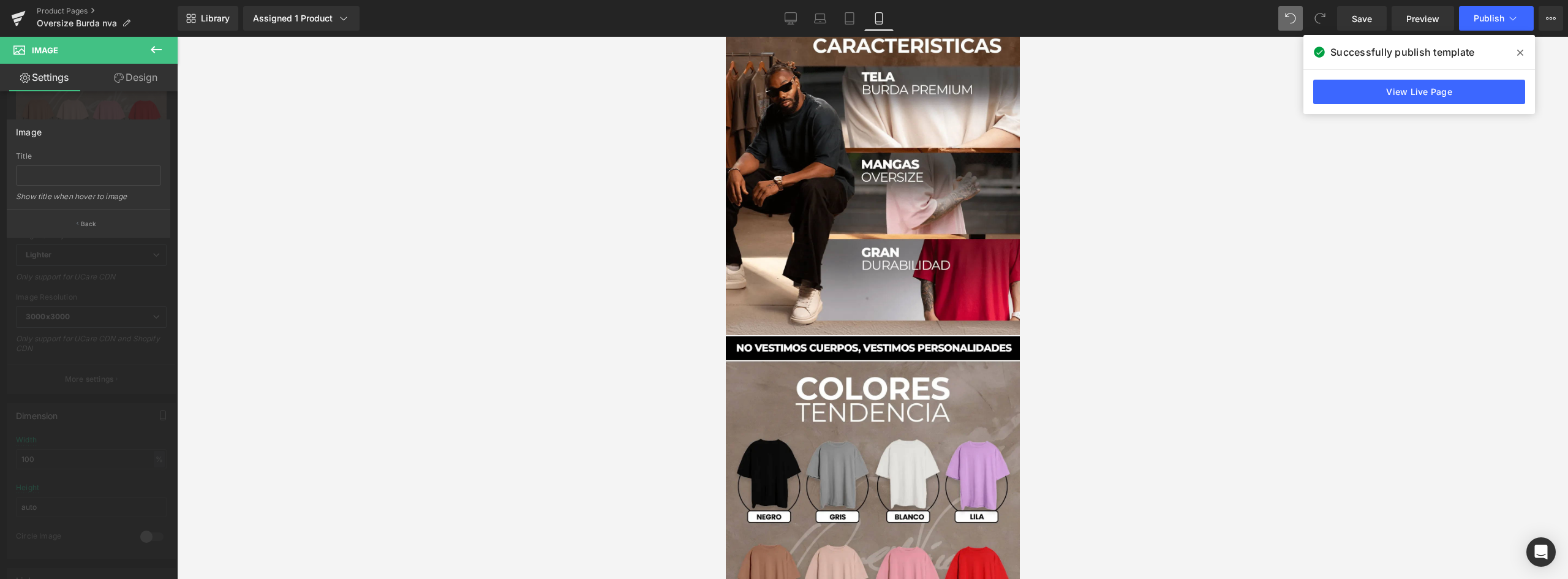
click at [158, 48] on icon at bounding box center [157, 50] width 15 height 15
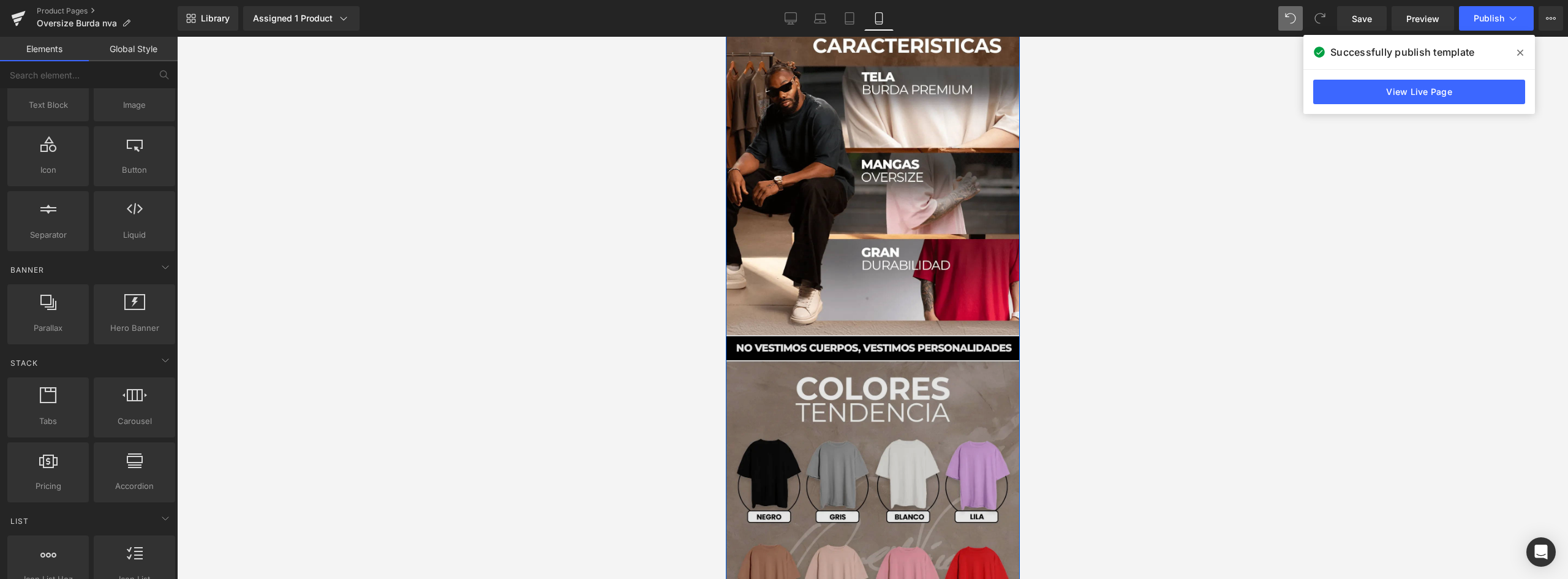
click at [898, 414] on img at bounding box center [872, 564] width 294 height 483
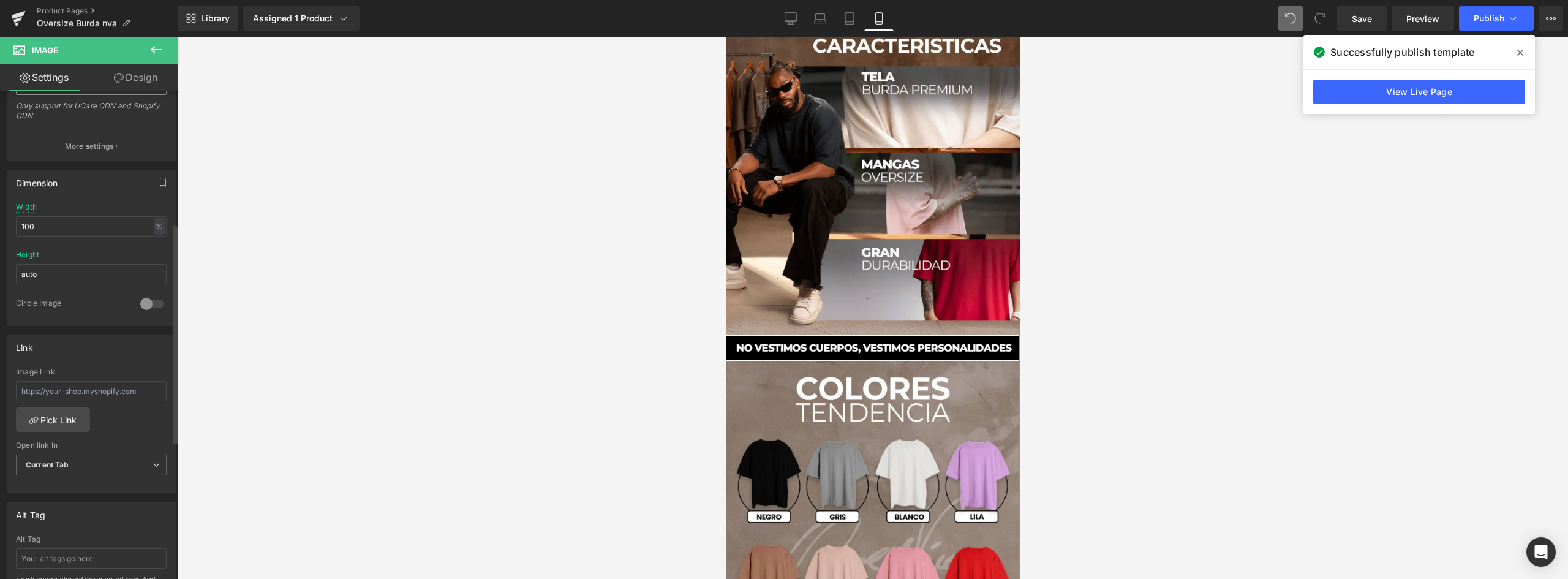
scroll to position [0, 0]
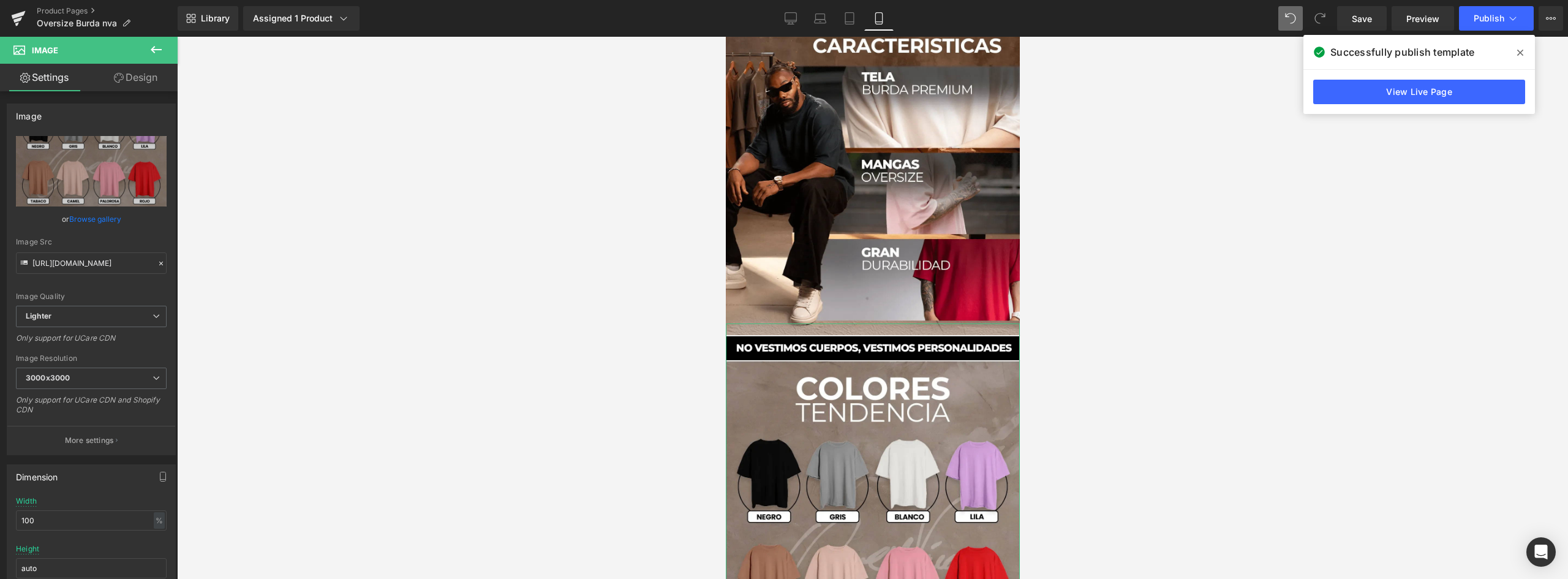
click at [141, 82] on link "Design" at bounding box center [135, 78] width 89 height 28
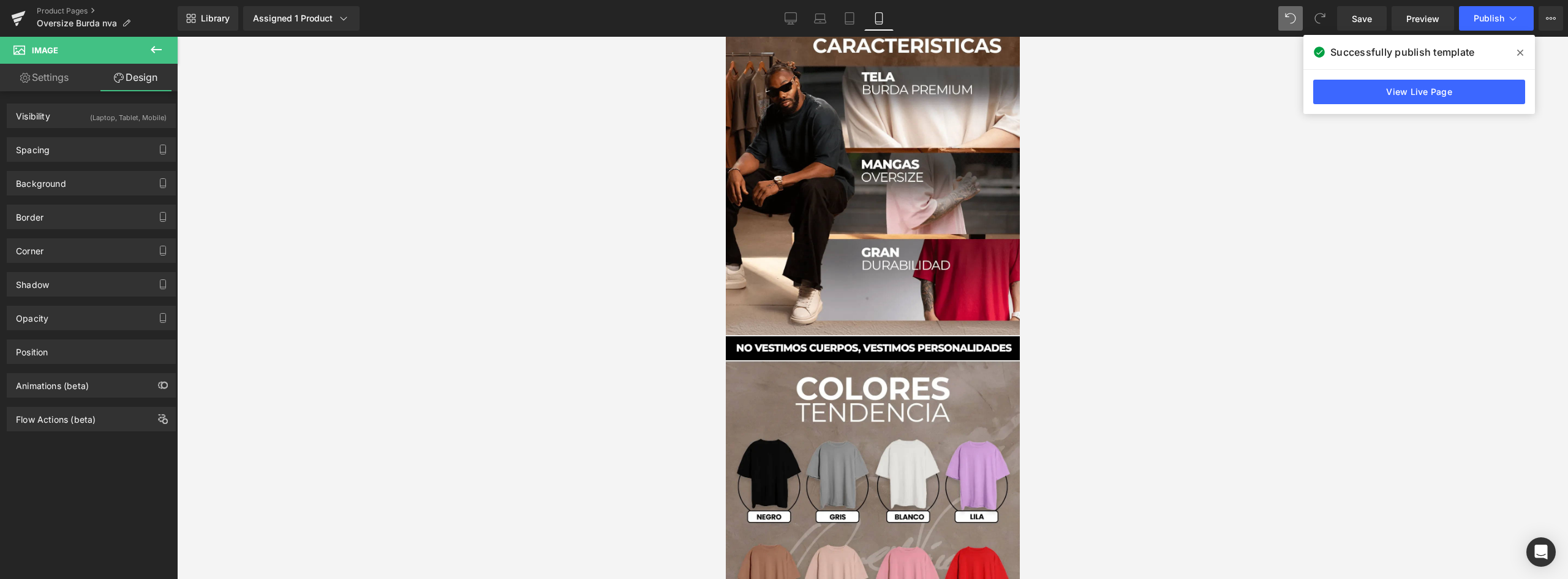
click at [149, 50] on button at bounding box center [156, 50] width 43 height 27
